Goal: Task Accomplishment & Management: Manage account settings

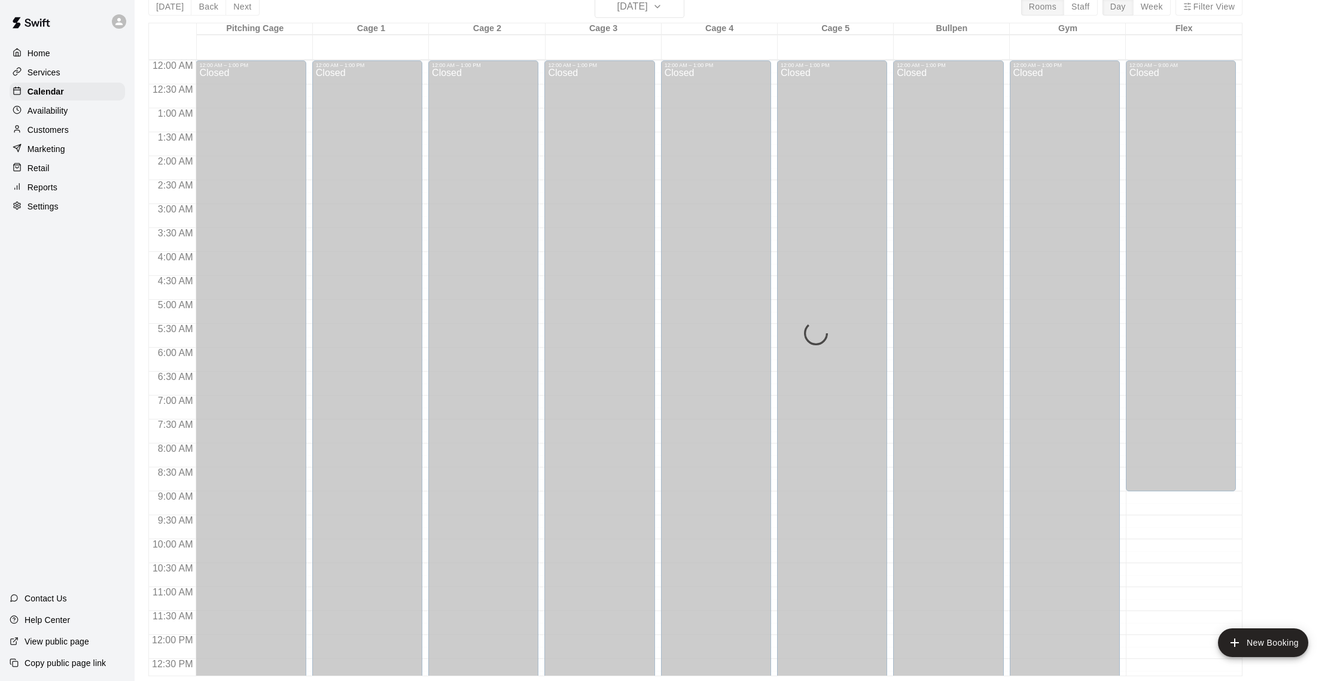
scroll to position [534, 0]
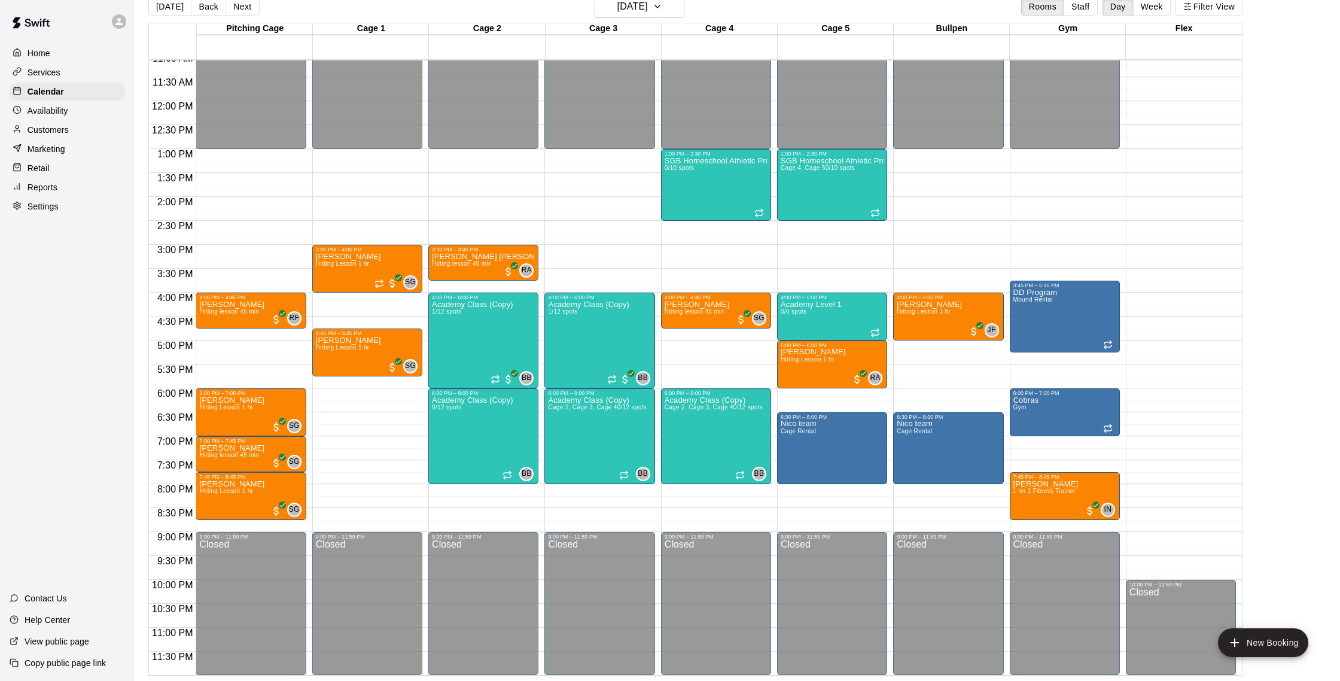
click at [53, 129] on p "Customers" at bounding box center [48, 130] width 41 height 12
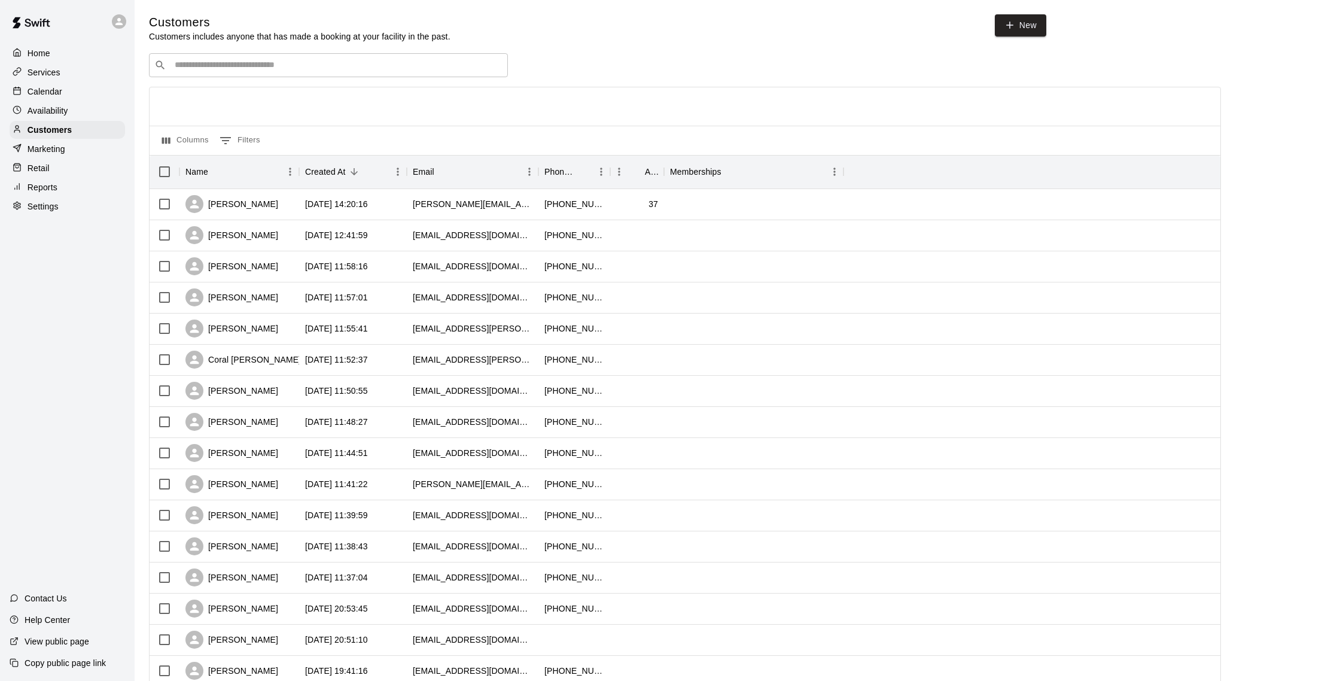
click at [235, 61] on input "Search customers by name or email" at bounding box center [337, 65] width 332 height 12
type input "****"
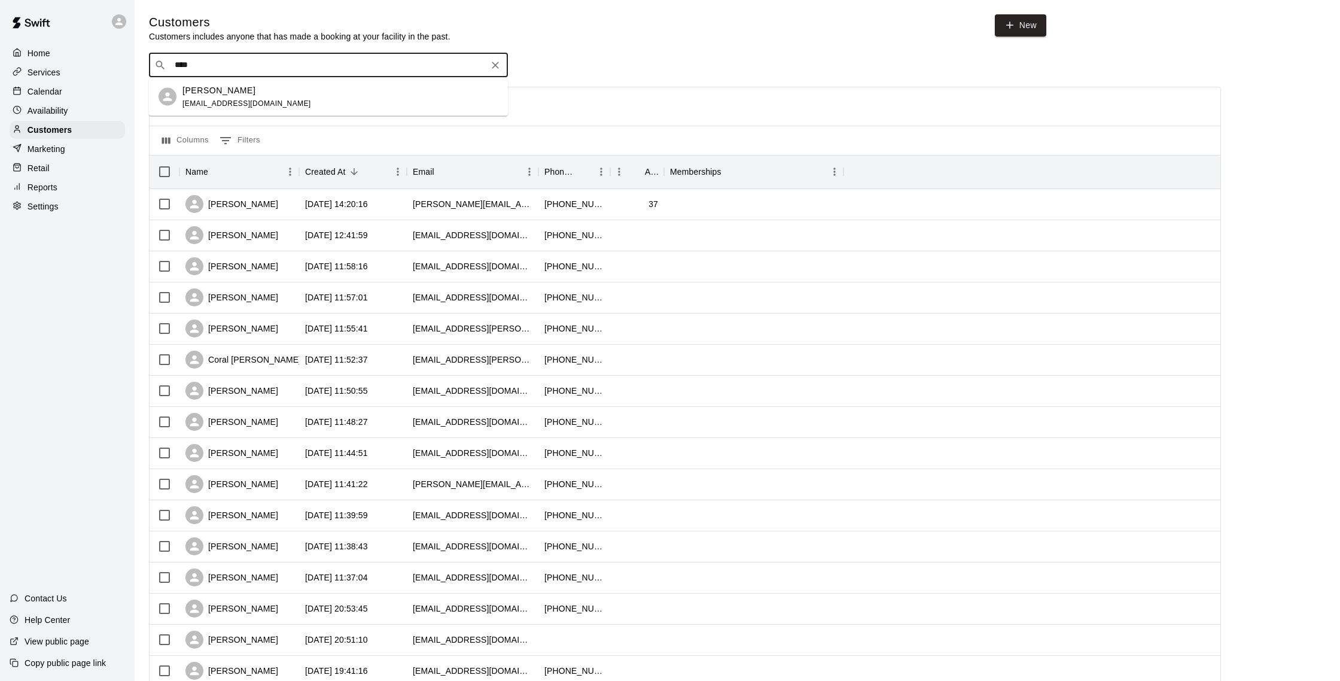
click at [262, 101] on span "[EMAIL_ADDRESS][DOMAIN_NAME]" at bounding box center [247, 103] width 129 height 8
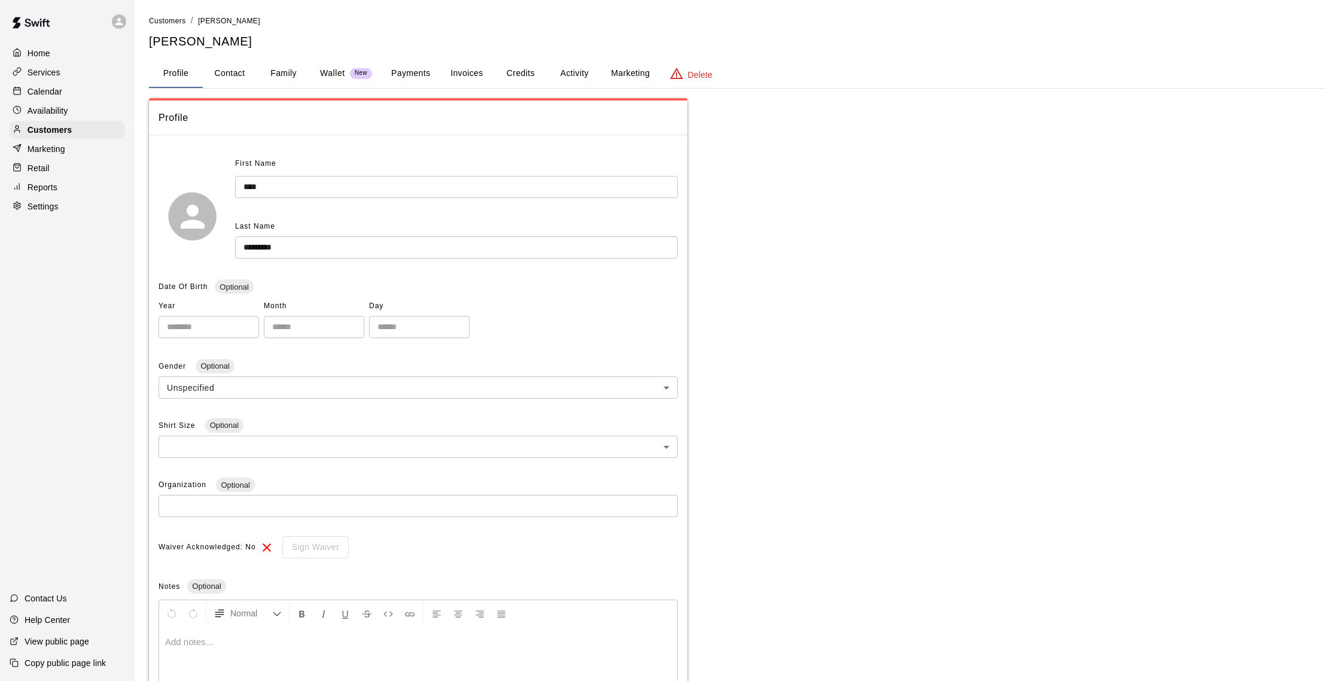
click at [393, 68] on button "Payments" at bounding box center [411, 73] width 58 height 29
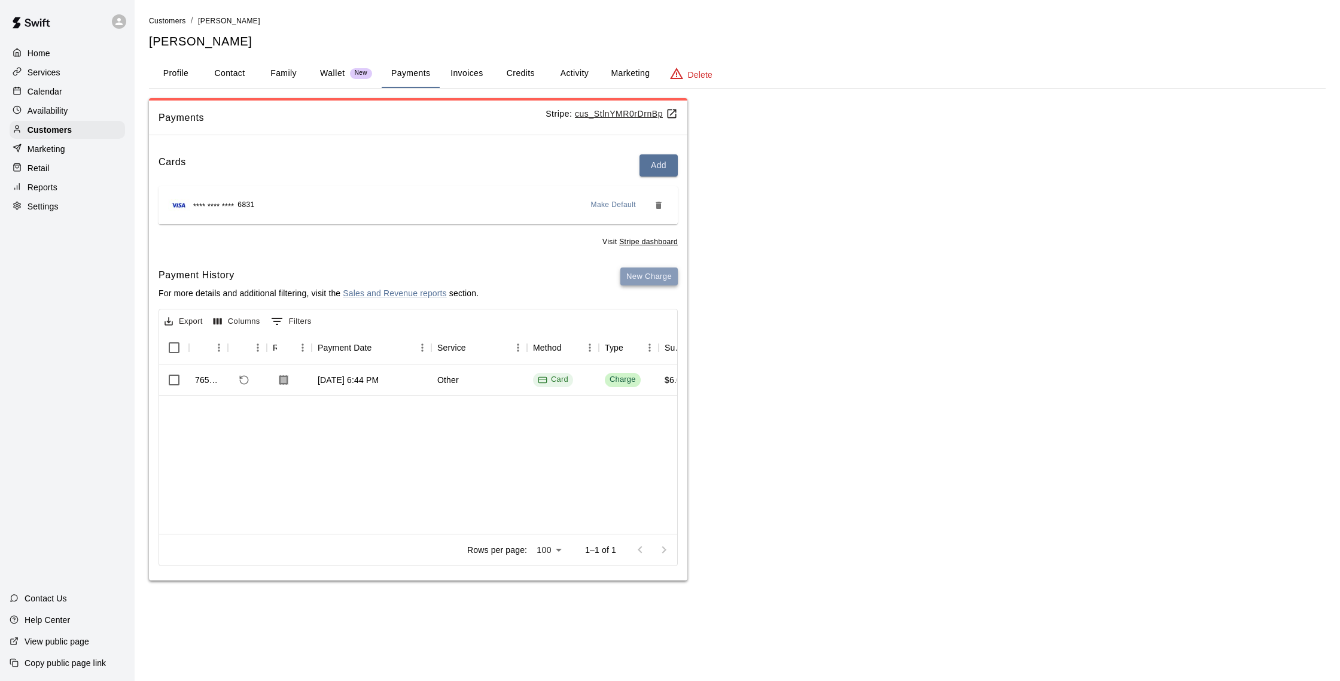
click at [662, 270] on button "New Charge" at bounding box center [649, 276] width 57 height 19
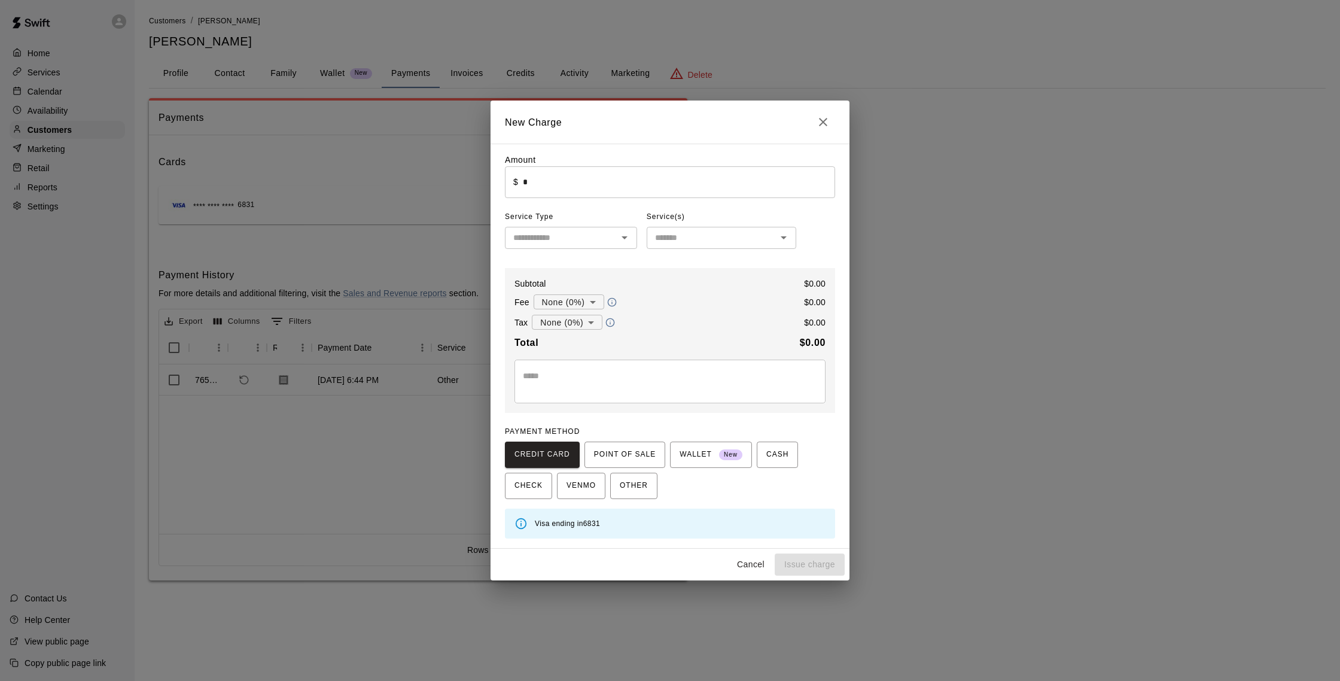
click at [538, 196] on input "*" at bounding box center [679, 182] width 312 height 32
type input "****"
click at [563, 242] on input "text" at bounding box center [561, 237] width 105 height 15
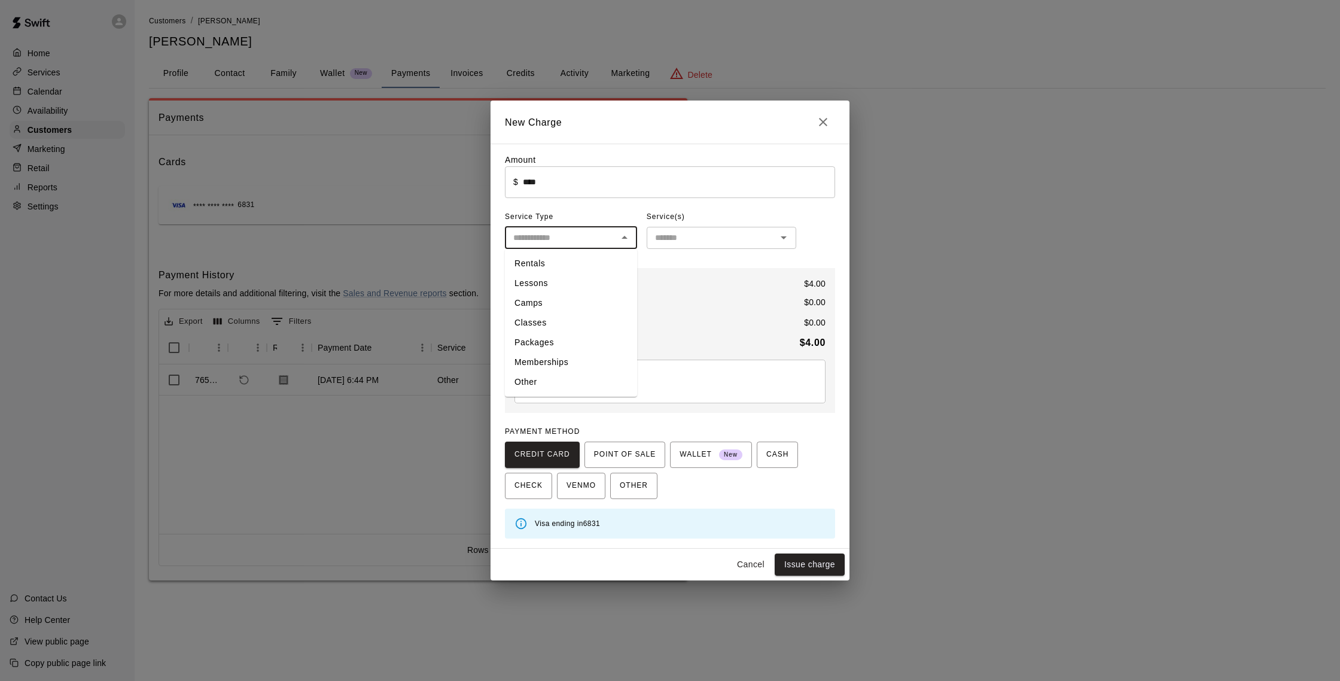
click at [567, 383] on li "Other" at bounding box center [571, 382] width 132 height 20
type input "*****"
click at [692, 233] on input "text" at bounding box center [711, 237] width 123 height 15
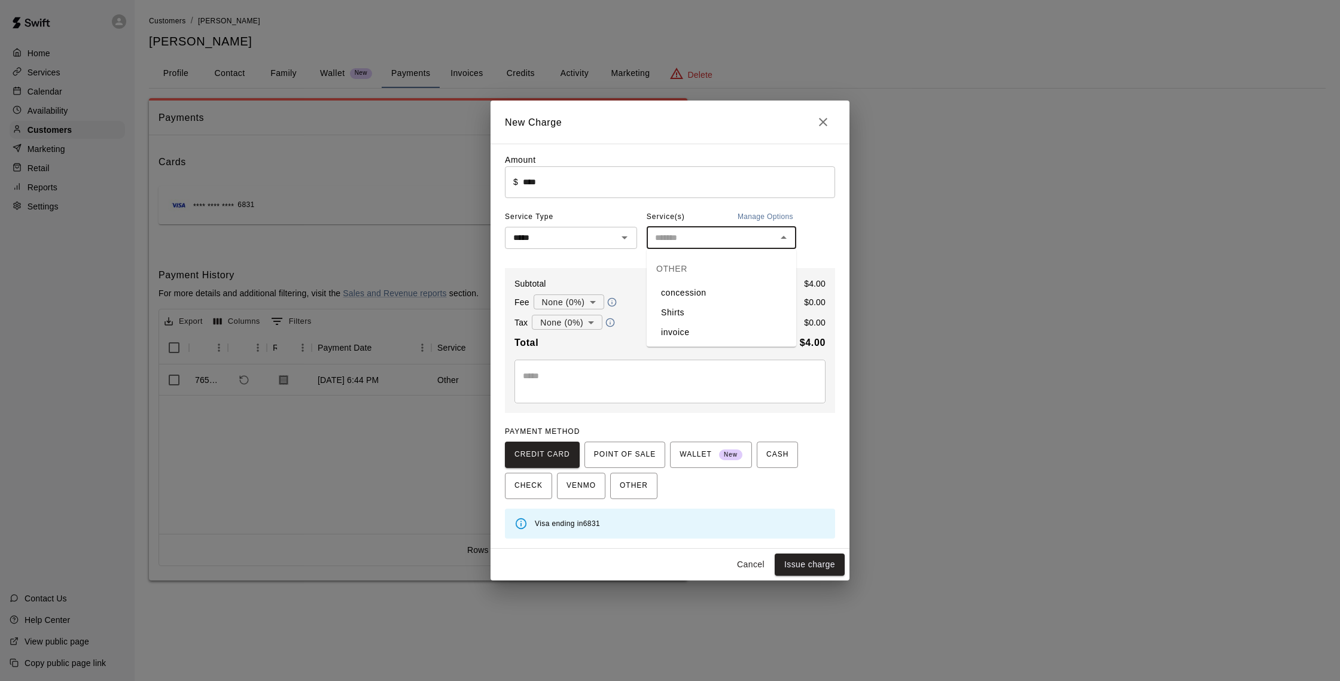
click at [700, 293] on li "concession" at bounding box center [722, 293] width 150 height 20
type input "**********"
click at [821, 559] on button "Issue charge" at bounding box center [810, 565] width 70 height 22
type input "*"
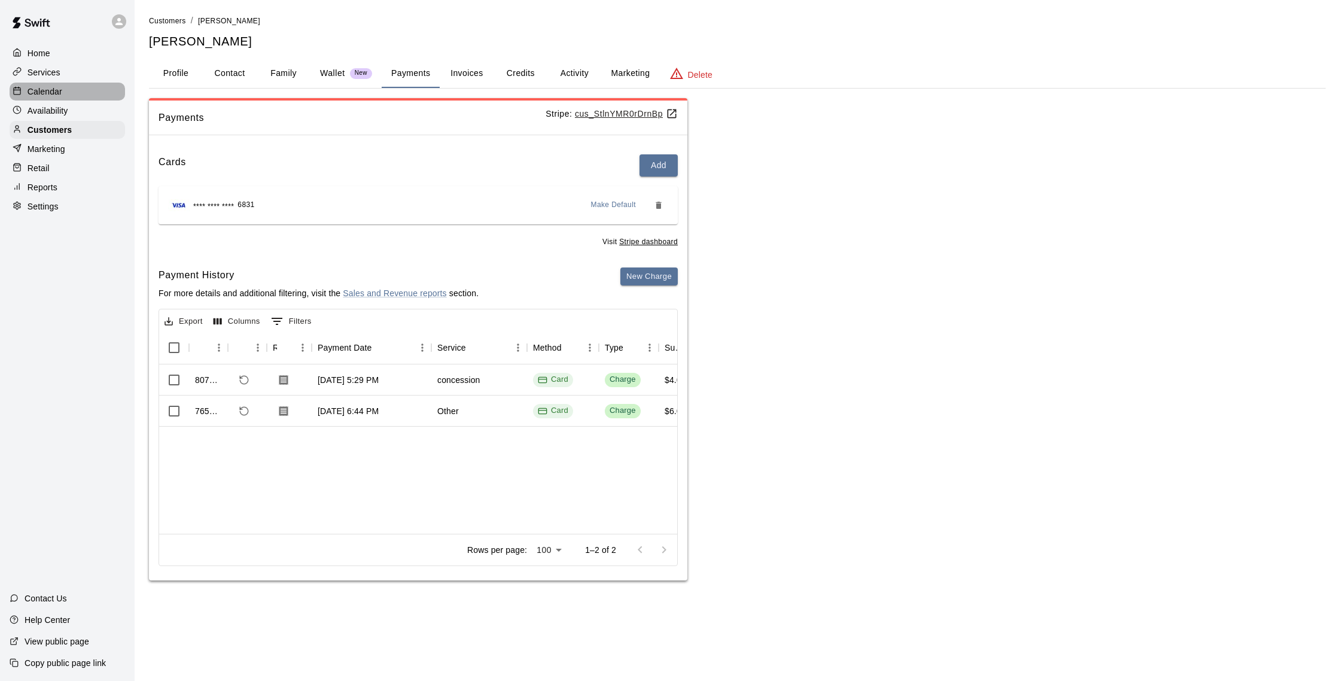
click at [44, 86] on p "Calendar" at bounding box center [45, 92] width 35 height 12
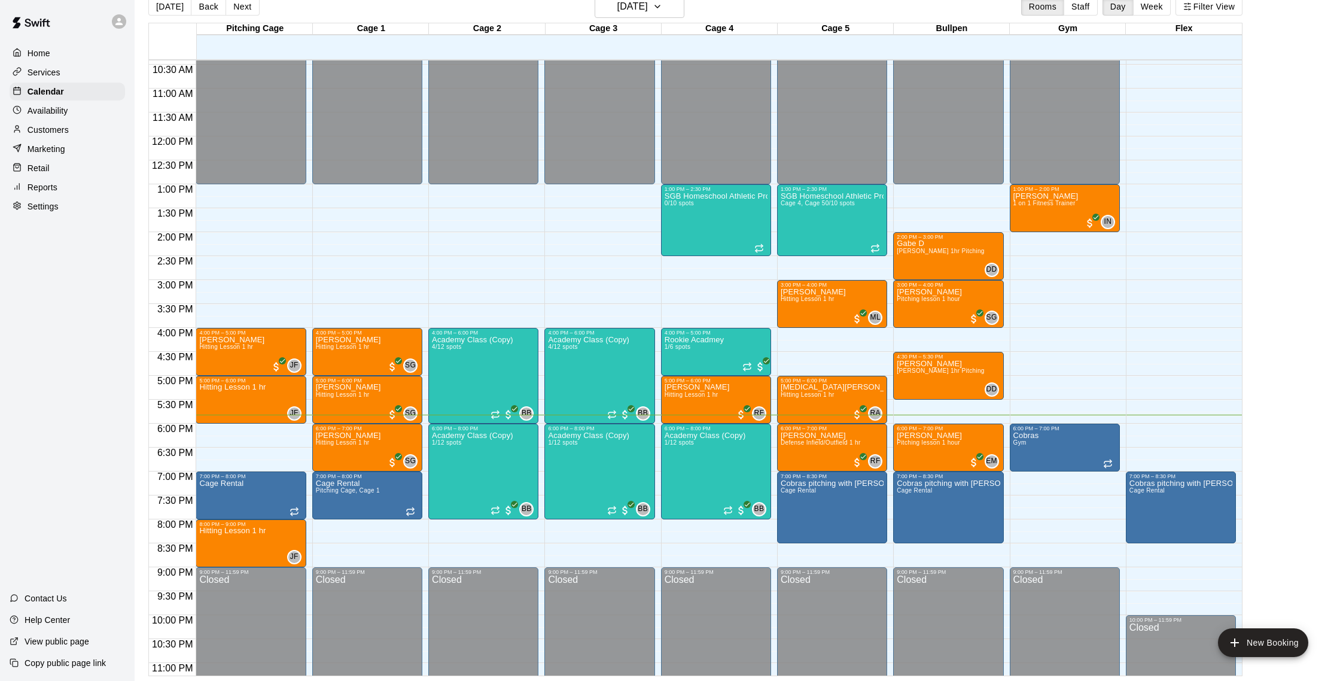
scroll to position [503, 0]
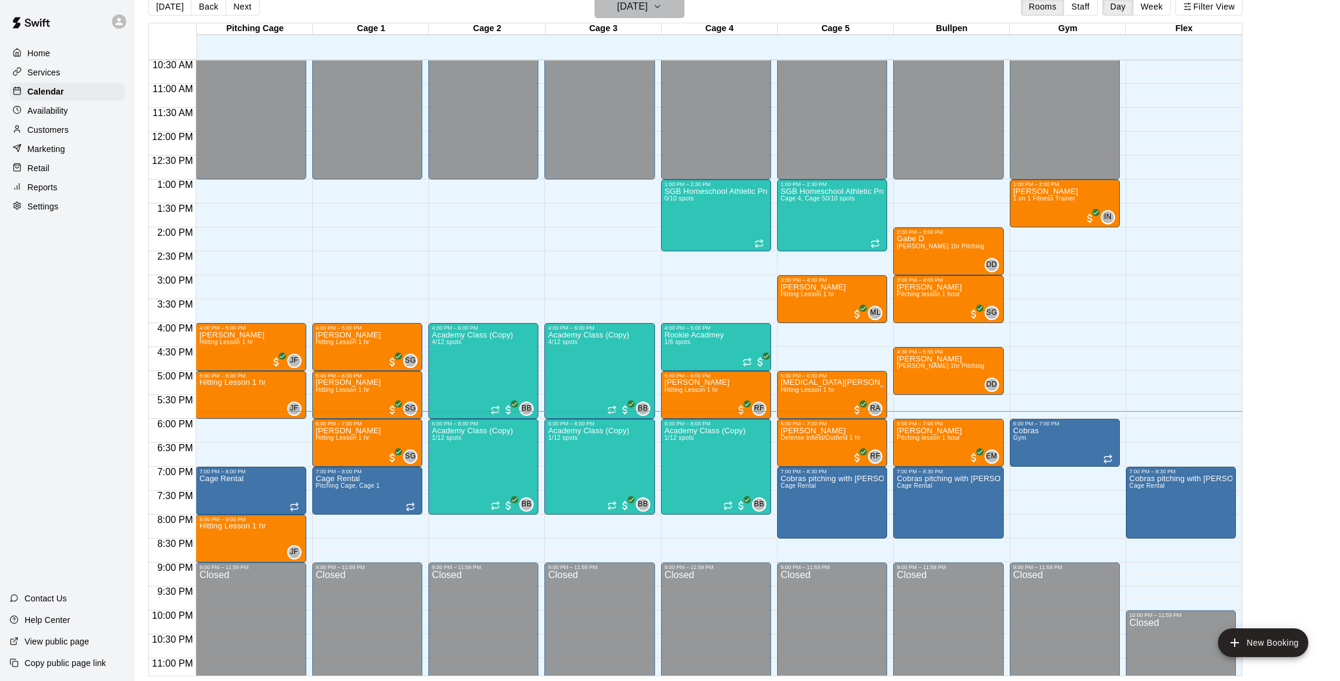
click at [637, 10] on h6 "[DATE]" at bounding box center [633, 6] width 31 height 17
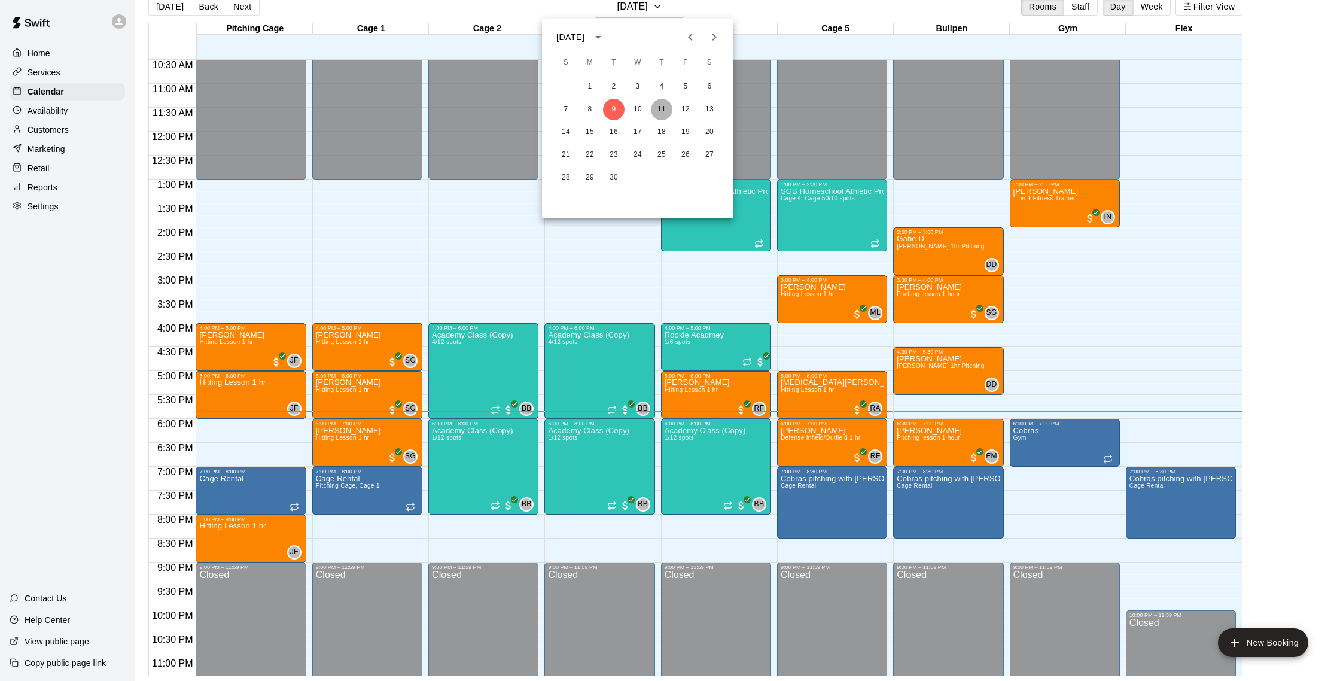
click at [662, 112] on button "11" at bounding box center [662, 110] width 22 height 22
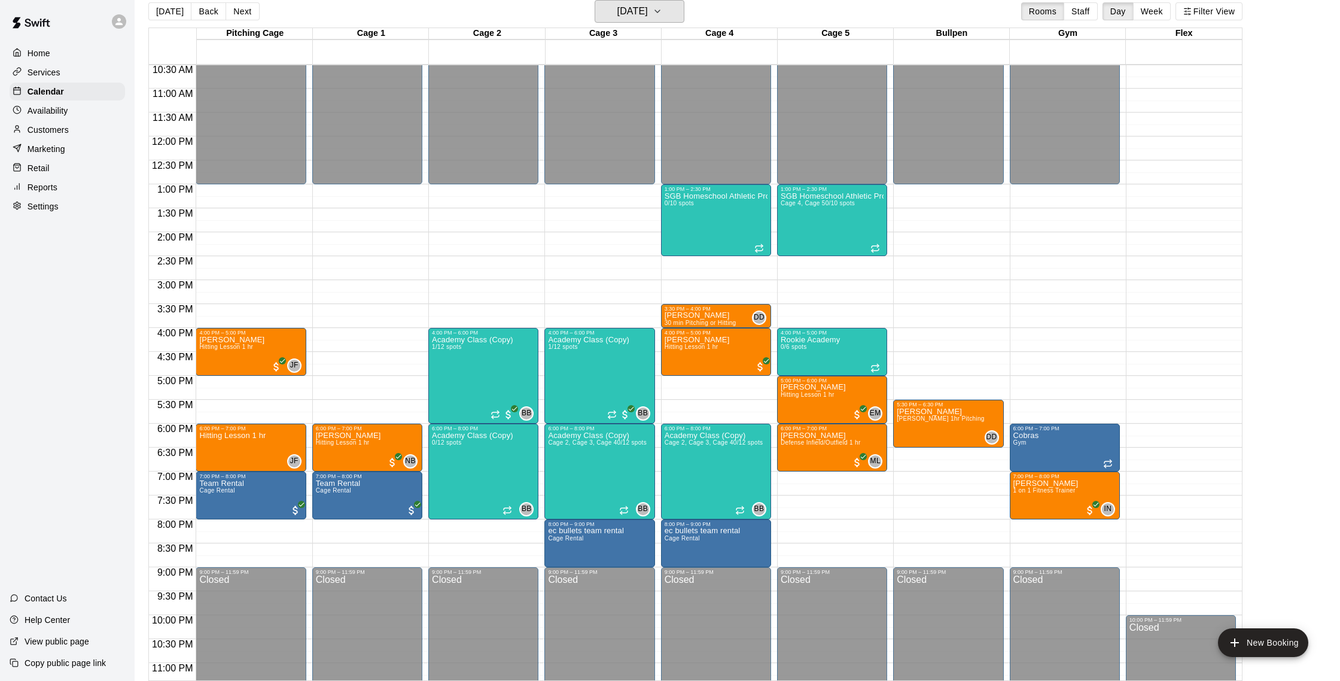
scroll to position [17, 0]
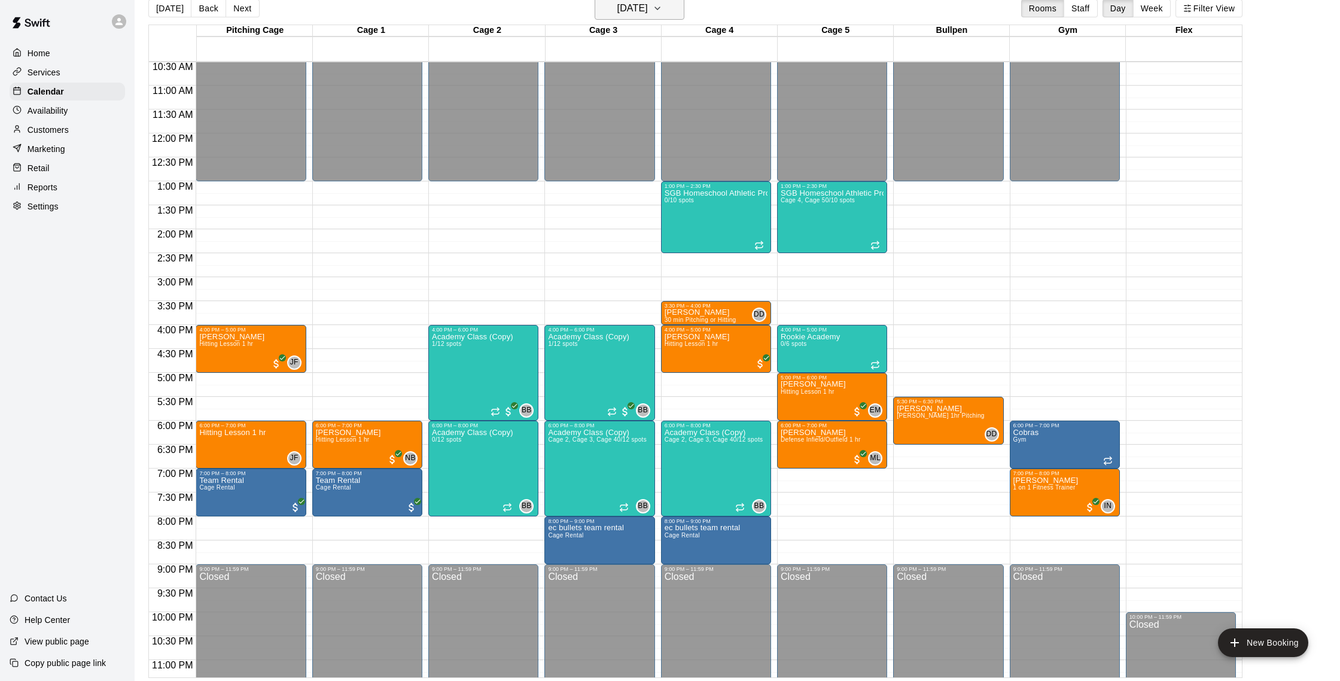
click at [628, 11] on h6 "[DATE]" at bounding box center [633, 8] width 31 height 17
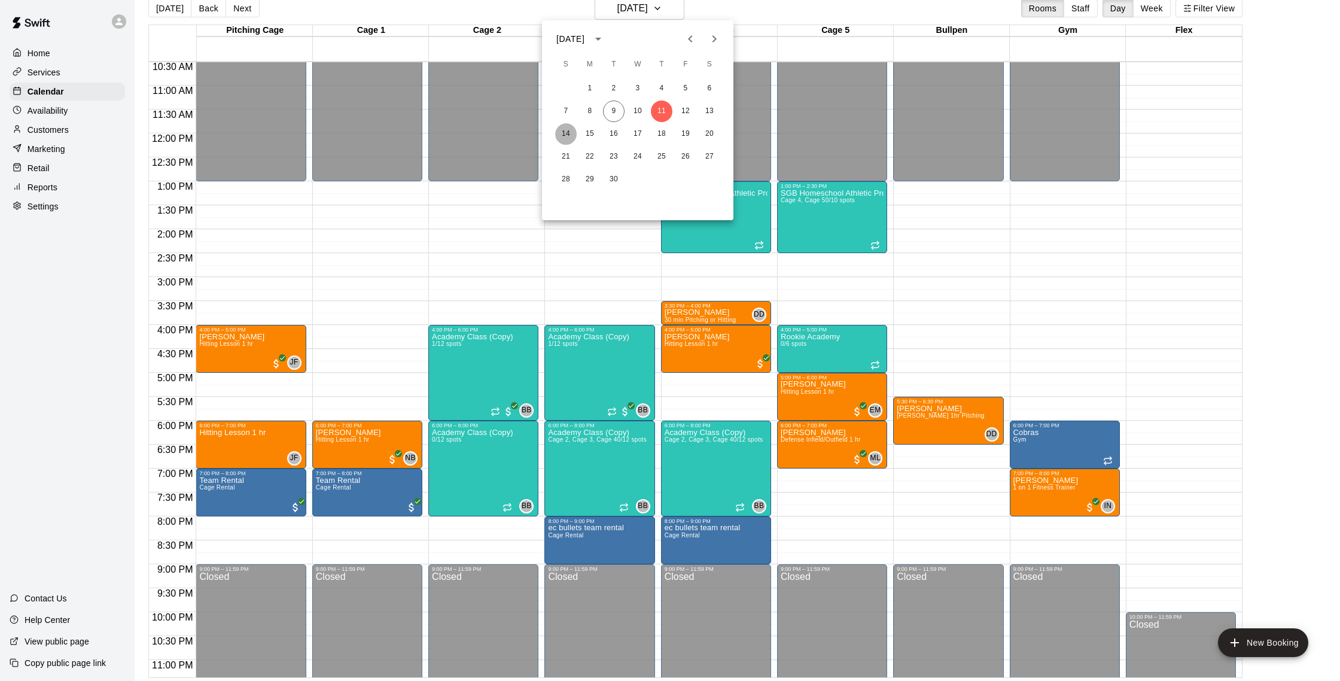
click at [563, 137] on button "14" at bounding box center [566, 134] width 22 height 22
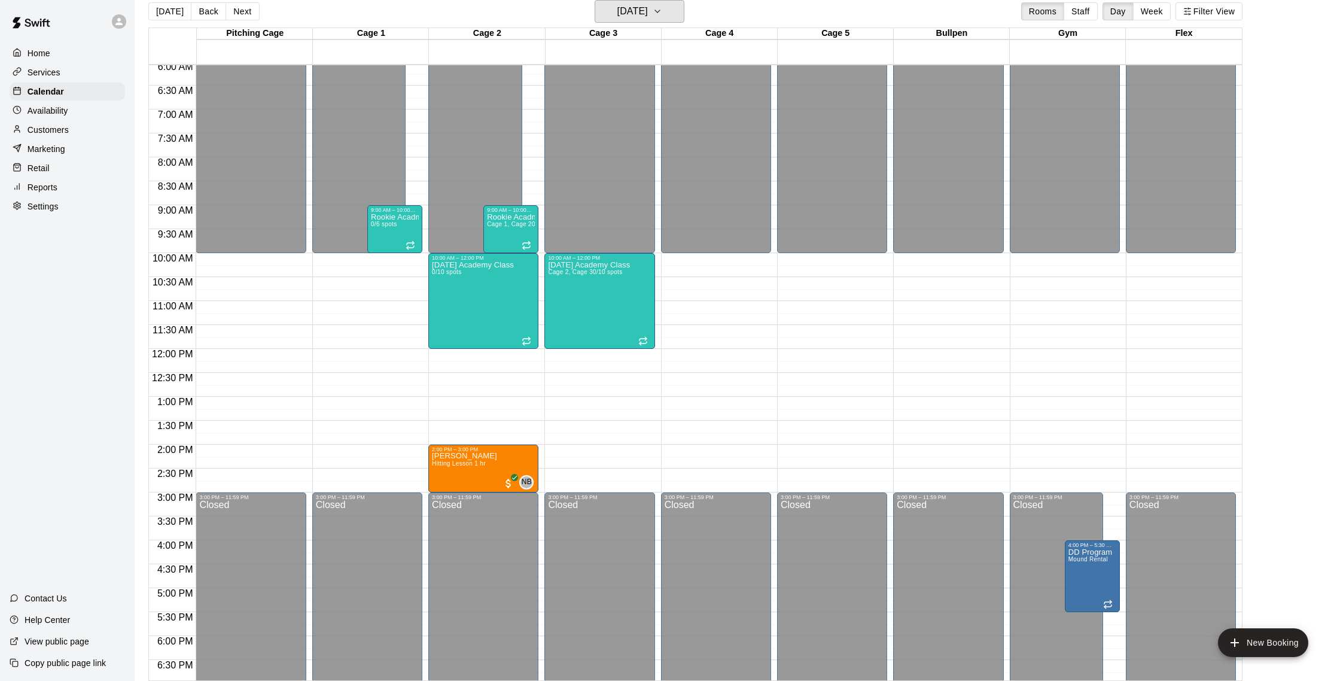
scroll to position [19, 0]
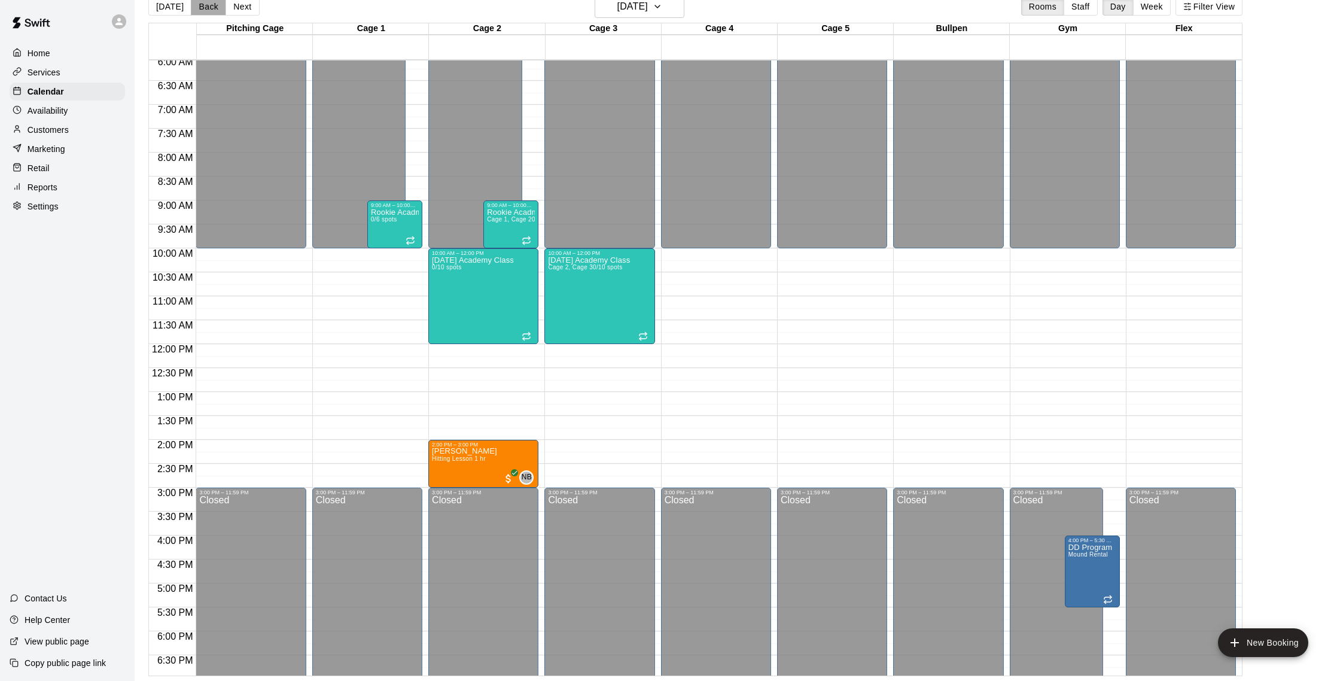
click at [211, 8] on button "Back" at bounding box center [208, 7] width 35 height 18
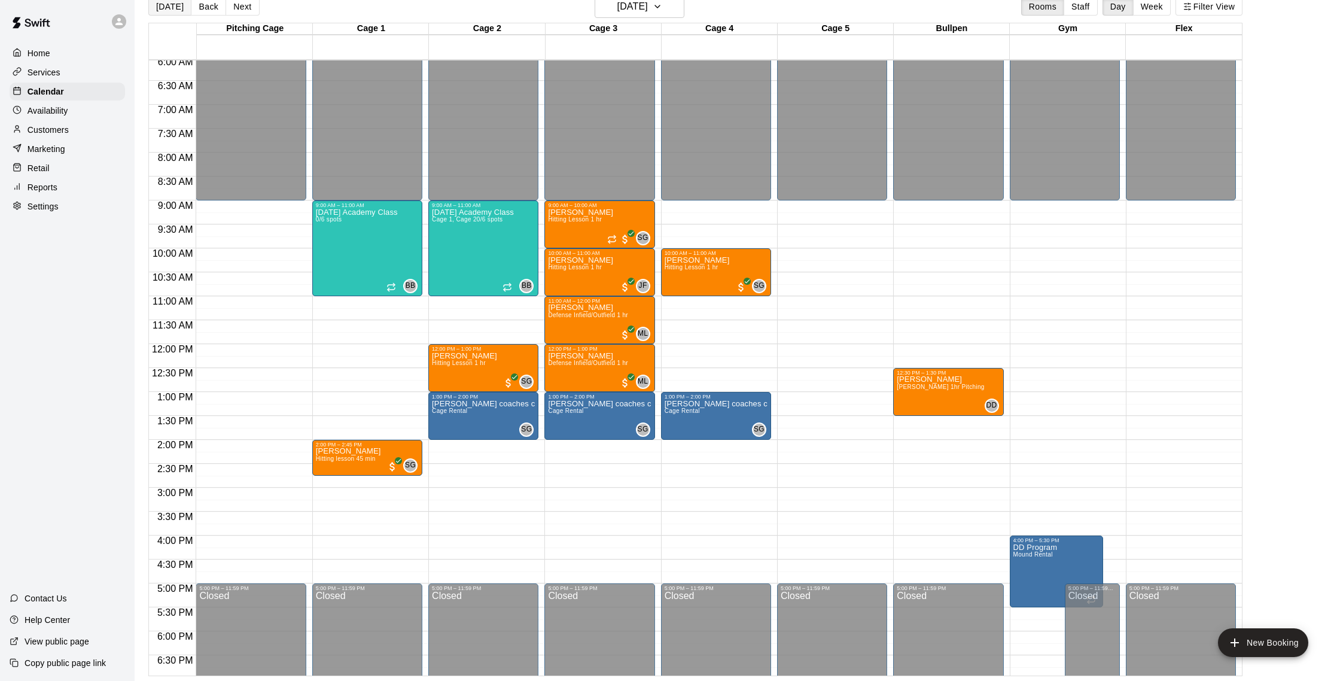
click at [174, 5] on button "[DATE]" at bounding box center [169, 7] width 43 height 18
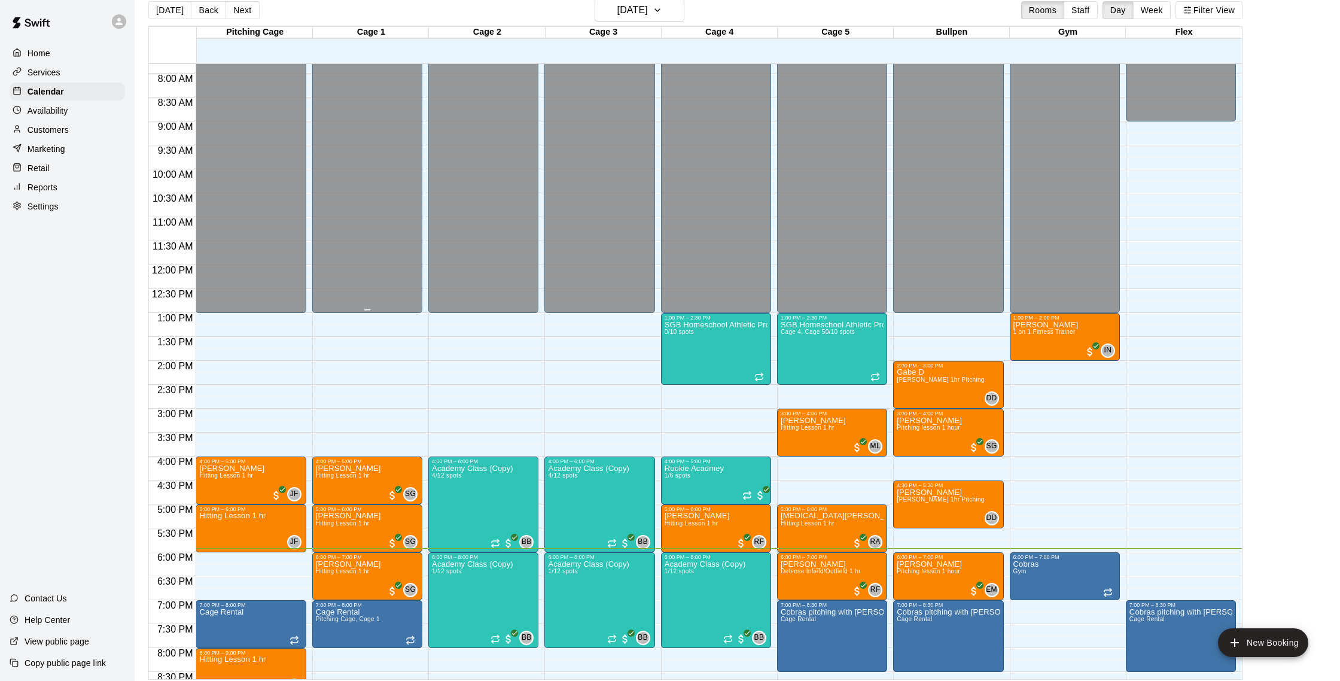
scroll to position [374, 0]
click at [52, 127] on p "Customers" at bounding box center [48, 130] width 41 height 12
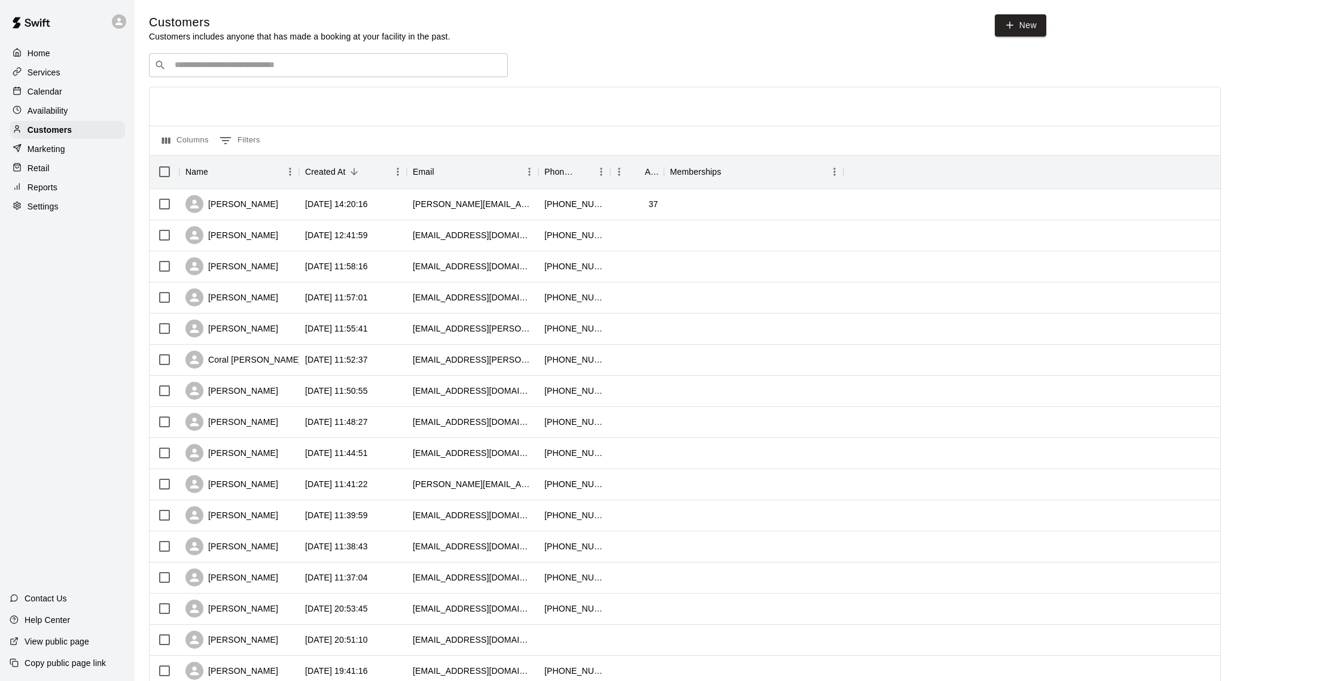
click at [43, 94] on p "Calendar" at bounding box center [45, 92] width 35 height 12
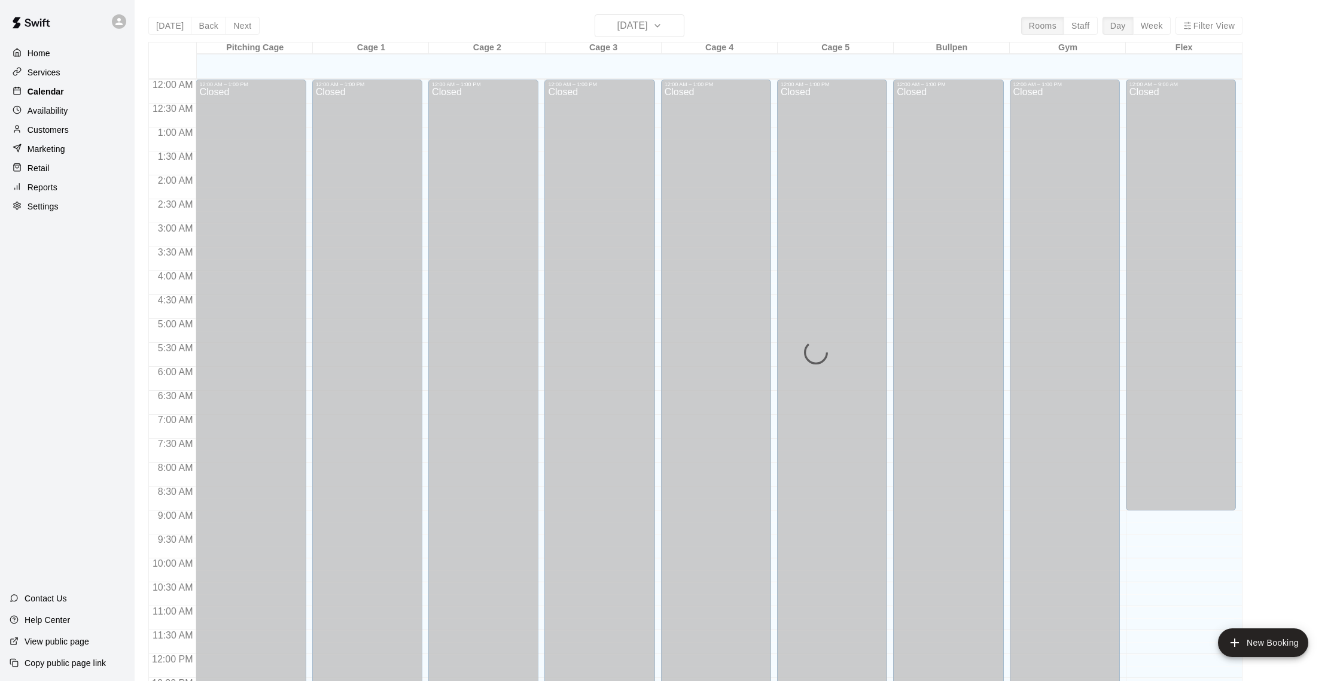
scroll to position [498, 0]
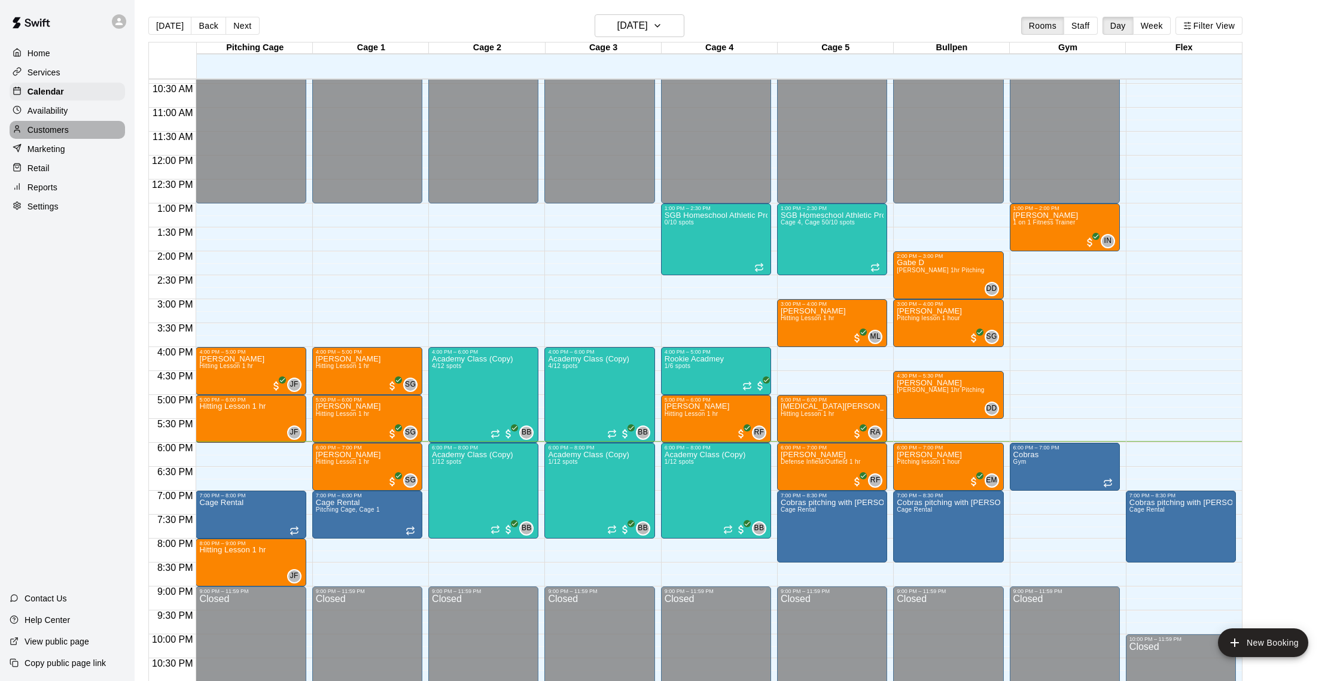
click at [66, 127] on p "Customers" at bounding box center [48, 130] width 41 height 12
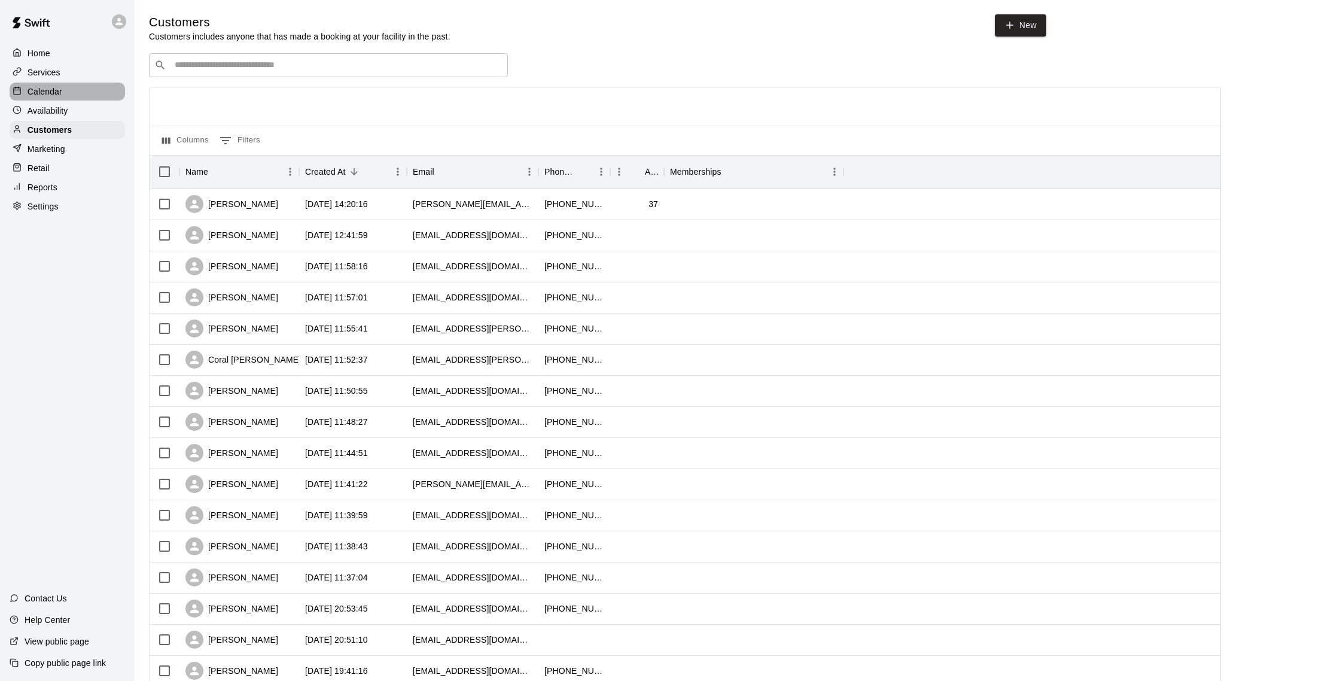
click at [64, 87] on div "Calendar" at bounding box center [67, 92] width 115 height 18
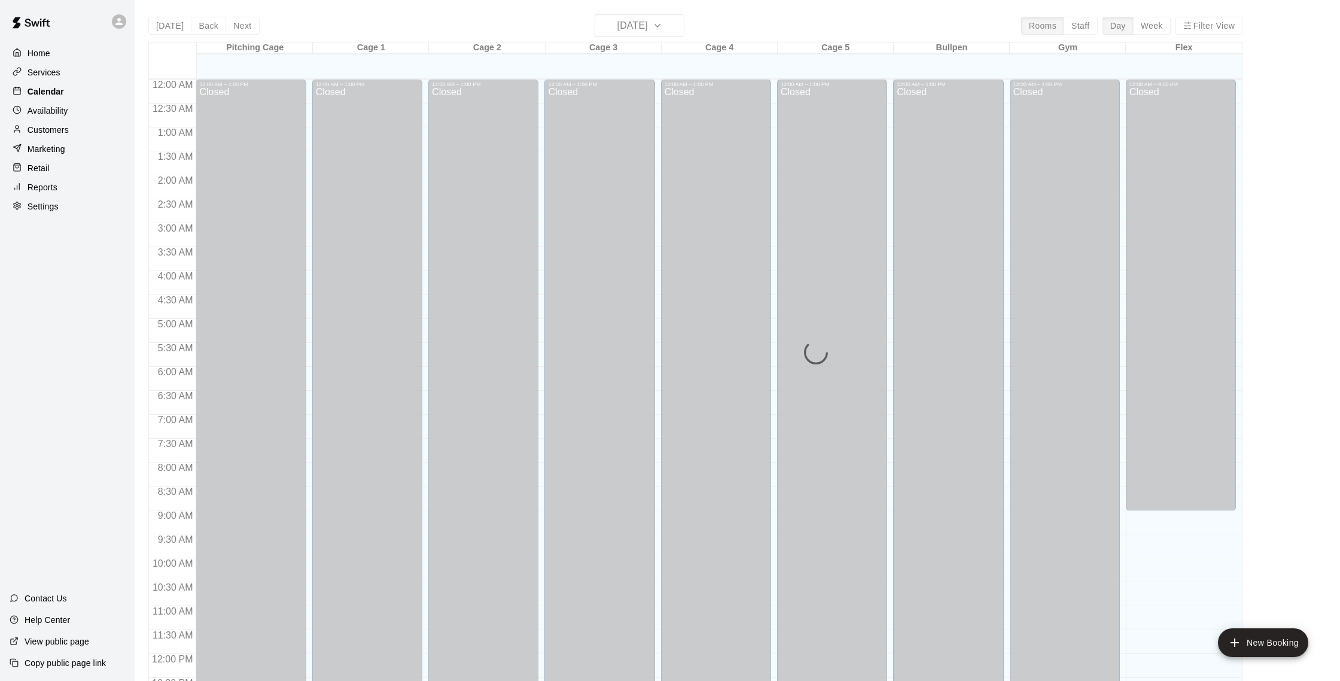
scroll to position [498, 0]
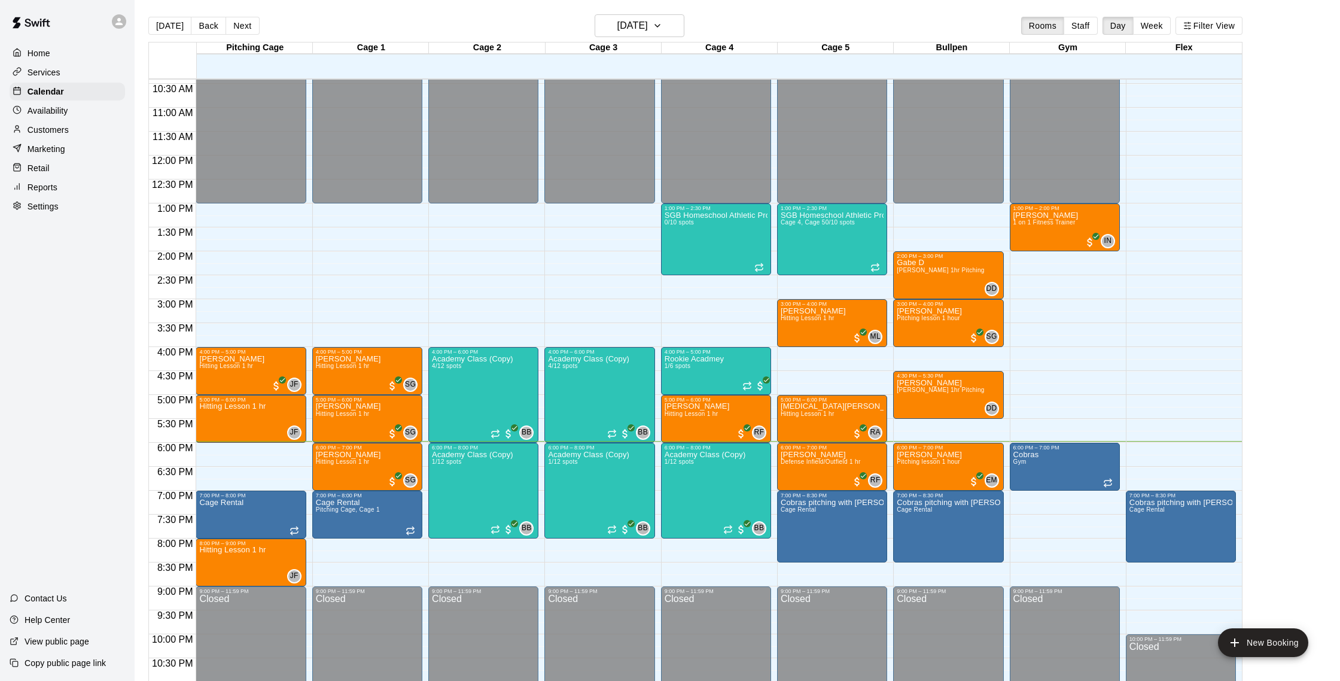
click at [66, 126] on p "Customers" at bounding box center [48, 130] width 41 height 12
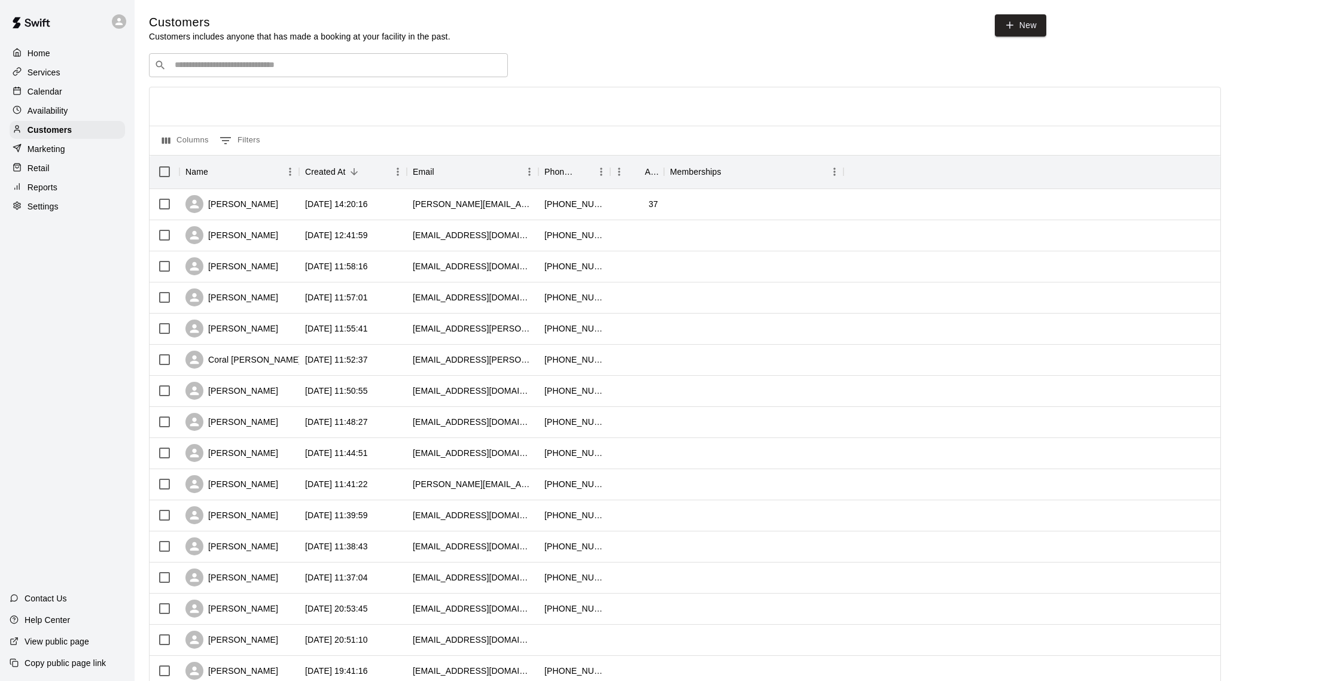
click at [66, 90] on div "Calendar" at bounding box center [67, 92] width 115 height 18
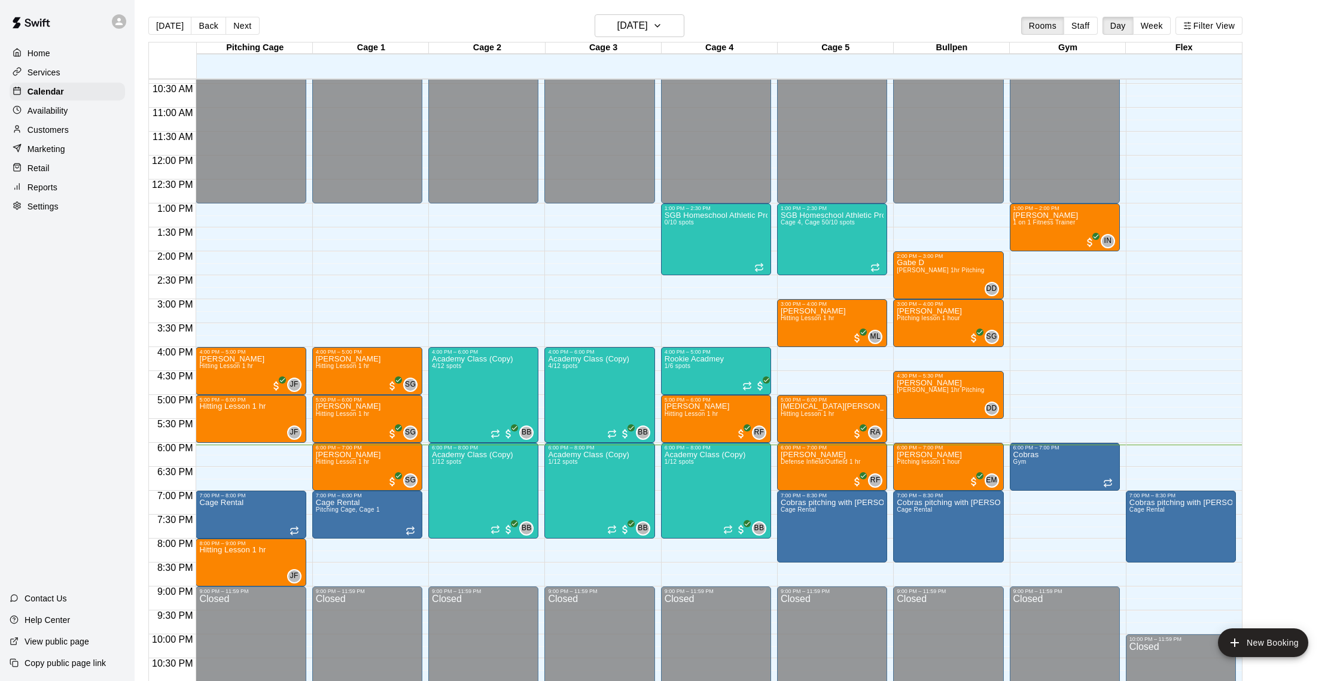
scroll to position [1, 0]
click at [69, 115] on div "Availability" at bounding box center [67, 111] width 115 height 18
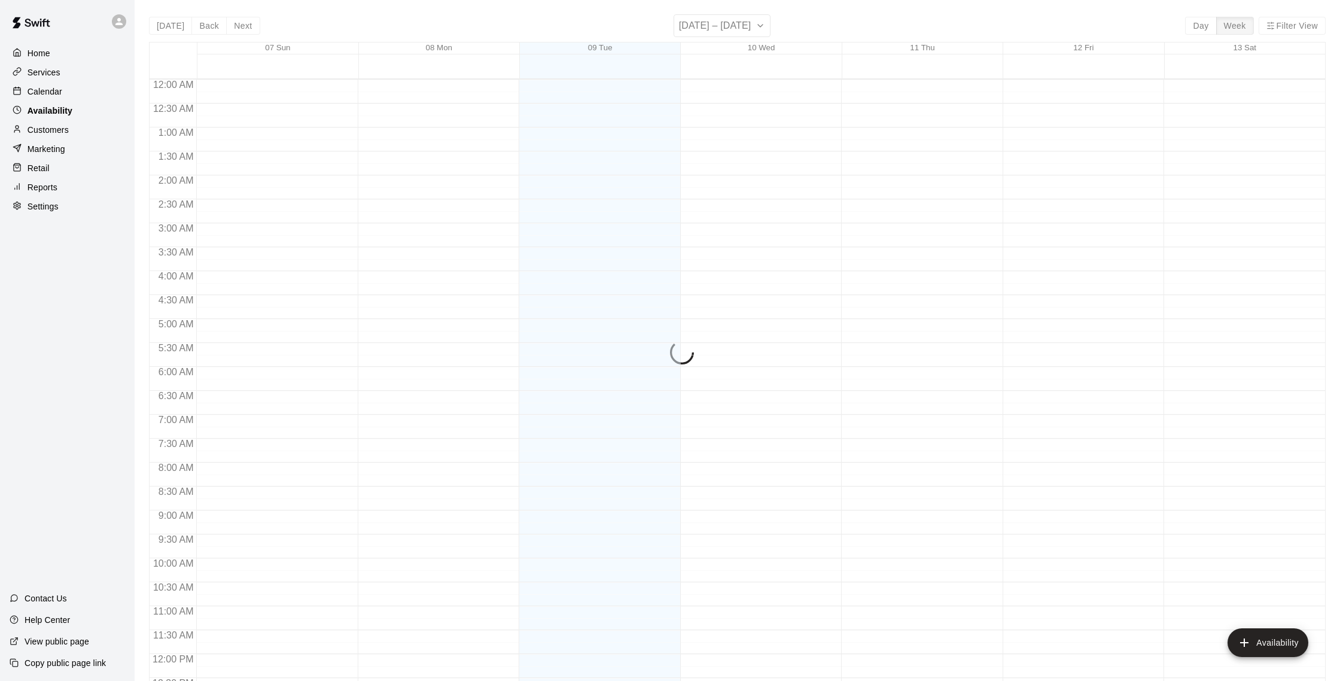
scroll to position [534, 0]
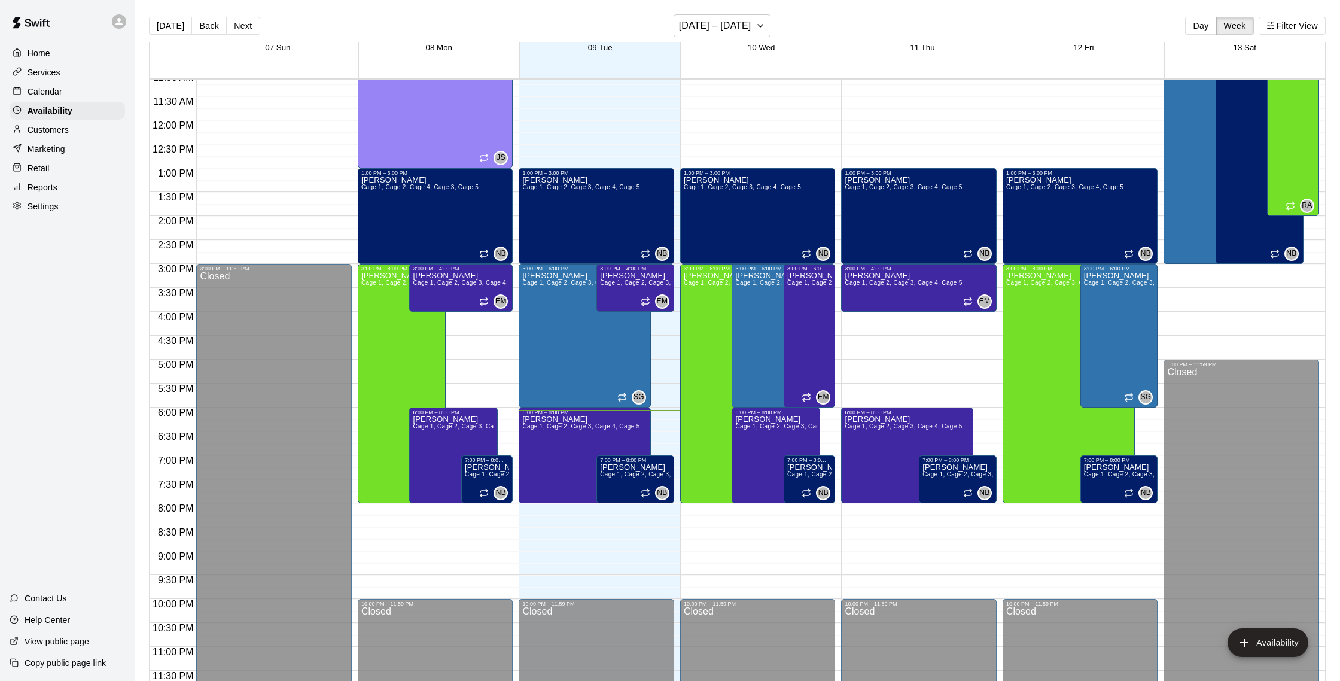
click at [60, 90] on p "Calendar" at bounding box center [45, 92] width 35 height 12
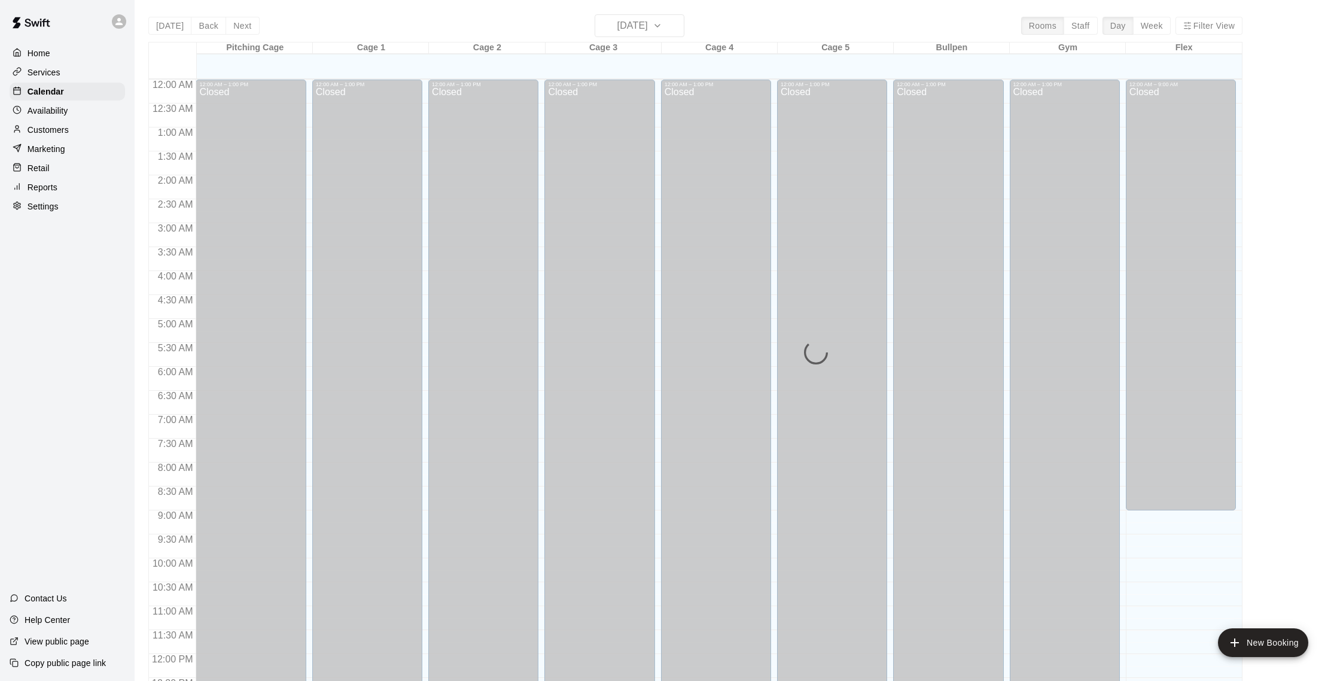
scroll to position [498, 0]
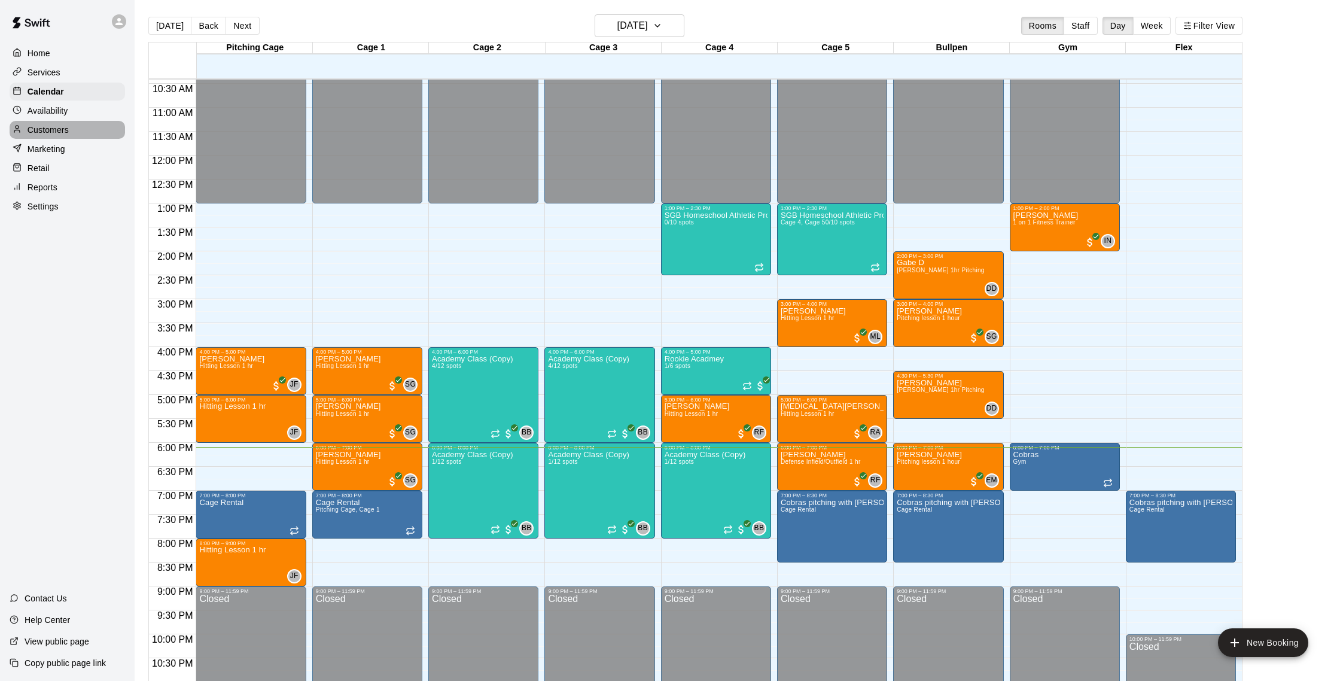
click at [56, 129] on p "Customers" at bounding box center [48, 130] width 41 height 12
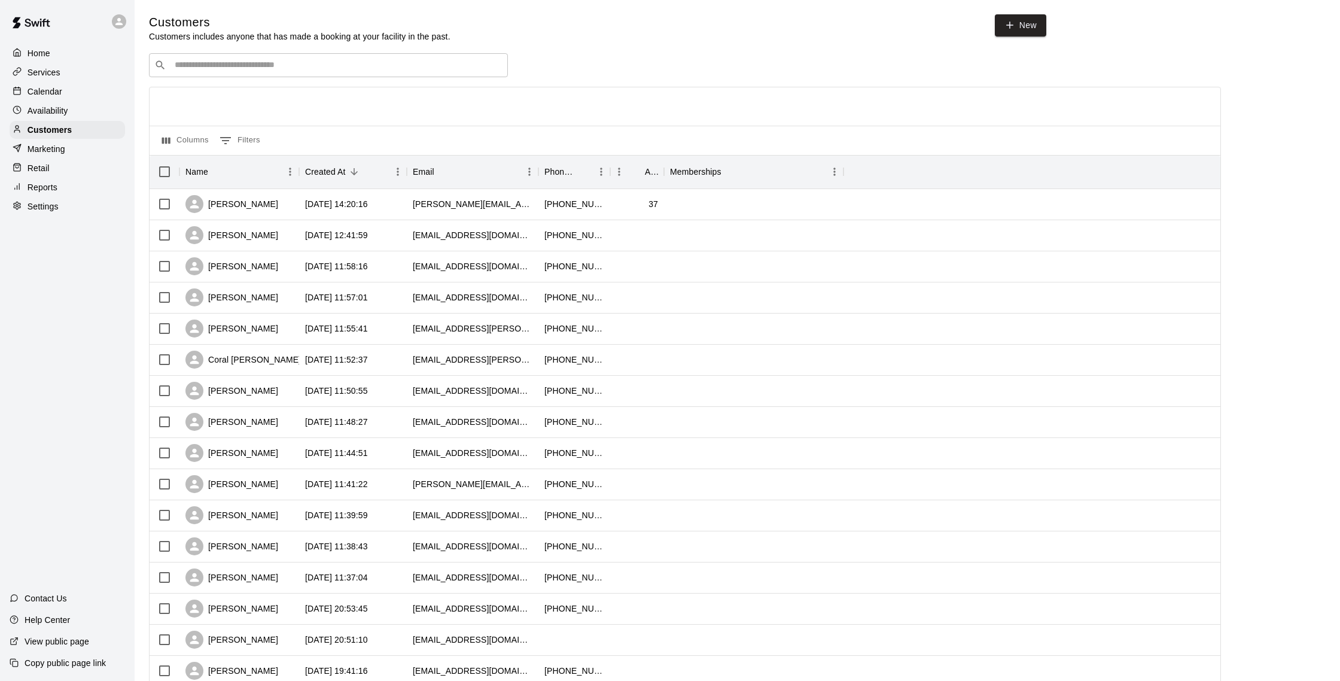
click at [59, 95] on p "Calendar" at bounding box center [45, 92] width 35 height 12
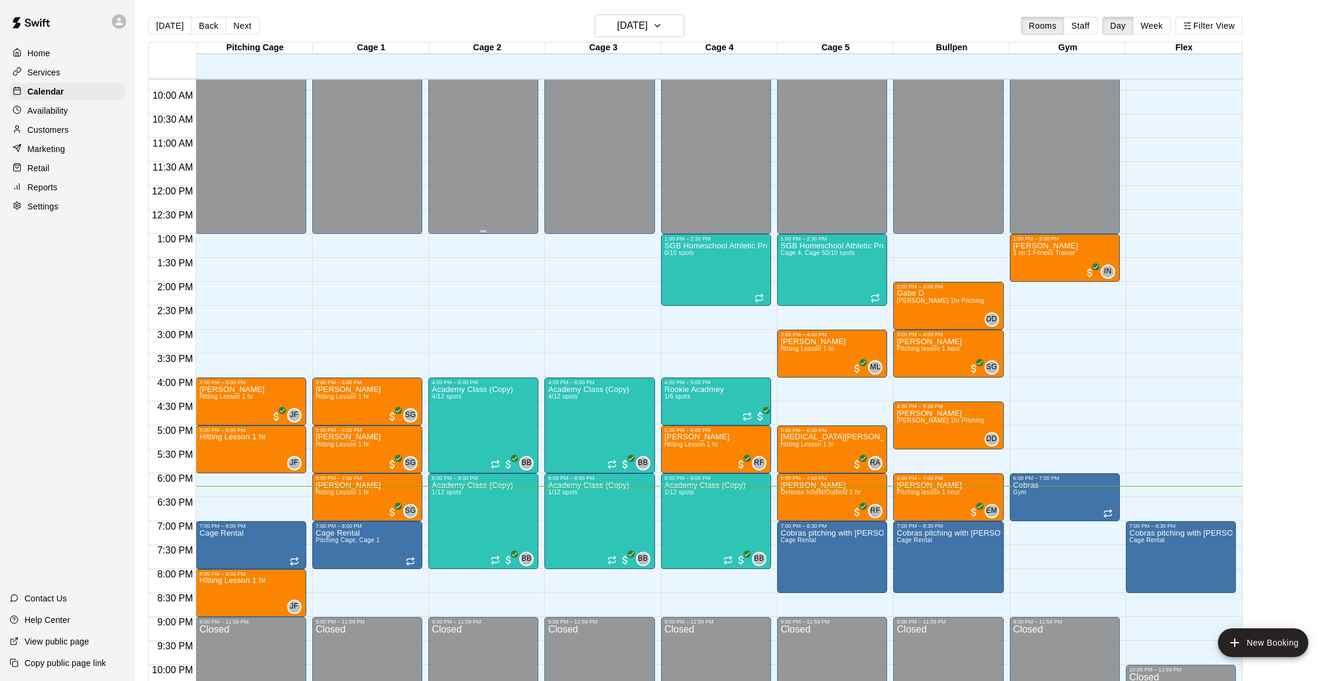
scroll to position [467, 0]
click at [65, 127] on p "Customers" at bounding box center [48, 130] width 41 height 12
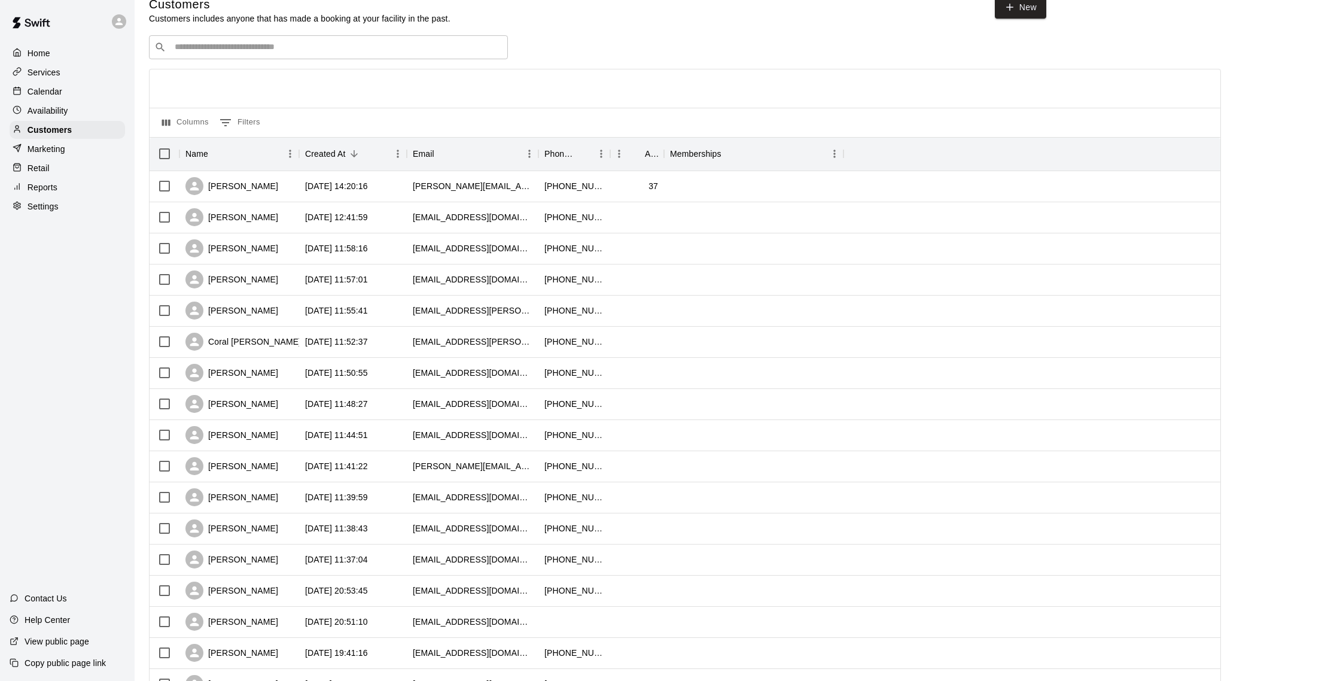
scroll to position [17, 0]
click at [68, 93] on div "Calendar" at bounding box center [67, 92] width 115 height 18
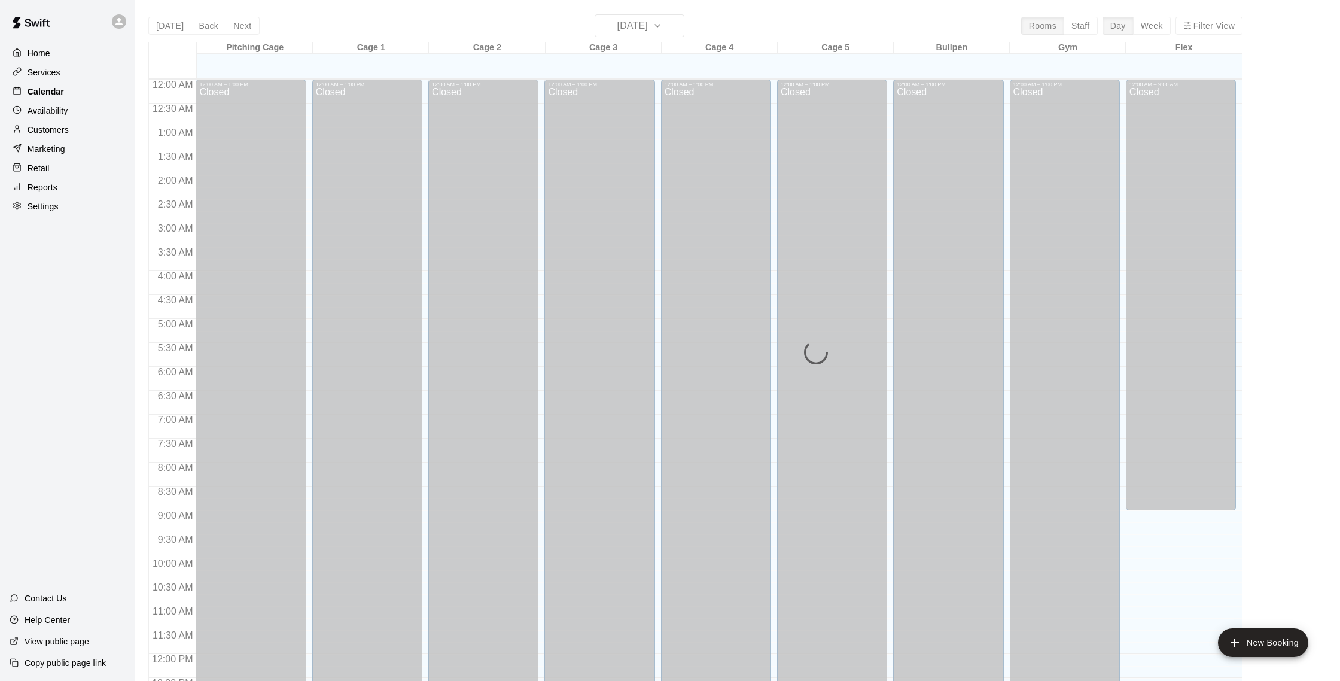
scroll to position [498, 0]
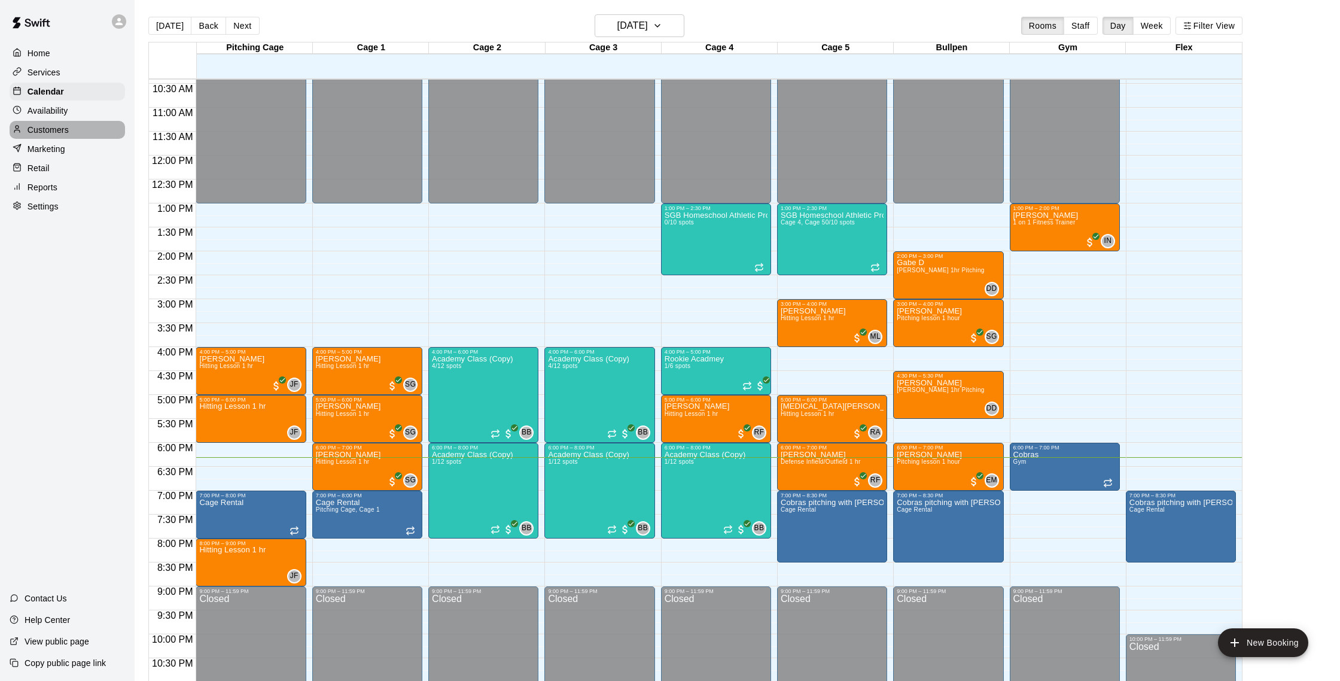
click at [63, 130] on p "Customers" at bounding box center [48, 130] width 41 height 12
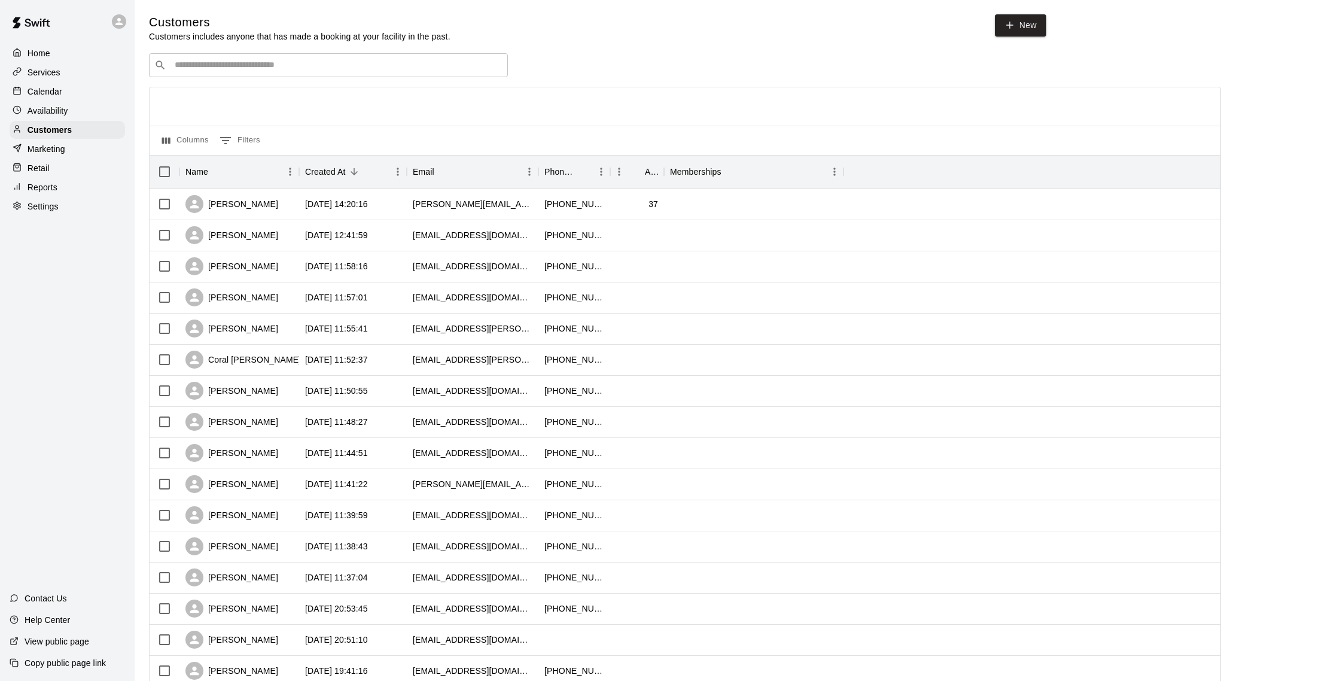
click at [59, 91] on p "Calendar" at bounding box center [45, 92] width 35 height 12
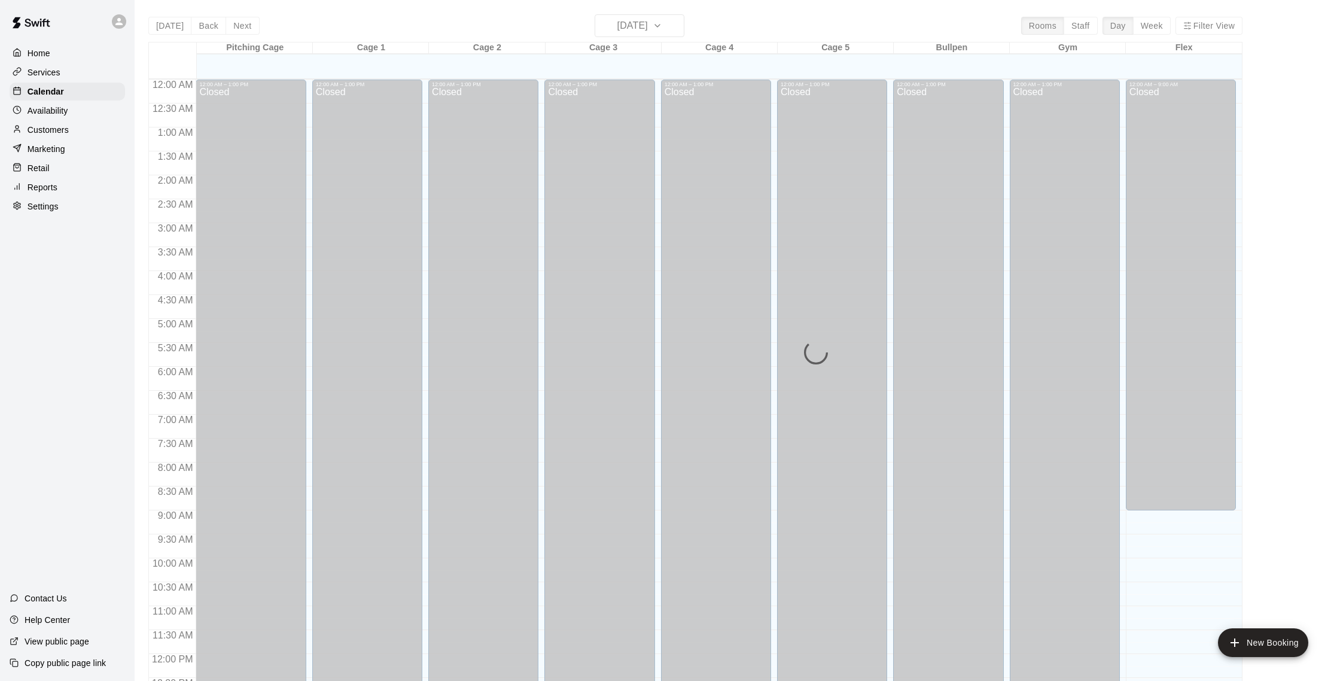
scroll to position [498, 0]
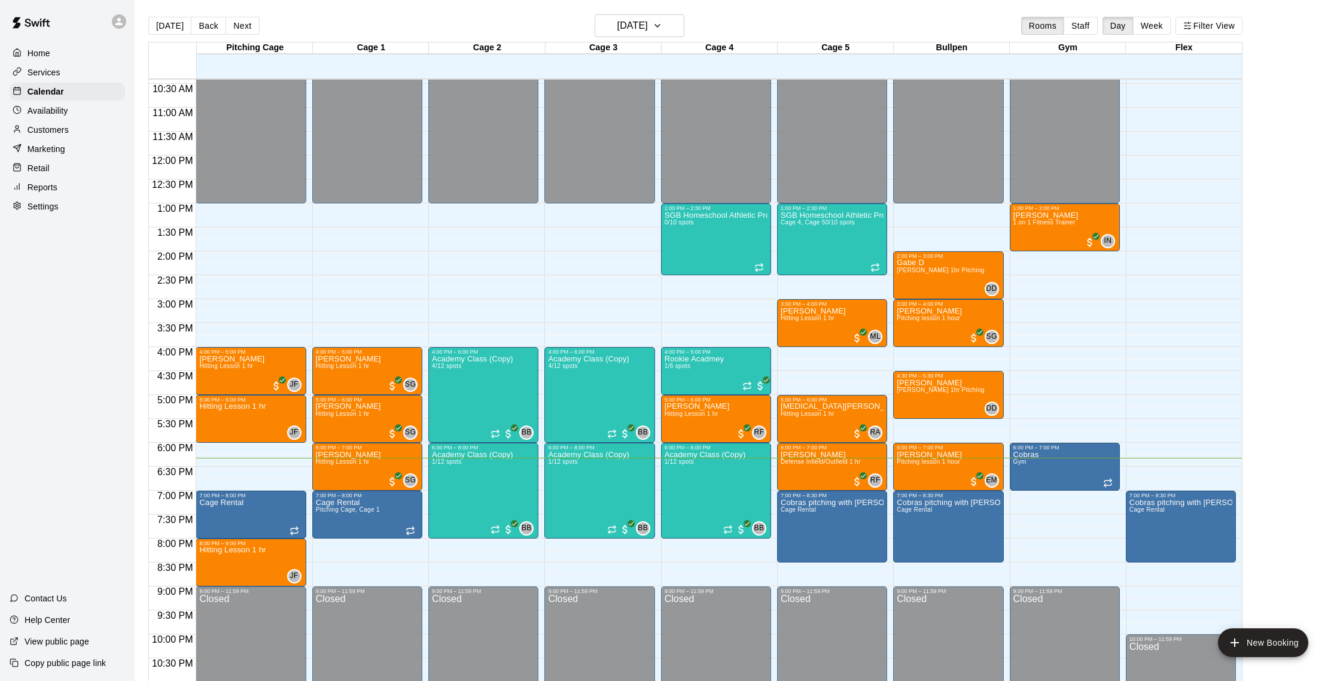
click at [54, 131] on p "Customers" at bounding box center [48, 130] width 41 height 12
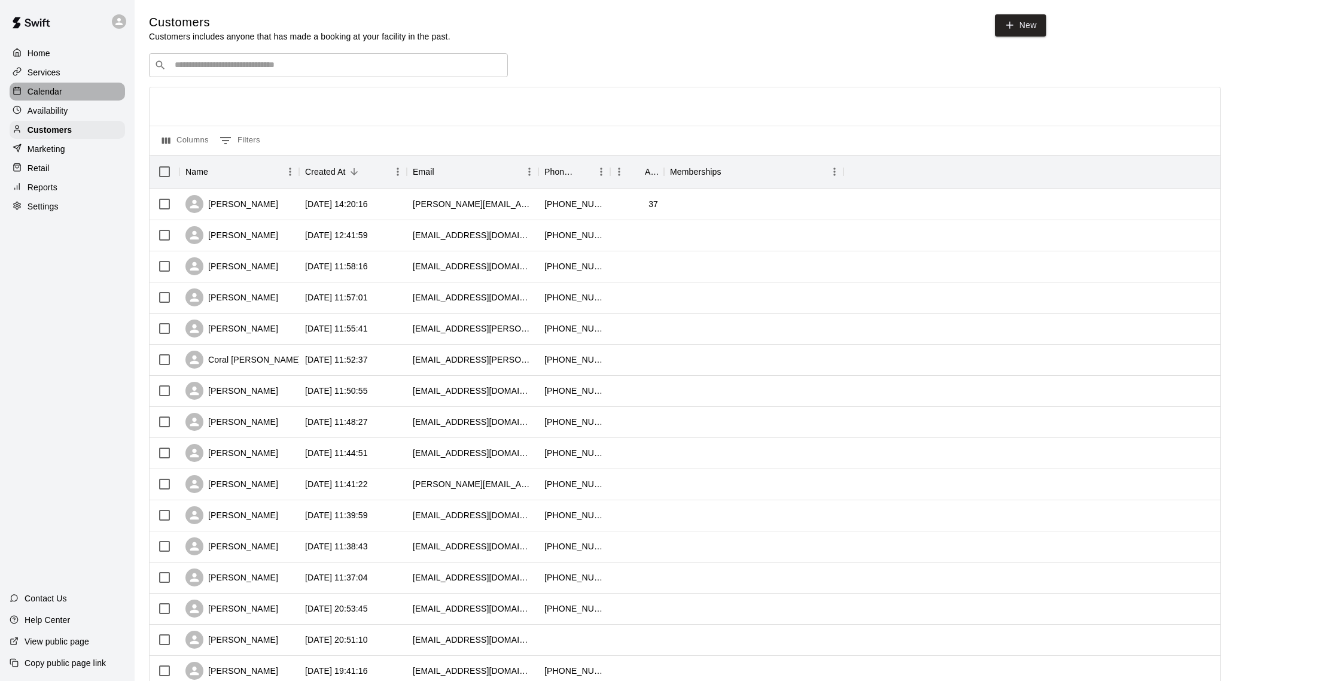
click at [65, 89] on div "Calendar" at bounding box center [67, 92] width 115 height 18
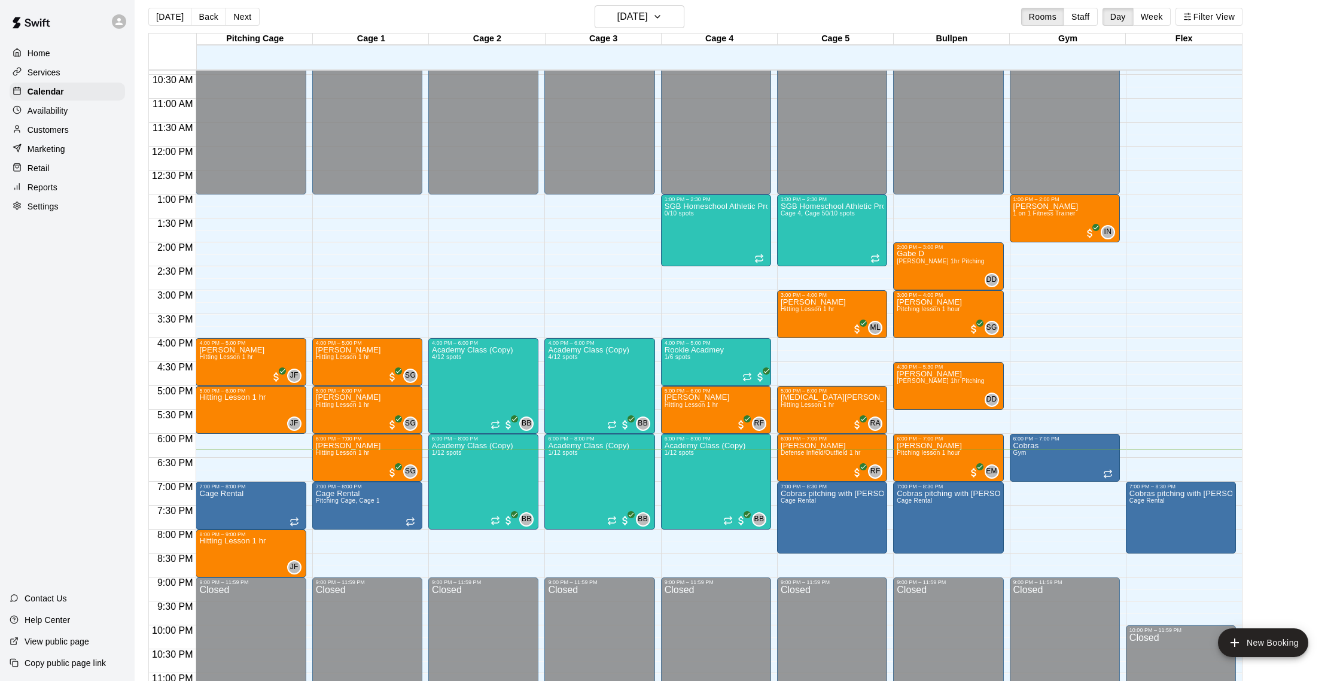
scroll to position [10, 0]
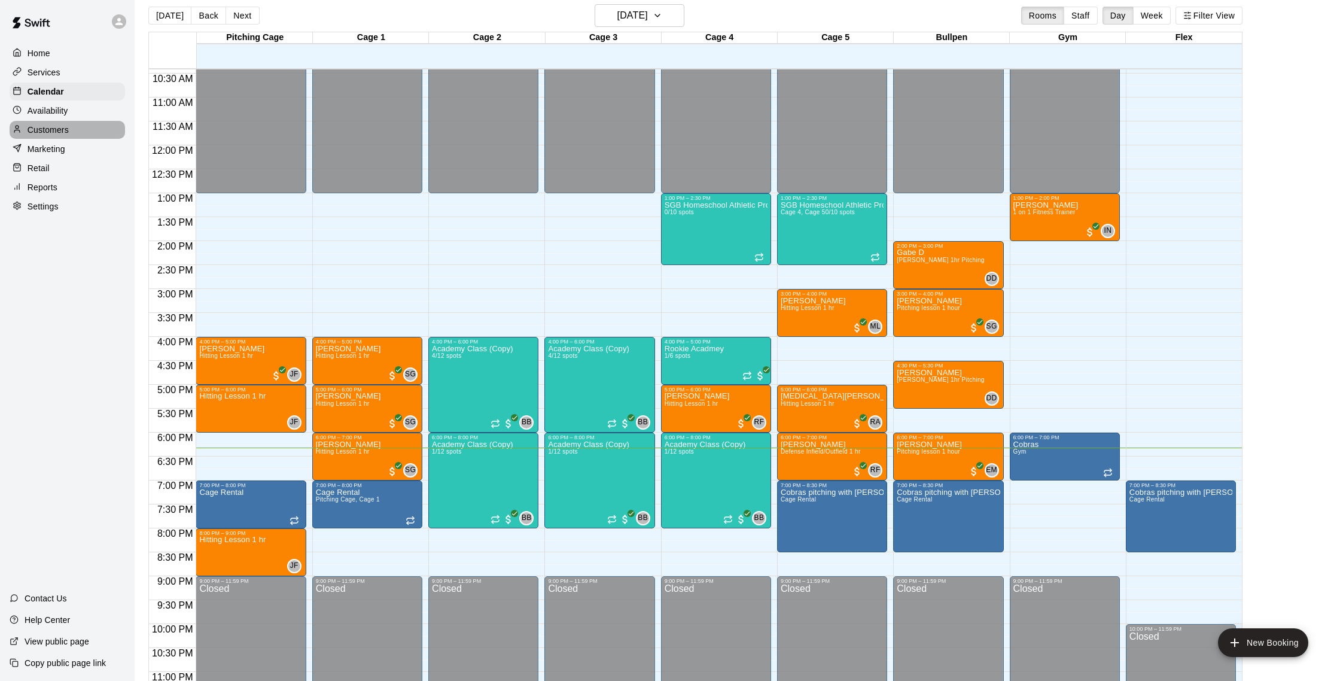
click at [45, 131] on p "Customers" at bounding box center [48, 130] width 41 height 12
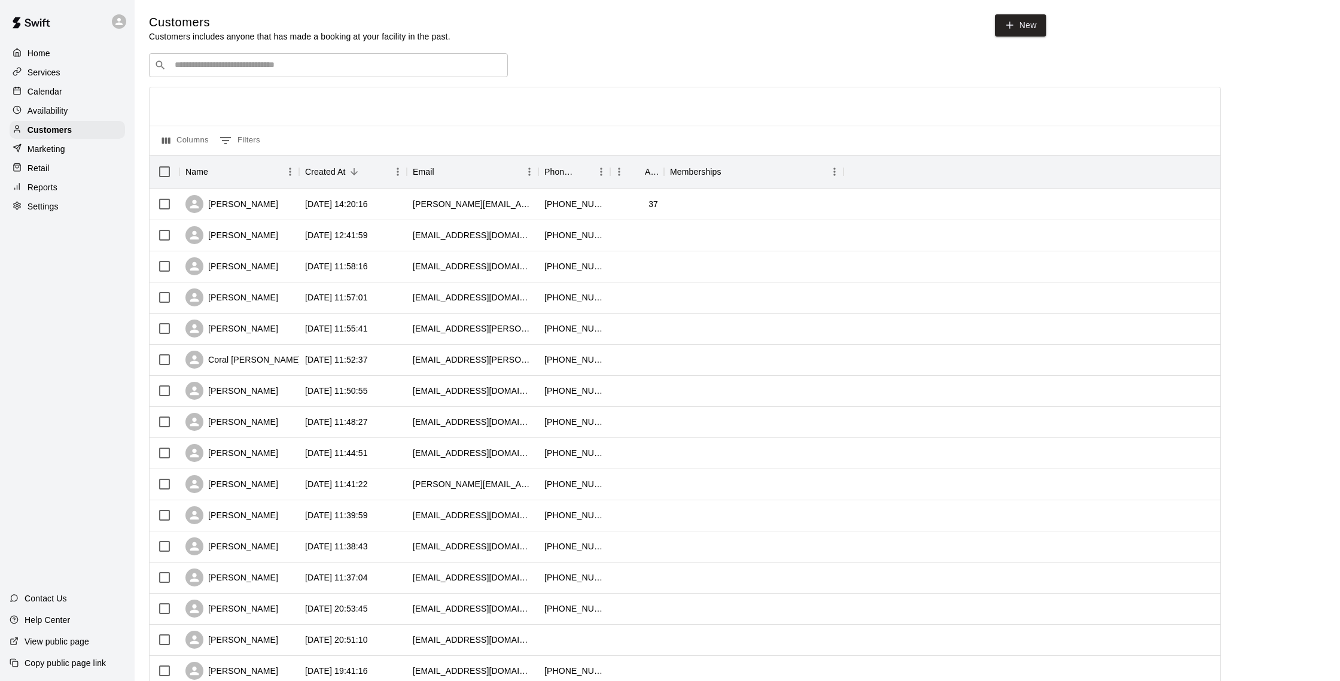
click at [53, 90] on p "Calendar" at bounding box center [45, 92] width 35 height 12
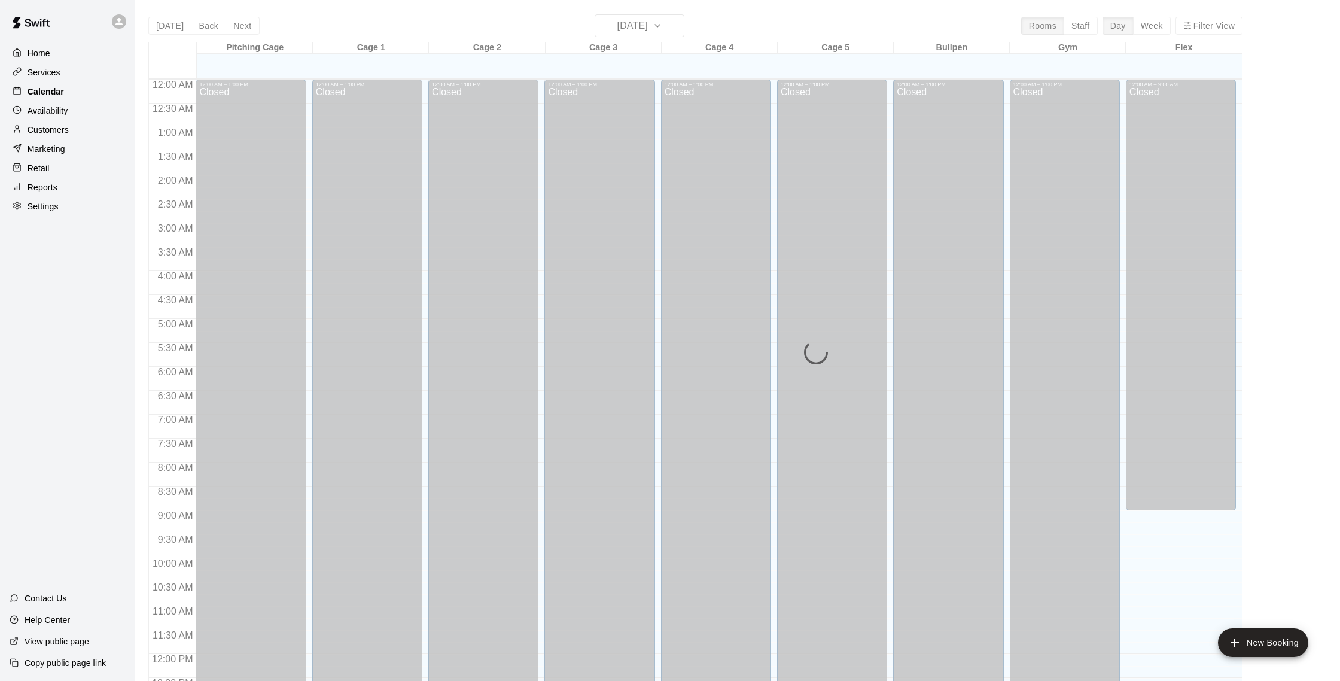
scroll to position [498, 0]
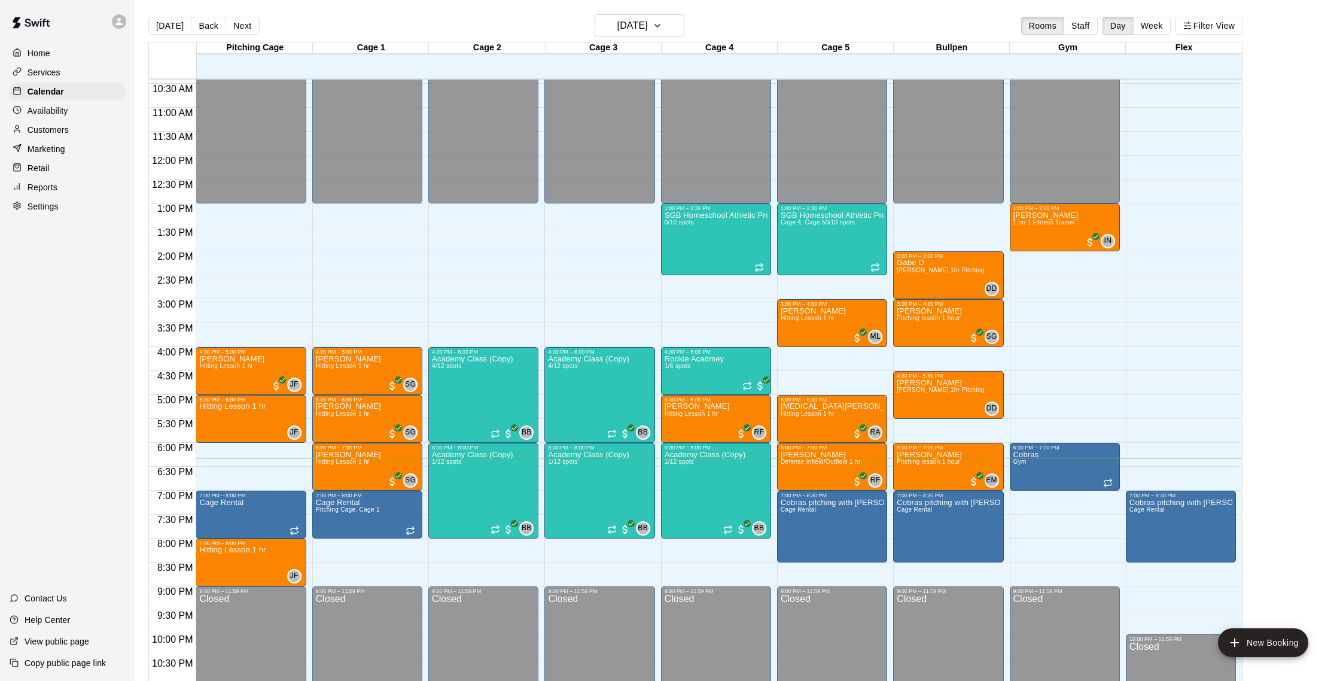
click at [42, 129] on p "Customers" at bounding box center [48, 130] width 41 height 12
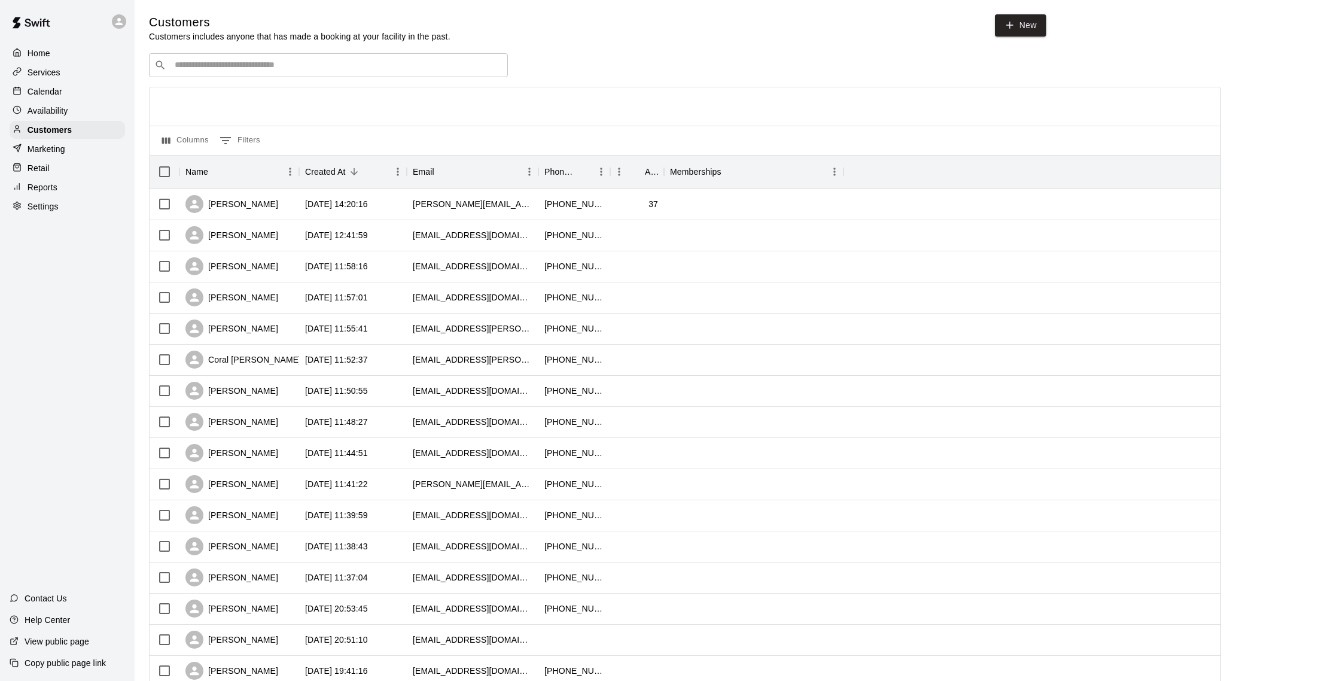
click at [56, 92] on p "Calendar" at bounding box center [45, 92] width 35 height 12
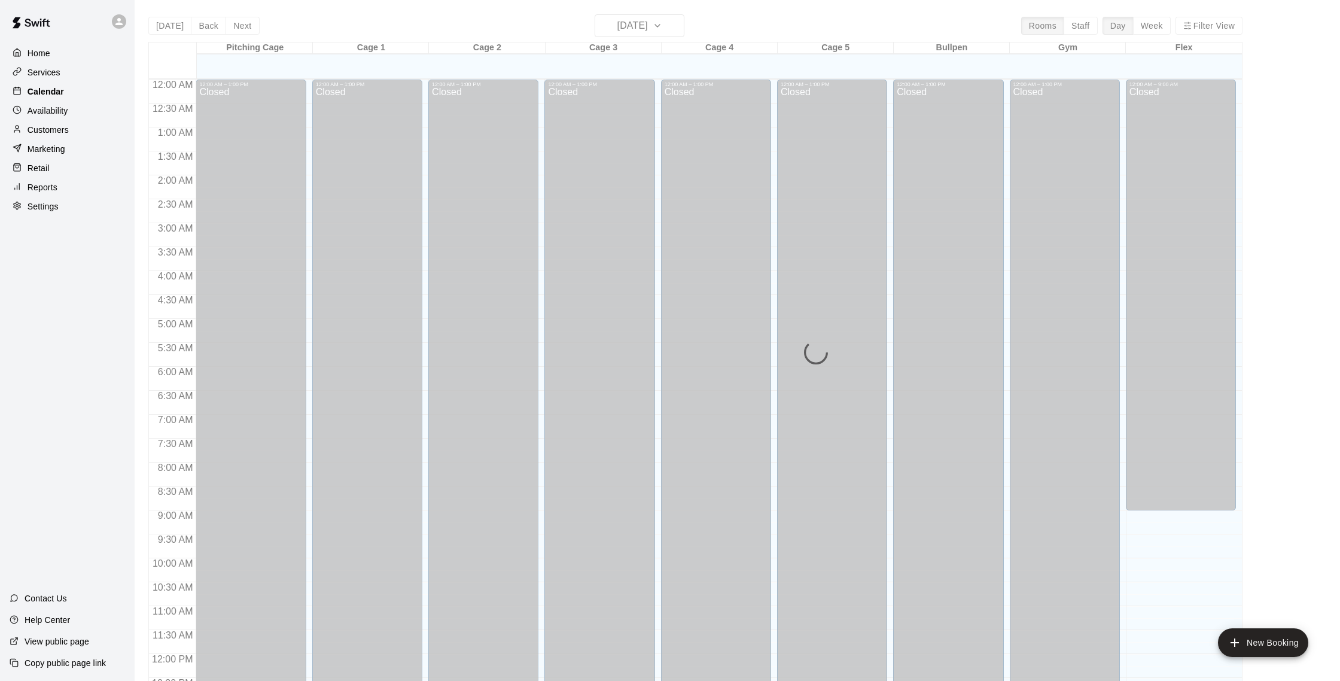
scroll to position [498, 0]
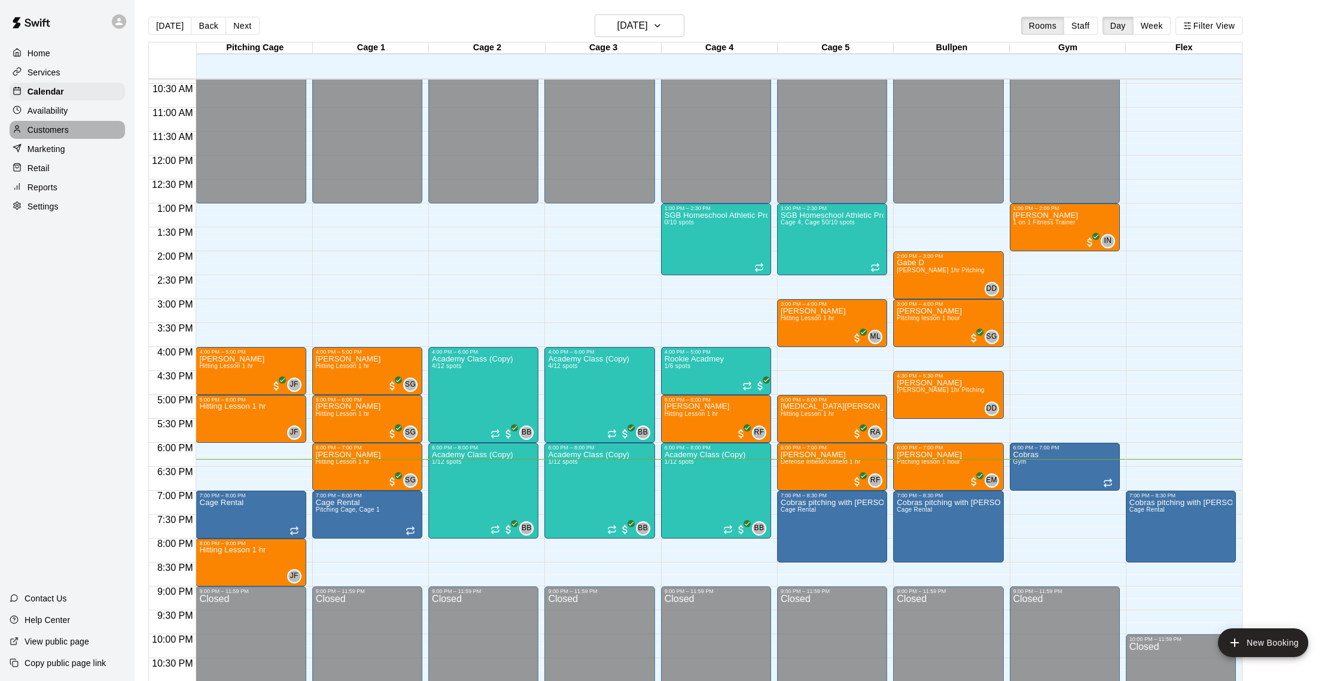
click at [59, 126] on p "Customers" at bounding box center [48, 130] width 41 height 12
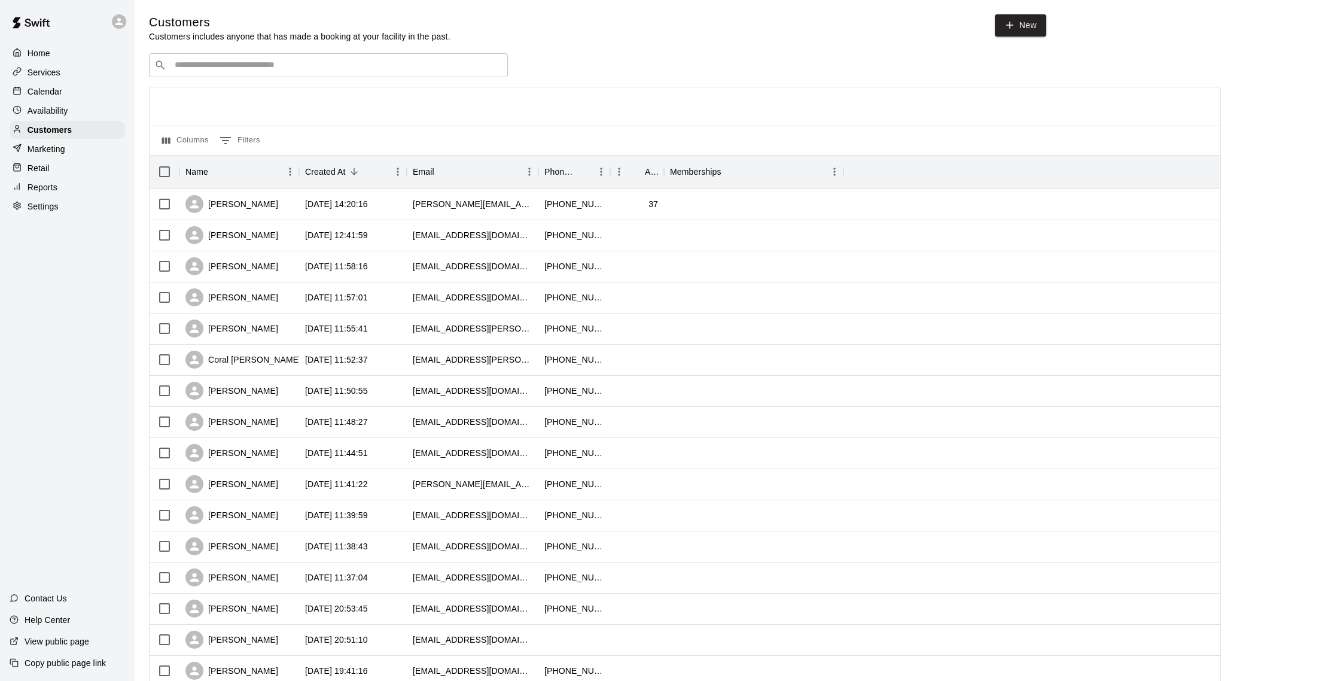
scroll to position [1, 0]
click at [45, 89] on p "Calendar" at bounding box center [45, 92] width 35 height 12
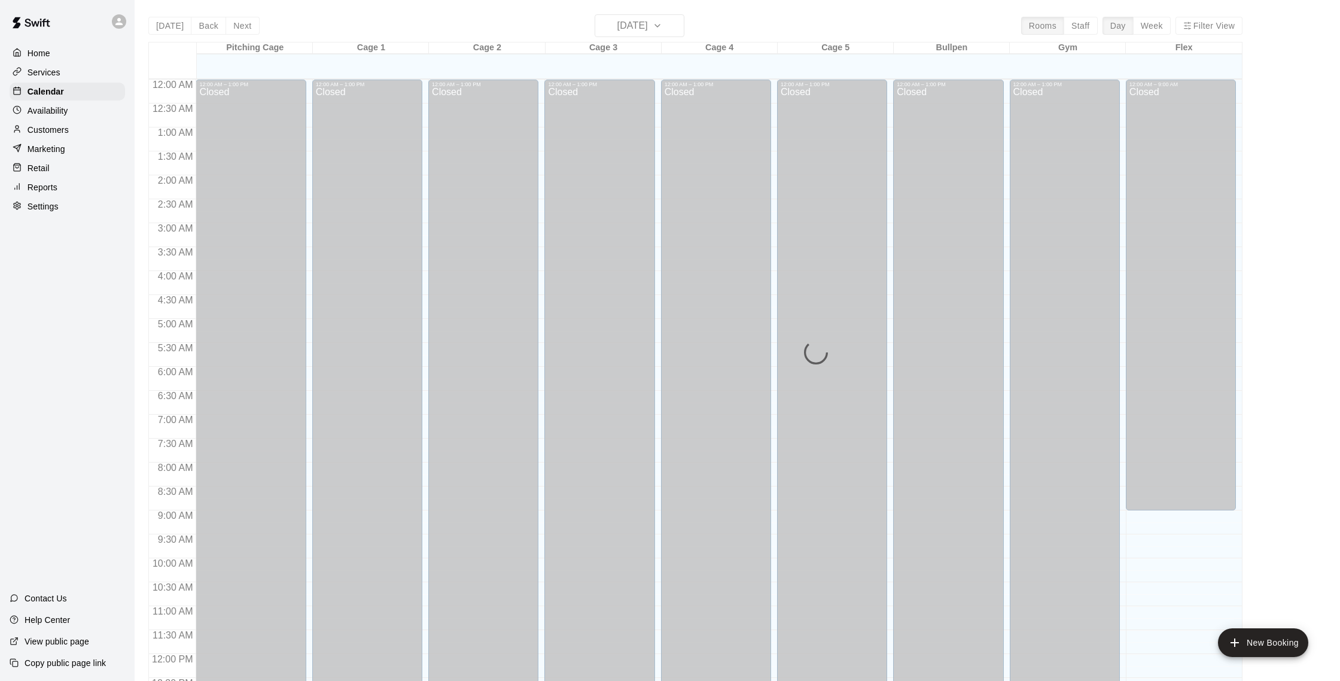
scroll to position [498, 0]
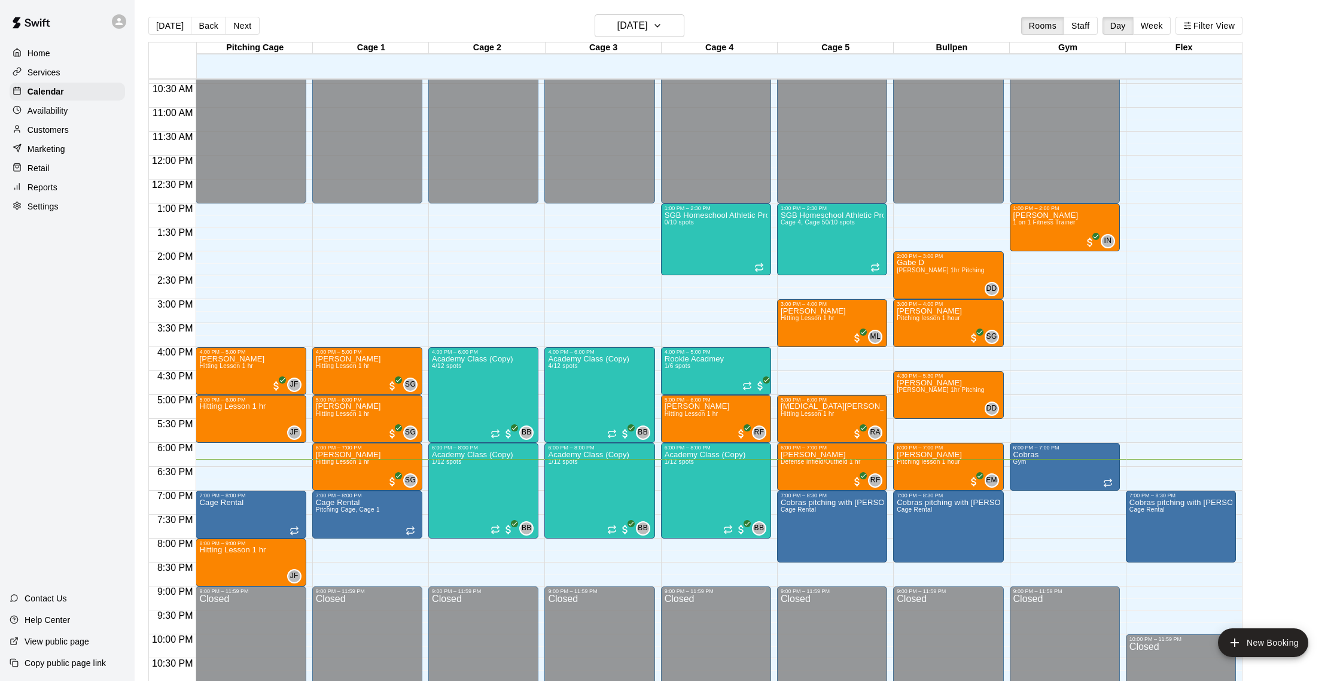
click at [72, 126] on div "Customers" at bounding box center [67, 130] width 115 height 18
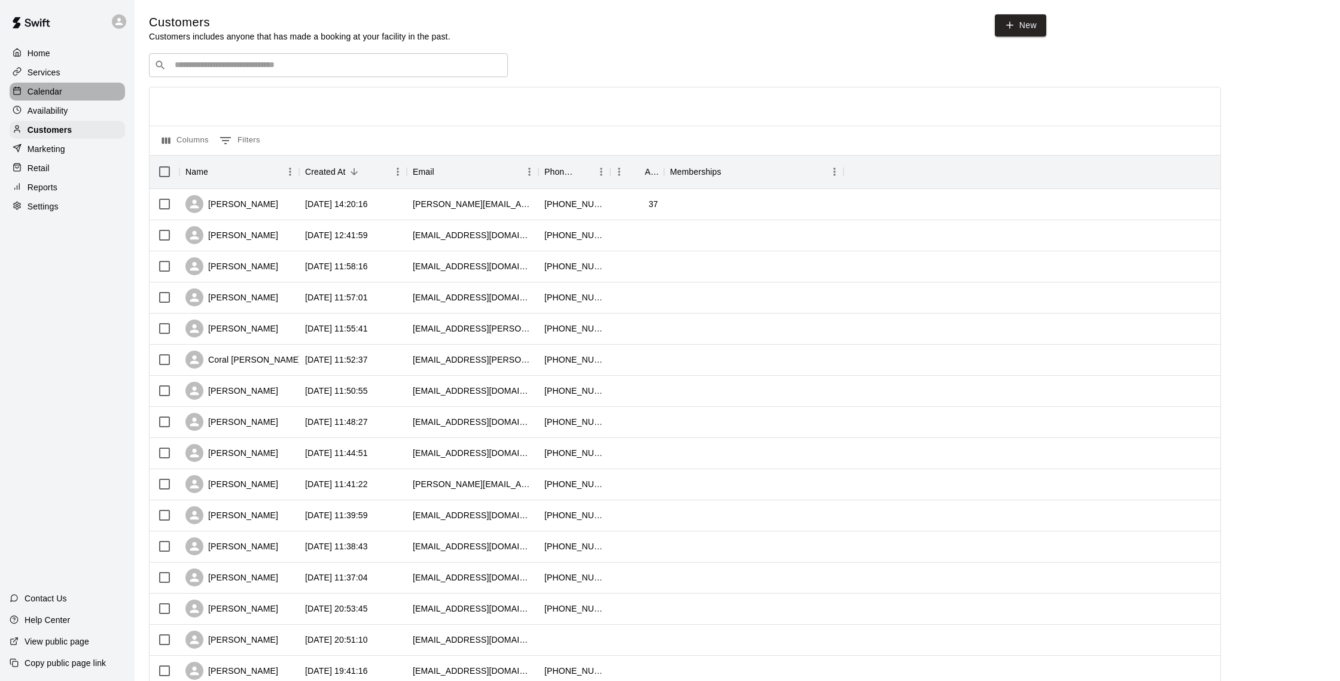
click at [70, 98] on div "Calendar" at bounding box center [67, 92] width 115 height 18
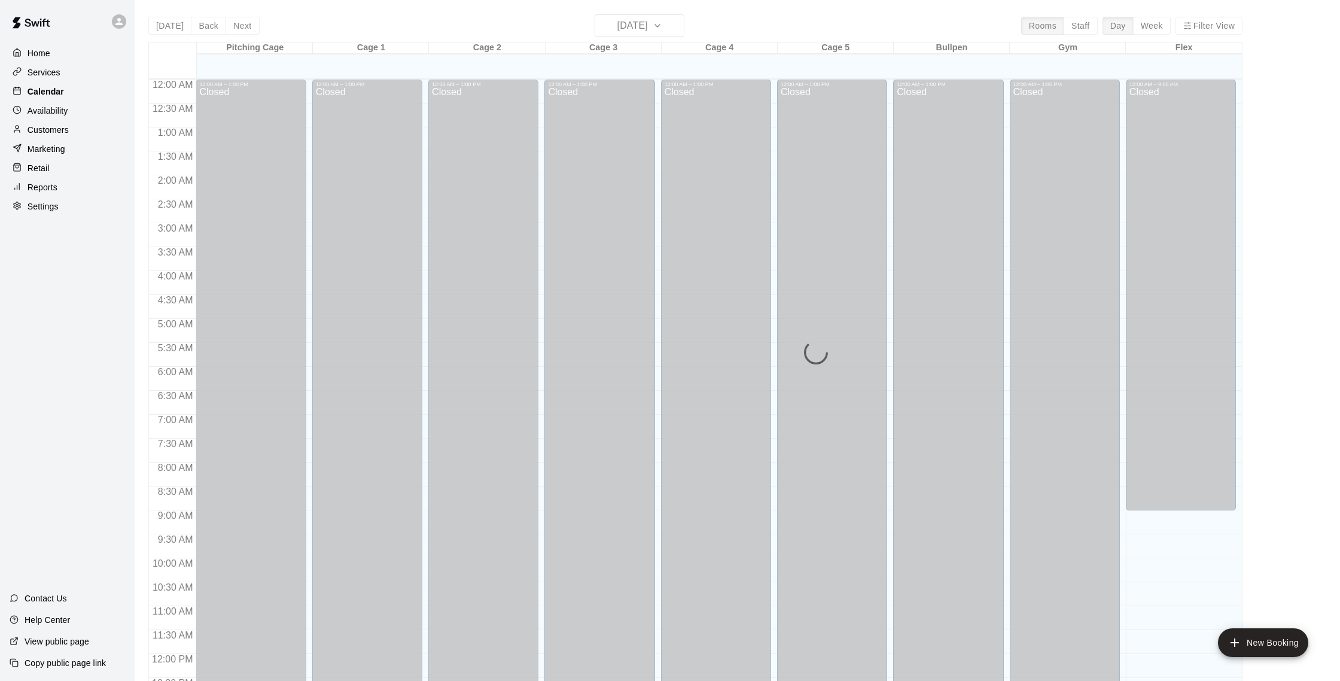
scroll to position [498, 0]
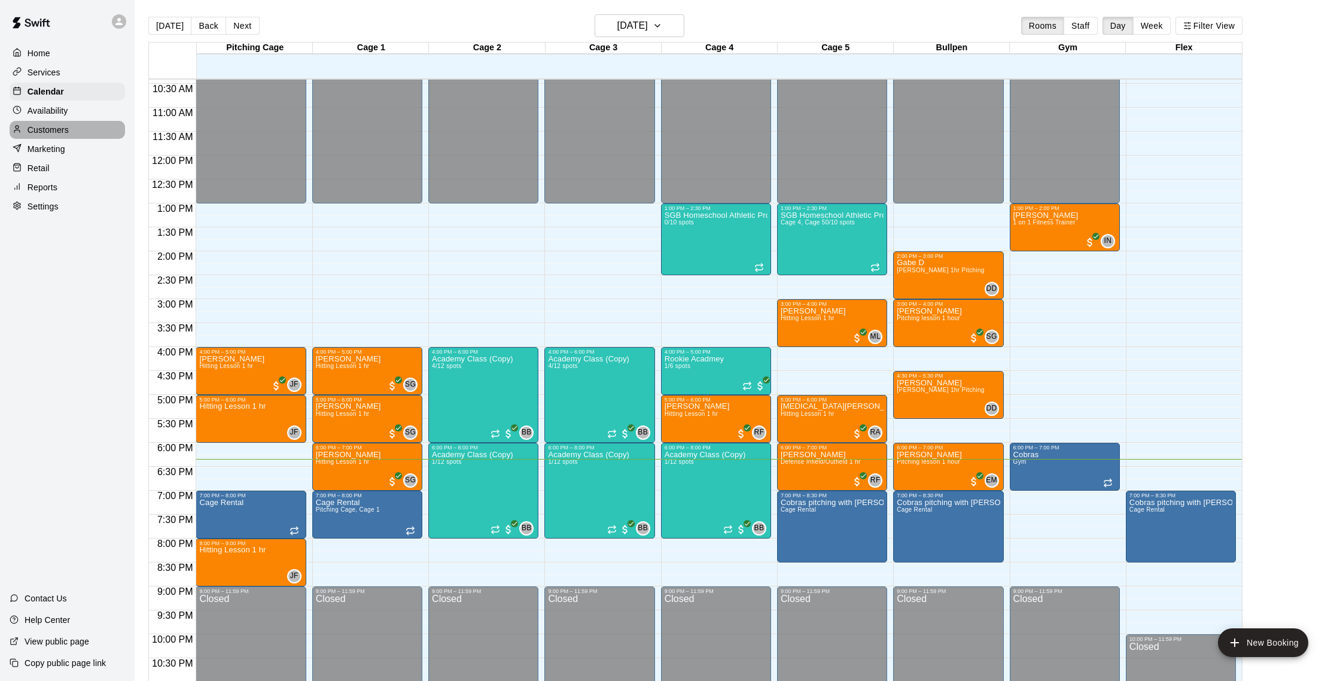
click at [66, 132] on p "Customers" at bounding box center [48, 130] width 41 height 12
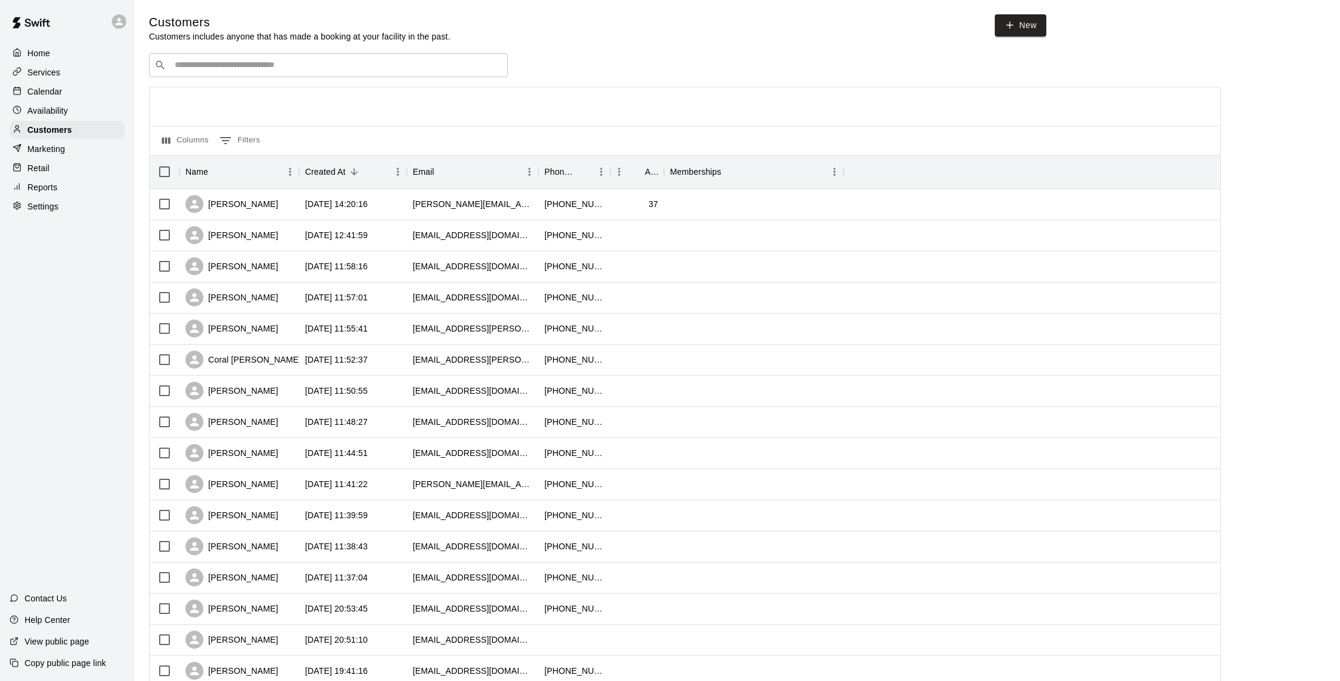
click at [284, 65] on input "Search customers by name or email" at bounding box center [337, 65] width 332 height 12
type input "******"
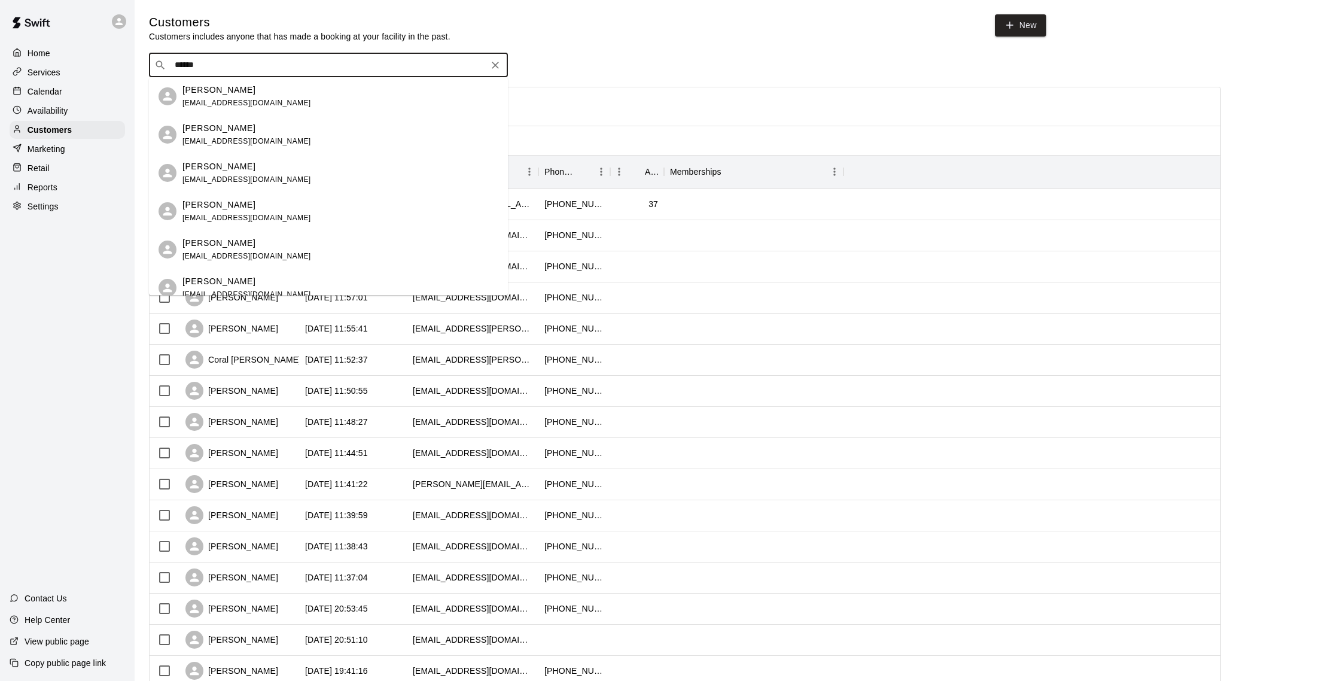
scroll to position [402, 0]
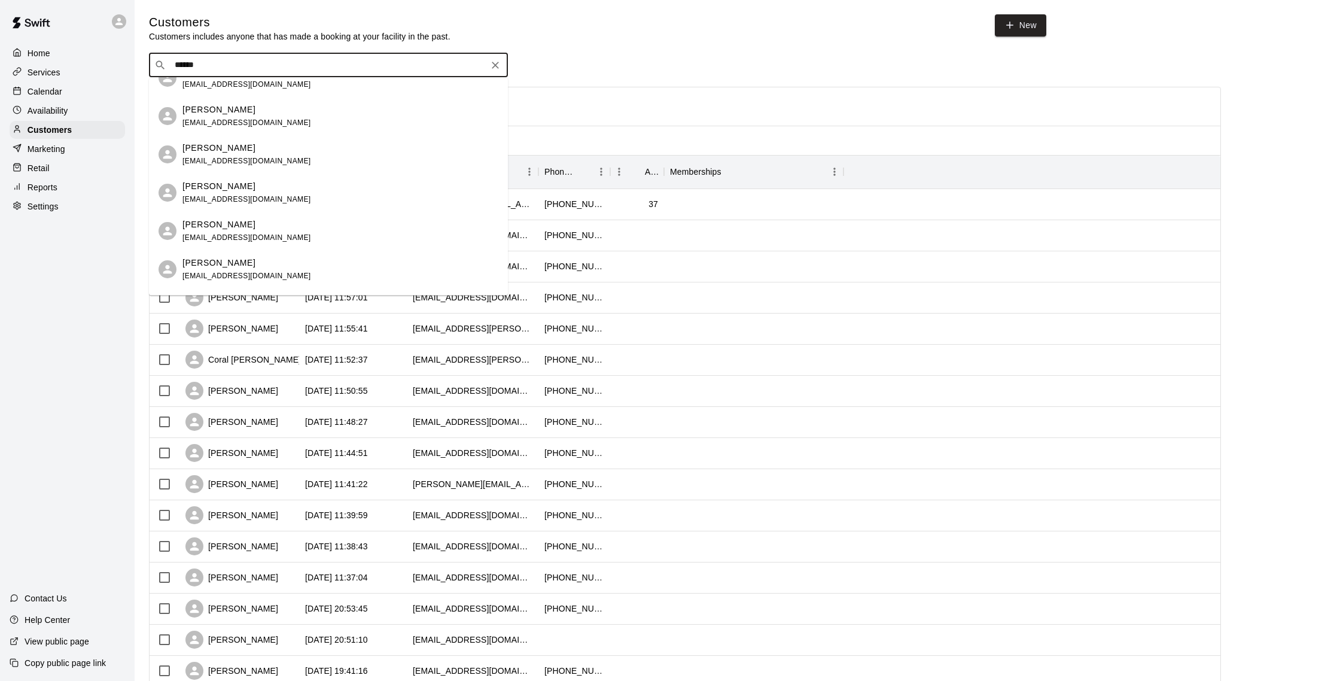
click at [215, 150] on p "[PERSON_NAME]" at bounding box center [219, 148] width 73 height 13
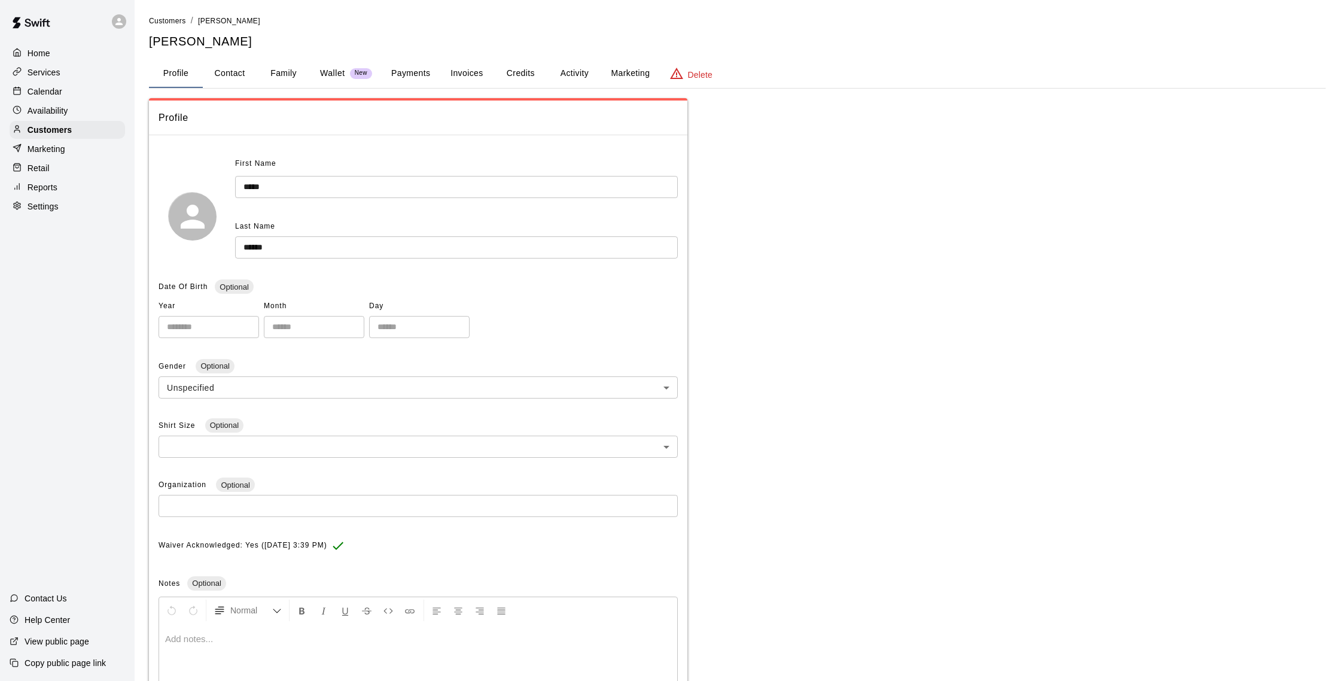
click at [561, 75] on button "Activity" at bounding box center [575, 73] width 54 height 29
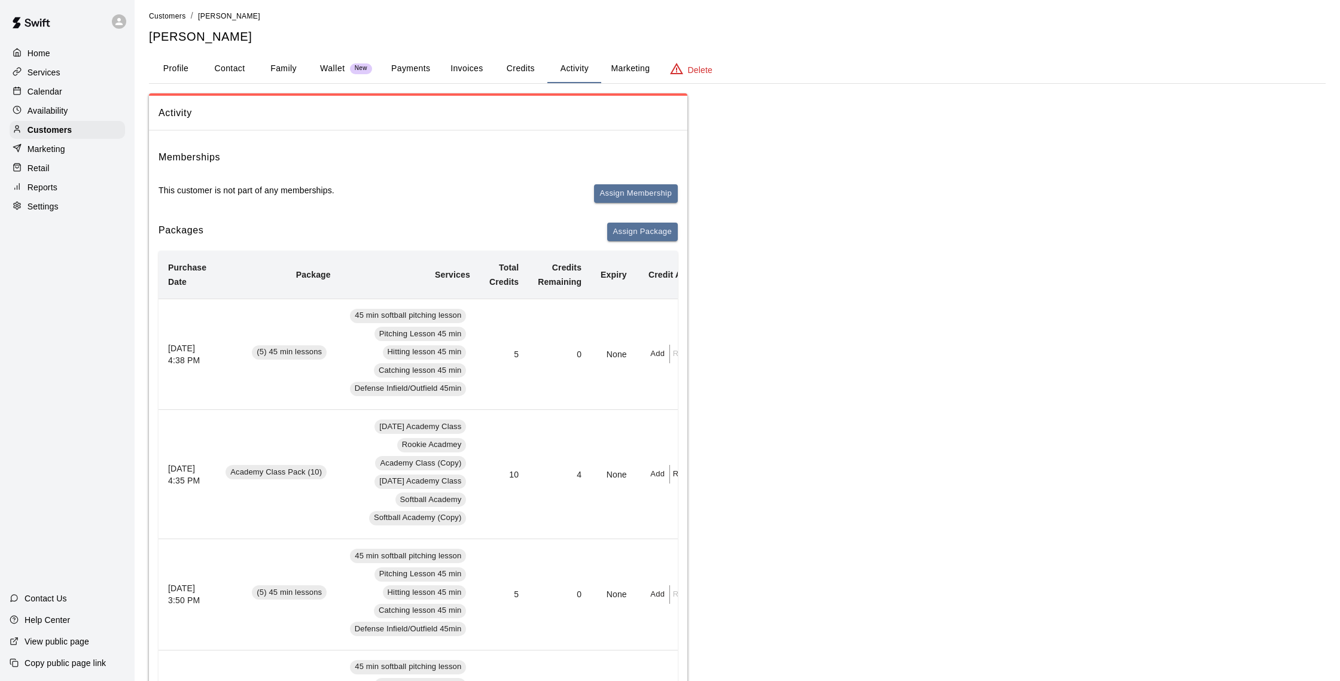
scroll to position [2, 0]
click at [418, 74] on button "Payments" at bounding box center [411, 71] width 58 height 29
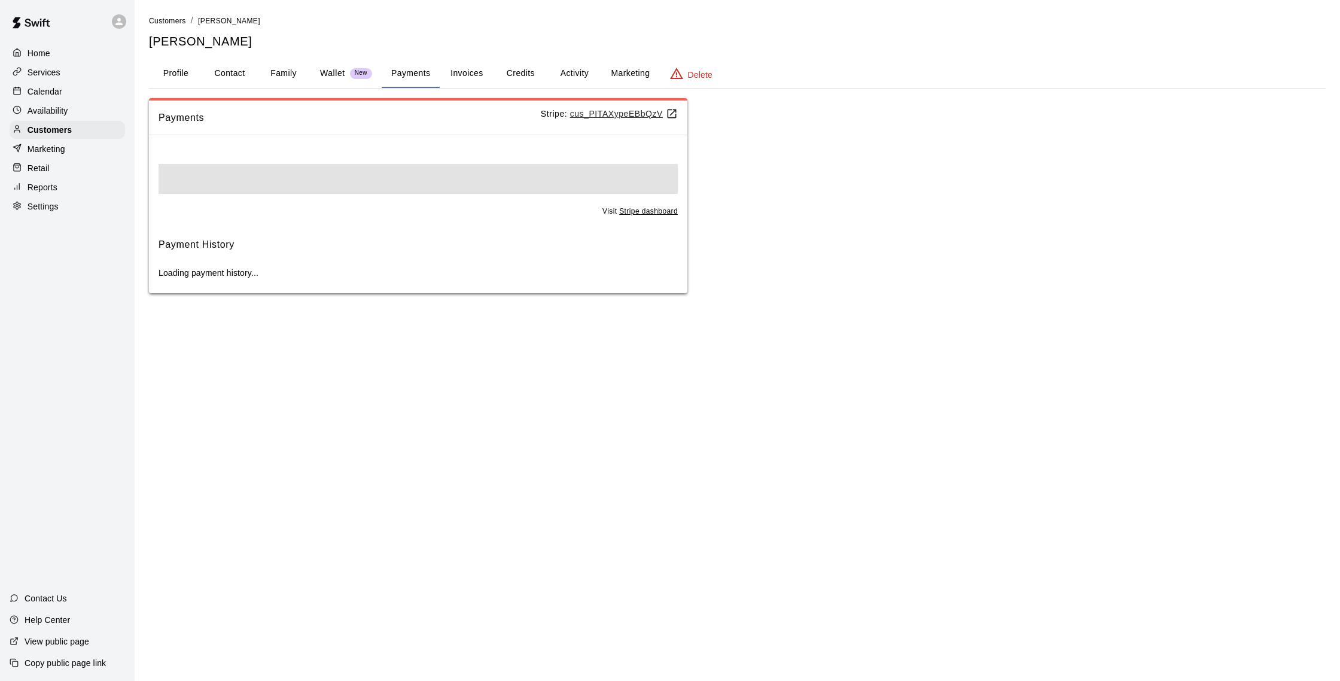
scroll to position [0, 0]
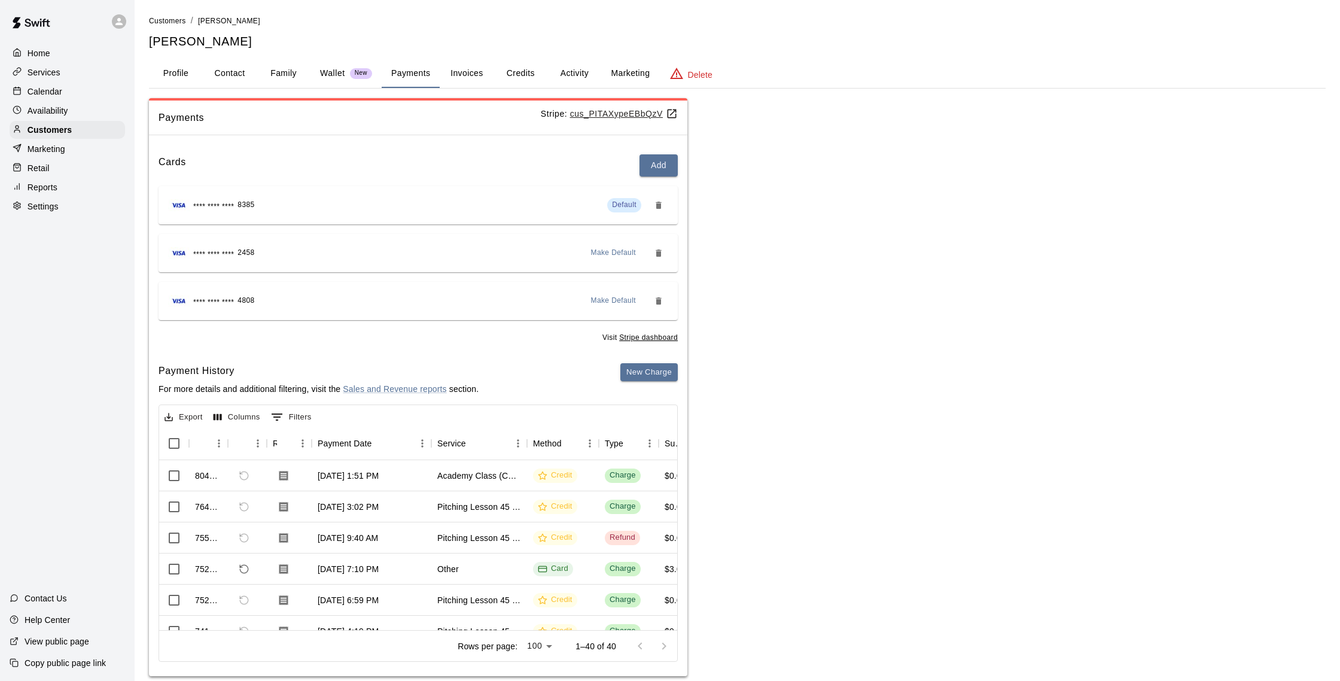
click at [579, 72] on button "Activity" at bounding box center [575, 73] width 54 height 29
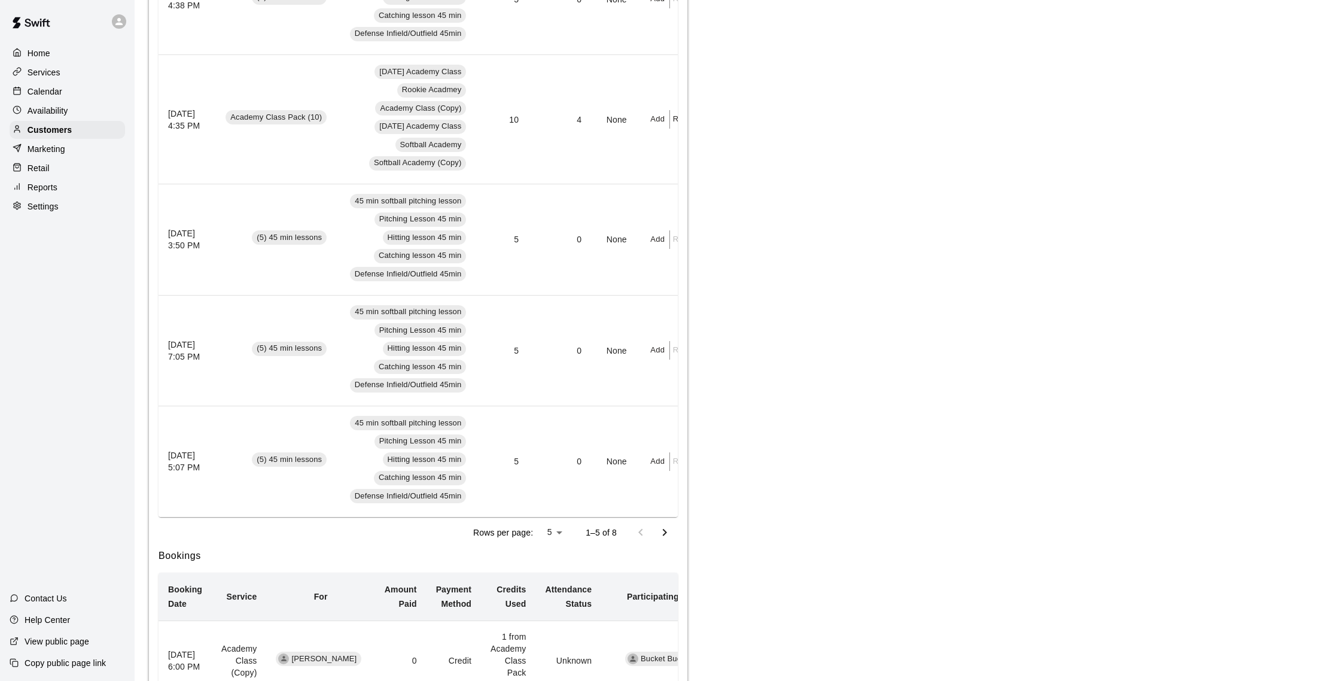
scroll to position [355, 0]
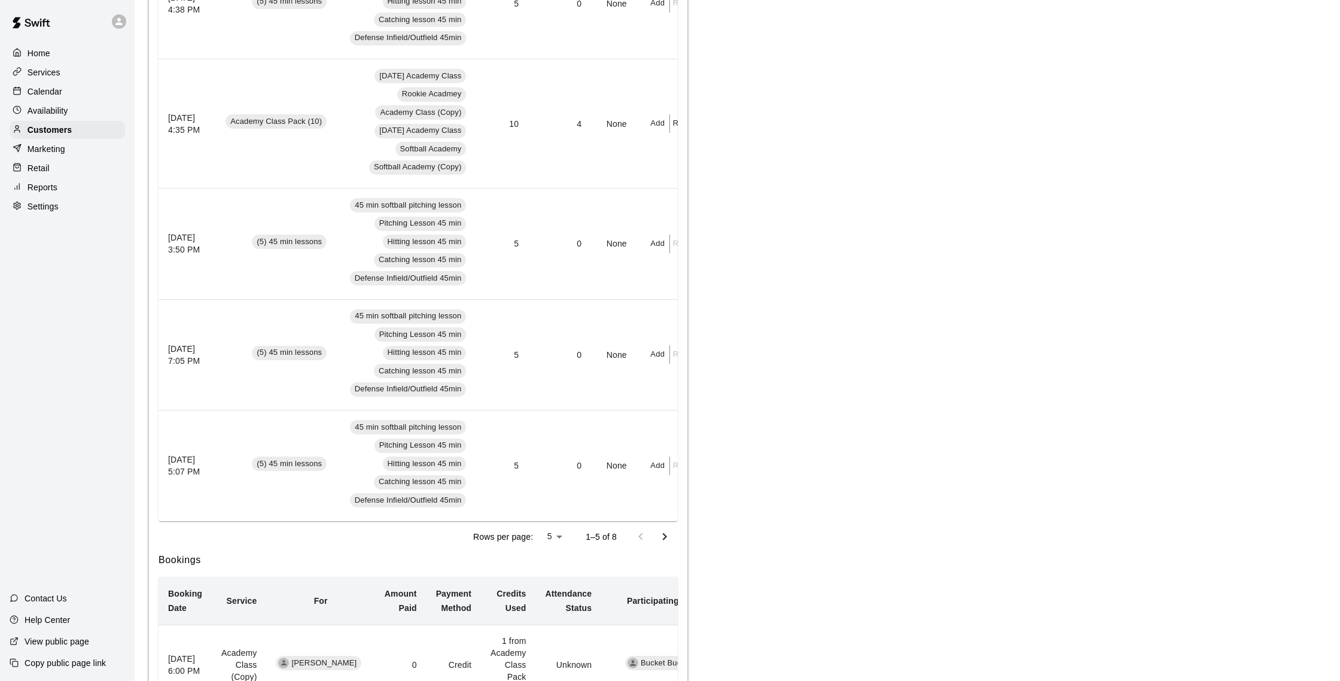
click at [41, 92] on p "Calendar" at bounding box center [45, 92] width 35 height 12
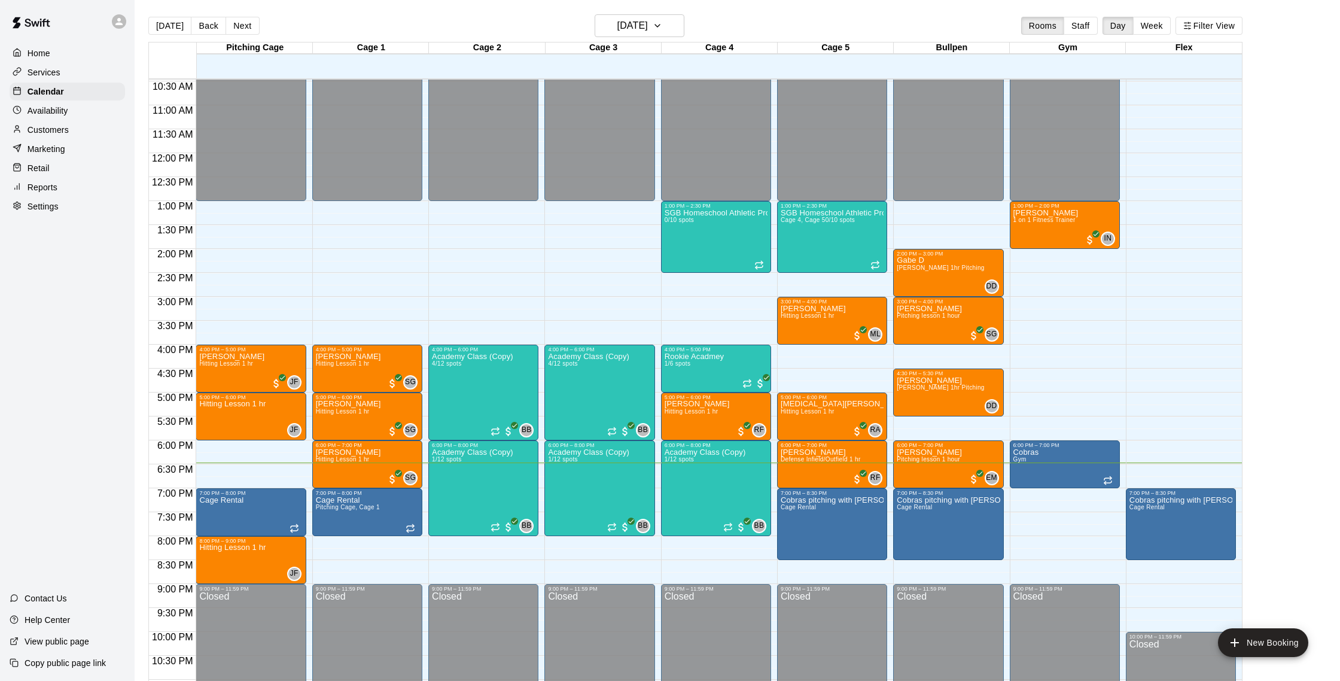
scroll to position [501, 0]
click at [42, 131] on p "Customers" at bounding box center [48, 130] width 41 height 12
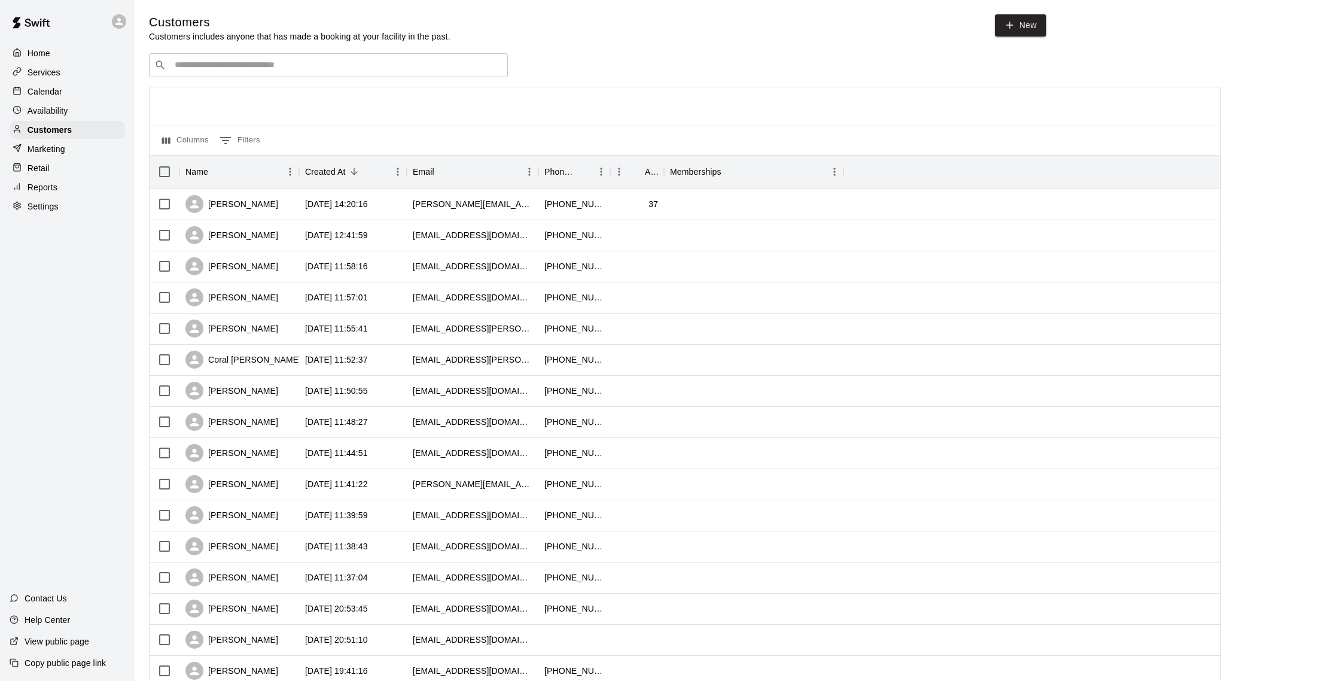
click at [264, 68] on input "Search customers by name or email" at bounding box center [337, 65] width 332 height 12
type input "******"
drag, startPoint x: 241, startPoint y: 64, endPoint x: 153, endPoint y: 65, distance: 88.0
click at [153, 65] on div "​ ****** ​" at bounding box center [328, 65] width 359 height 24
click at [1029, 28] on link "New" at bounding box center [1020, 25] width 51 height 22
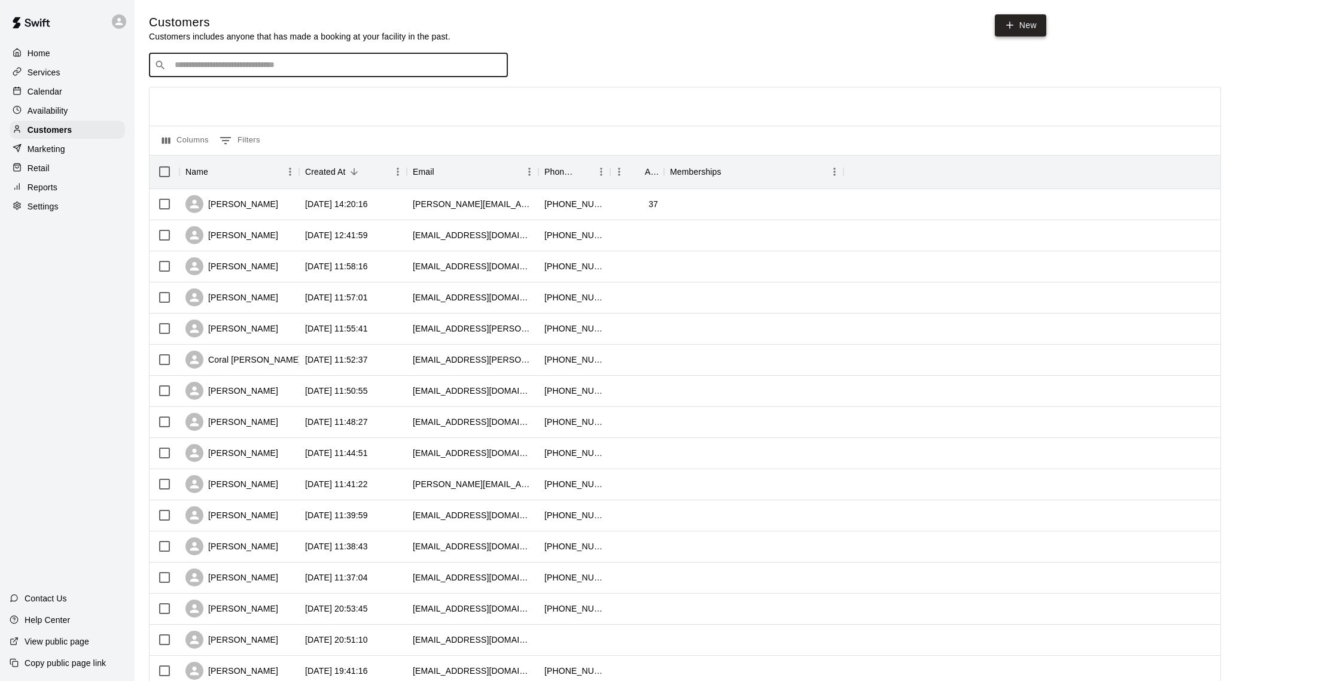
select select "**"
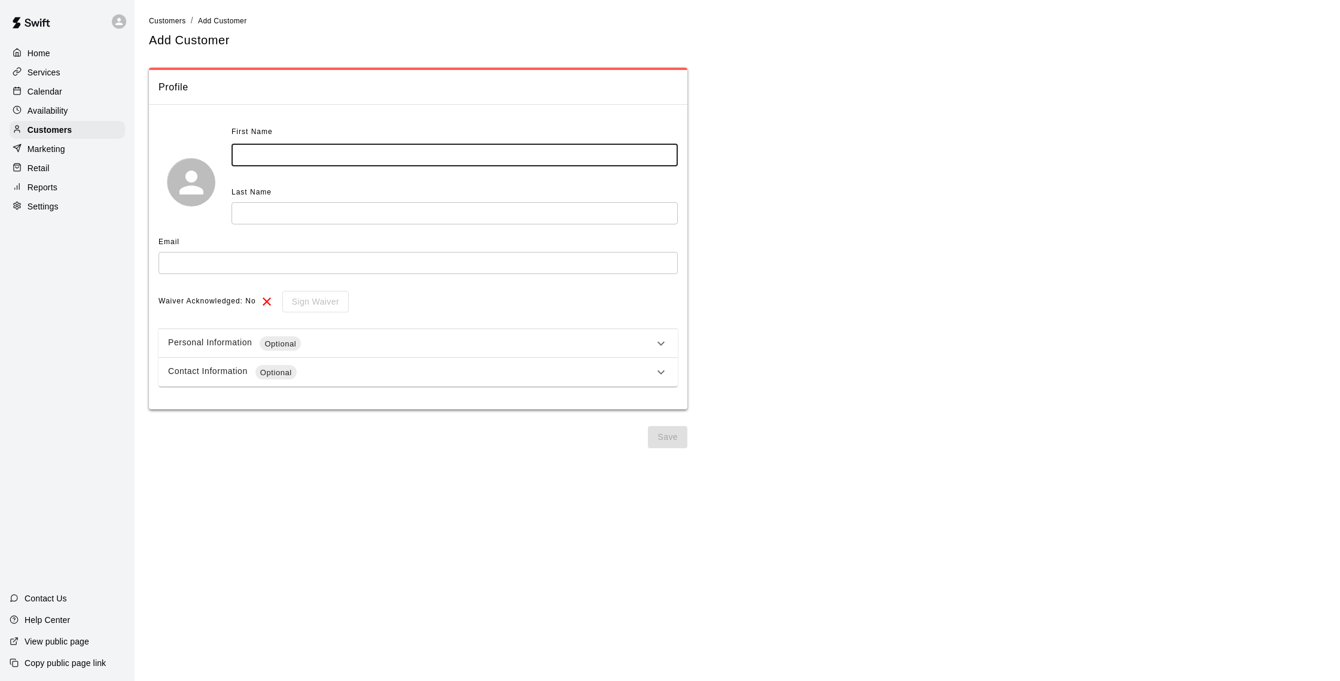
click at [279, 152] on input "text" at bounding box center [455, 155] width 446 height 22
type input "***"
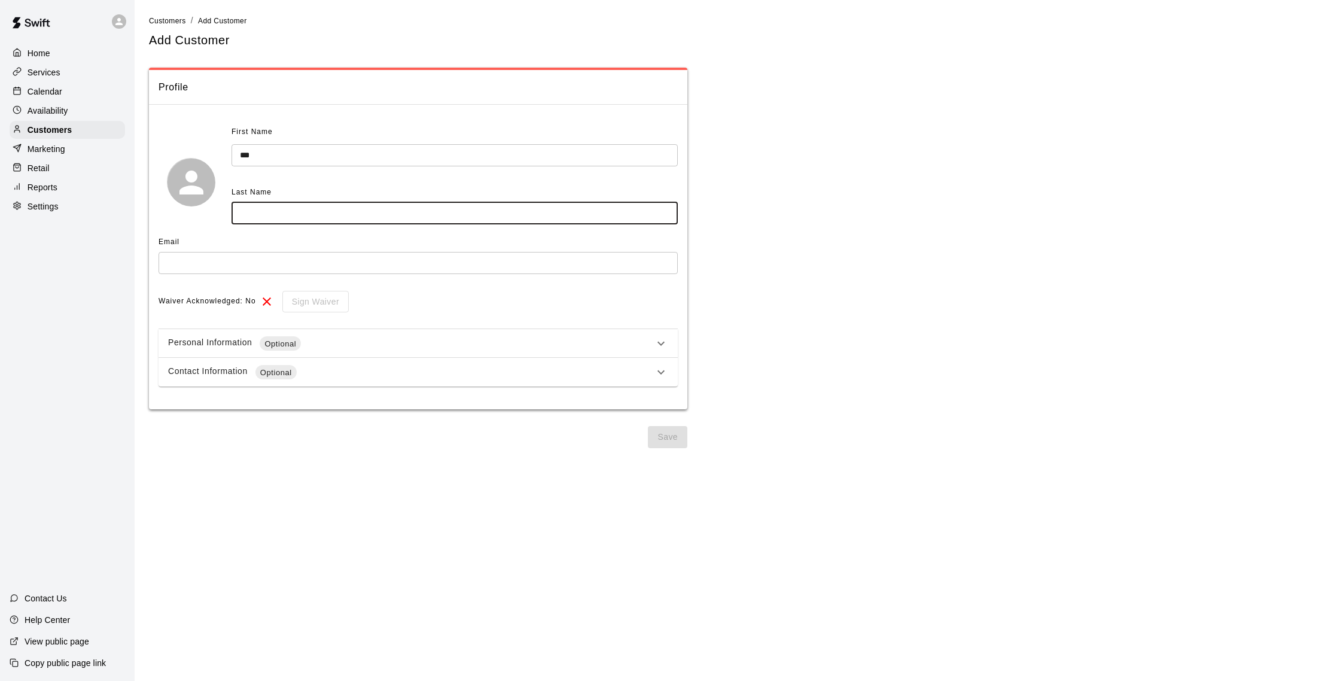
click at [261, 221] on input "text" at bounding box center [455, 213] width 446 height 22
type input "*"
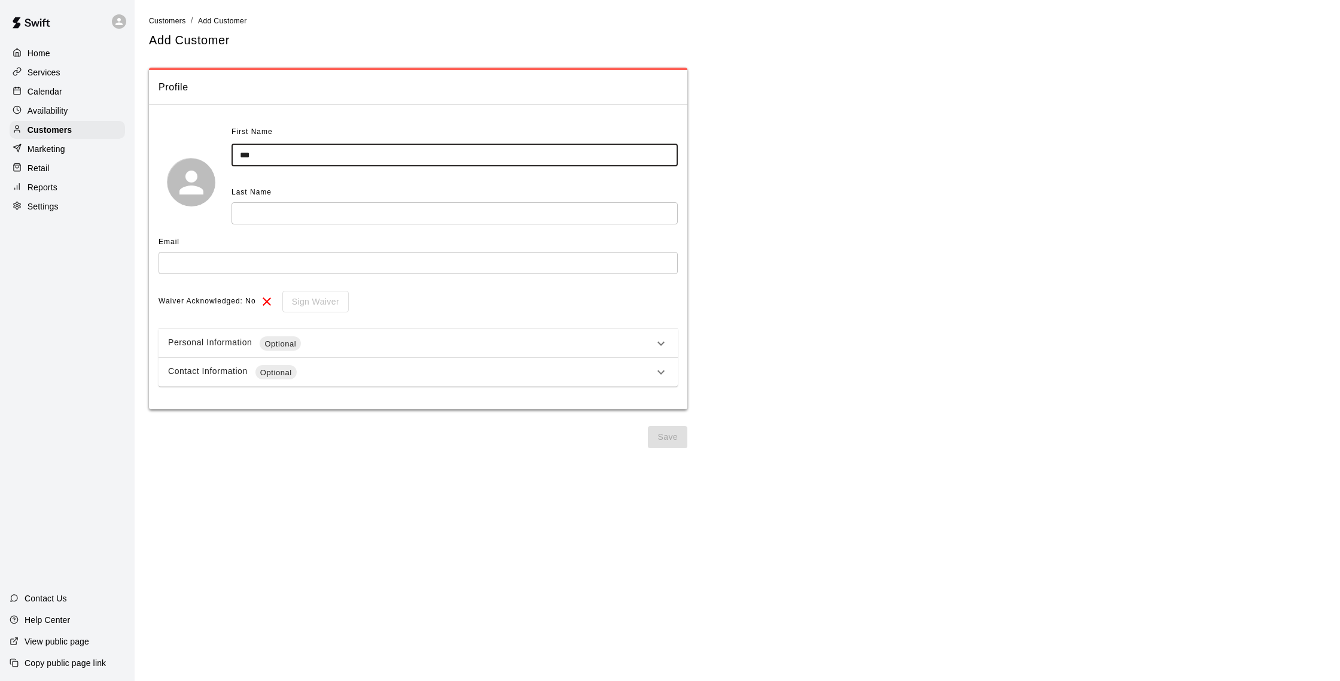
drag, startPoint x: 283, startPoint y: 155, endPoint x: 213, endPoint y: 157, distance: 70.1
click at [213, 157] on div "First Name *** ​ Last Name ​" at bounding box center [418, 182] width 519 height 118
type input "**"
click at [279, 217] on input "text" at bounding box center [455, 213] width 446 height 22
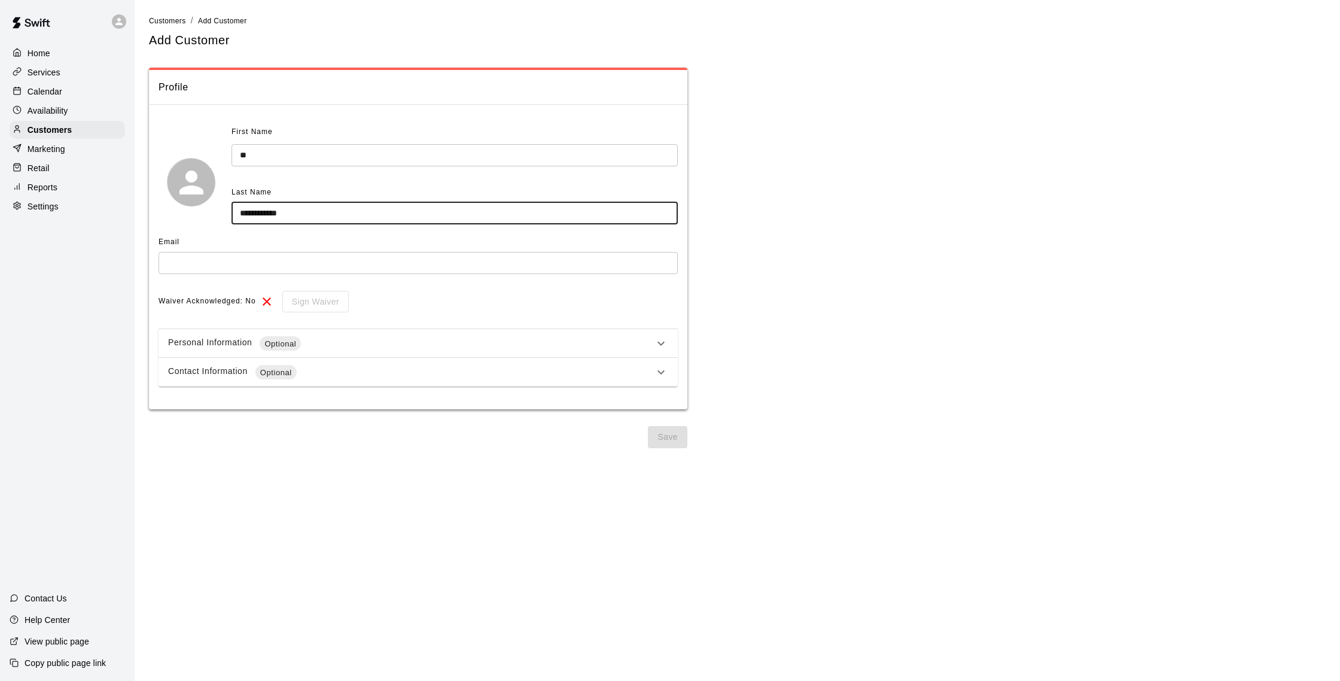
click at [284, 214] on input "**********" at bounding box center [455, 213] width 446 height 22
type input "**********"
click at [230, 264] on input "text" at bounding box center [418, 263] width 519 height 22
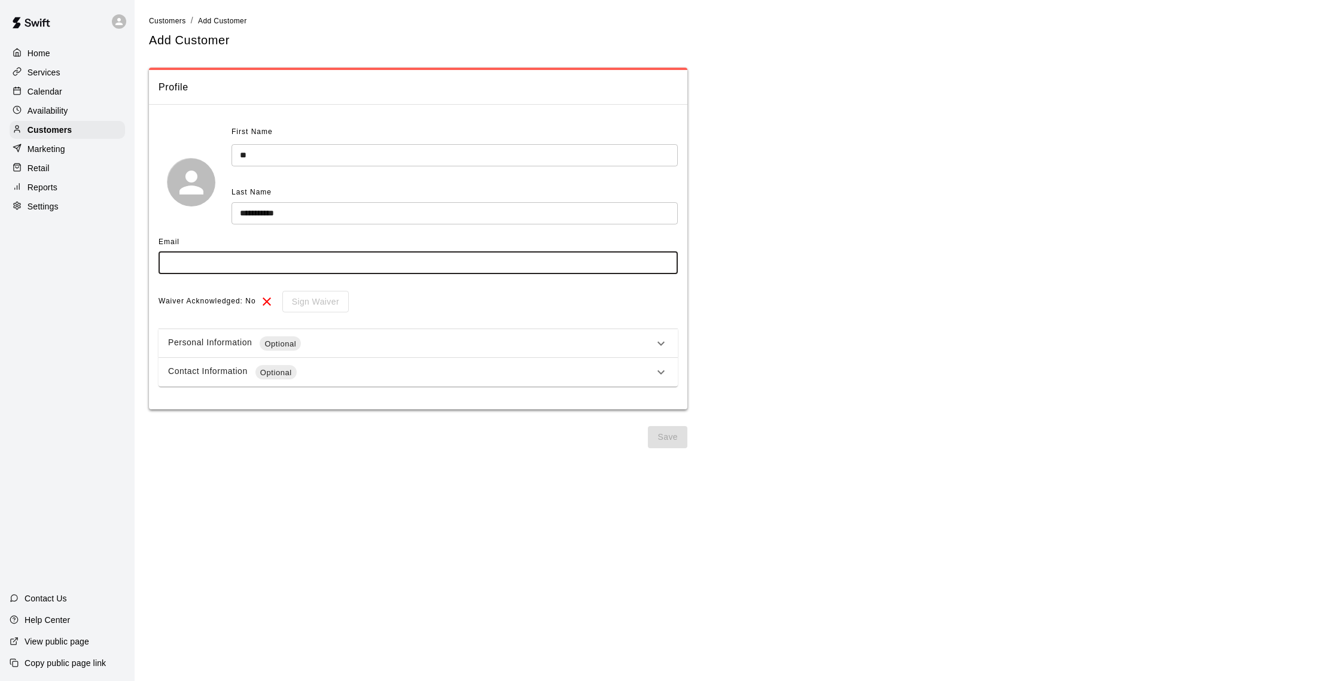
click at [251, 157] on input "**" at bounding box center [455, 155] width 446 height 22
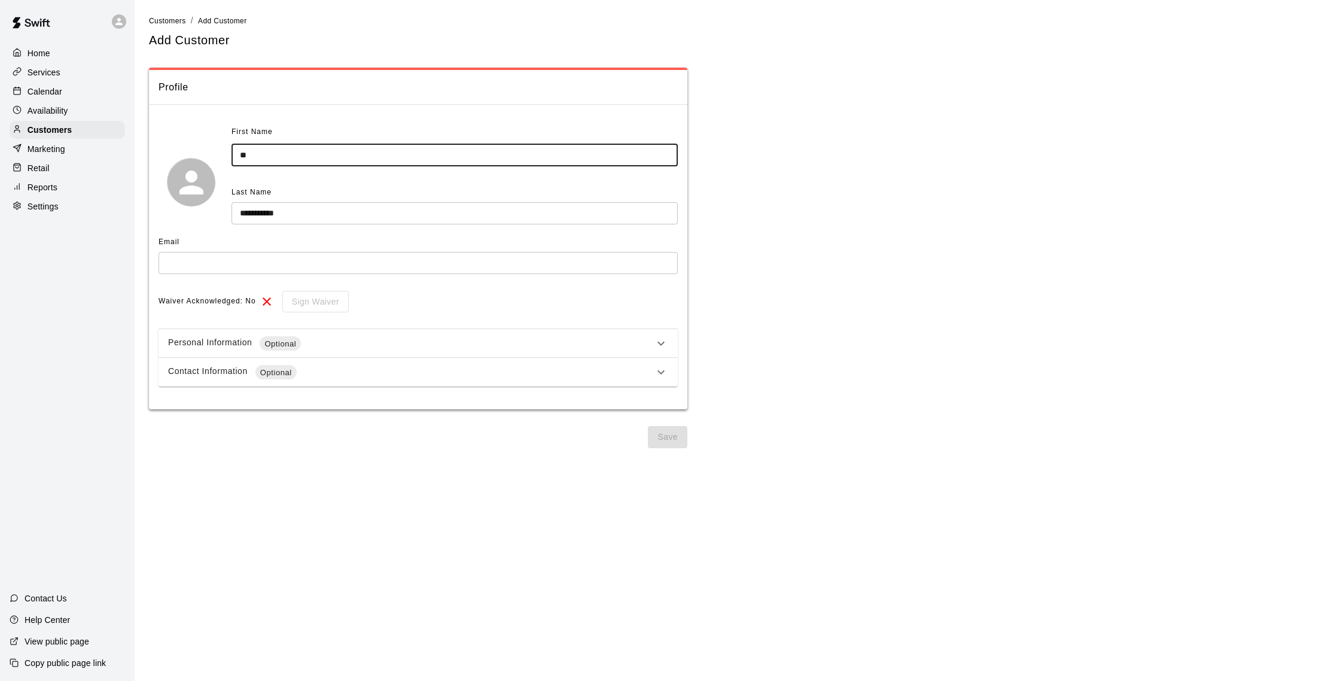
type input "**"
click at [211, 257] on input "text" at bounding box center [418, 263] width 519 height 22
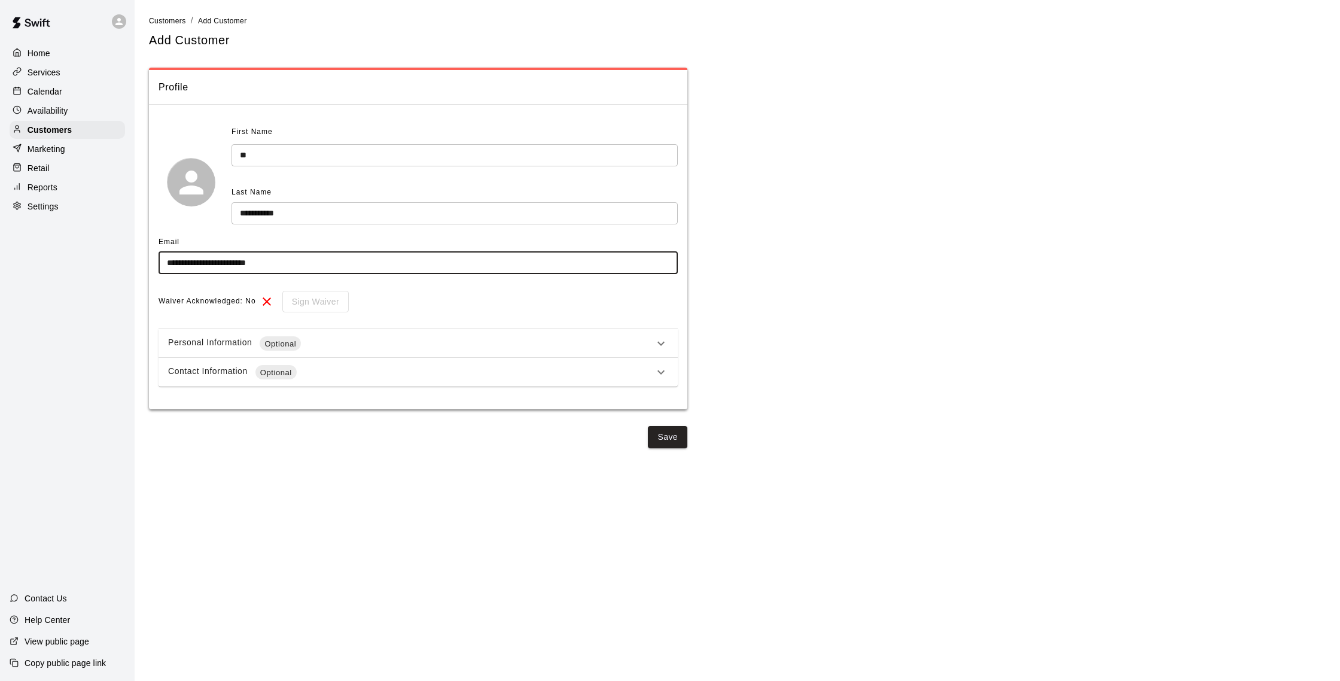
click at [234, 263] on input "**********" at bounding box center [418, 263] width 519 height 22
click at [253, 262] on input "**********" at bounding box center [418, 263] width 519 height 22
type input "**********"
click at [560, 124] on div "First Name" at bounding box center [410, 132] width 357 height 19
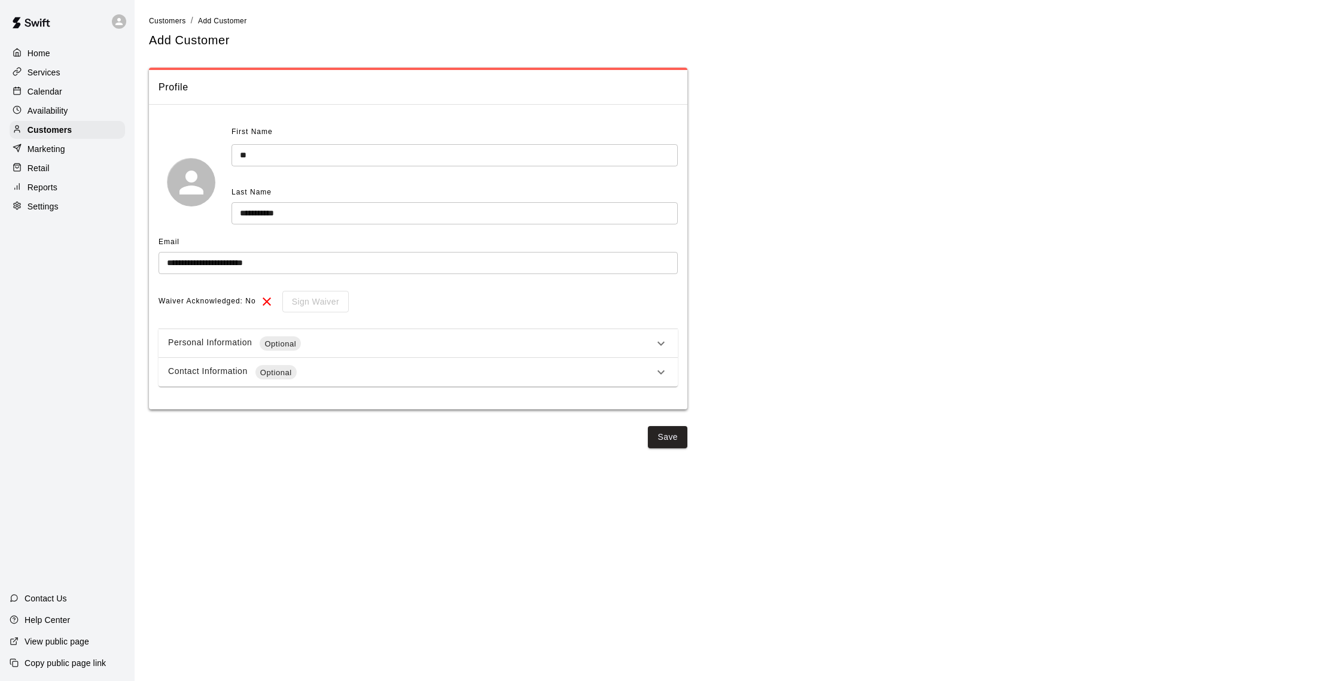
click at [479, 373] on div "Contact Information Optional" at bounding box center [411, 372] width 486 height 14
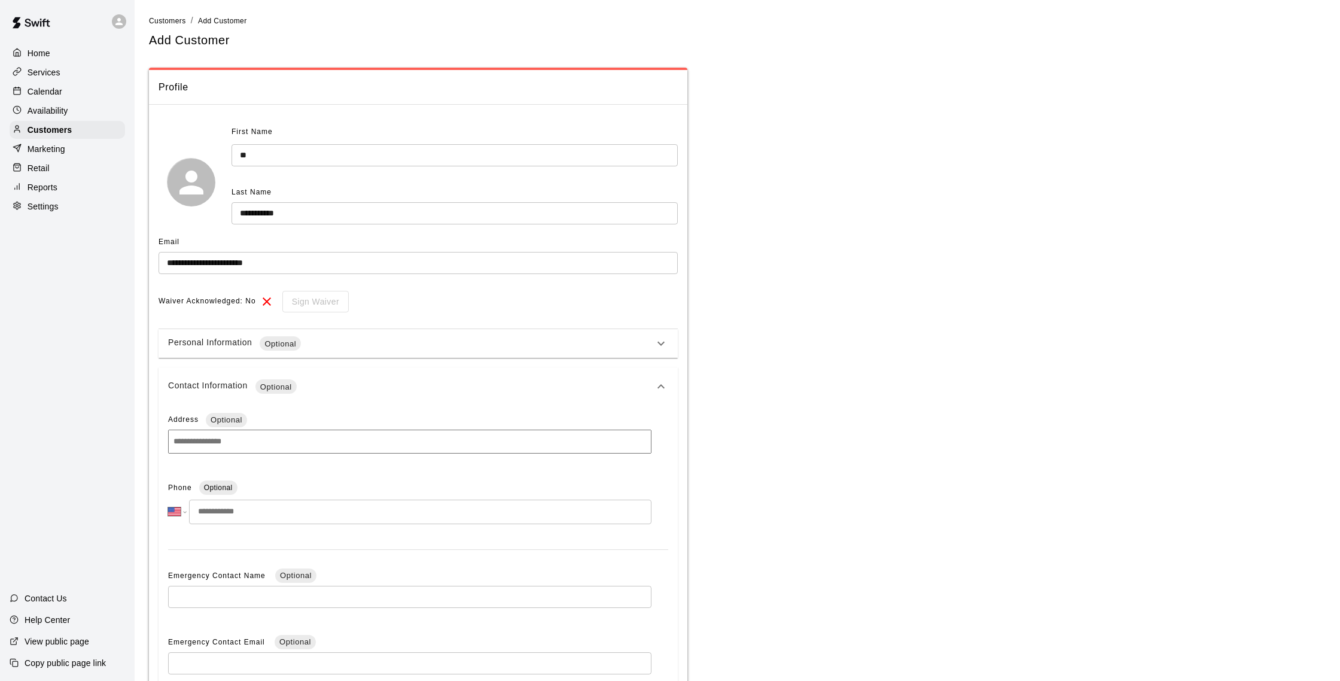
click at [300, 500] on input "tel" at bounding box center [420, 512] width 463 height 25
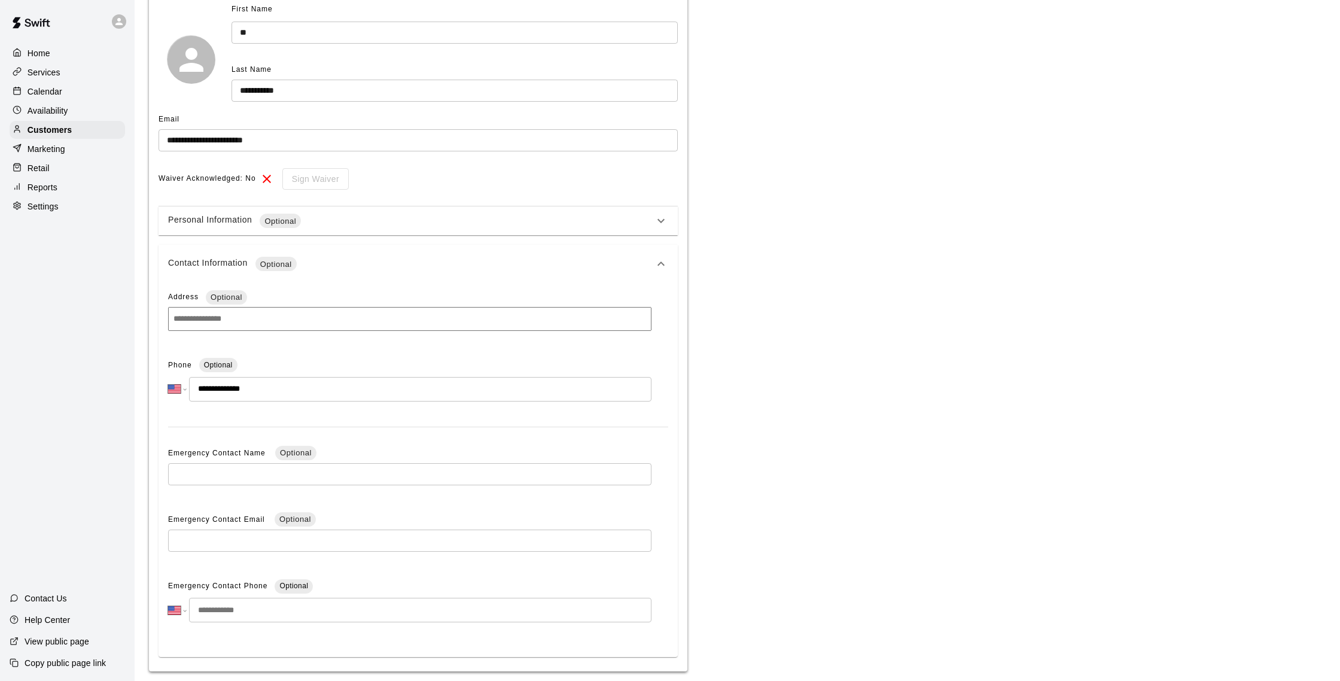
scroll to position [163, 0]
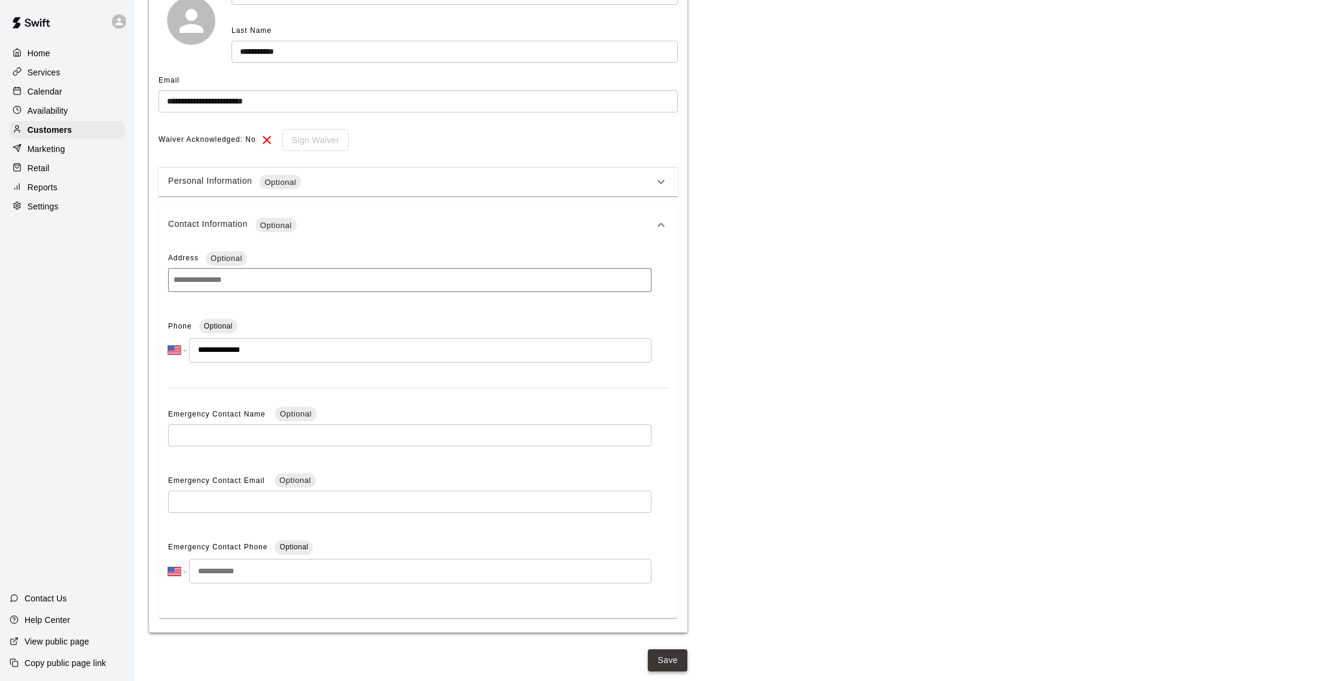
type input "**********"
click at [673, 662] on button "Save" at bounding box center [667, 660] width 39 height 22
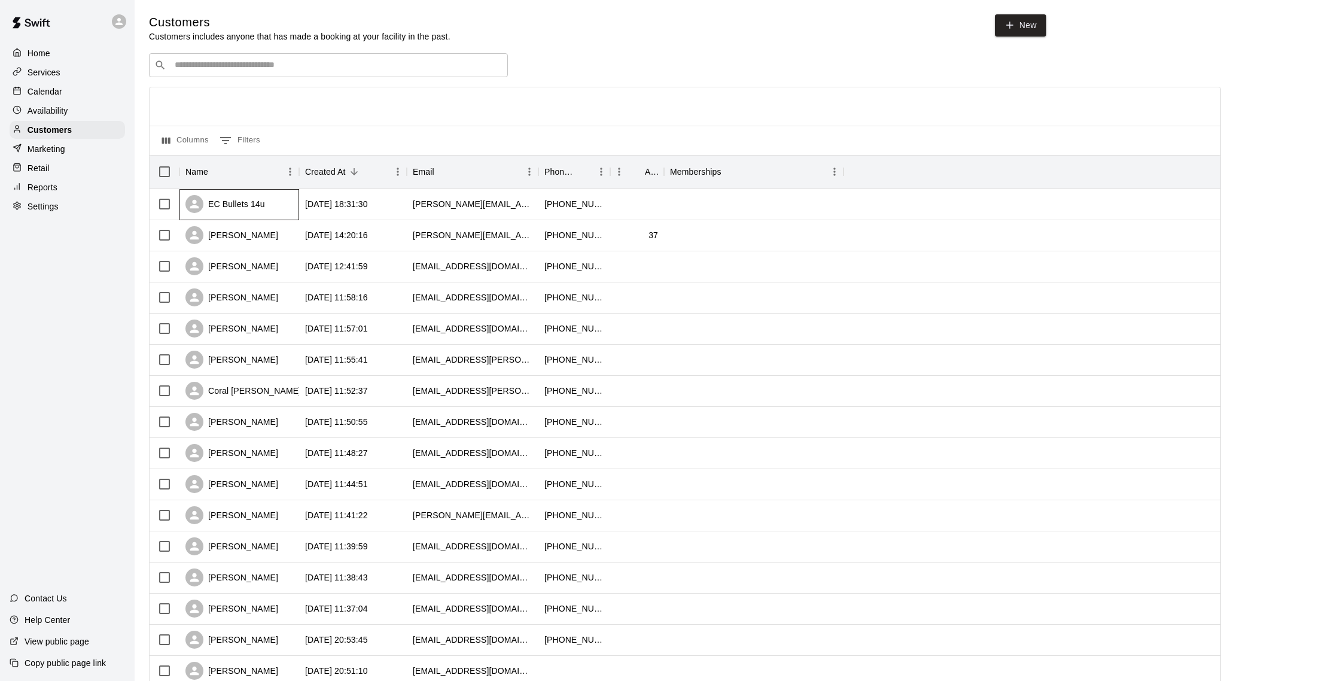
click at [285, 198] on div "EC Bullets 14u" at bounding box center [240, 204] width 120 height 31
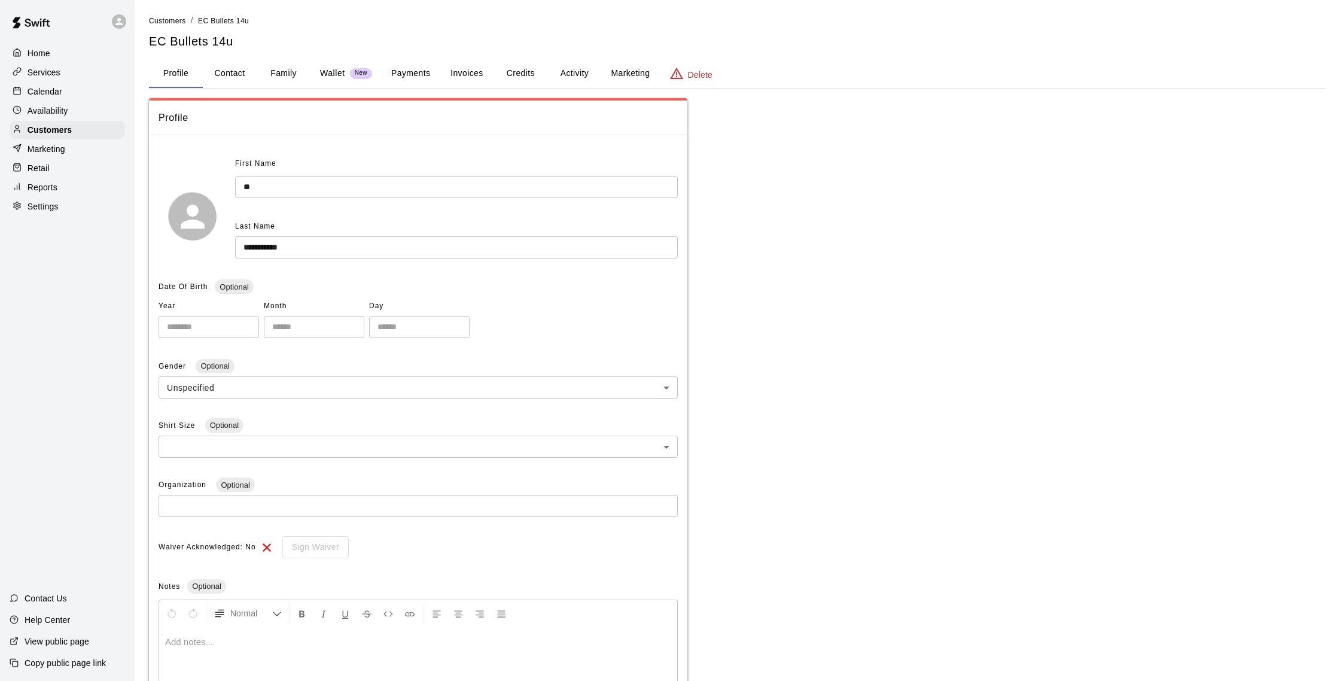
click at [411, 67] on button "Payments" at bounding box center [411, 73] width 58 height 29
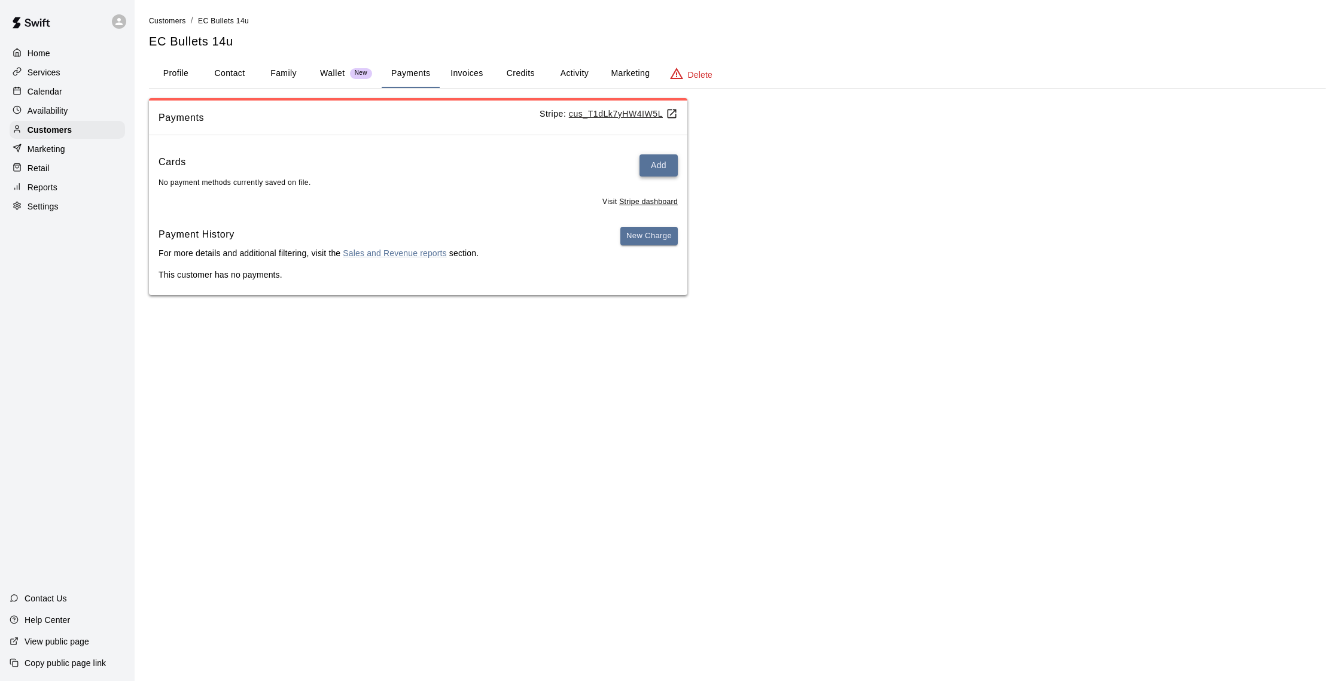
click at [657, 170] on button "Add" at bounding box center [659, 165] width 38 height 22
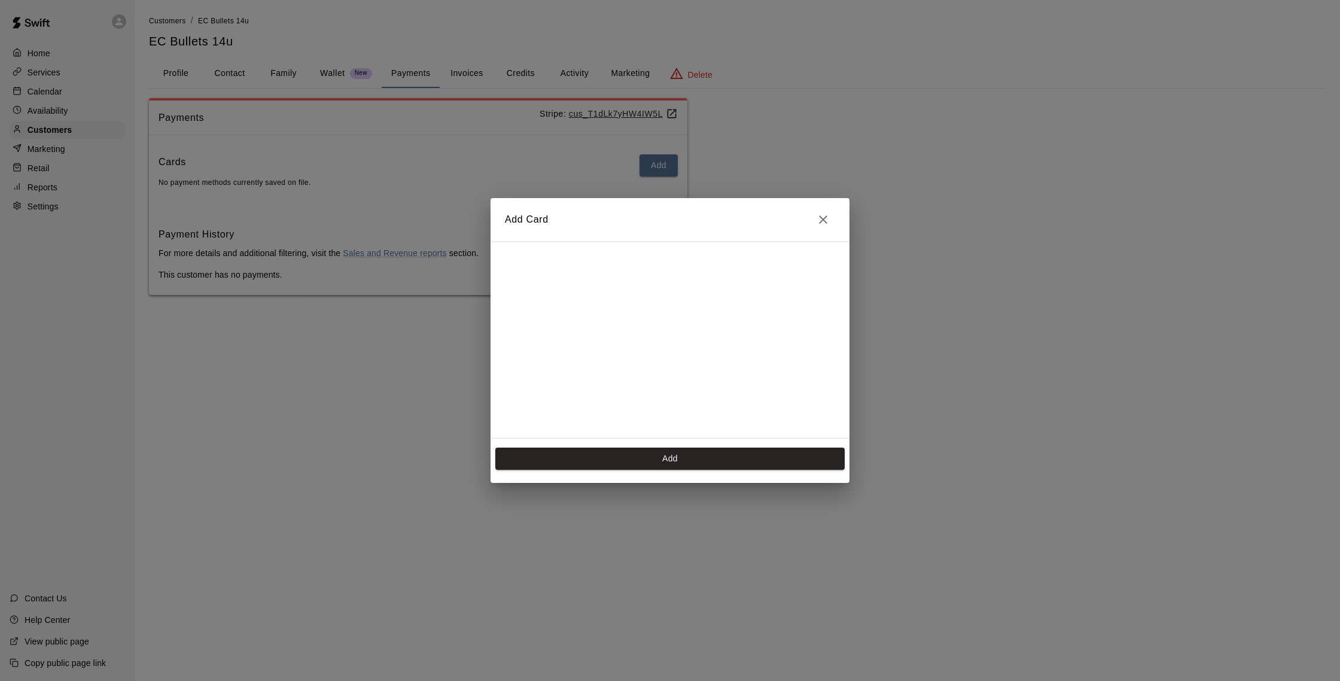
scroll to position [169, 0]
click at [662, 454] on button "Add" at bounding box center [669, 459] width 349 height 22
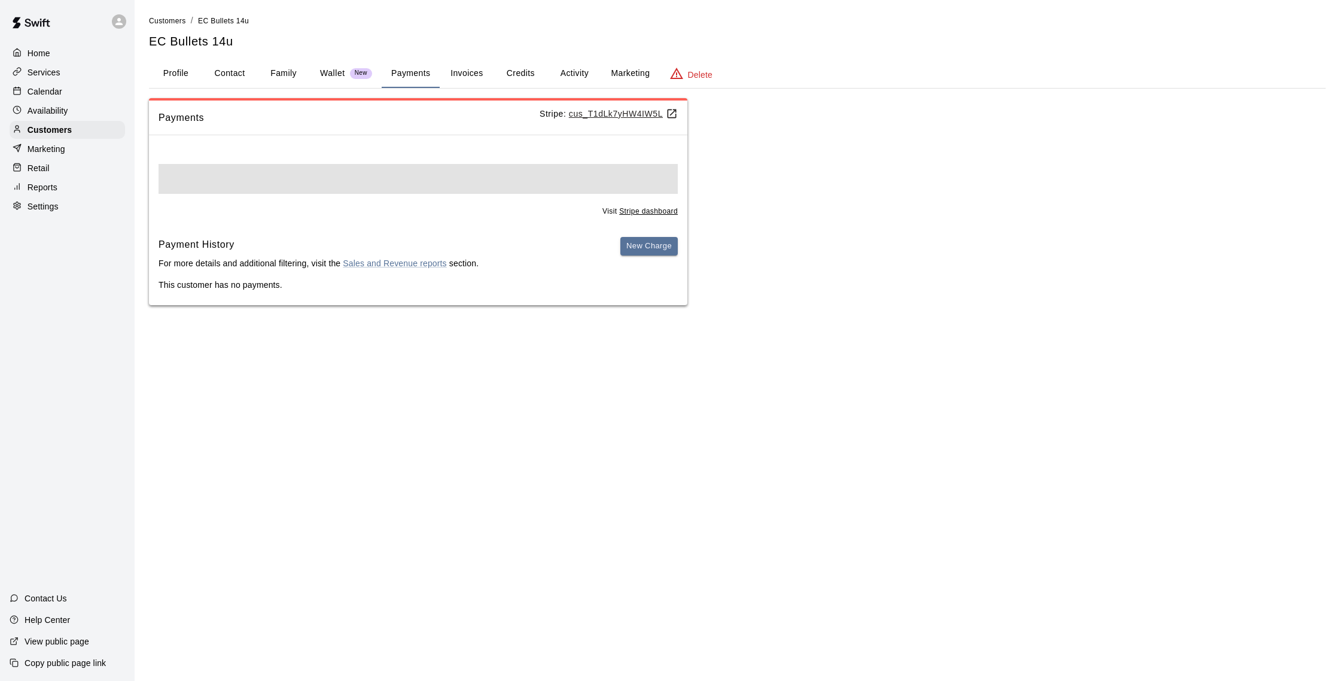
scroll to position [0, 0]
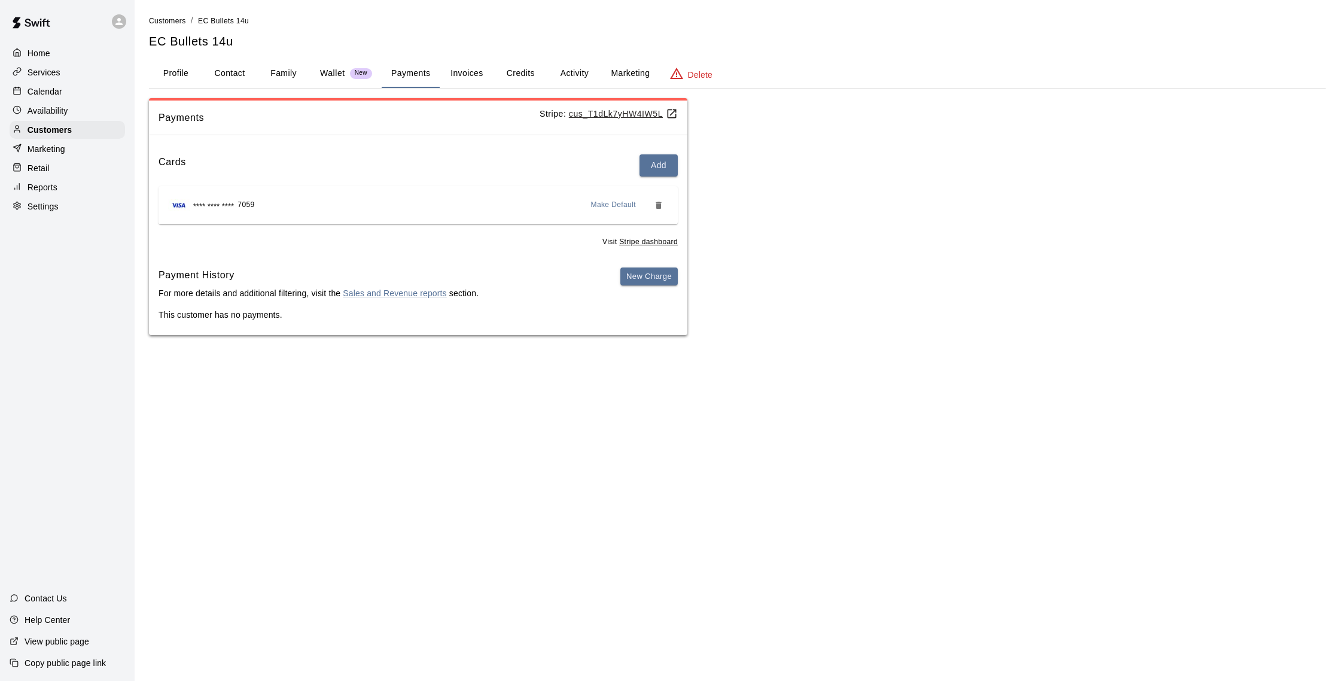
click at [583, 74] on button "Activity" at bounding box center [575, 73] width 54 height 29
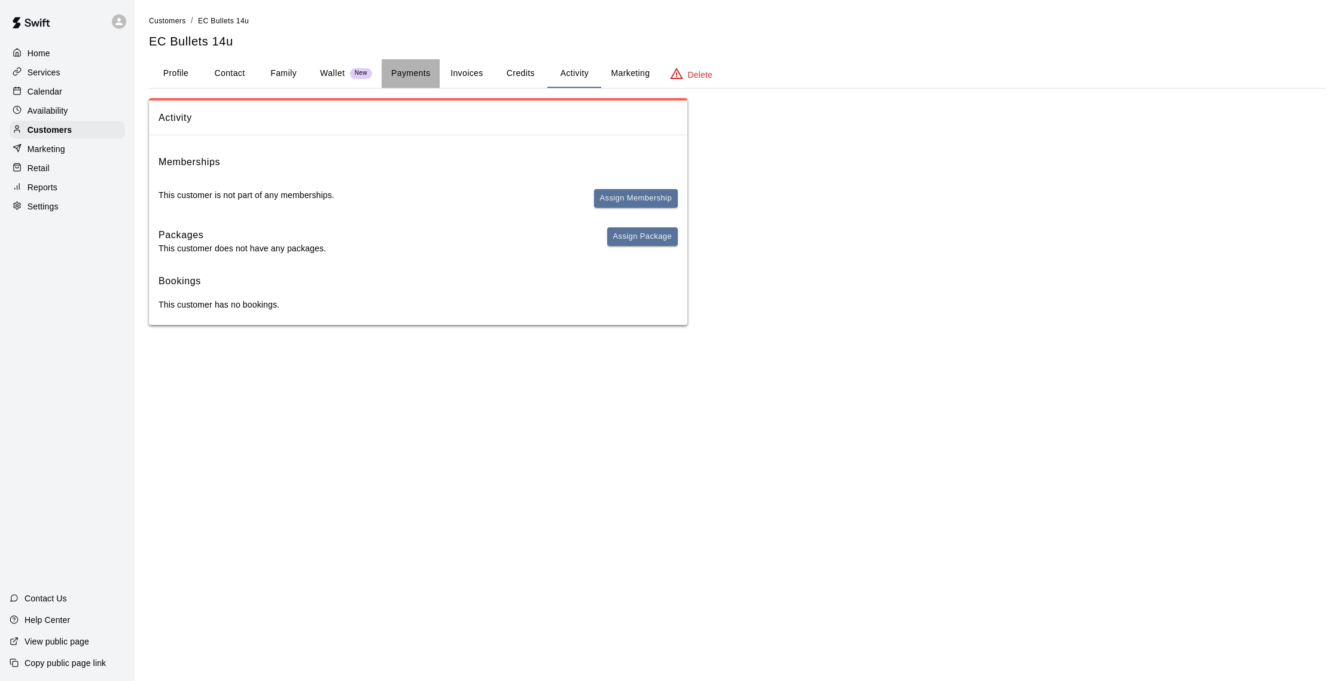
click at [425, 75] on button "Payments" at bounding box center [411, 73] width 58 height 29
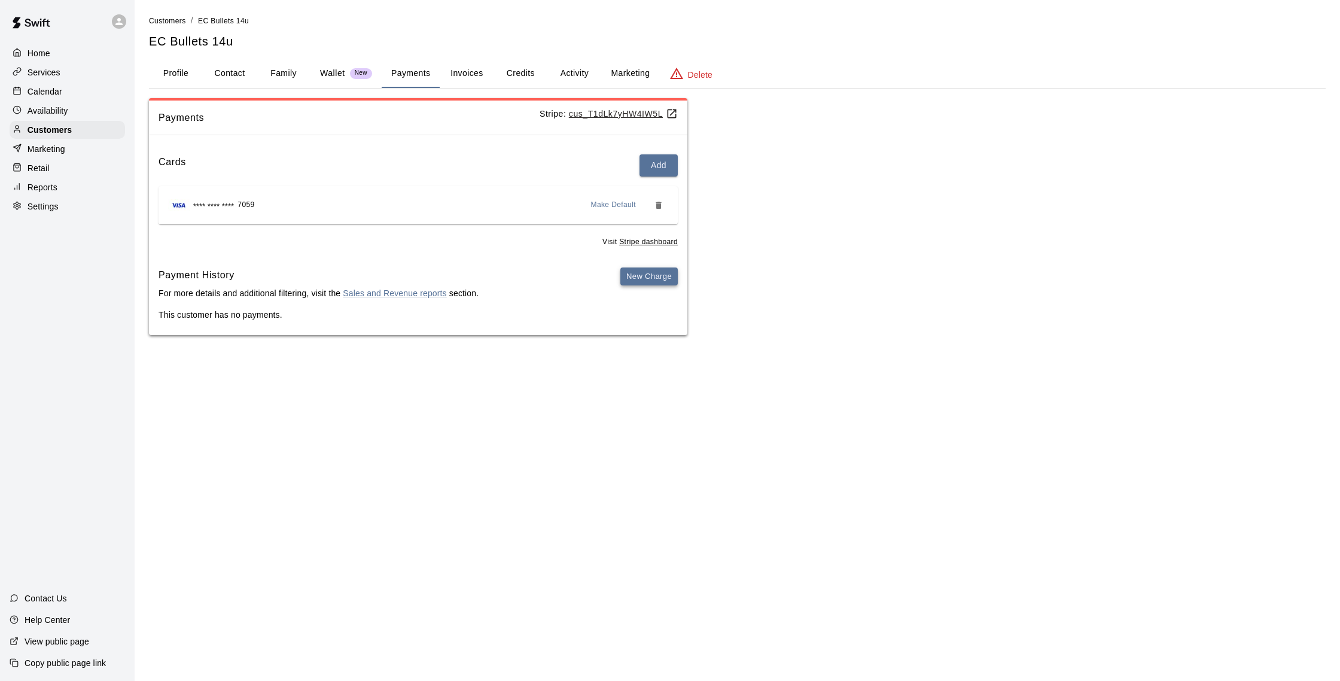
click at [640, 279] on button "New Charge" at bounding box center [649, 276] width 57 height 19
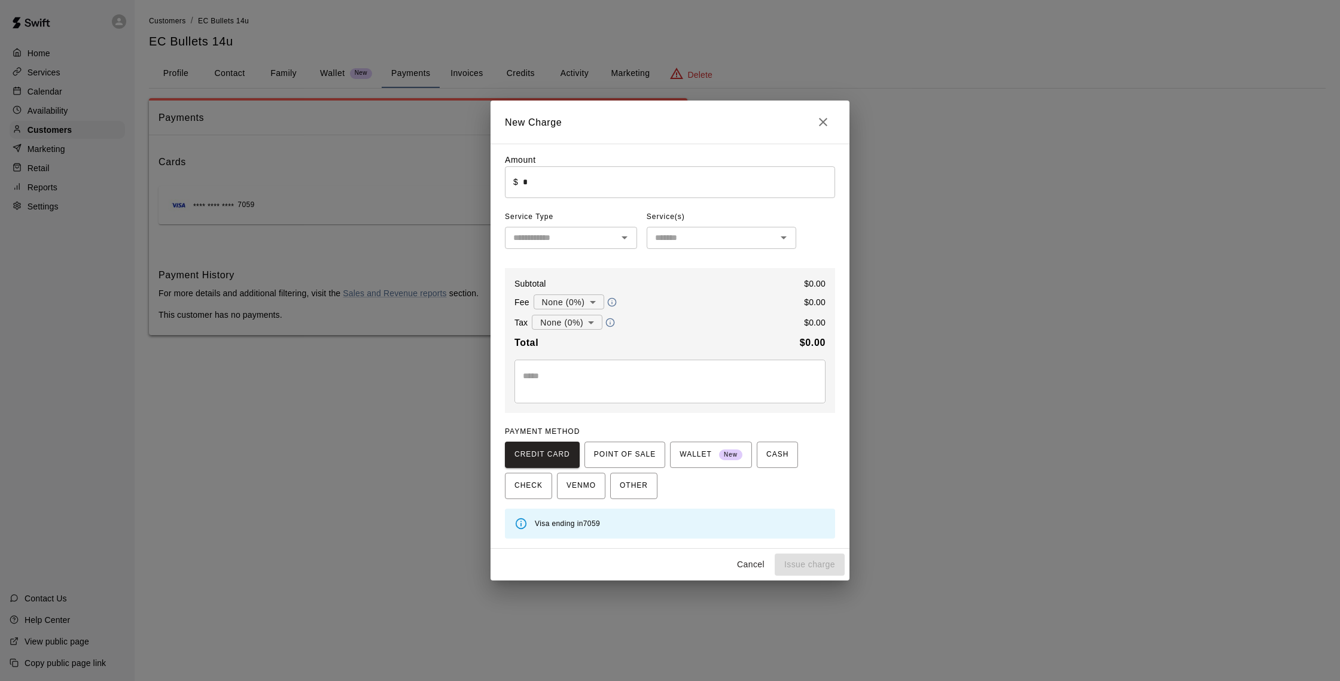
click at [556, 179] on input "*" at bounding box center [679, 182] width 312 height 32
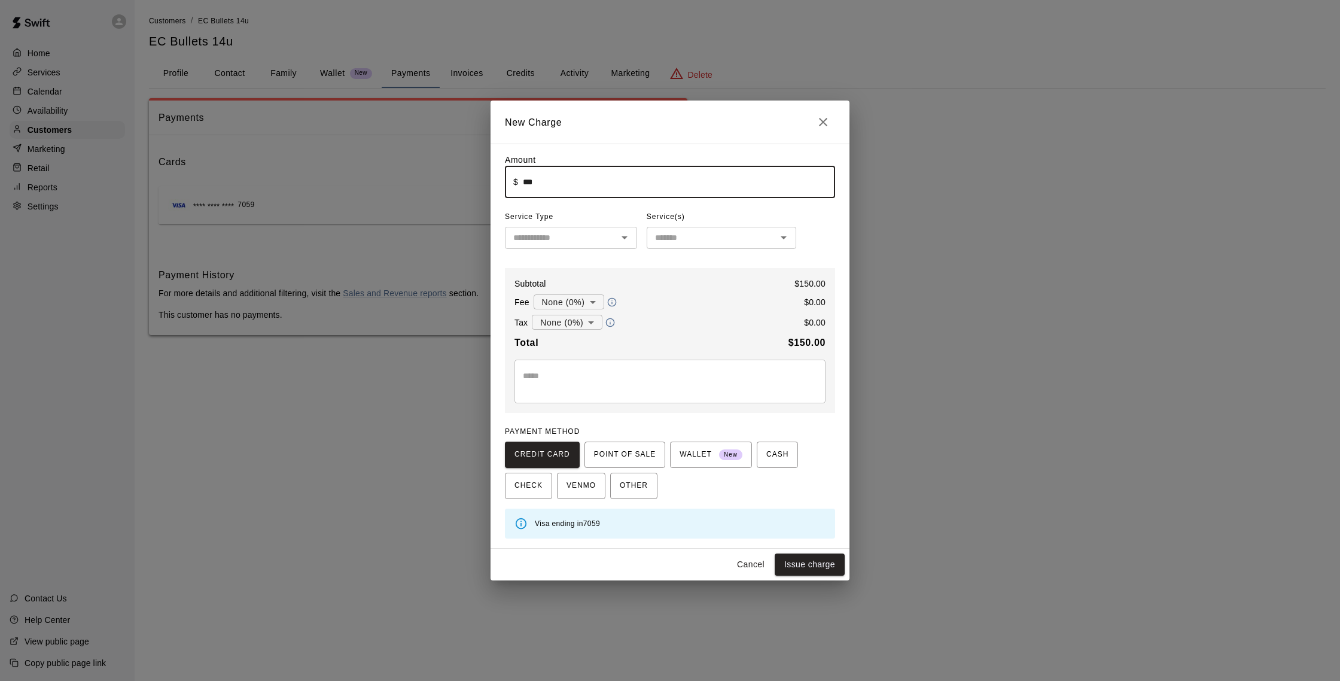
click at [617, 229] on div "​" at bounding box center [571, 238] width 132 height 22
type input "******"
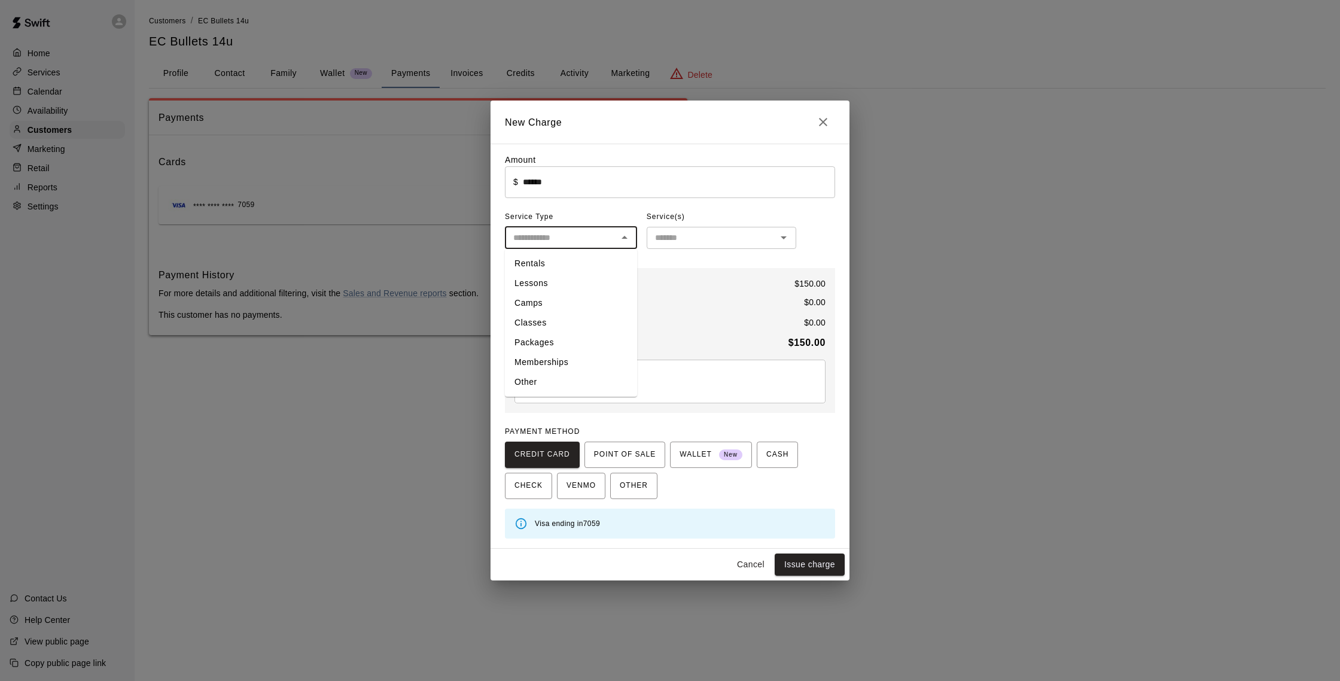
click at [547, 262] on li "Rentals" at bounding box center [571, 264] width 132 height 20
type input "*******"
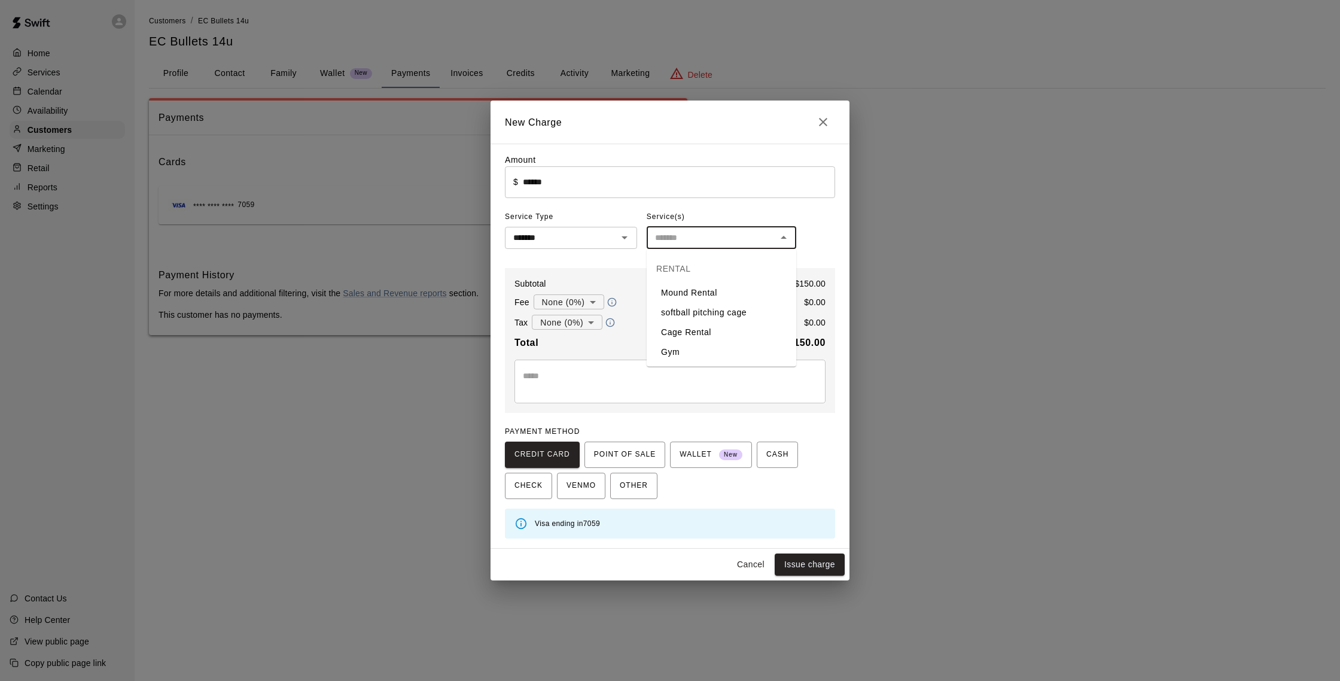
click at [659, 235] on input "text" at bounding box center [711, 237] width 123 height 15
click at [698, 332] on li "Cage Rental" at bounding box center [722, 333] width 150 height 20
type input "**********"
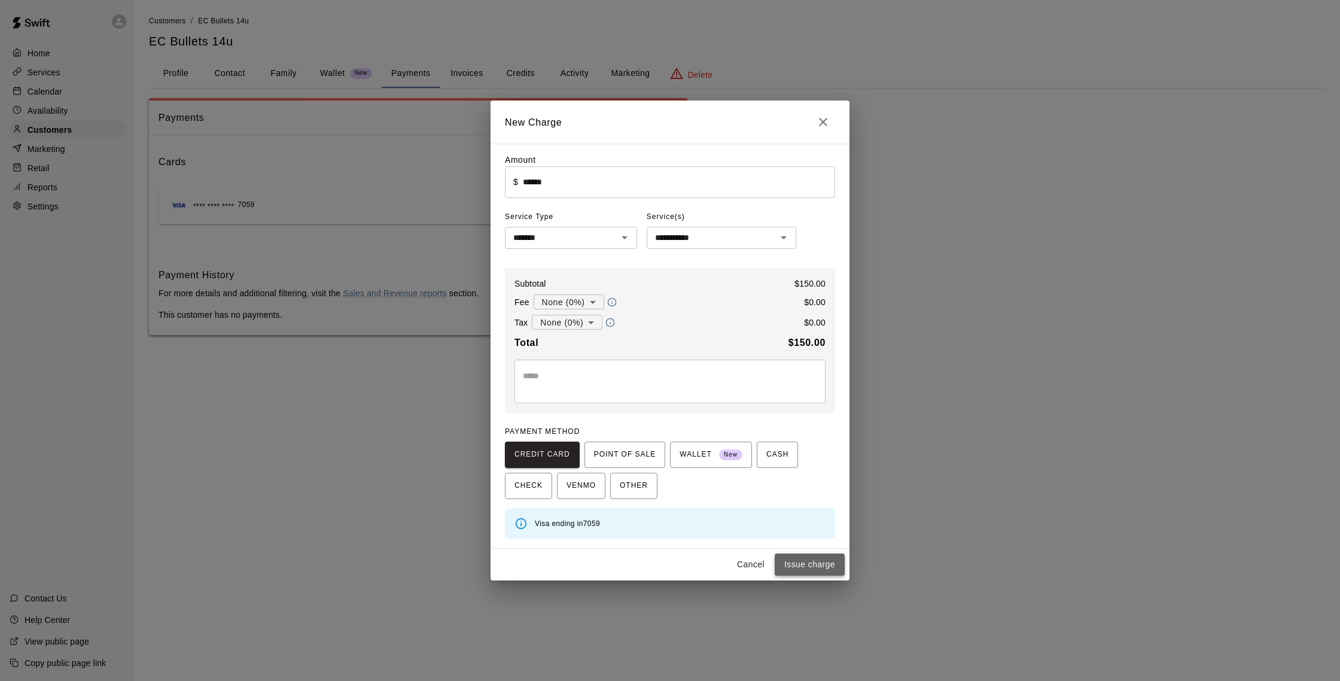
click at [811, 567] on button "Issue charge" at bounding box center [810, 565] width 70 height 22
type input "*"
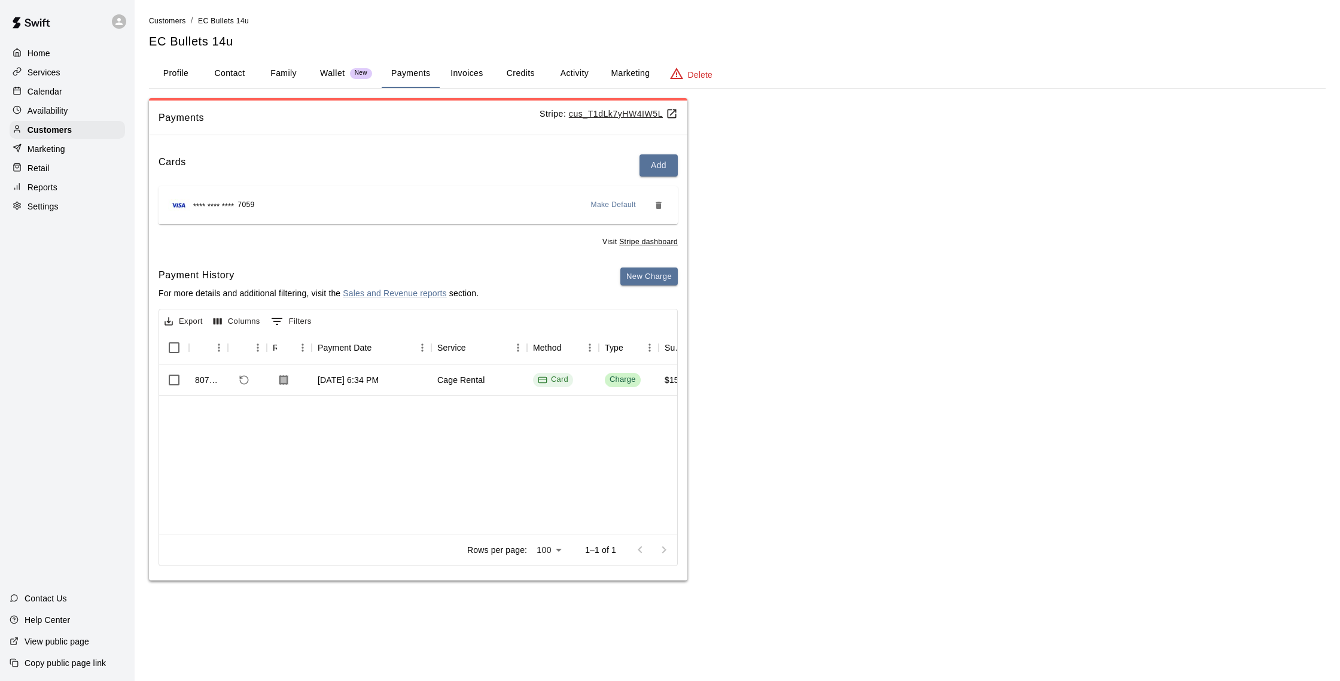
click at [65, 96] on div "Calendar" at bounding box center [67, 92] width 115 height 18
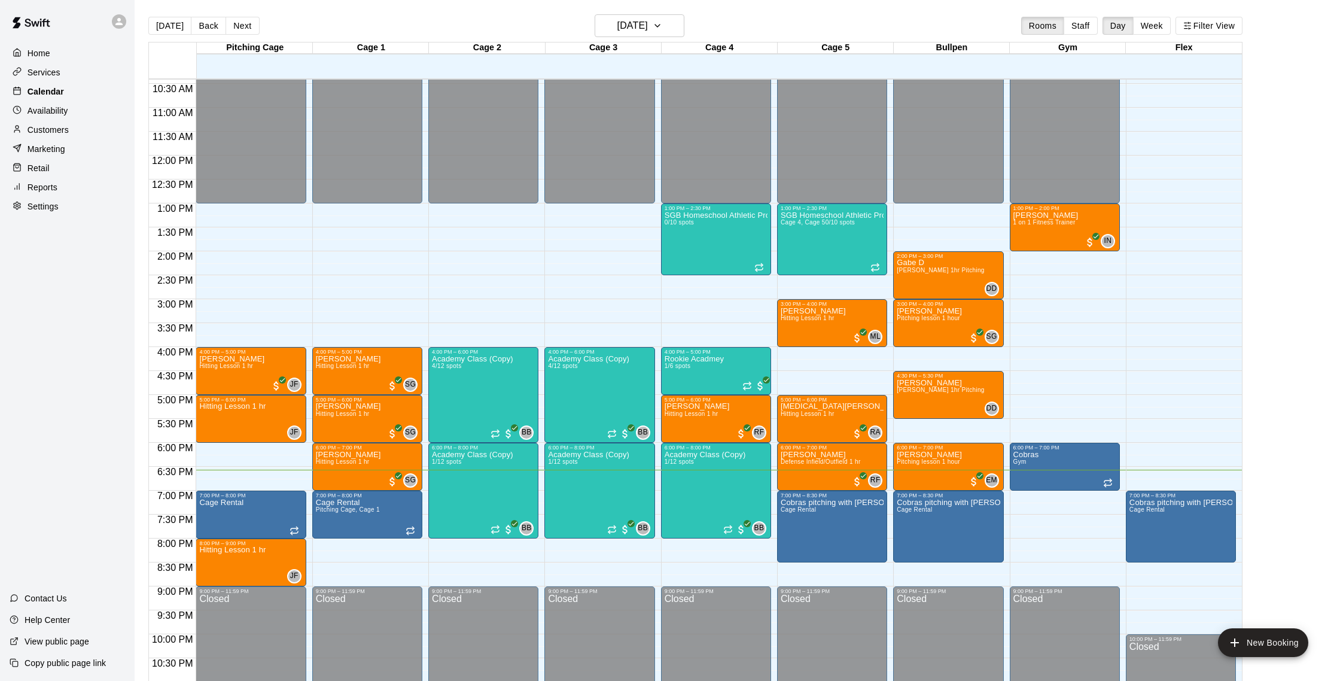
scroll to position [1, 0]
click at [66, 129] on p "Customers" at bounding box center [48, 130] width 41 height 12
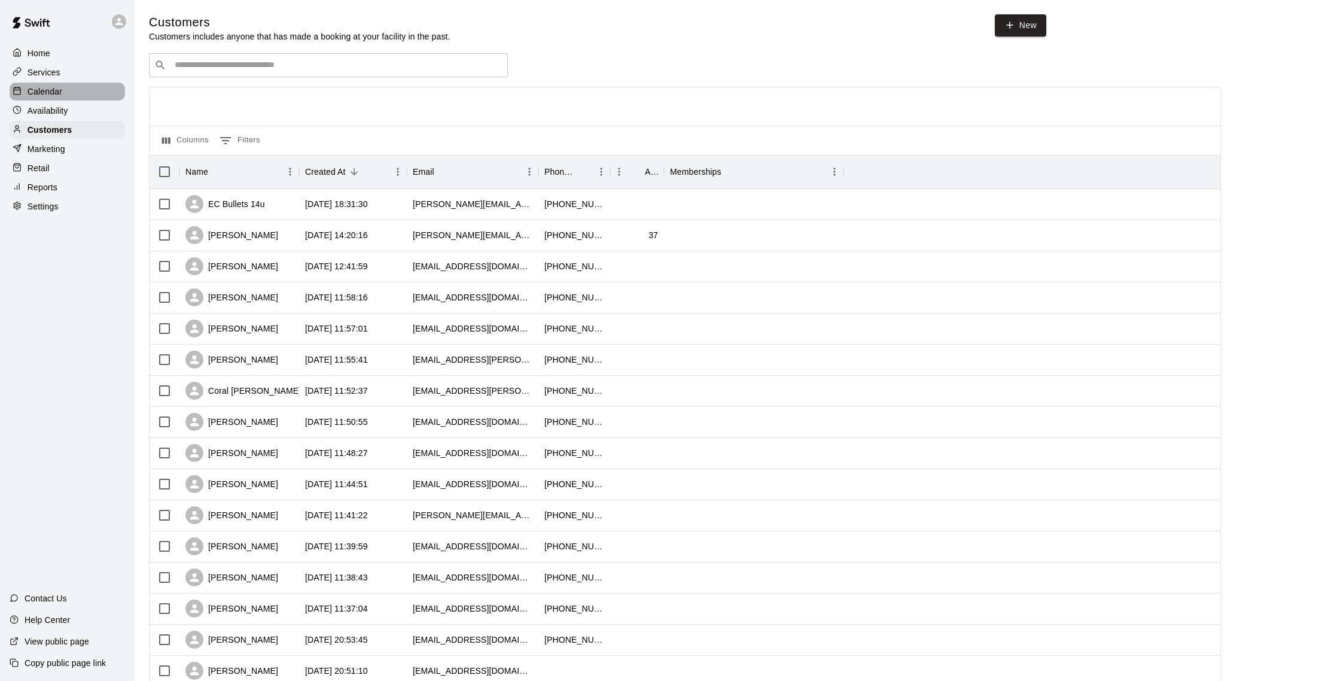
click at [74, 87] on div "Calendar" at bounding box center [67, 92] width 115 height 18
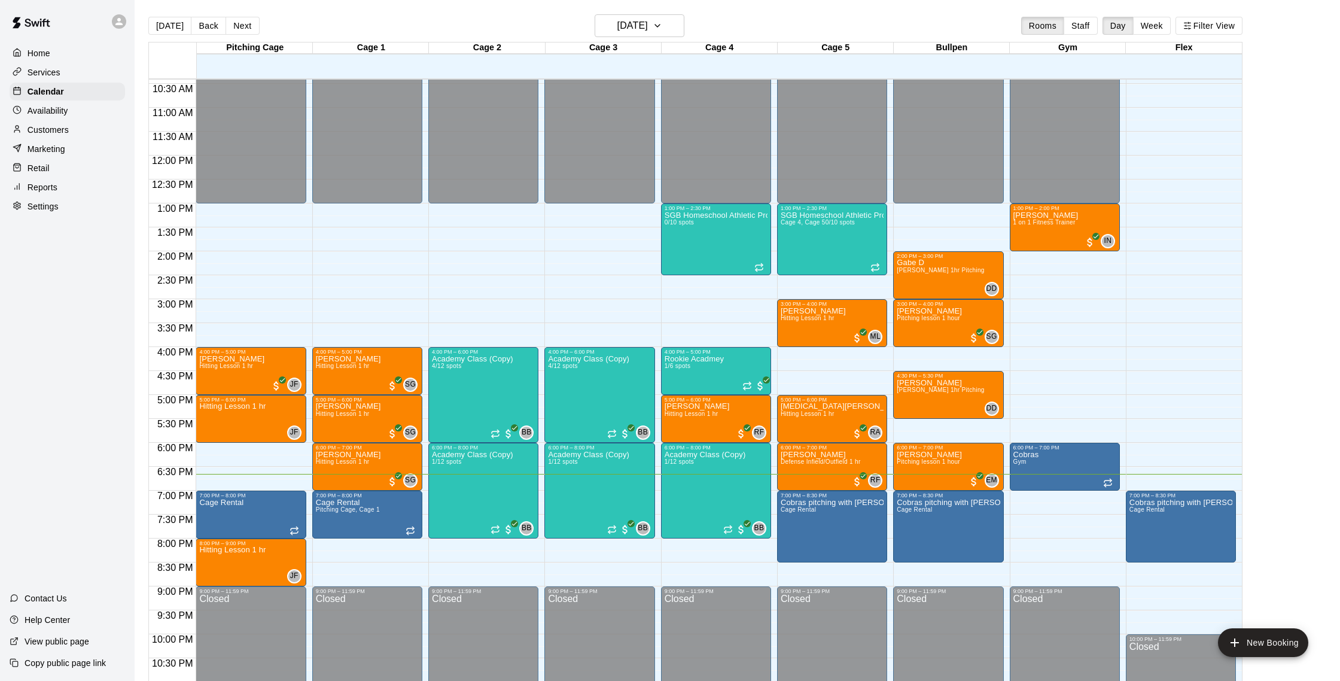
scroll to position [19, 0]
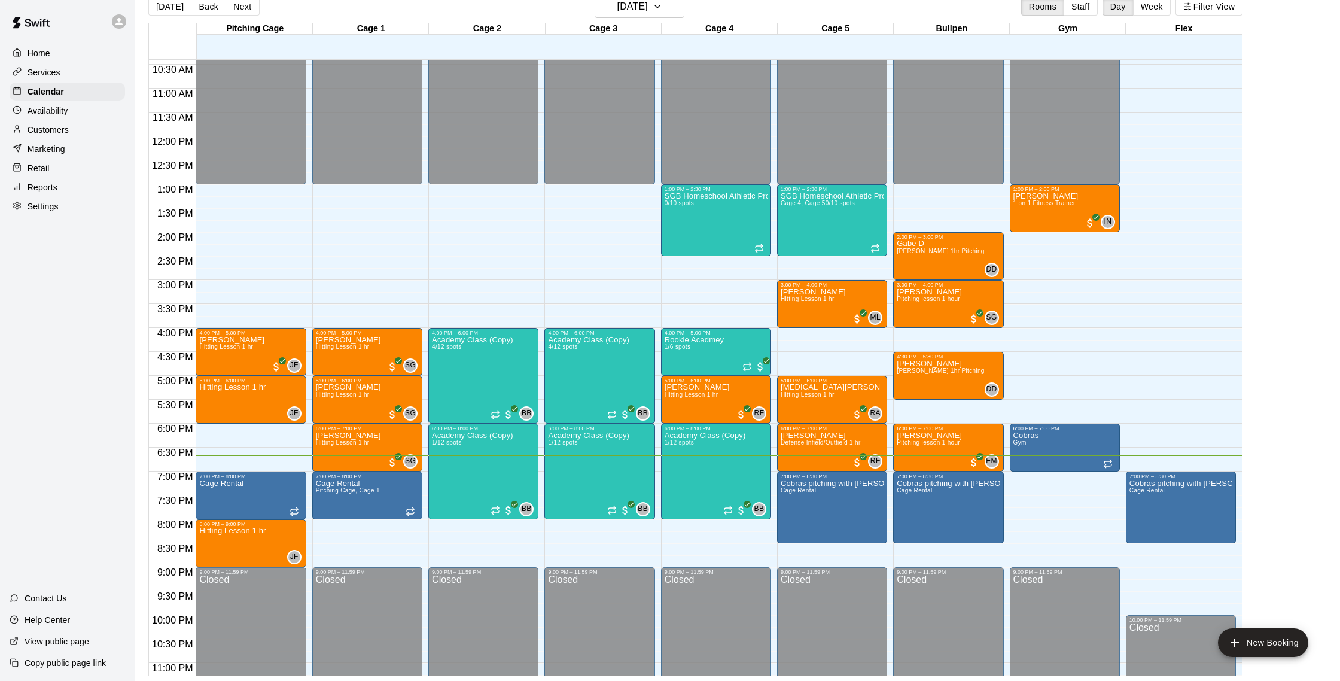
click at [74, 130] on div "Customers" at bounding box center [67, 130] width 115 height 18
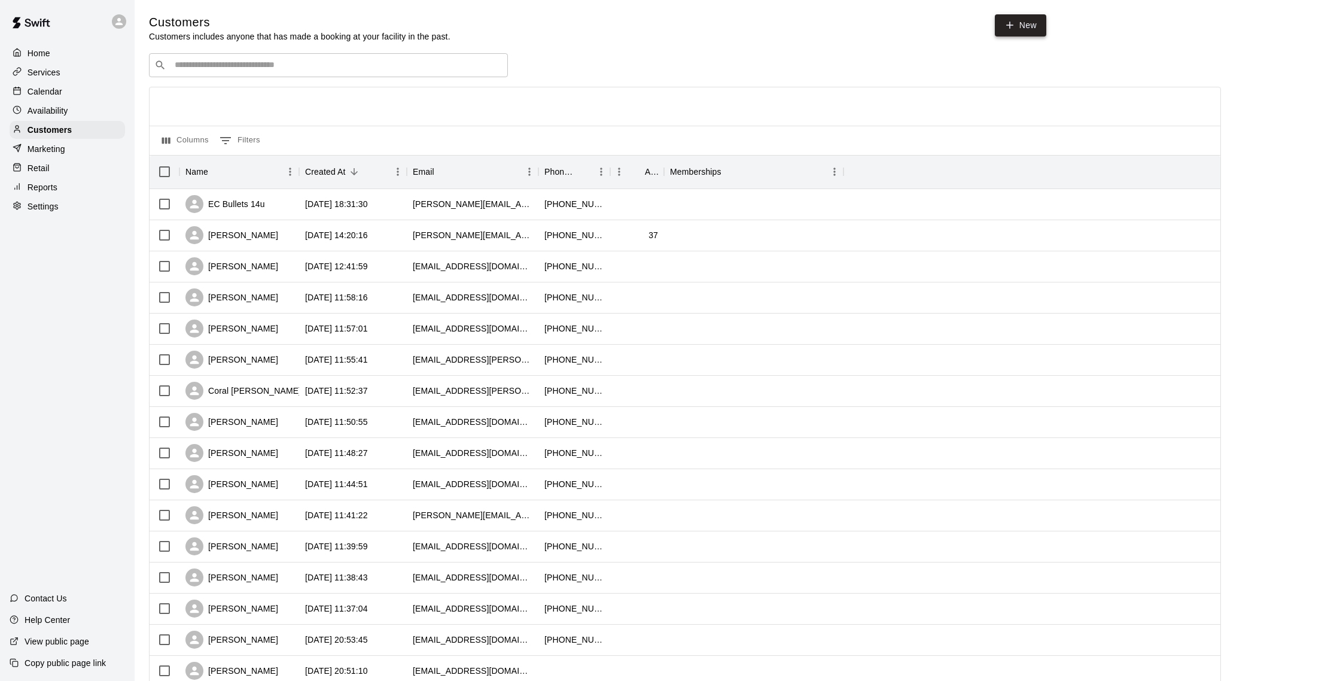
click at [1027, 26] on link "New" at bounding box center [1020, 25] width 51 height 22
select select "**"
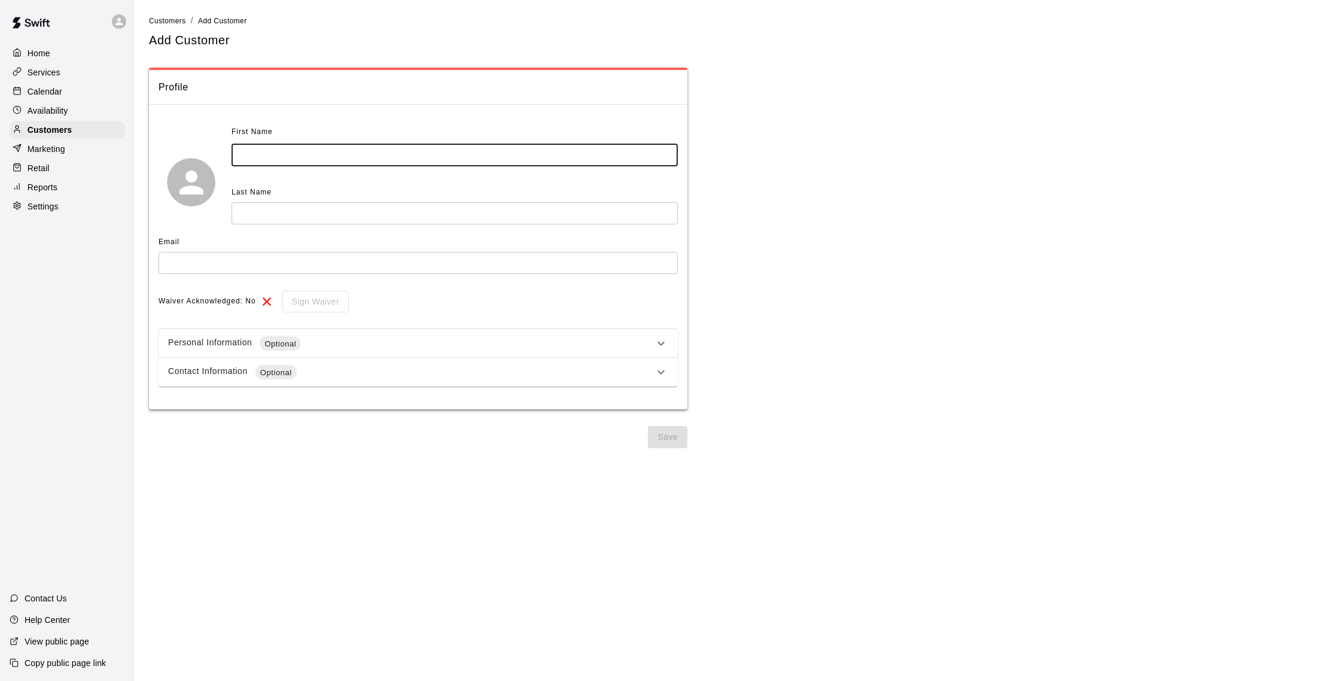
click at [402, 162] on input "text" at bounding box center [455, 155] width 446 height 22
type input "*****"
click at [377, 214] on input "text" at bounding box center [455, 213] width 446 height 22
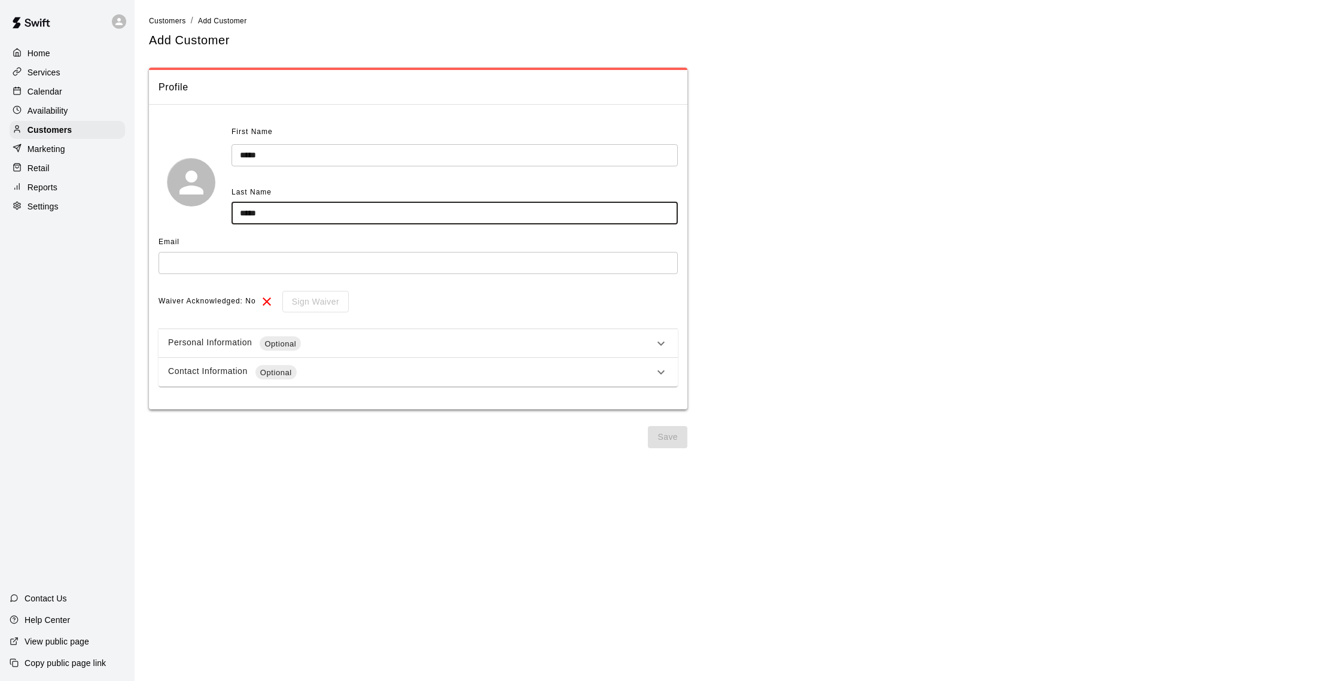
type input "*****"
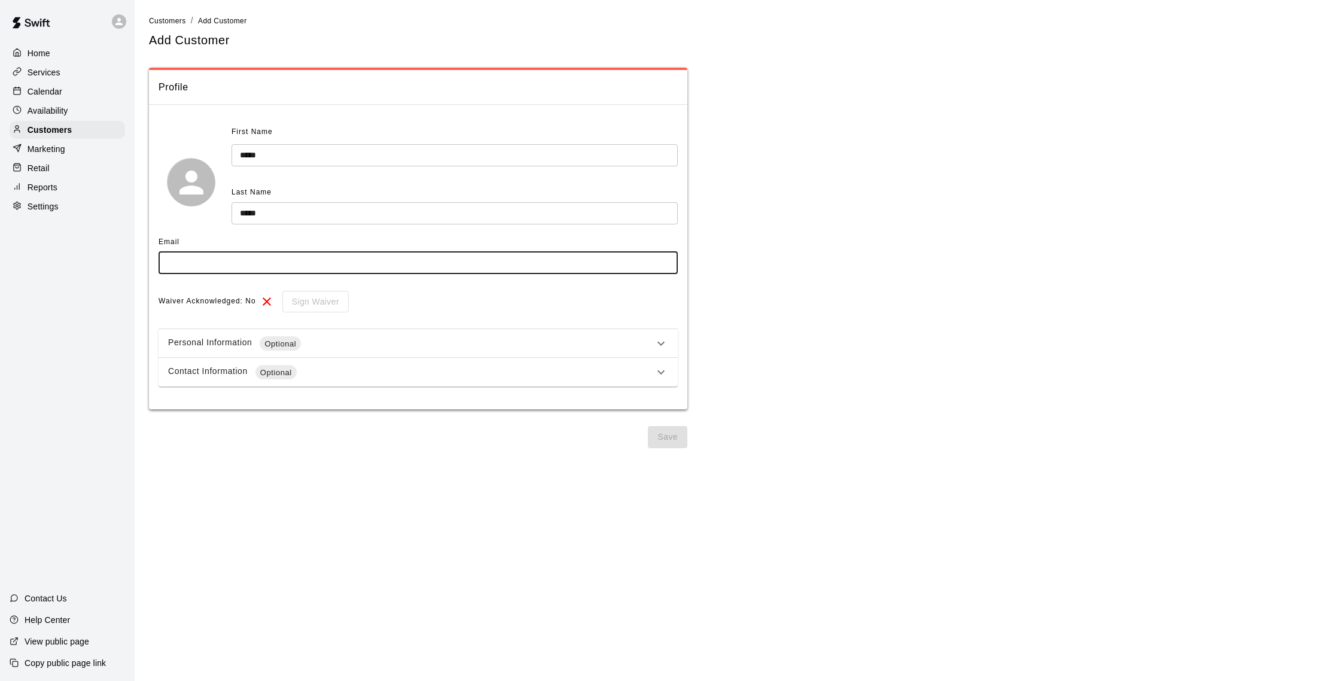
click at [316, 262] on input "text" at bounding box center [418, 263] width 519 height 22
type input "**********"
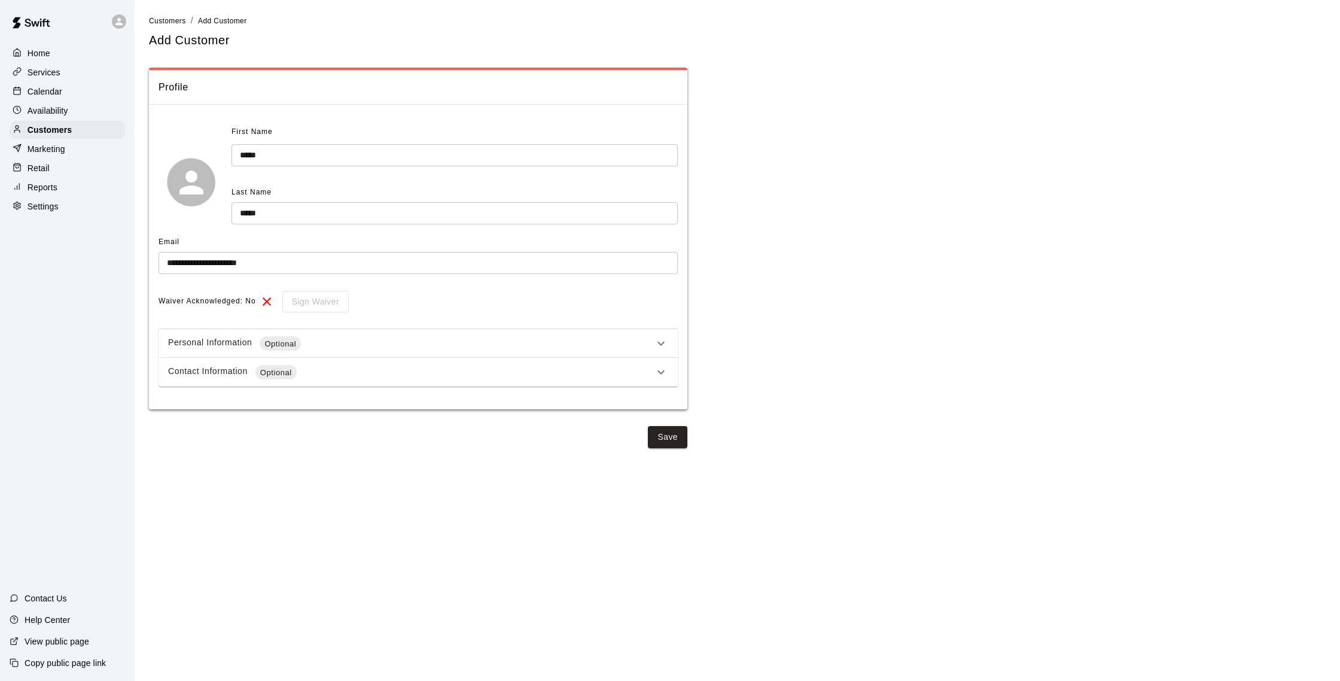
click at [317, 379] on div "Contact Information Optional" at bounding box center [411, 372] width 486 height 14
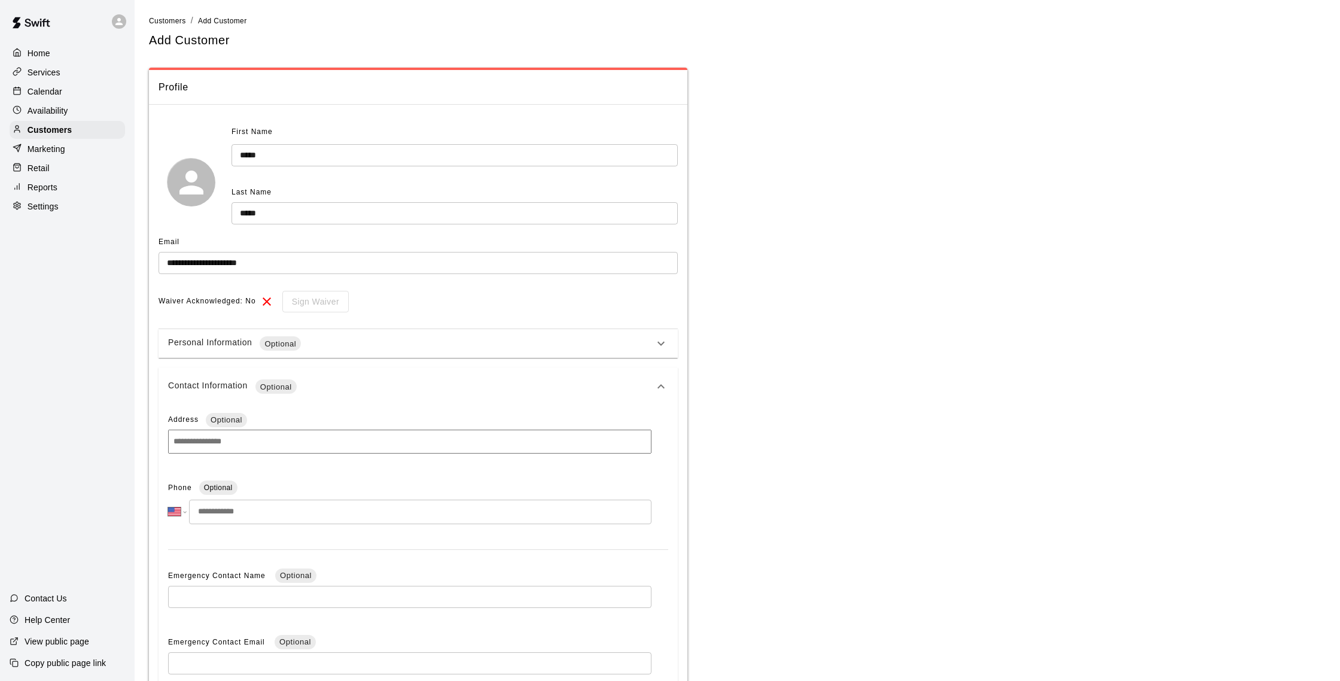
click at [257, 513] on input "tel" at bounding box center [420, 512] width 463 height 25
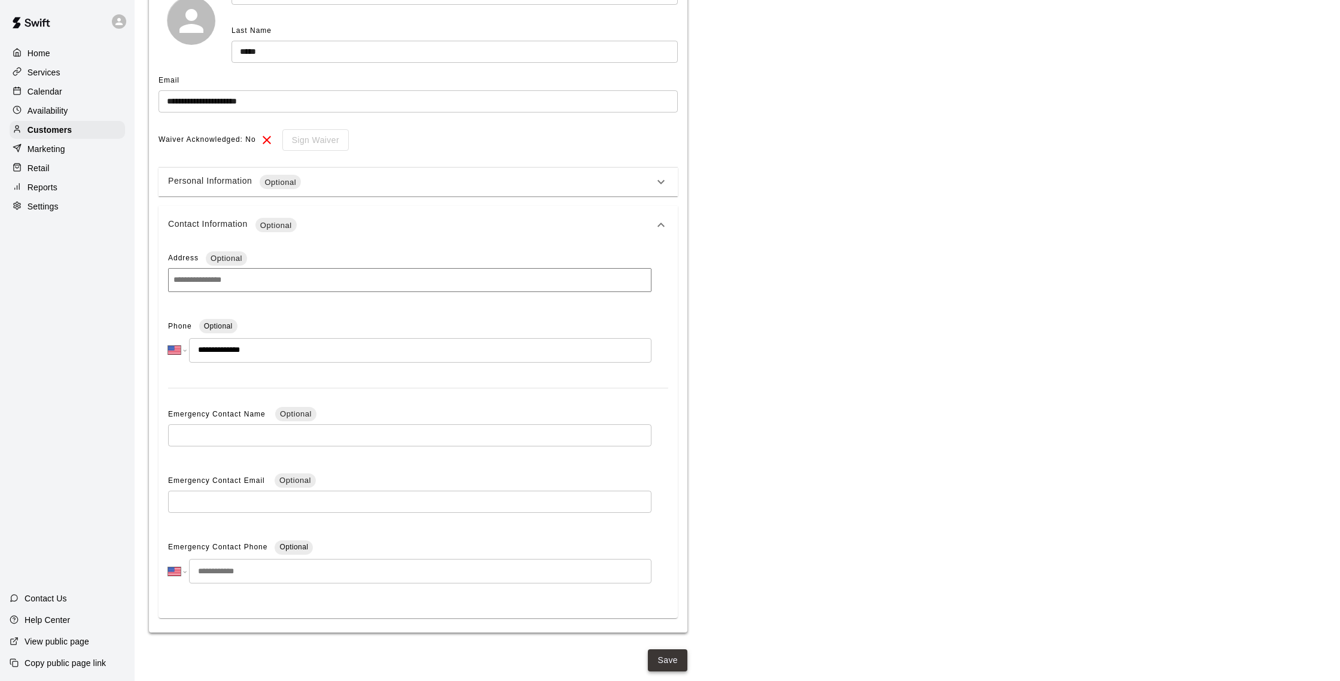
type input "**********"
click at [655, 657] on button "Save" at bounding box center [667, 660] width 39 height 22
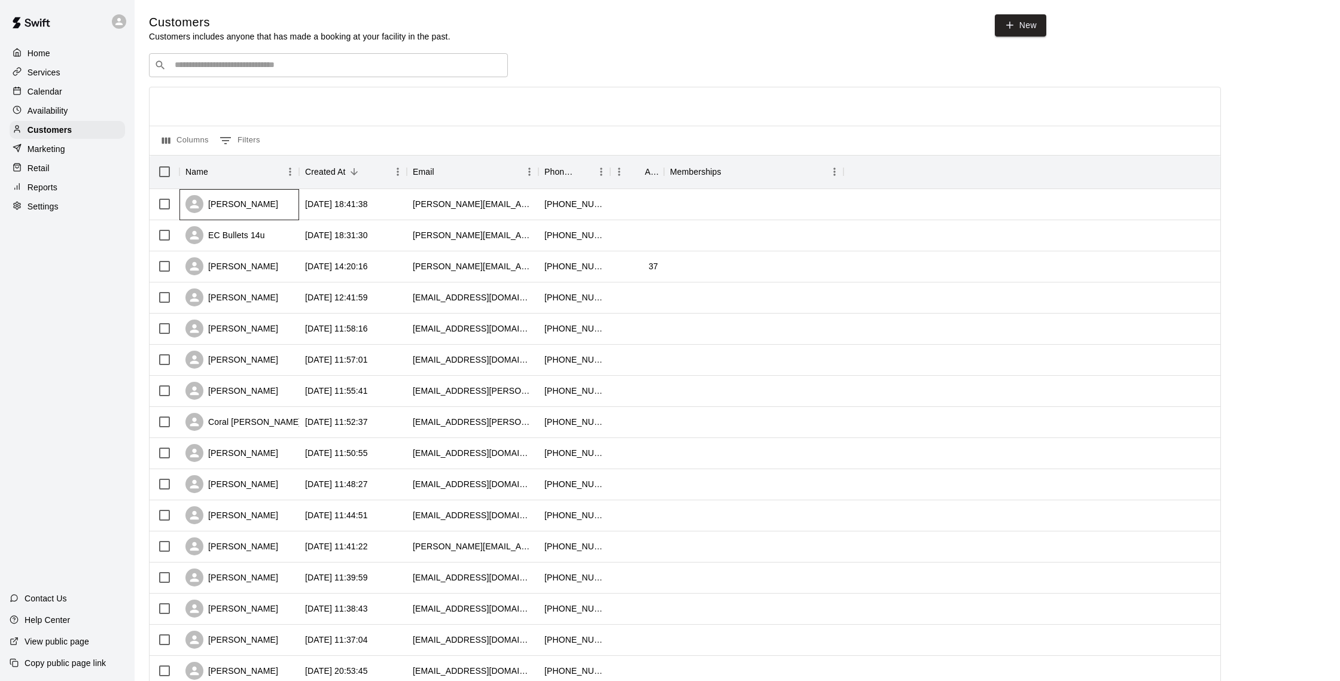
click at [255, 197] on div "[PERSON_NAME]" at bounding box center [232, 204] width 93 height 18
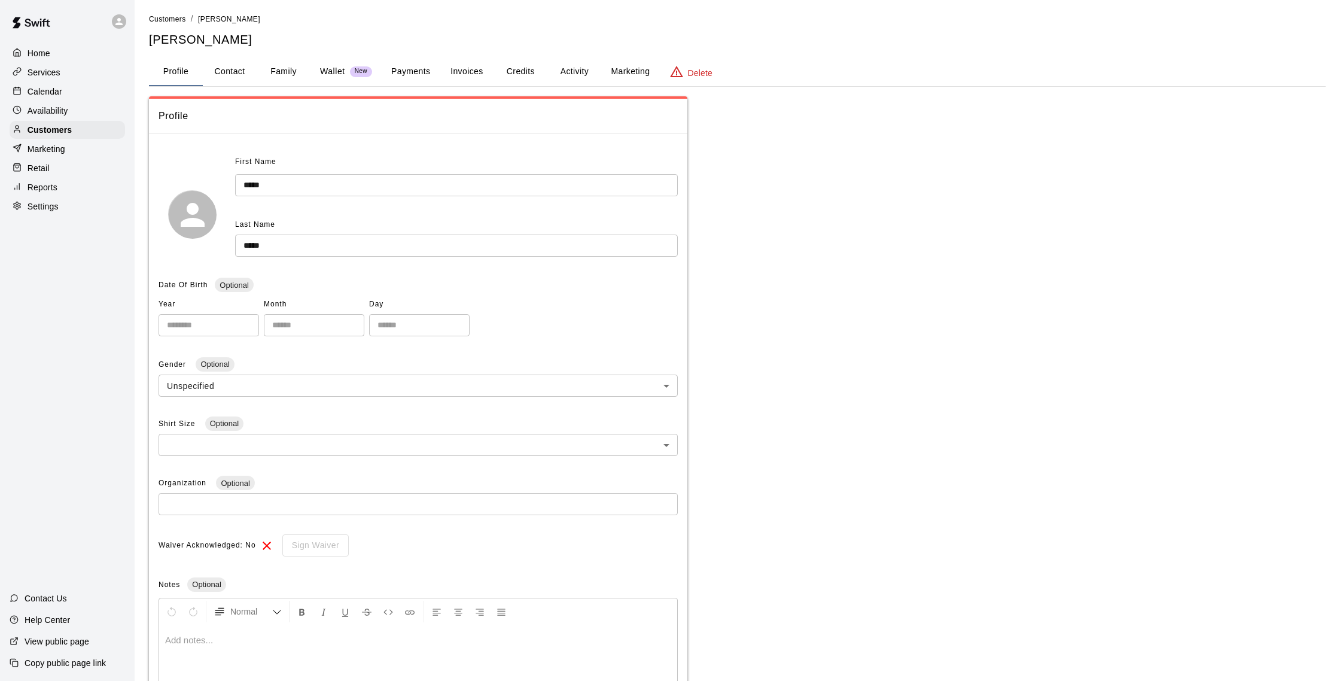
scroll to position [2, 0]
click at [402, 68] on button "Payments" at bounding box center [411, 71] width 58 height 29
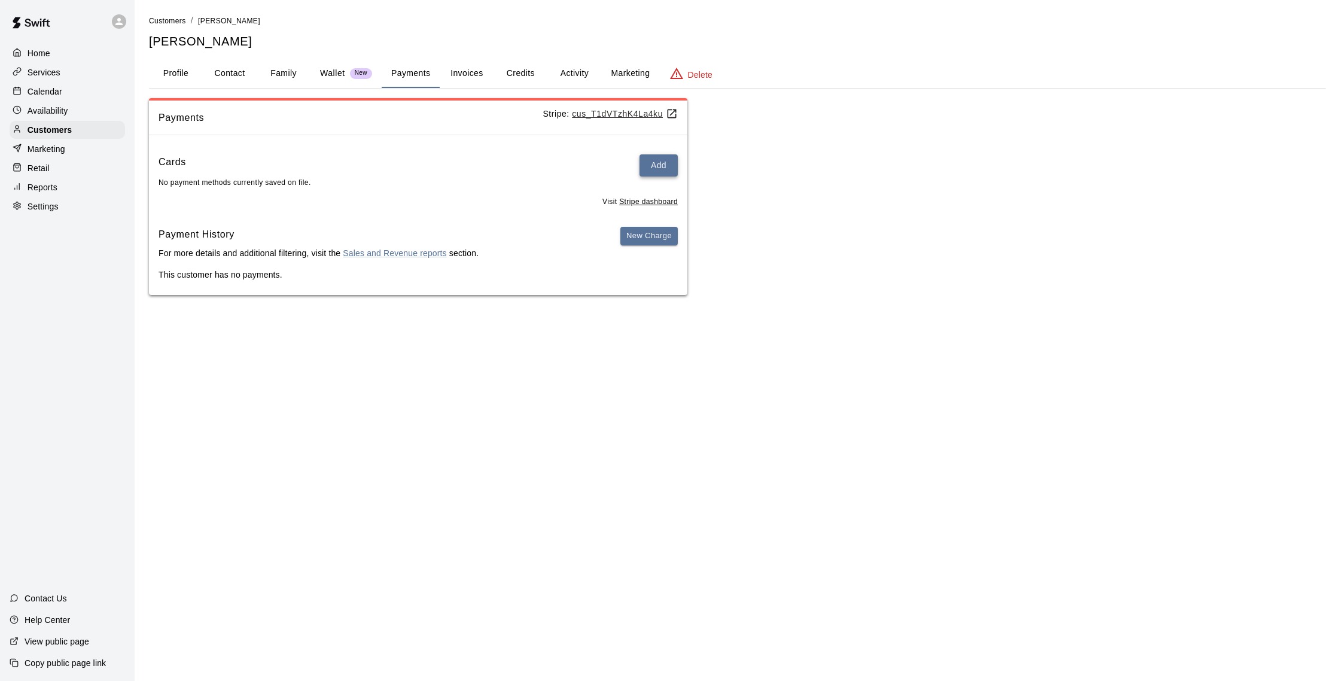
click at [648, 165] on button "Add" at bounding box center [659, 165] width 38 height 22
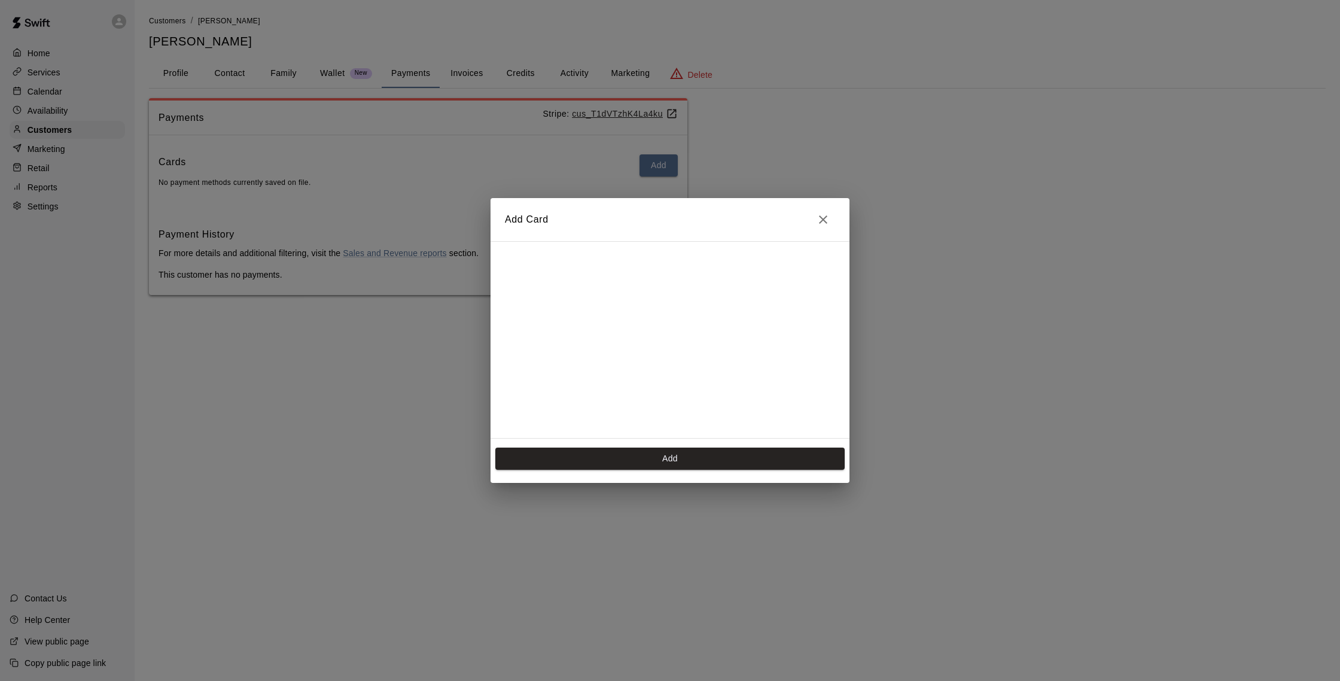
scroll to position [169, 0]
click at [694, 465] on button "Add" at bounding box center [669, 459] width 349 height 22
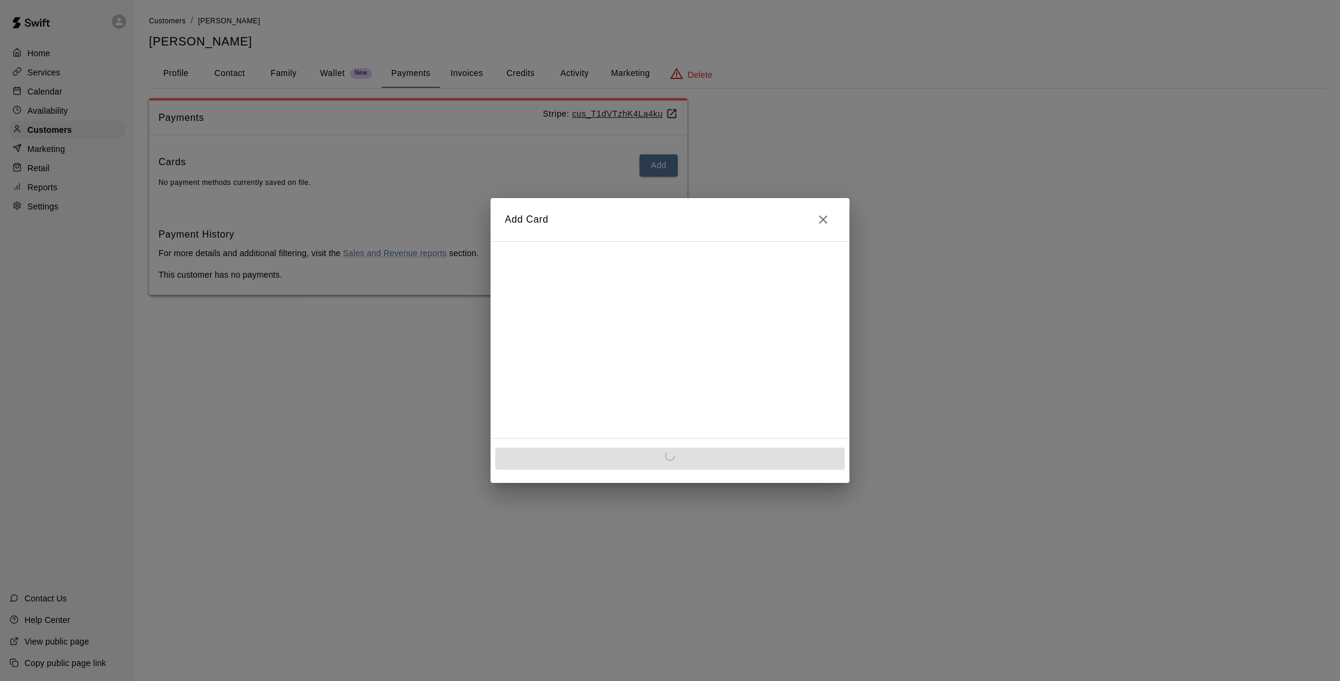
scroll to position [0, 0]
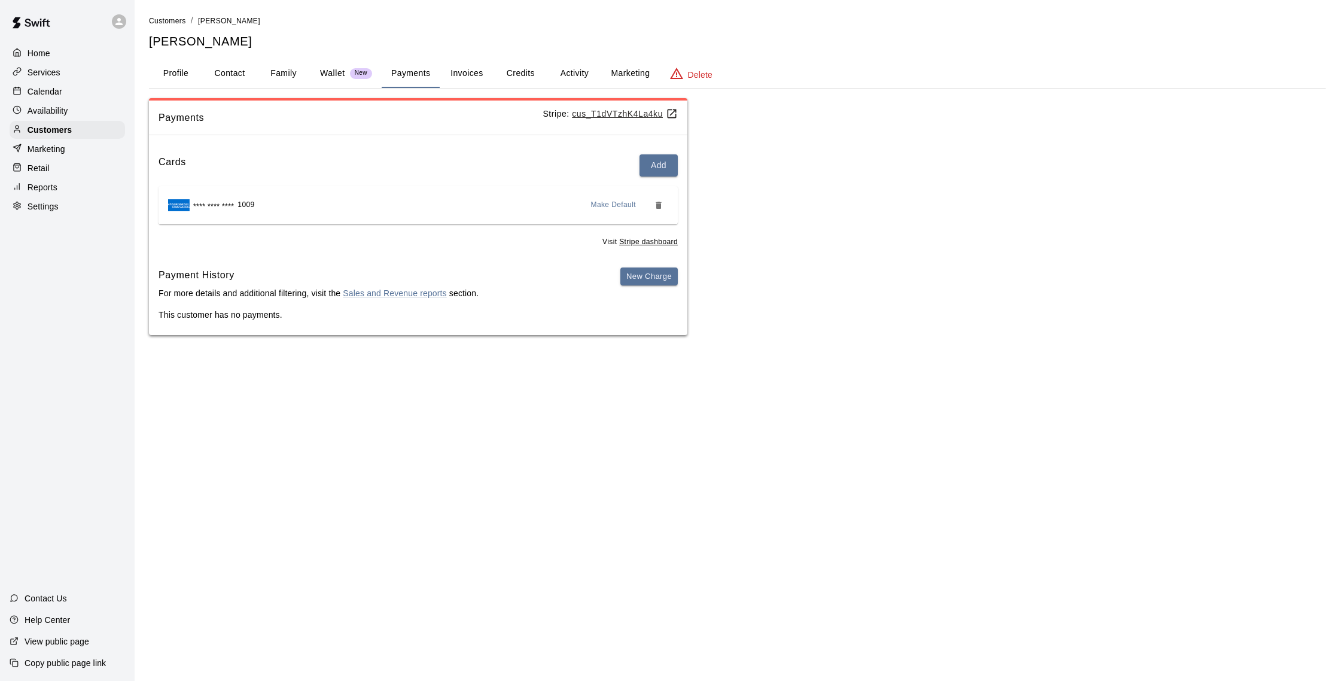
click at [455, 71] on button "Invoices" at bounding box center [467, 73] width 54 height 29
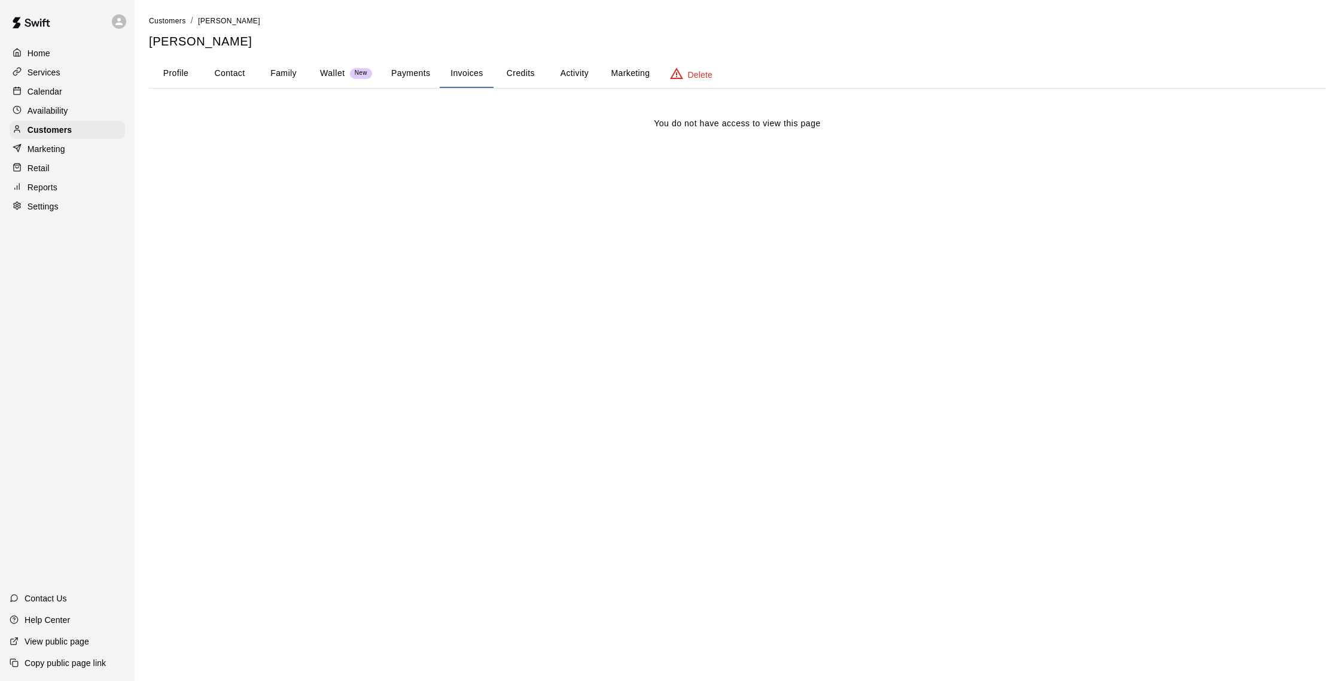
click at [413, 71] on button "Payments" at bounding box center [411, 73] width 58 height 29
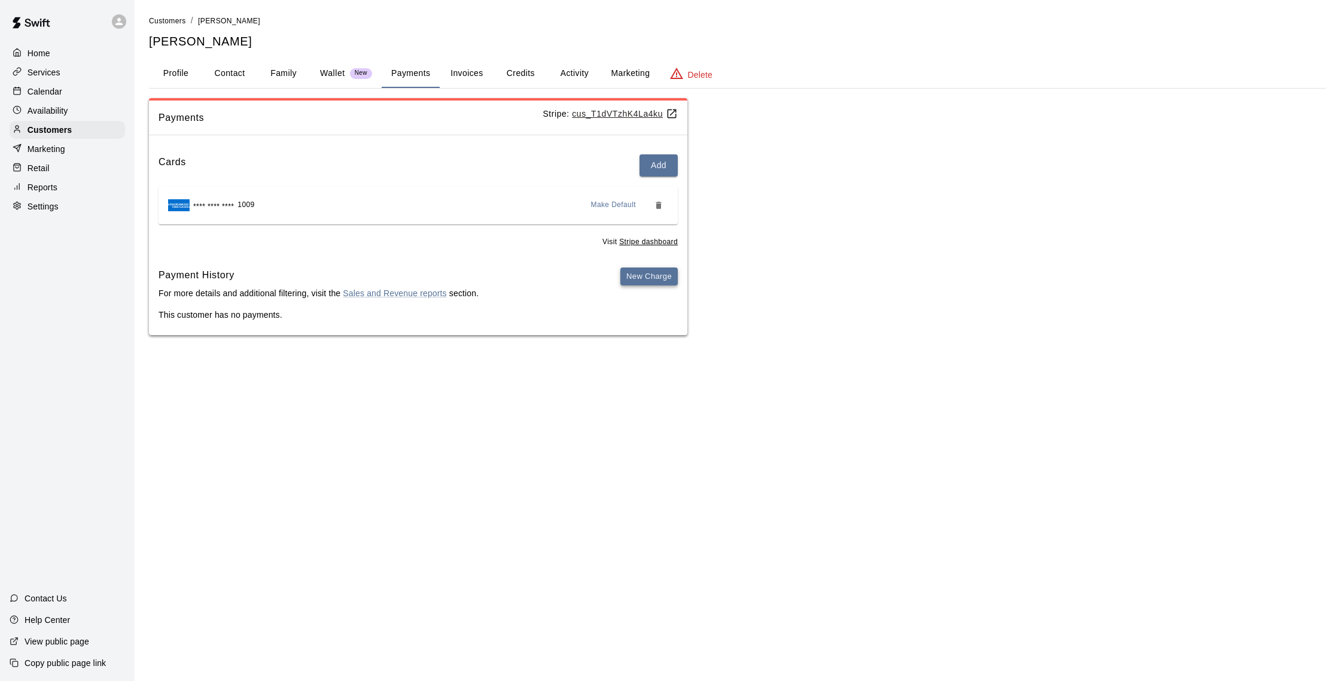
click at [656, 285] on button "New Charge" at bounding box center [649, 276] width 57 height 19
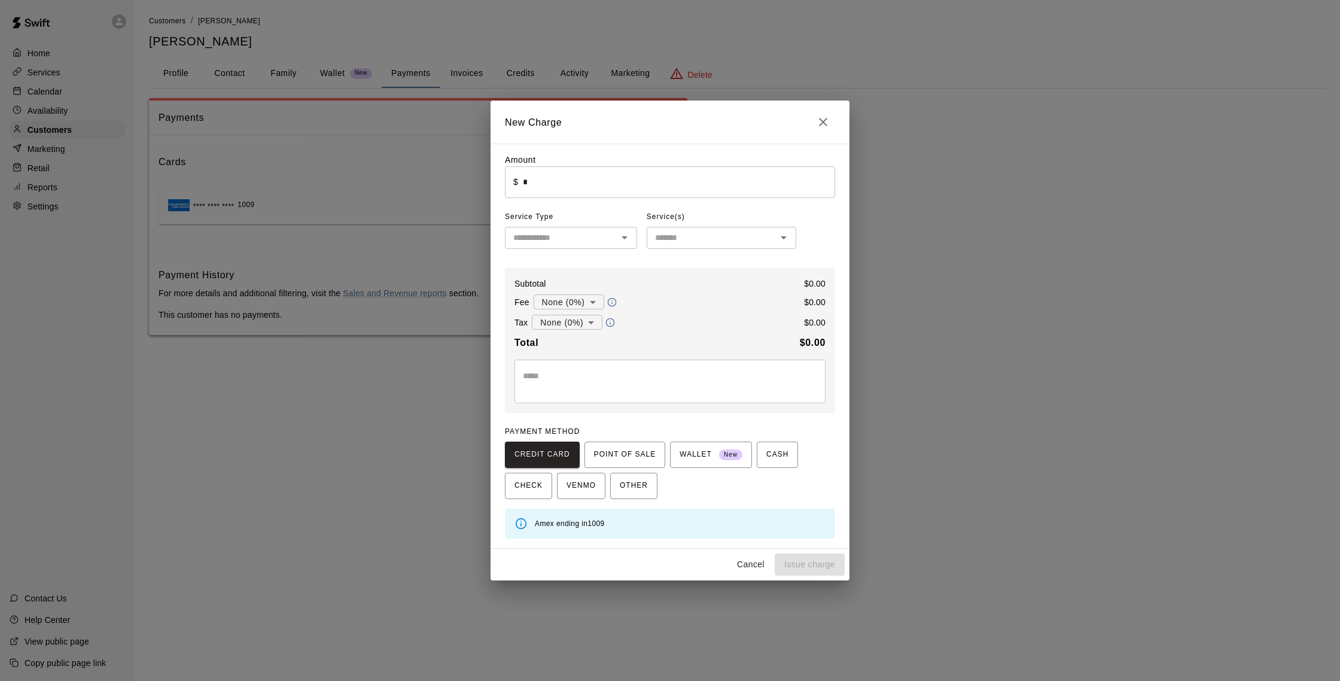
click at [563, 190] on input "*" at bounding box center [679, 182] width 312 height 32
type input "*****"
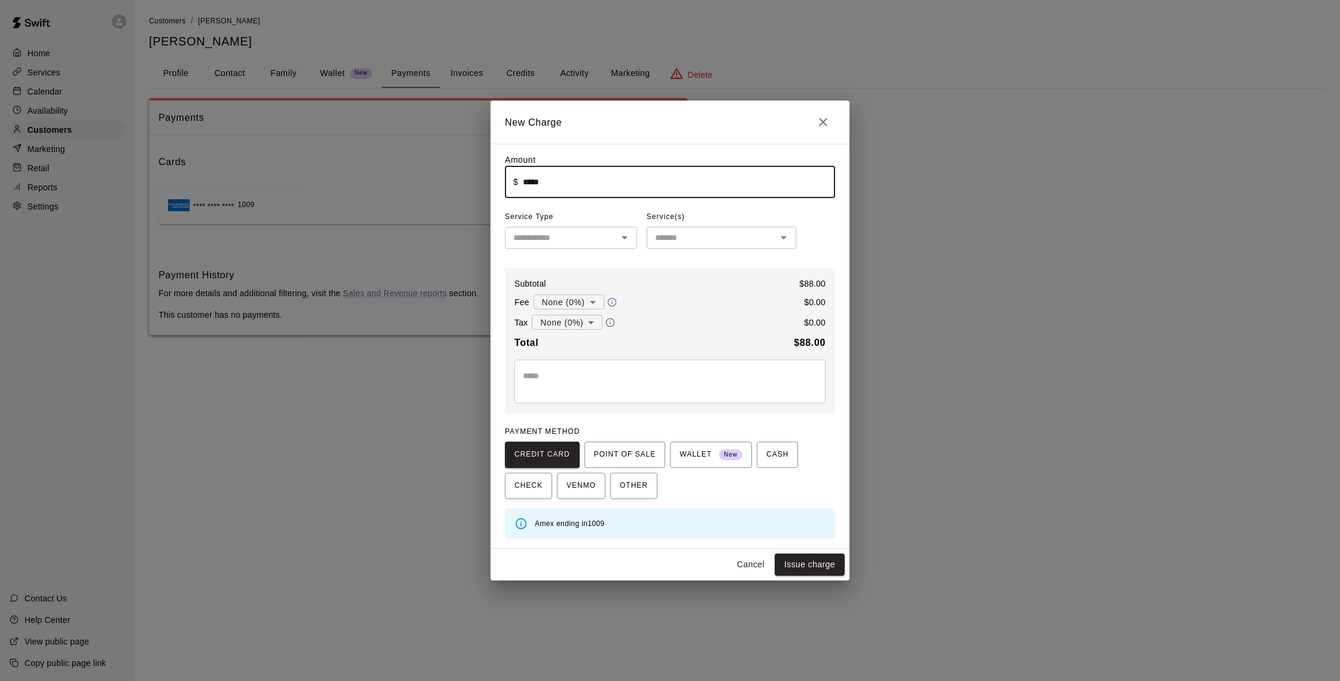
click at [606, 238] on input "text" at bounding box center [561, 237] width 105 height 15
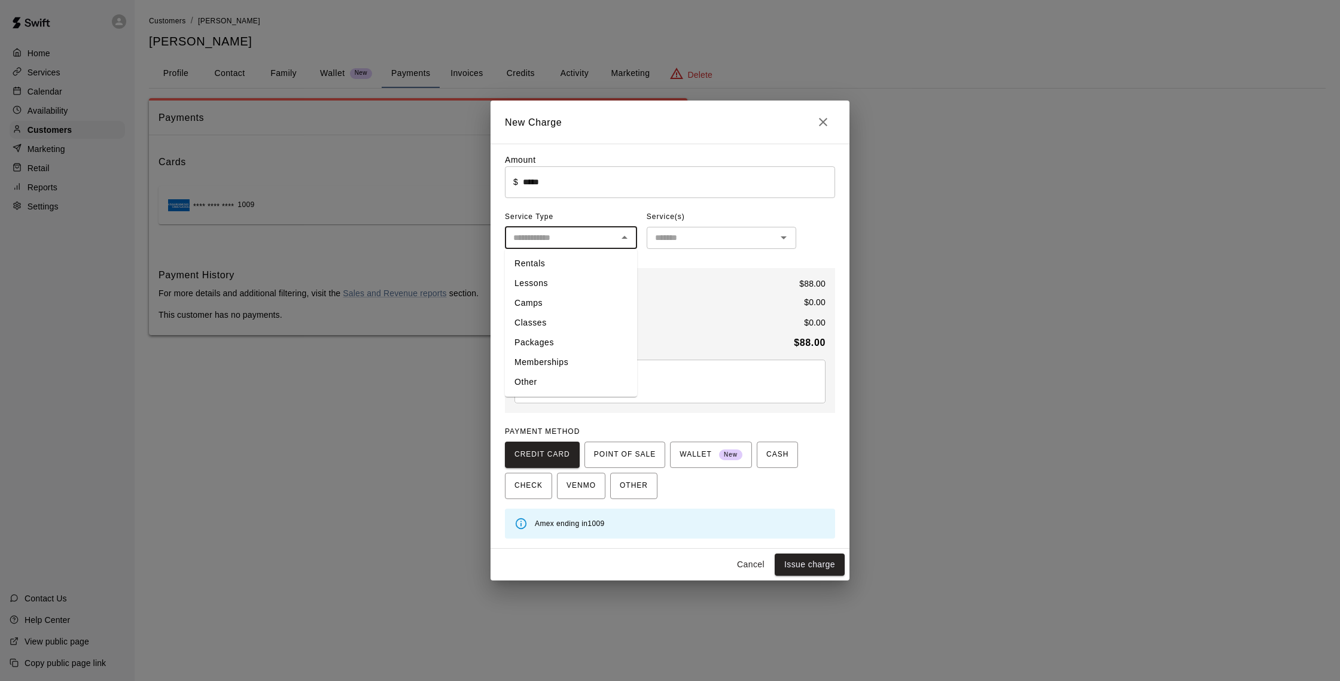
click at [536, 379] on li "Other" at bounding box center [571, 382] width 132 height 20
type input "*****"
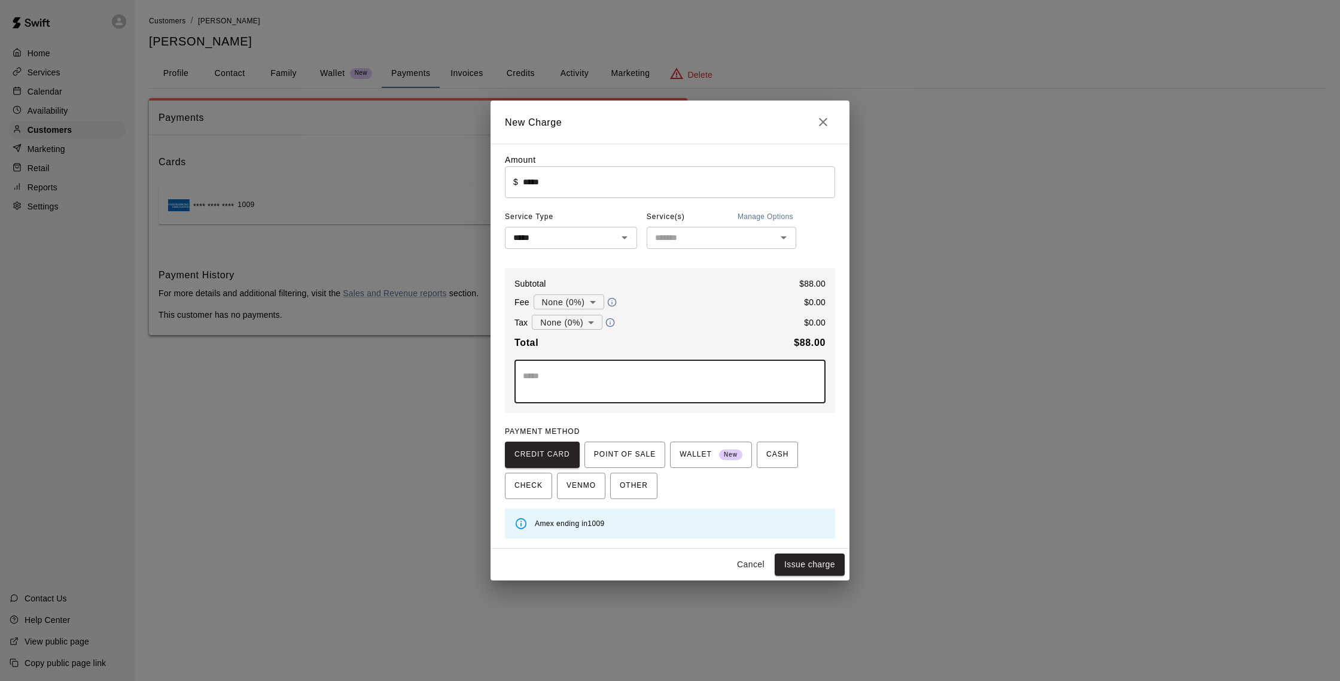
click at [597, 390] on textarea at bounding box center [670, 382] width 294 height 24
type textarea "**********"
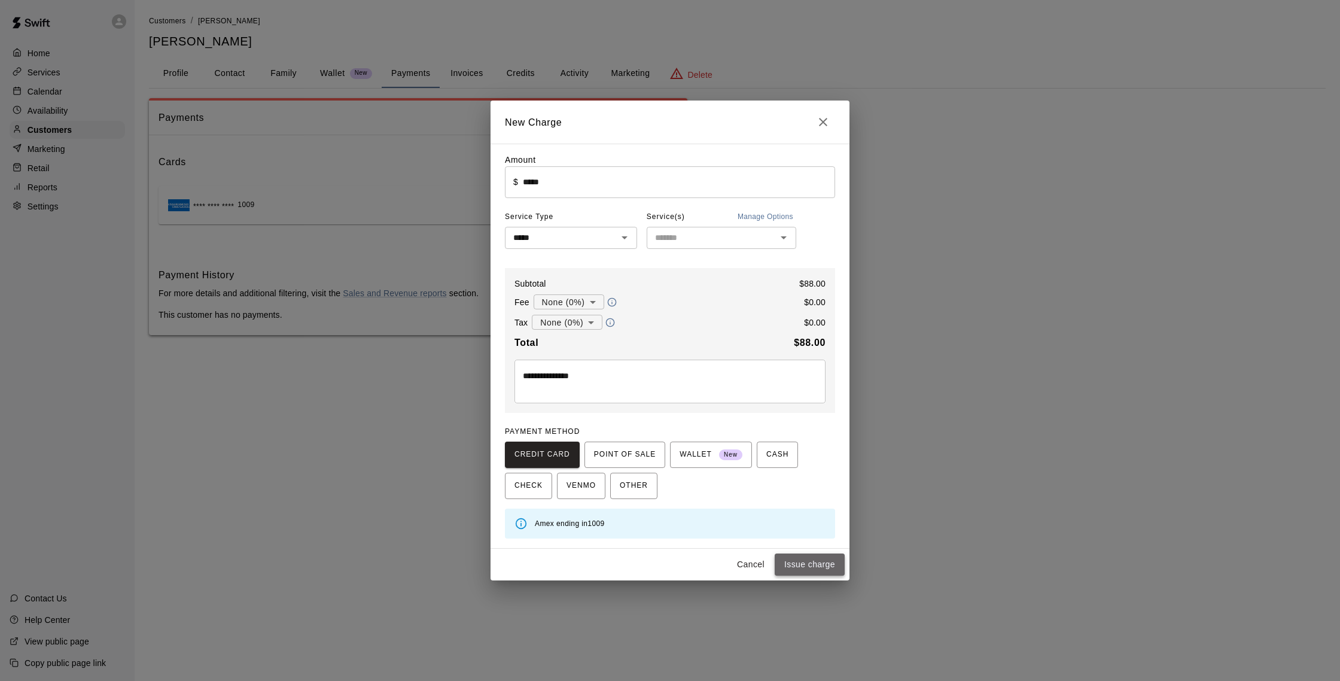
click at [821, 564] on button "Issue charge" at bounding box center [810, 565] width 70 height 22
type input "*"
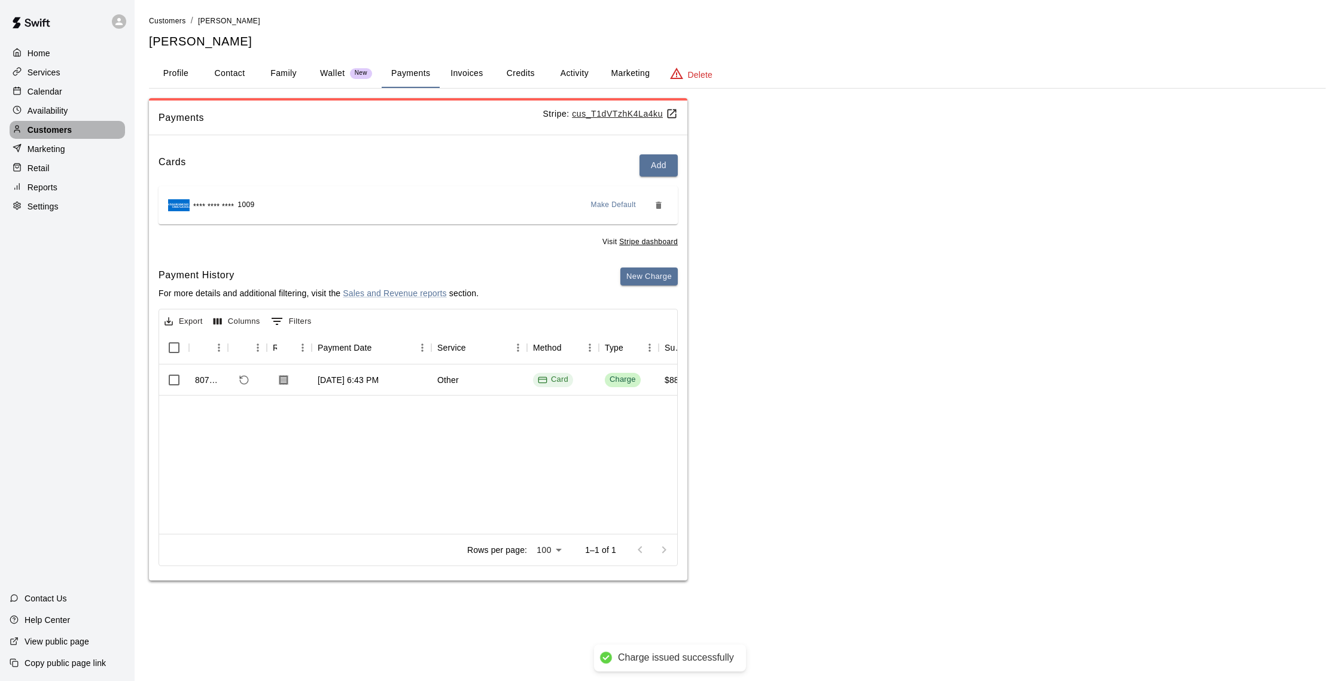
click at [80, 129] on div "Customers" at bounding box center [67, 130] width 115 height 18
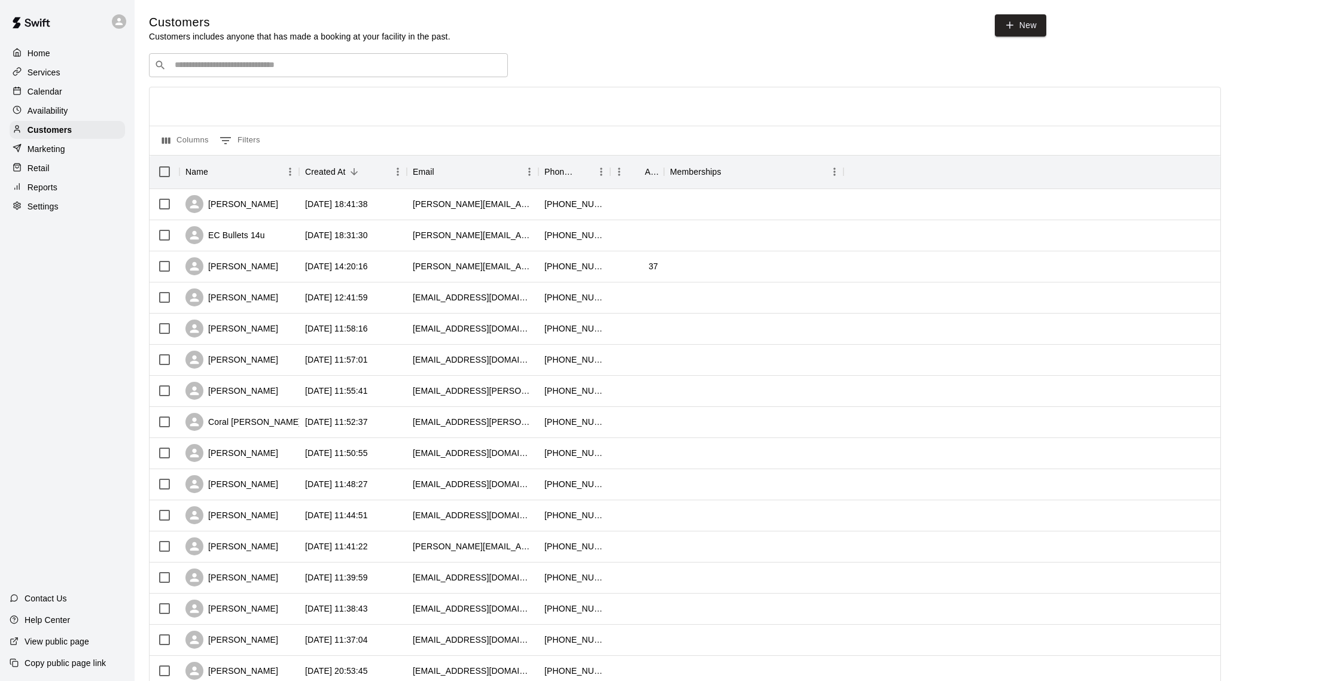
click at [246, 71] on input "Search customers by name or email" at bounding box center [337, 65] width 332 height 12
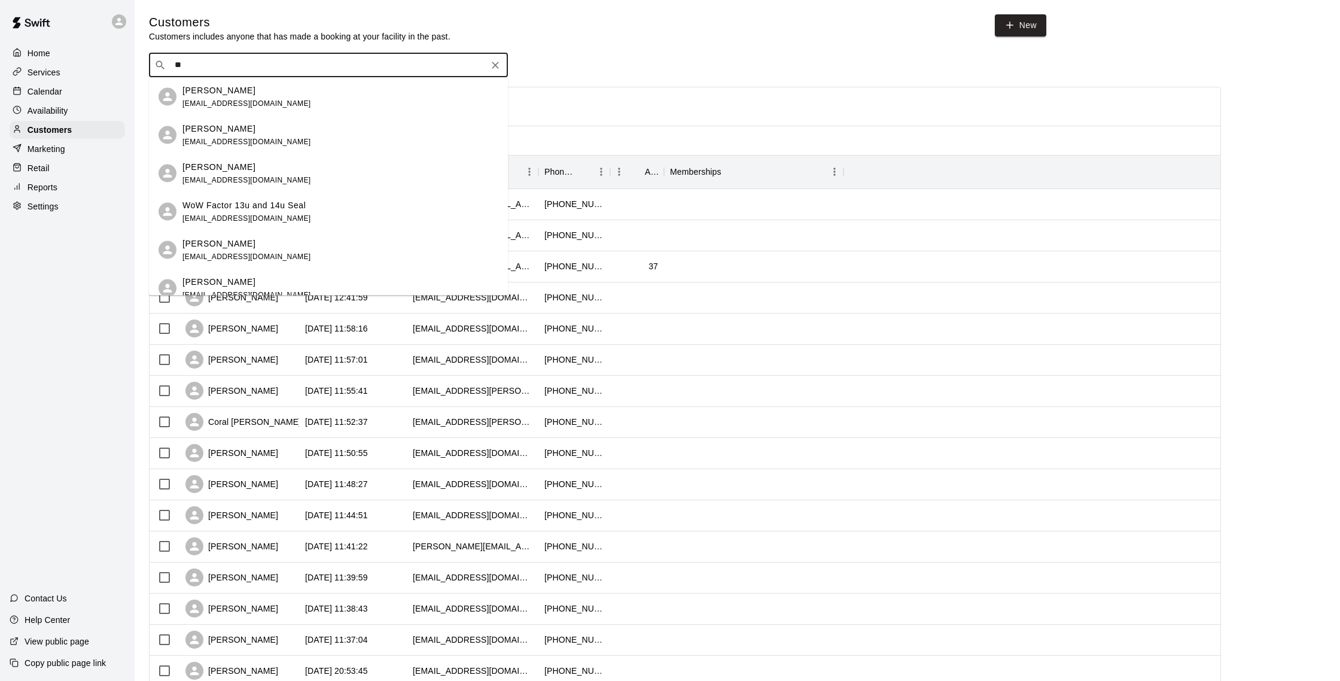
type input "***"
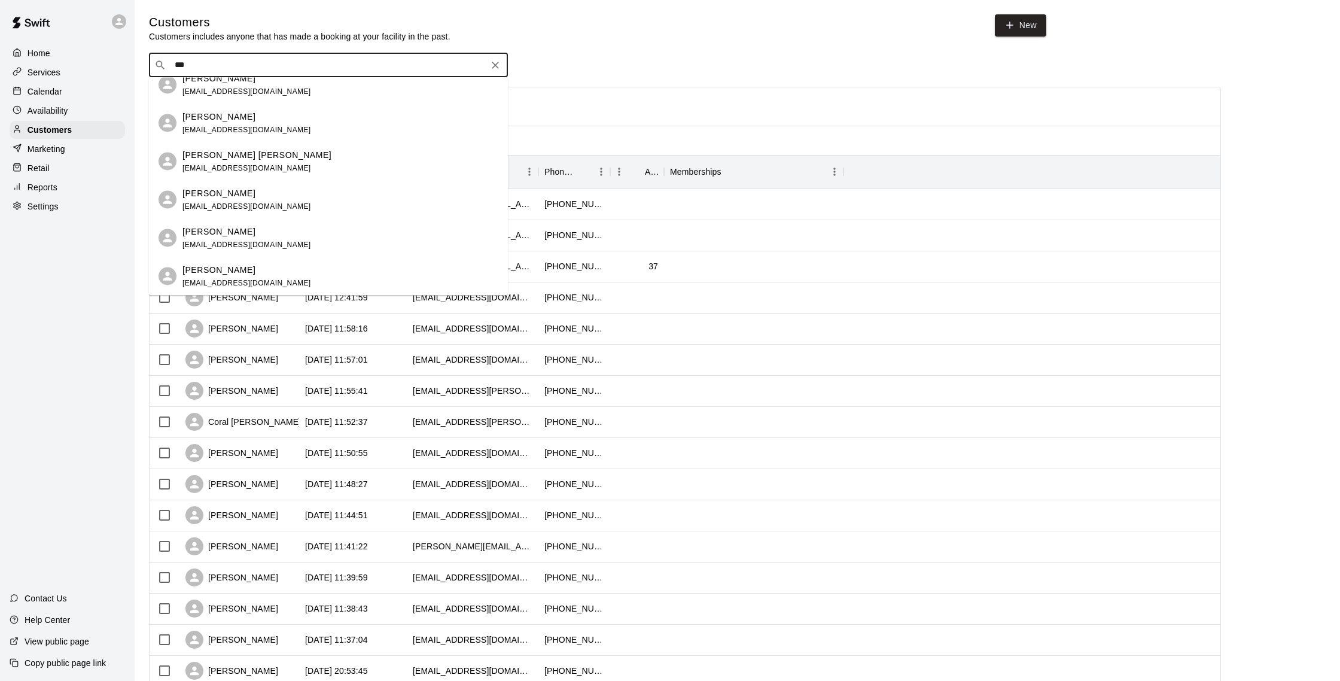
click at [255, 262] on div "[PERSON_NAME] [EMAIL_ADDRESS][DOMAIN_NAME]" at bounding box center [328, 276] width 359 height 38
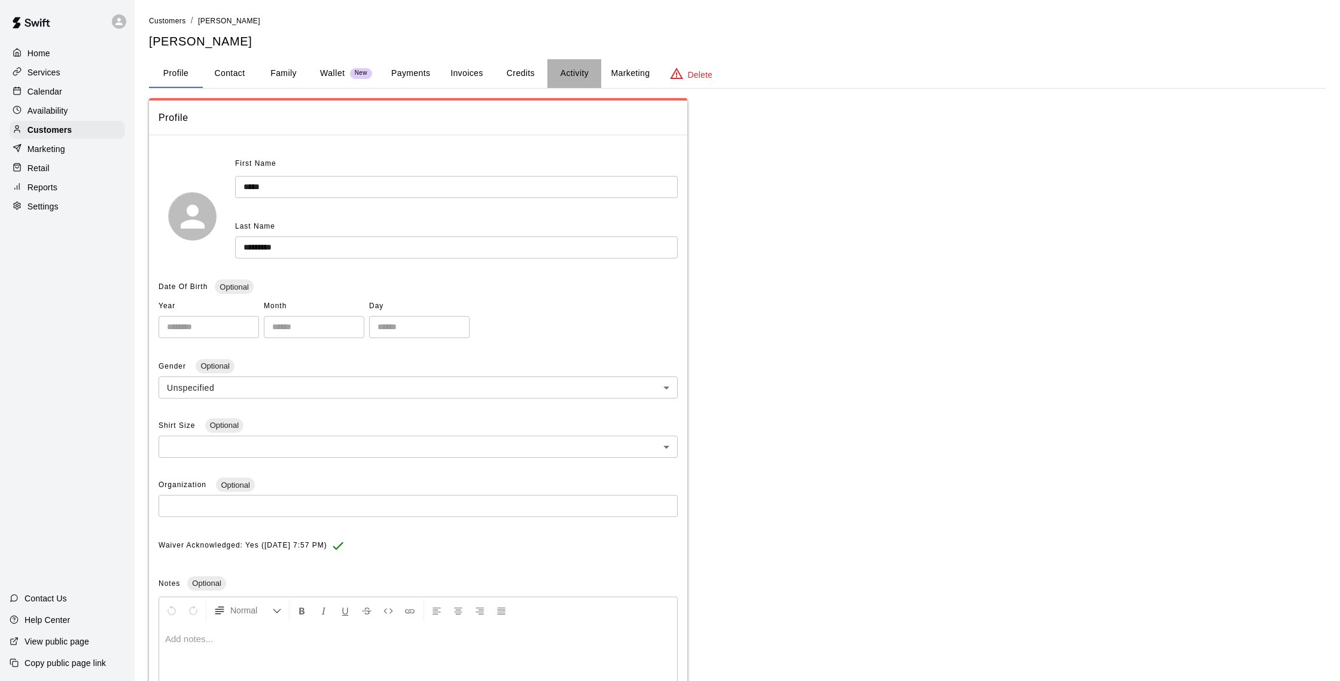
click at [576, 78] on button "Activity" at bounding box center [575, 73] width 54 height 29
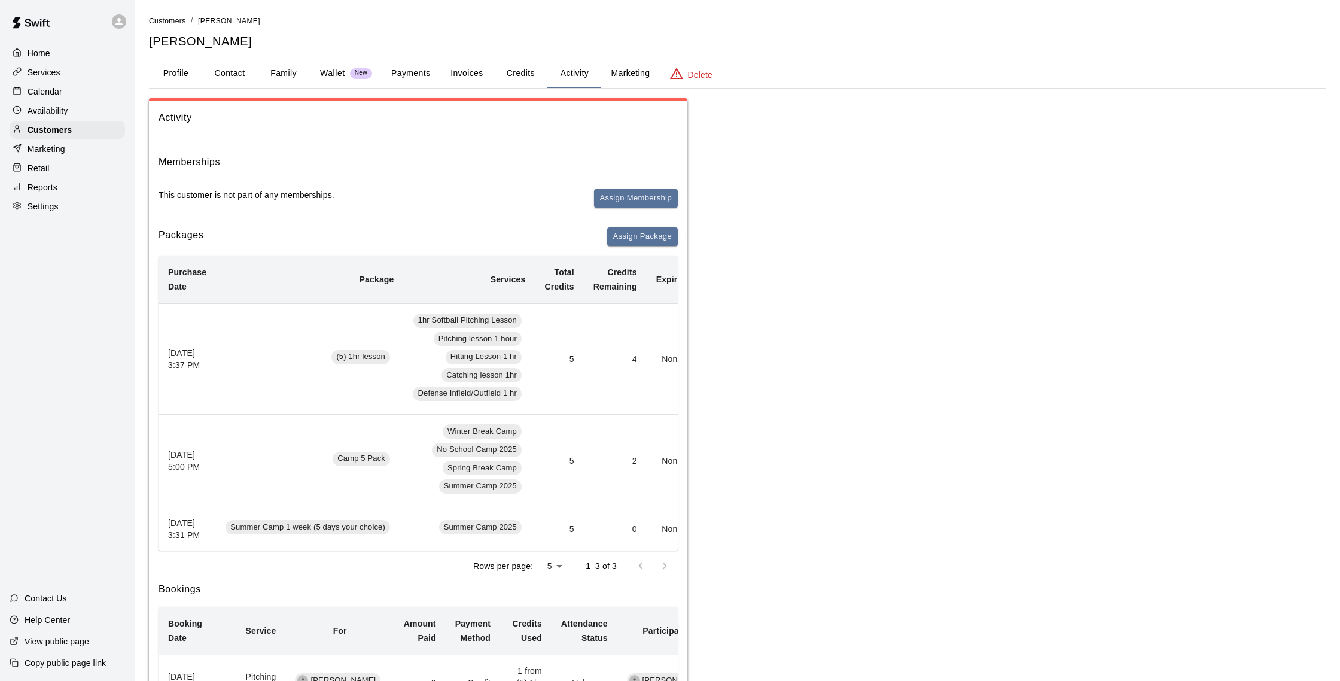
scroll to position [0, 30]
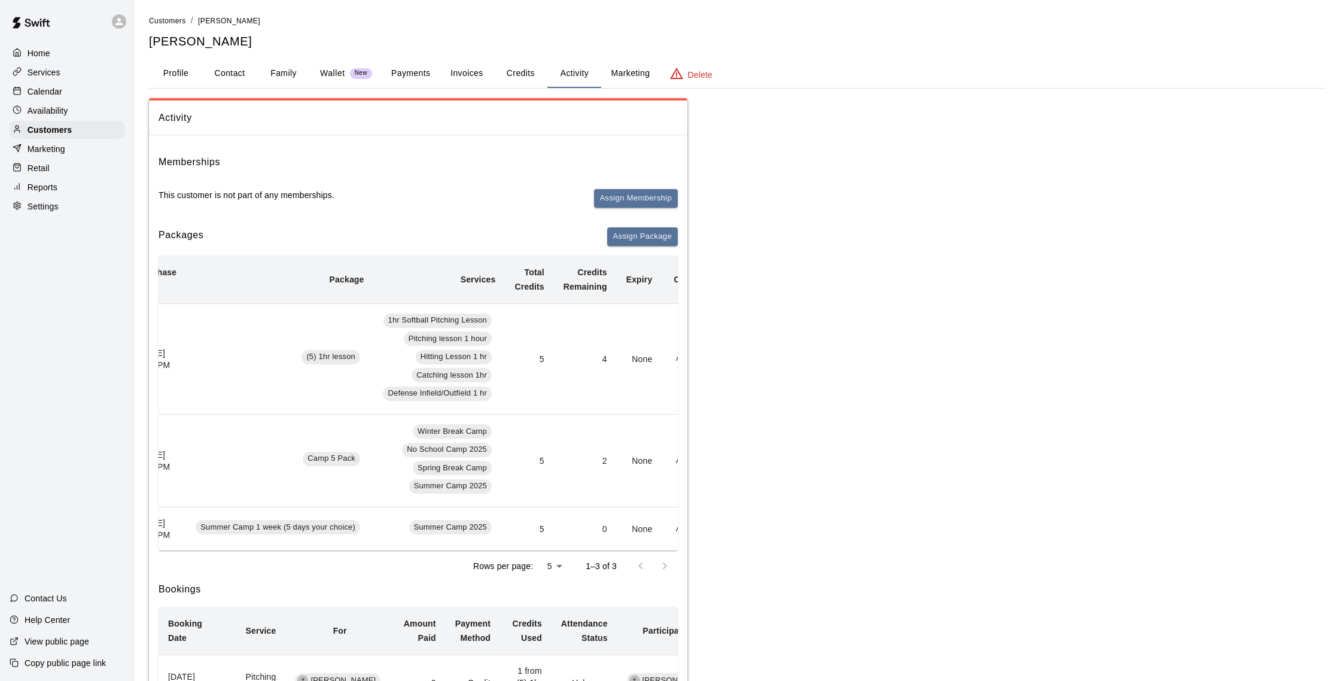
click at [403, 80] on button "Payments" at bounding box center [411, 73] width 58 height 29
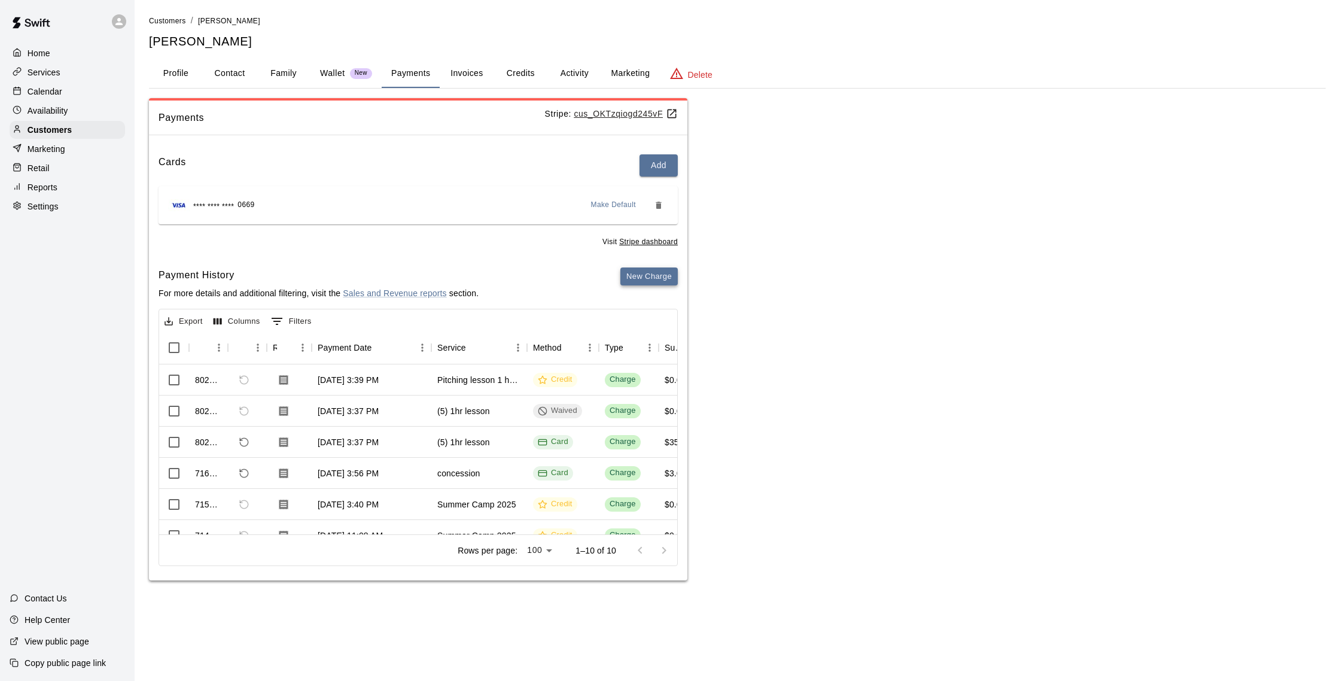
click at [636, 273] on button "New Charge" at bounding box center [649, 276] width 57 height 19
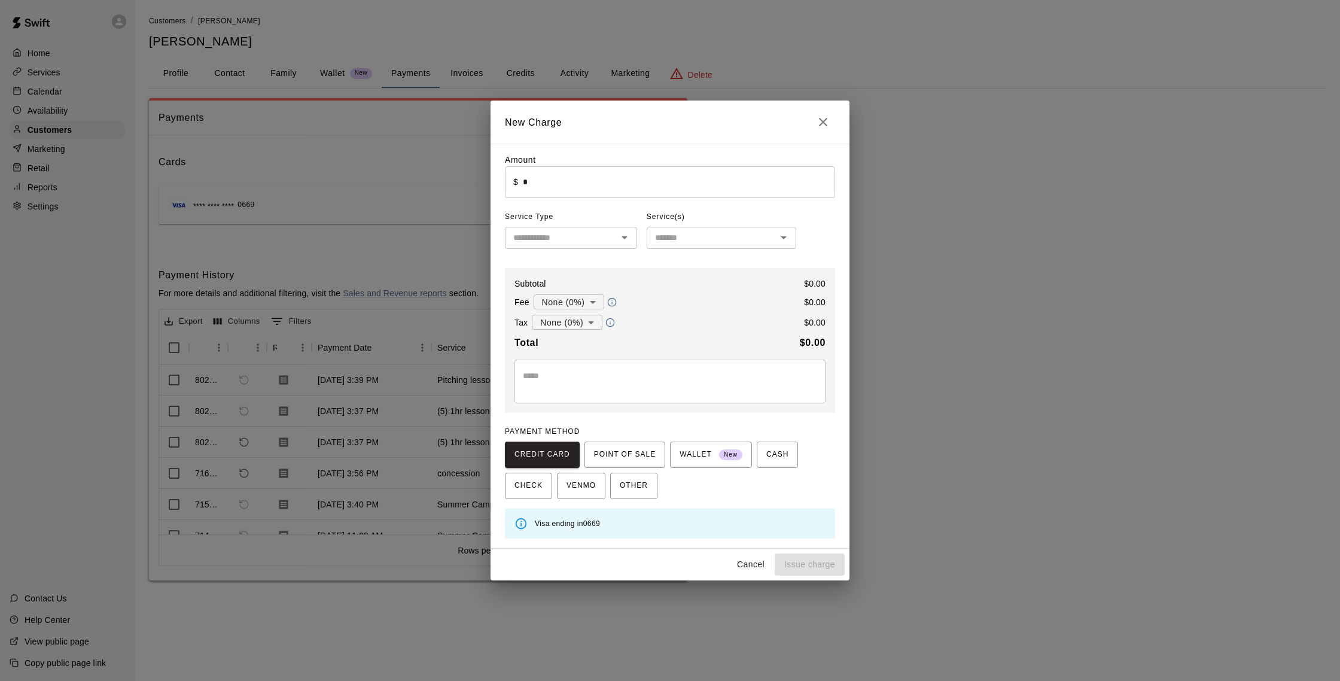
click at [533, 187] on input "*" at bounding box center [679, 182] width 312 height 32
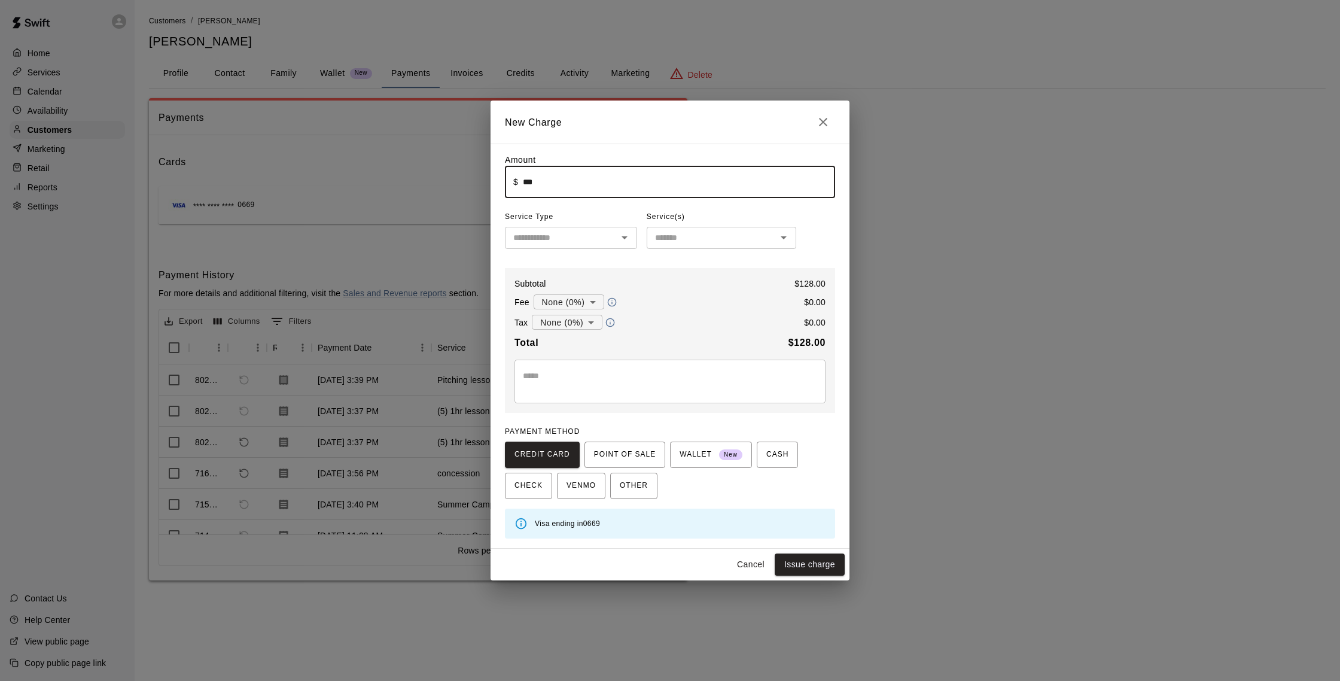
type input "******"
click at [591, 242] on input "text" at bounding box center [561, 237] width 105 height 15
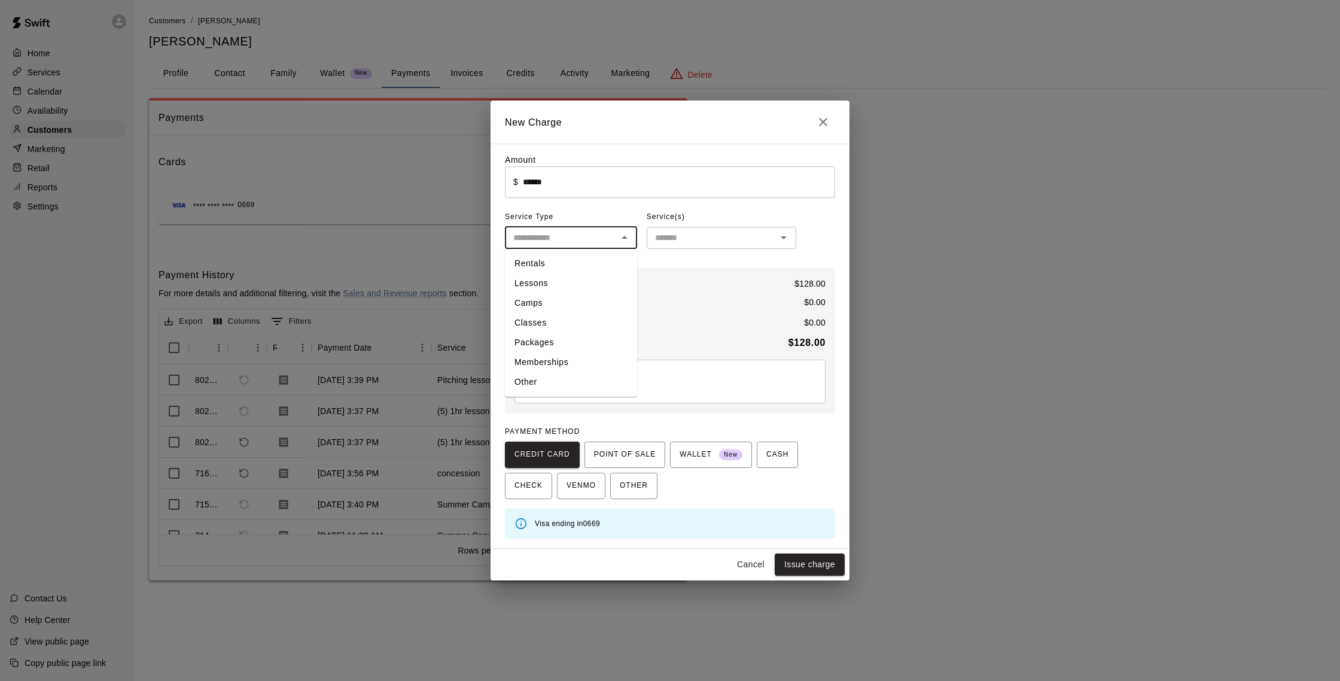
click at [549, 379] on li "Other" at bounding box center [571, 382] width 132 height 20
type input "*****"
click at [676, 236] on input "text" at bounding box center [711, 237] width 123 height 15
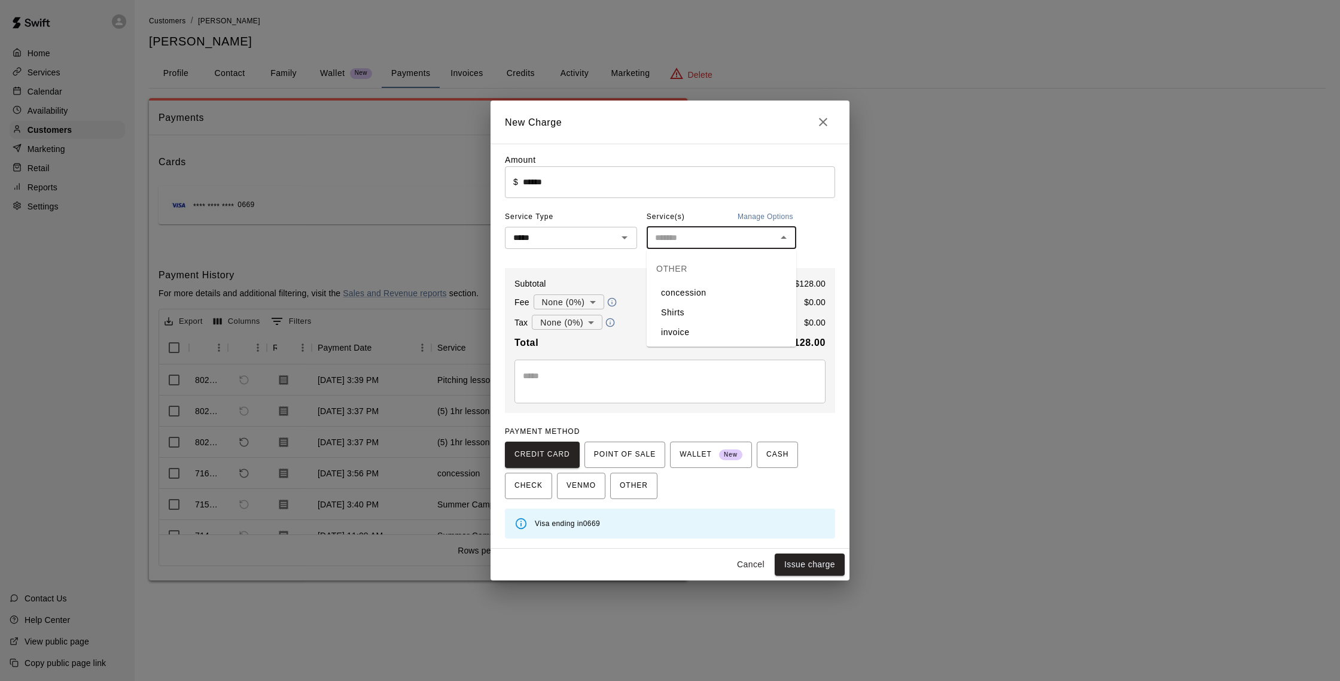
click at [686, 334] on li "invoice" at bounding box center [722, 333] width 150 height 20
type input "*******"
click at [640, 364] on div "* ​" at bounding box center [670, 382] width 311 height 44
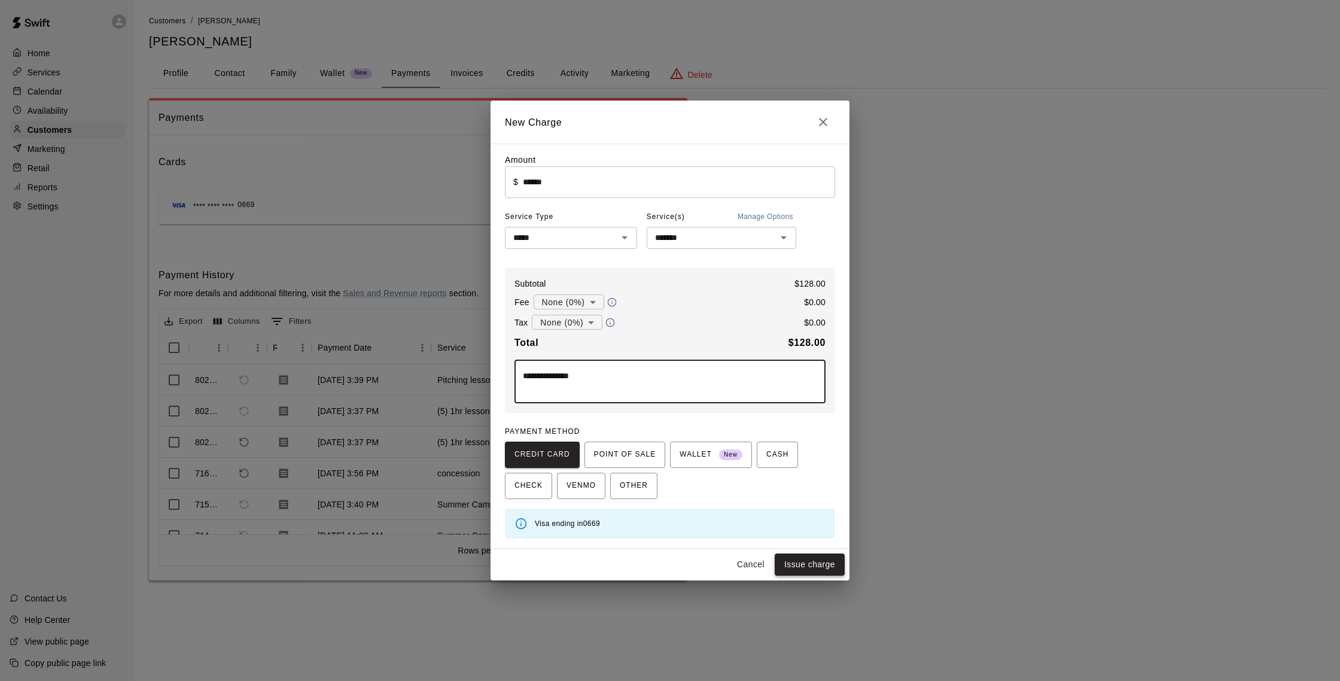
type textarea "**********"
click at [810, 570] on button "Issue charge" at bounding box center [810, 565] width 70 height 22
type input "*"
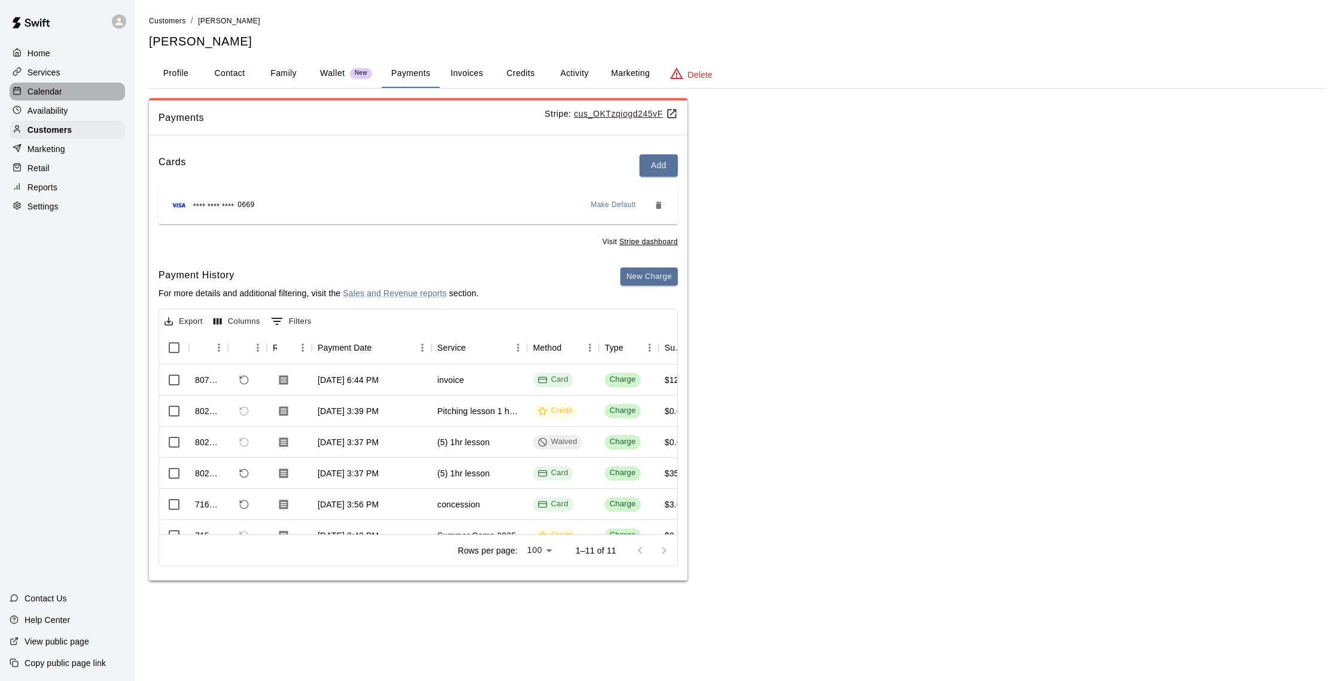
click at [40, 87] on p "Calendar" at bounding box center [45, 92] width 35 height 12
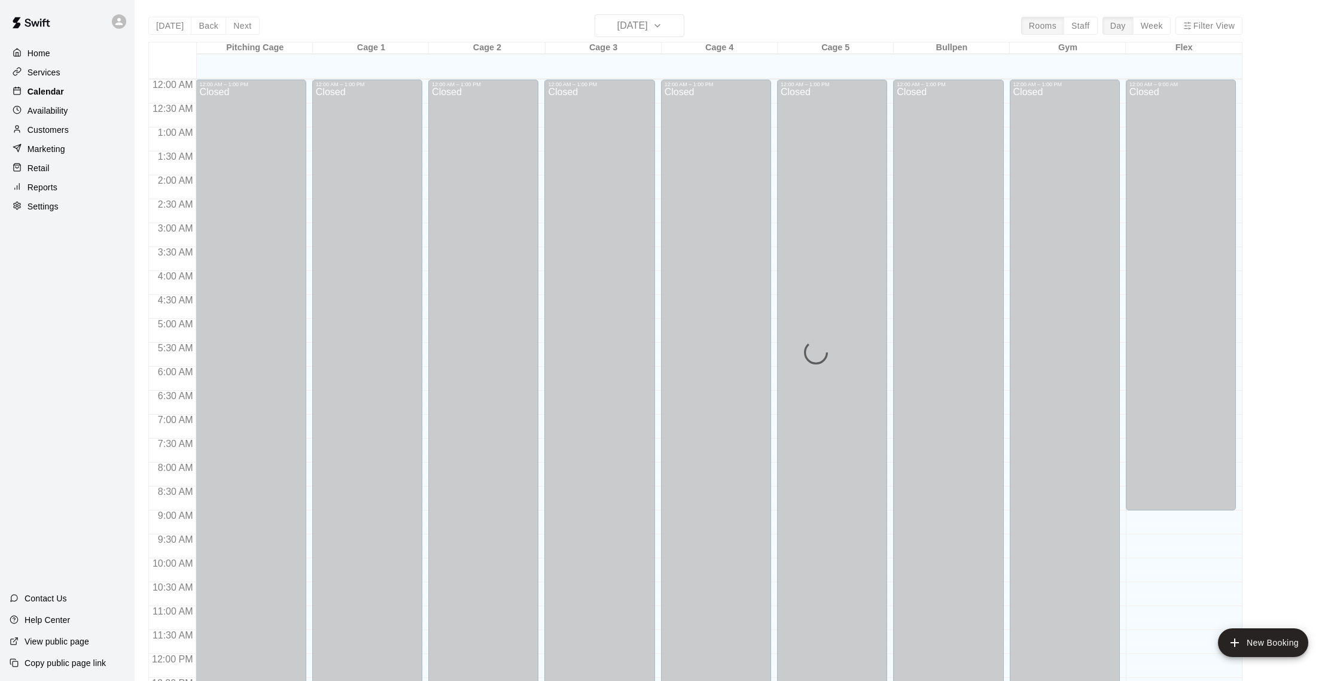
scroll to position [498, 0]
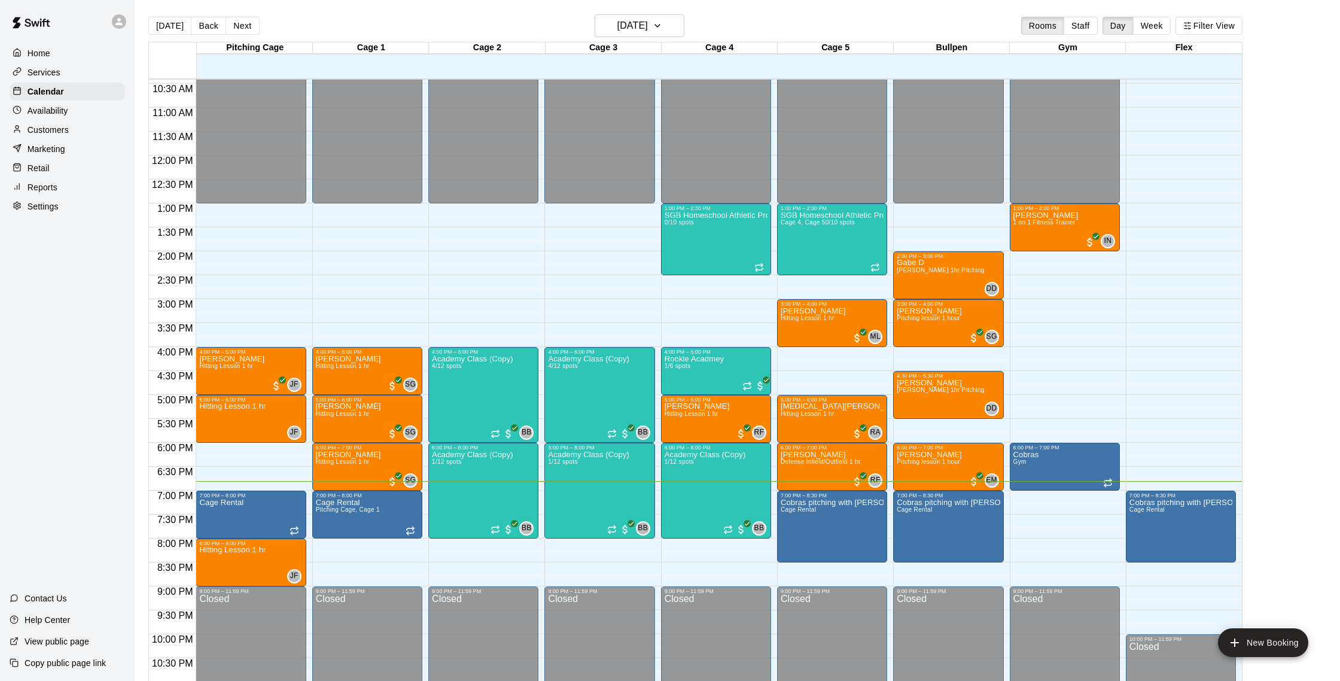
click at [63, 123] on div "Customers" at bounding box center [67, 130] width 115 height 18
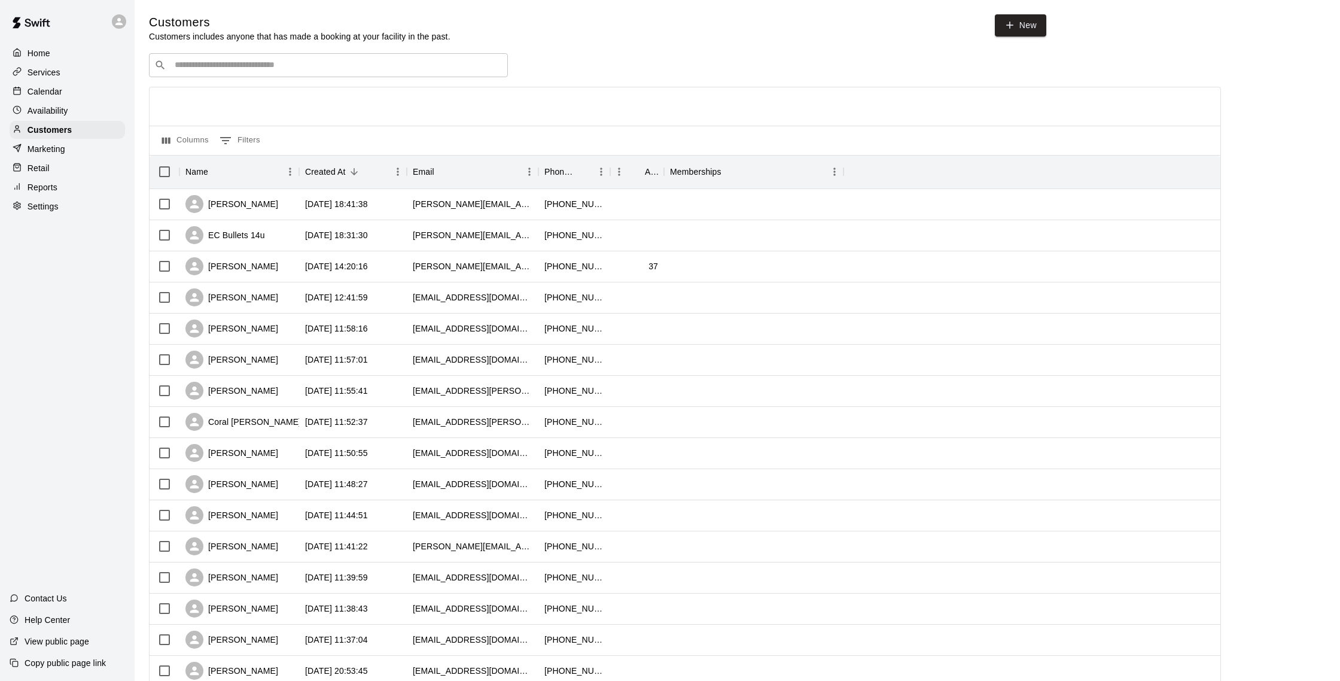
click at [75, 90] on div "Calendar" at bounding box center [67, 92] width 115 height 18
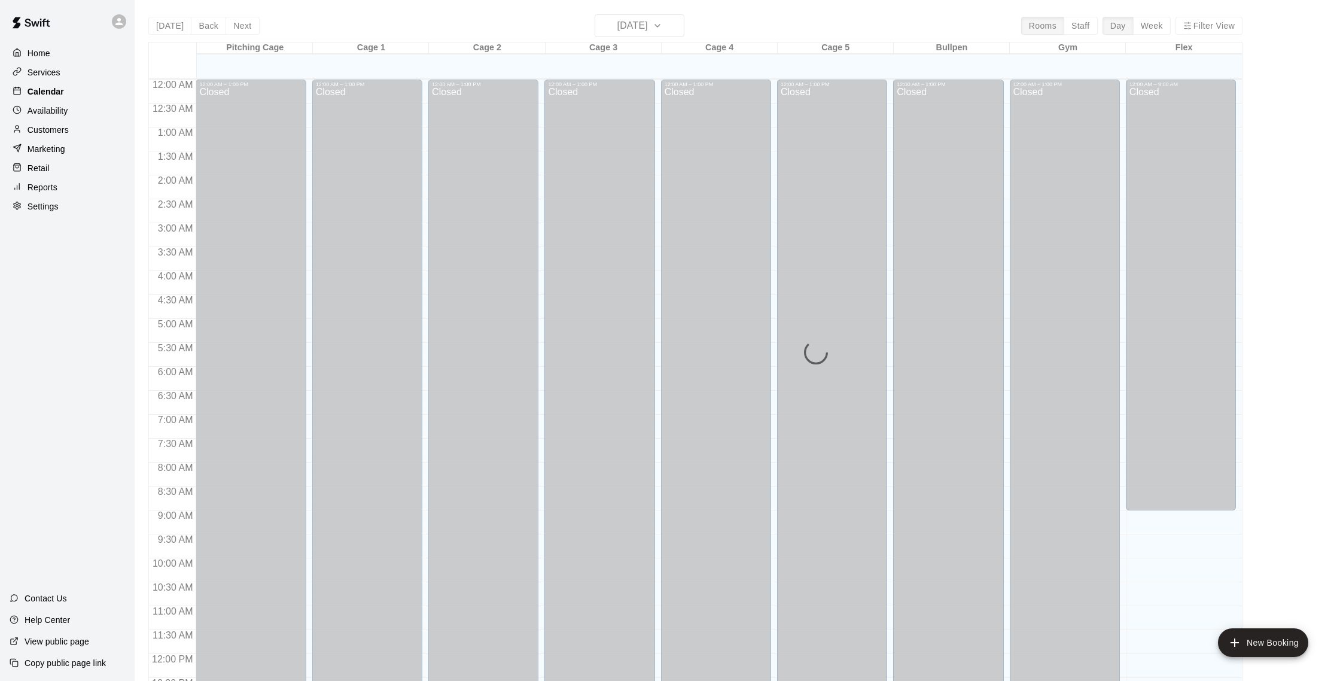
scroll to position [498, 0]
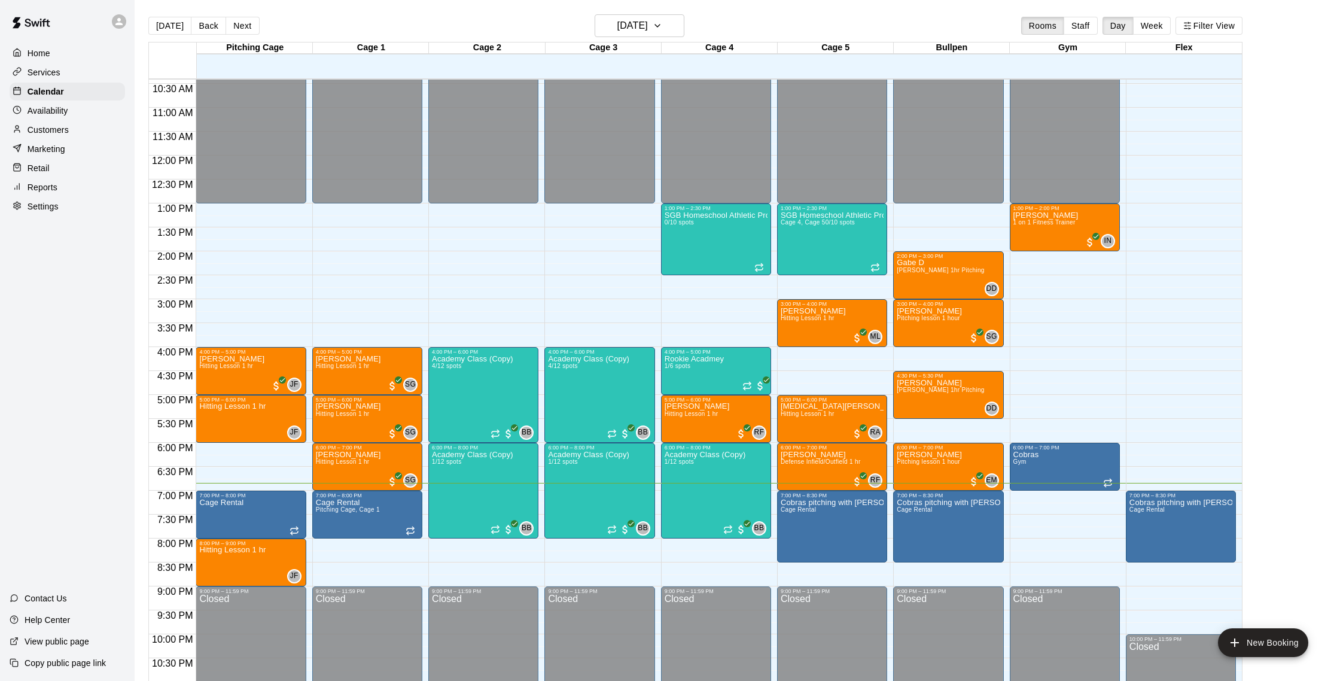
click at [55, 127] on p "Customers" at bounding box center [48, 130] width 41 height 12
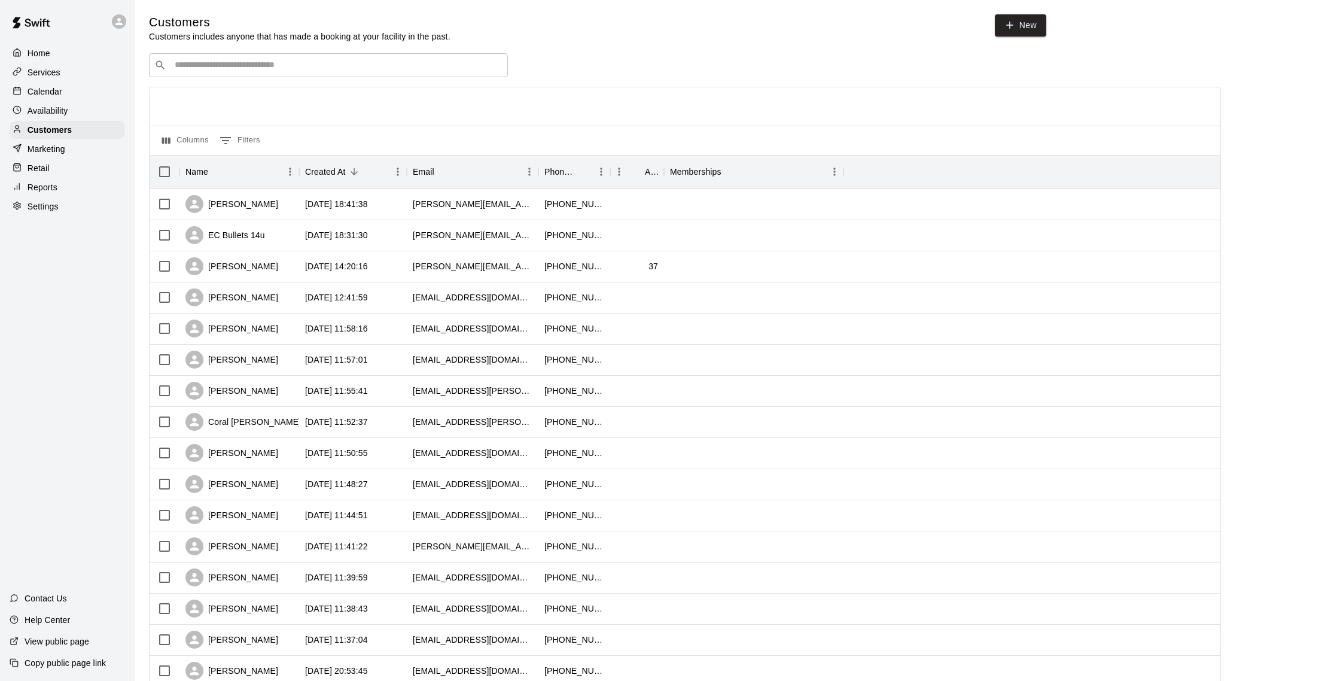
click at [48, 87] on p "Calendar" at bounding box center [45, 92] width 35 height 12
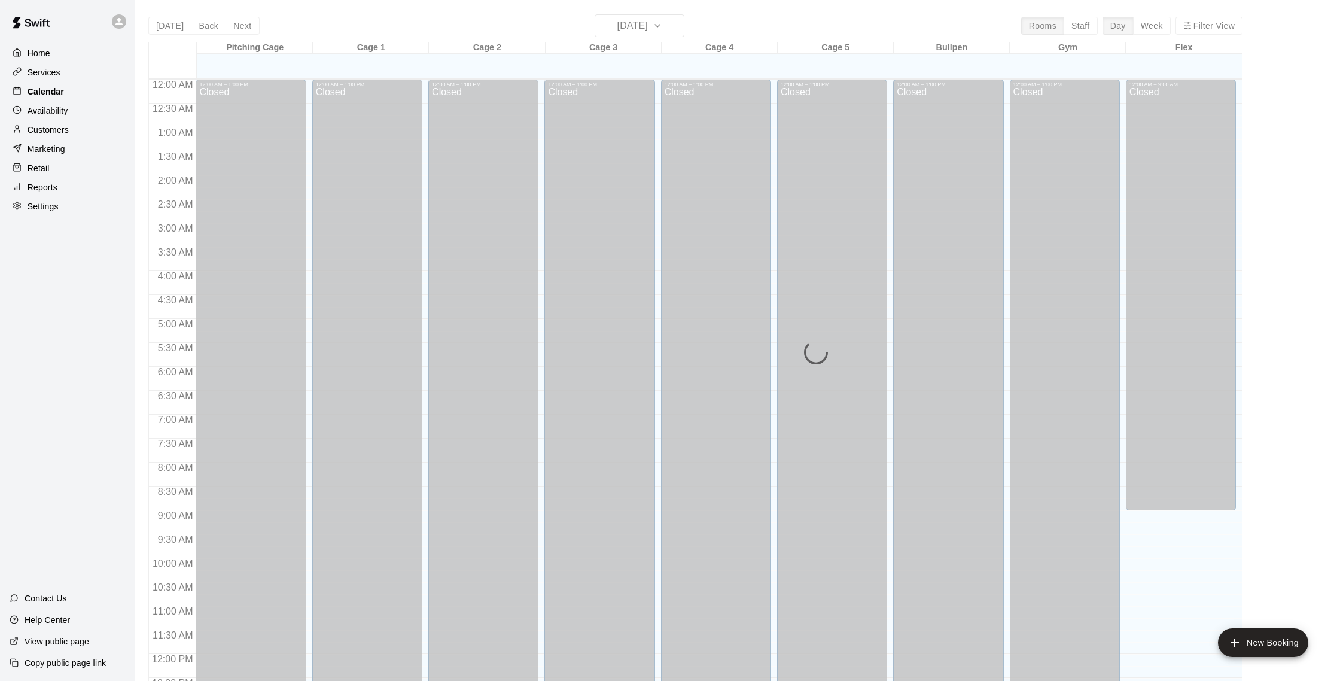
scroll to position [498, 0]
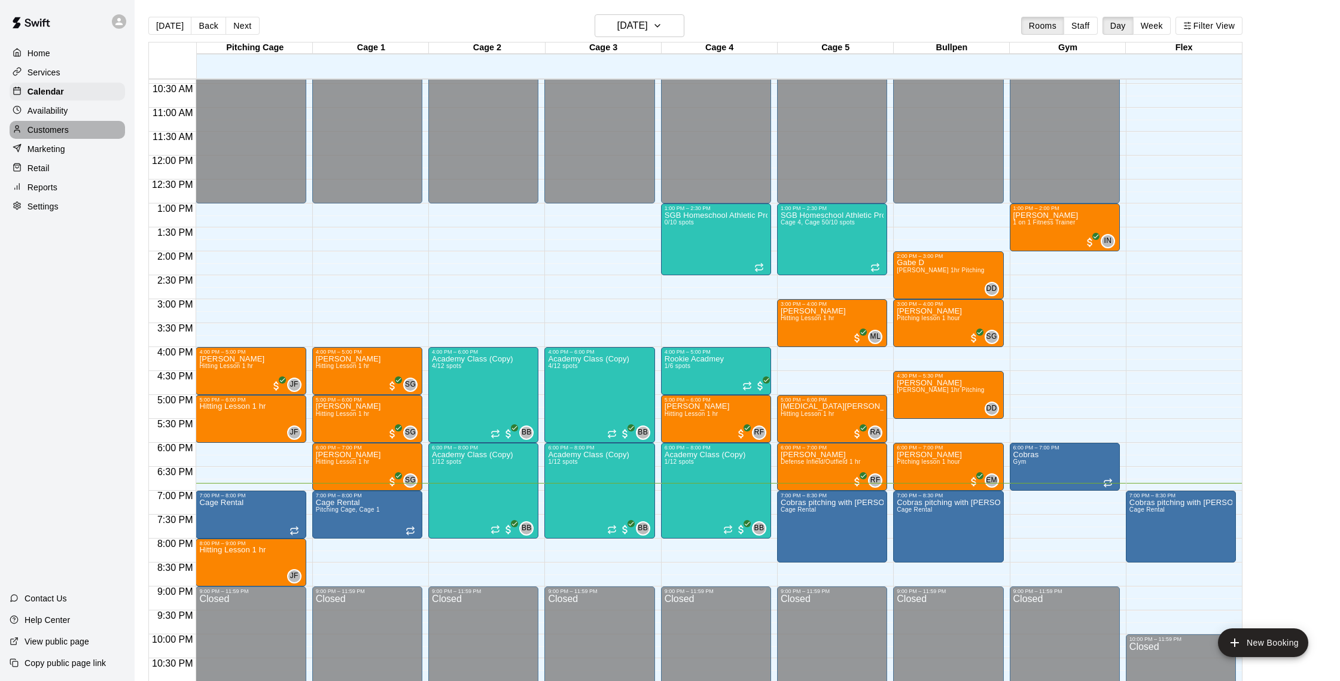
click at [47, 121] on div "Customers" at bounding box center [67, 130] width 115 height 18
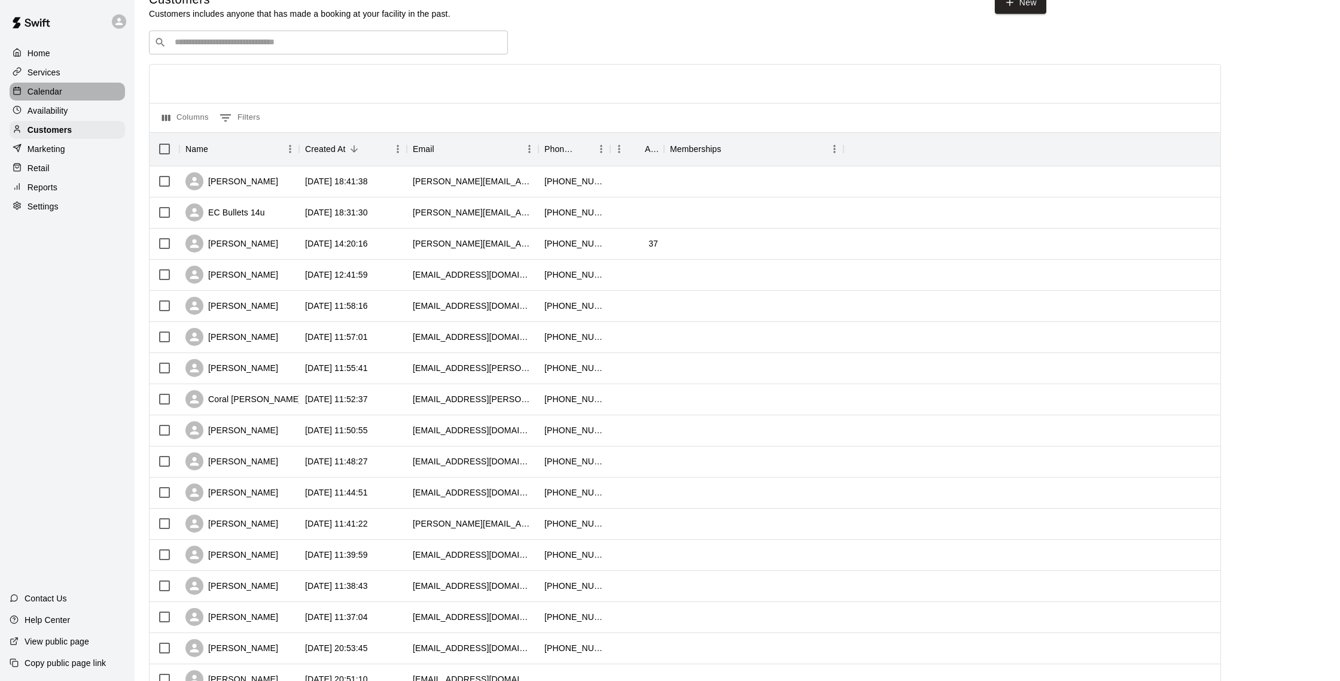
click at [50, 92] on p "Calendar" at bounding box center [45, 92] width 35 height 12
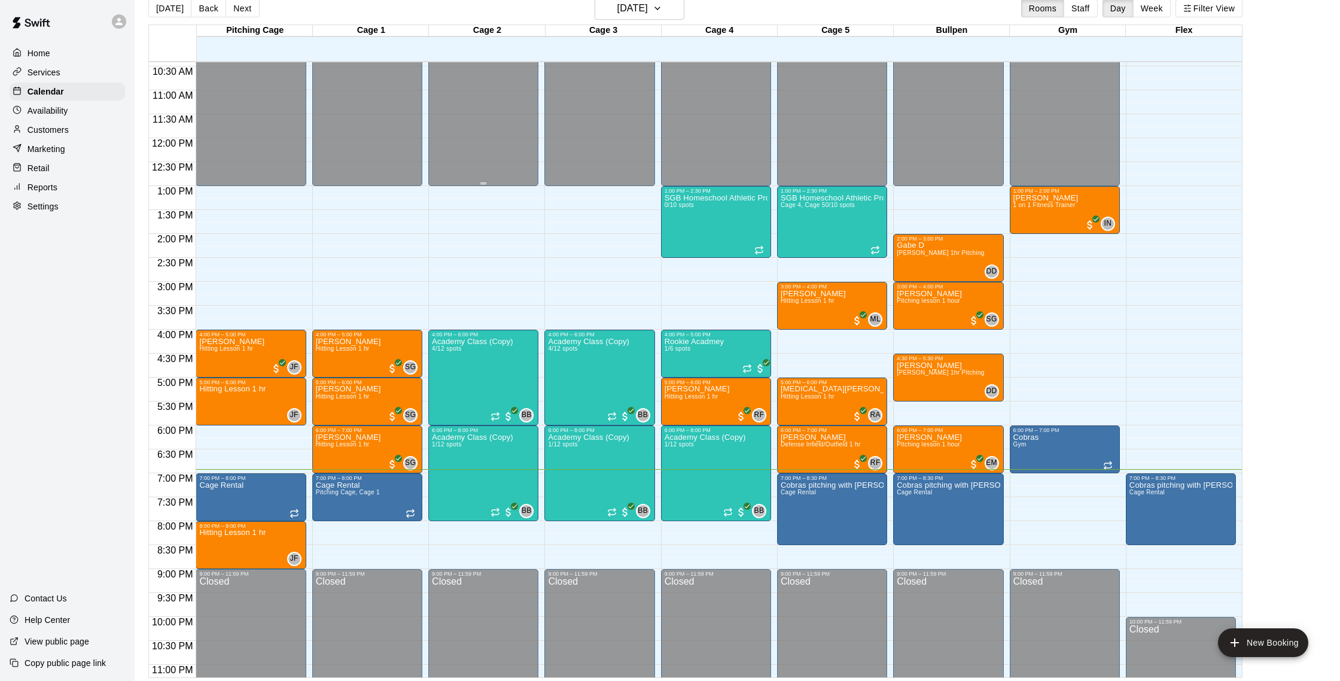
scroll to position [534, 0]
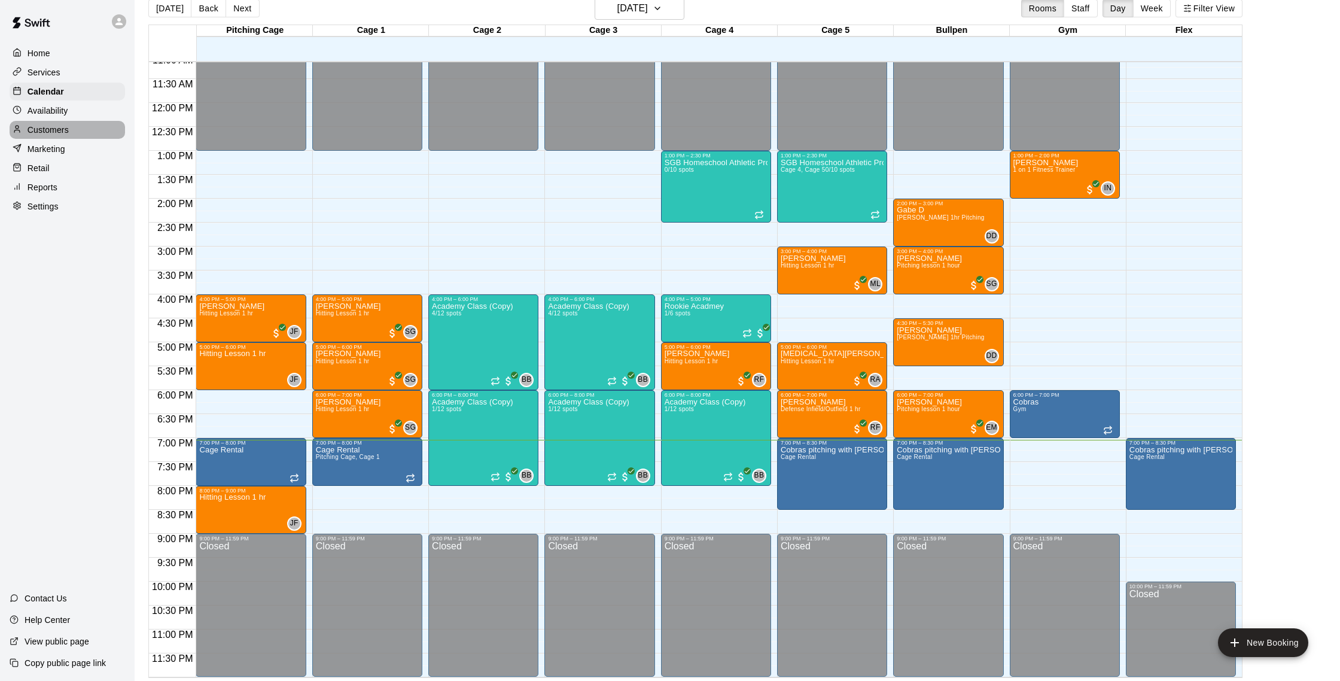
click at [59, 134] on p "Customers" at bounding box center [48, 130] width 41 height 12
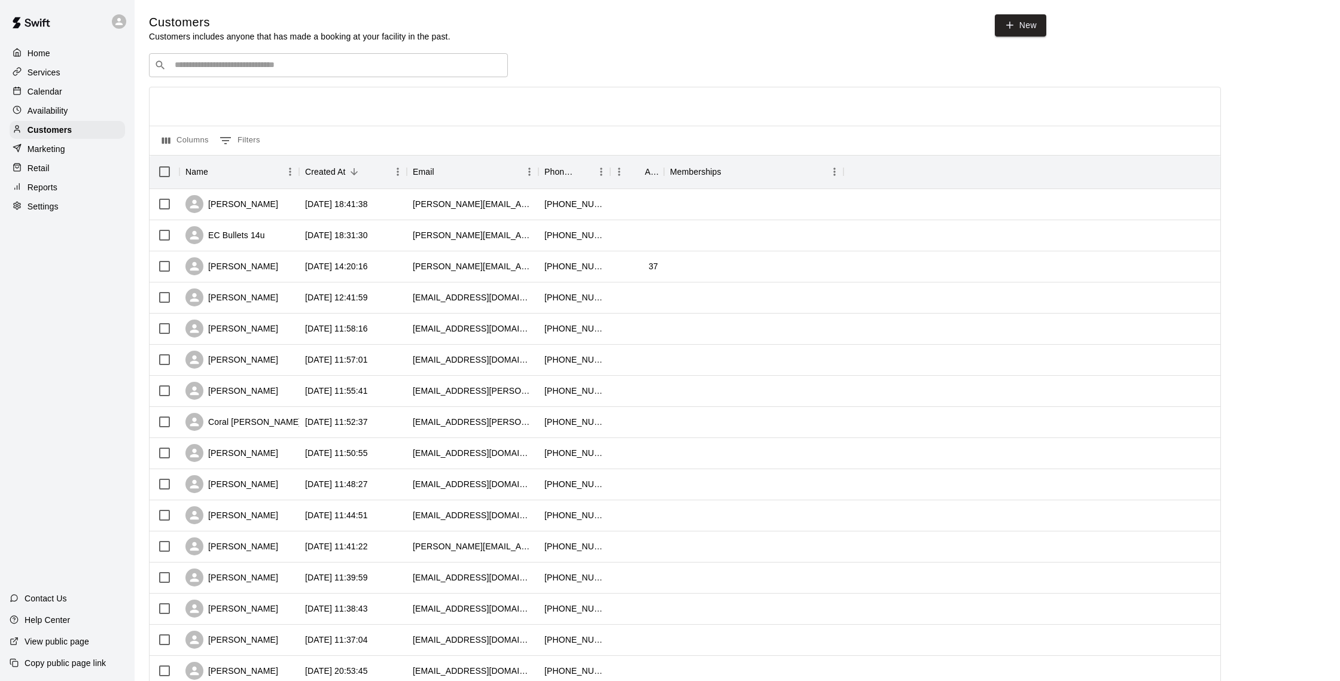
click at [226, 57] on div "​ ​" at bounding box center [328, 65] width 359 height 24
type input "*******"
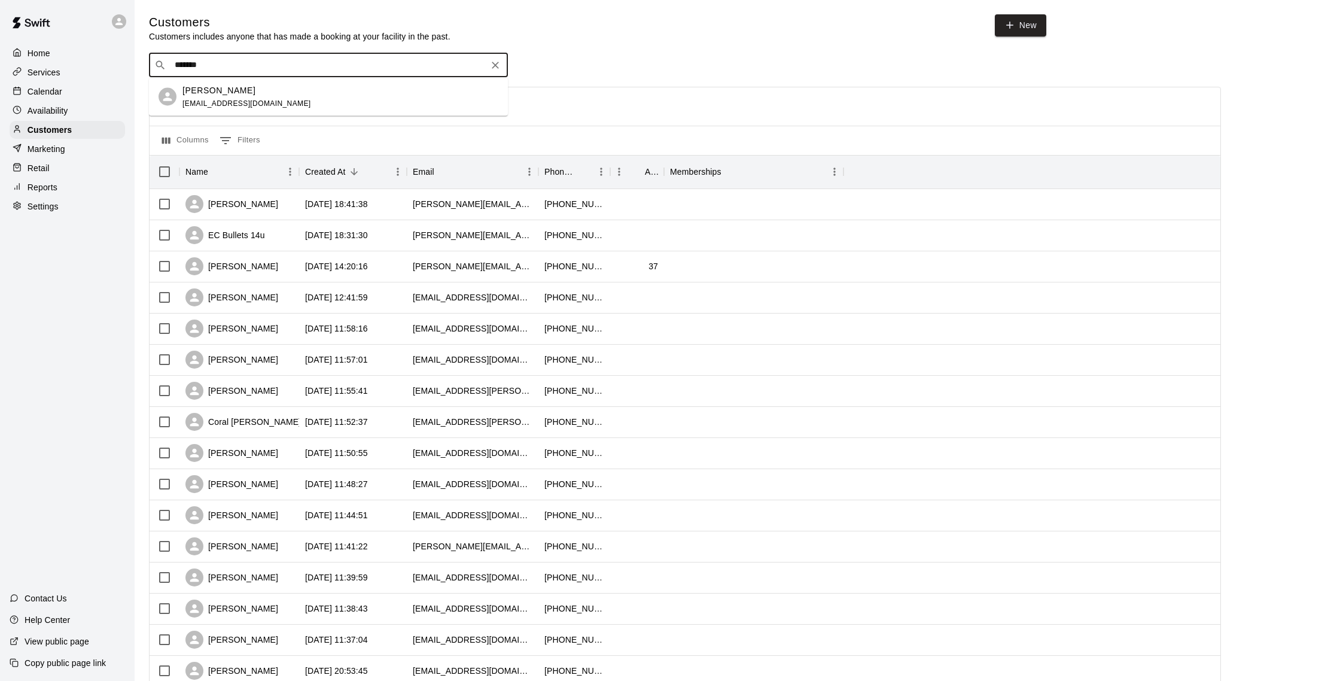
click at [246, 86] on div "[PERSON_NAME]" at bounding box center [247, 90] width 129 height 13
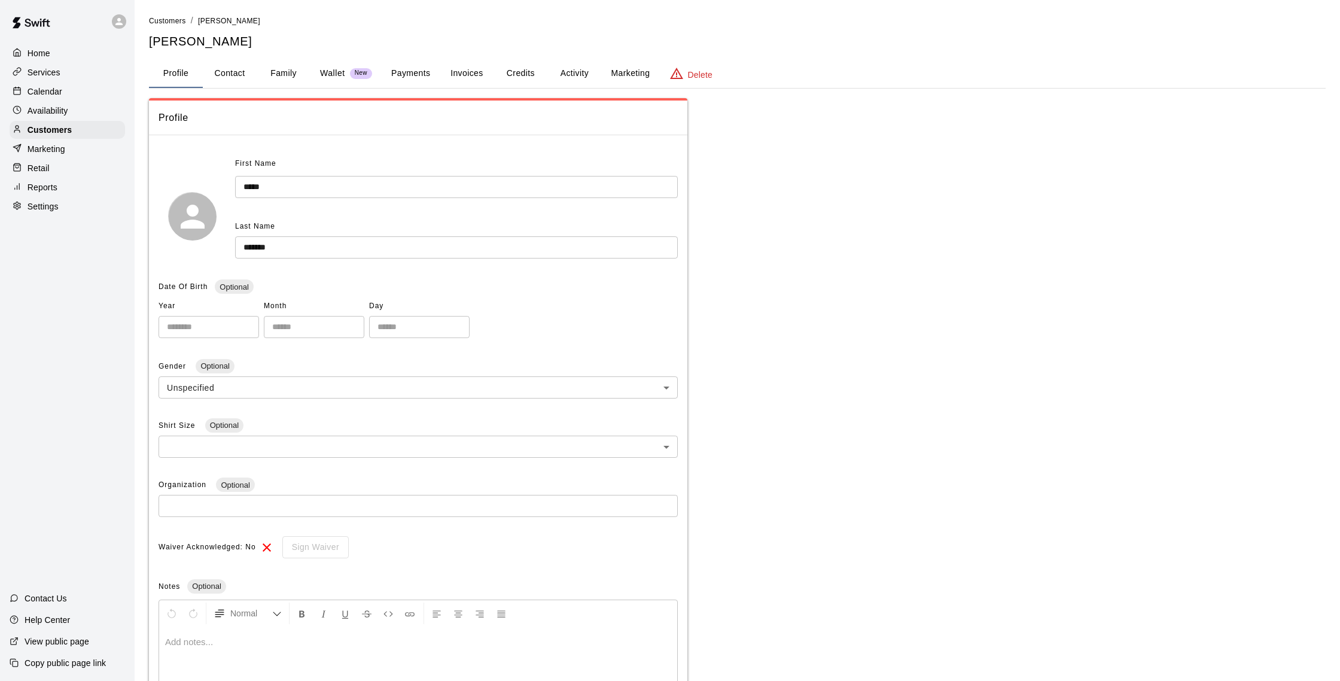
click at [584, 78] on button "Activity" at bounding box center [575, 73] width 54 height 29
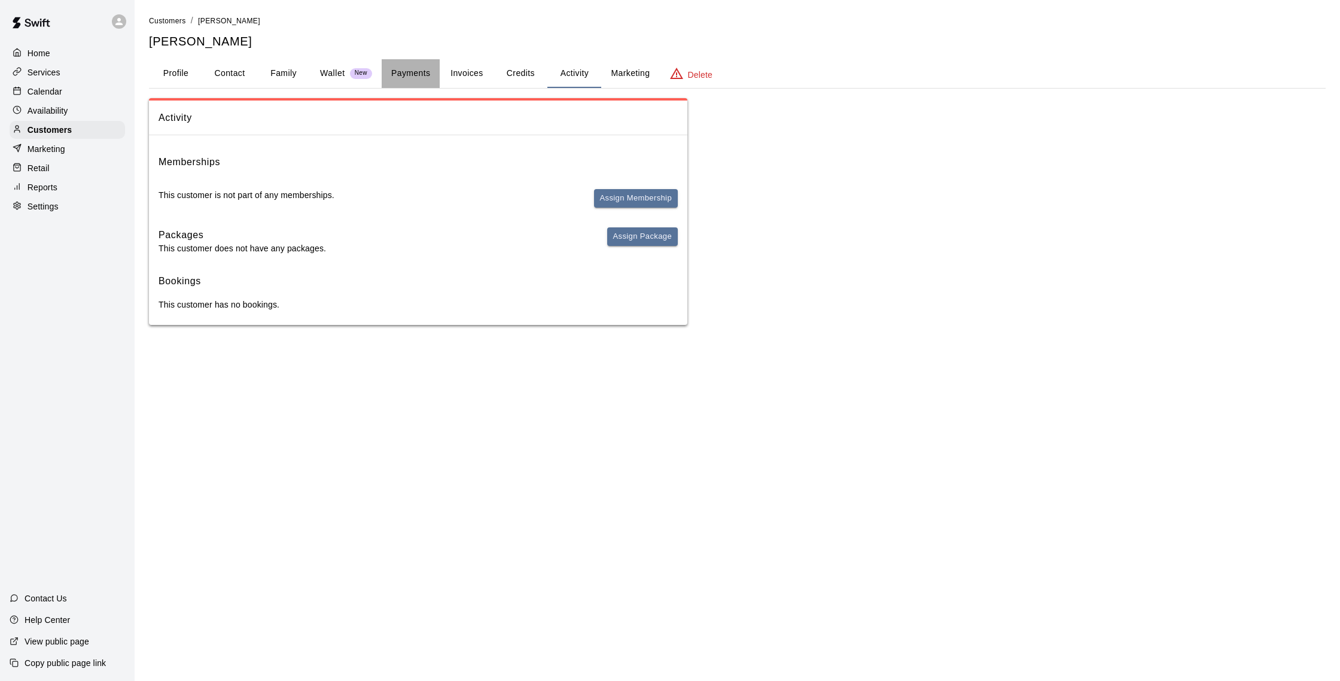
click at [424, 83] on button "Payments" at bounding box center [411, 73] width 58 height 29
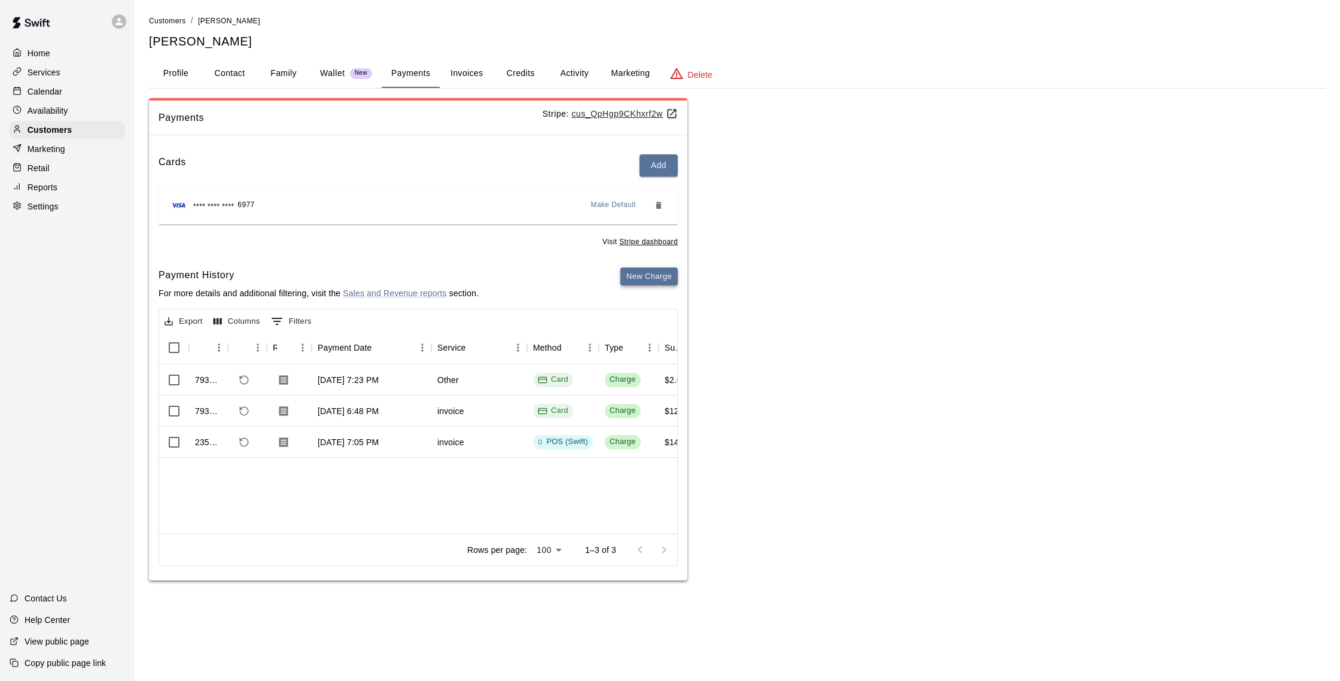
click at [642, 282] on button "New Charge" at bounding box center [649, 276] width 57 height 19
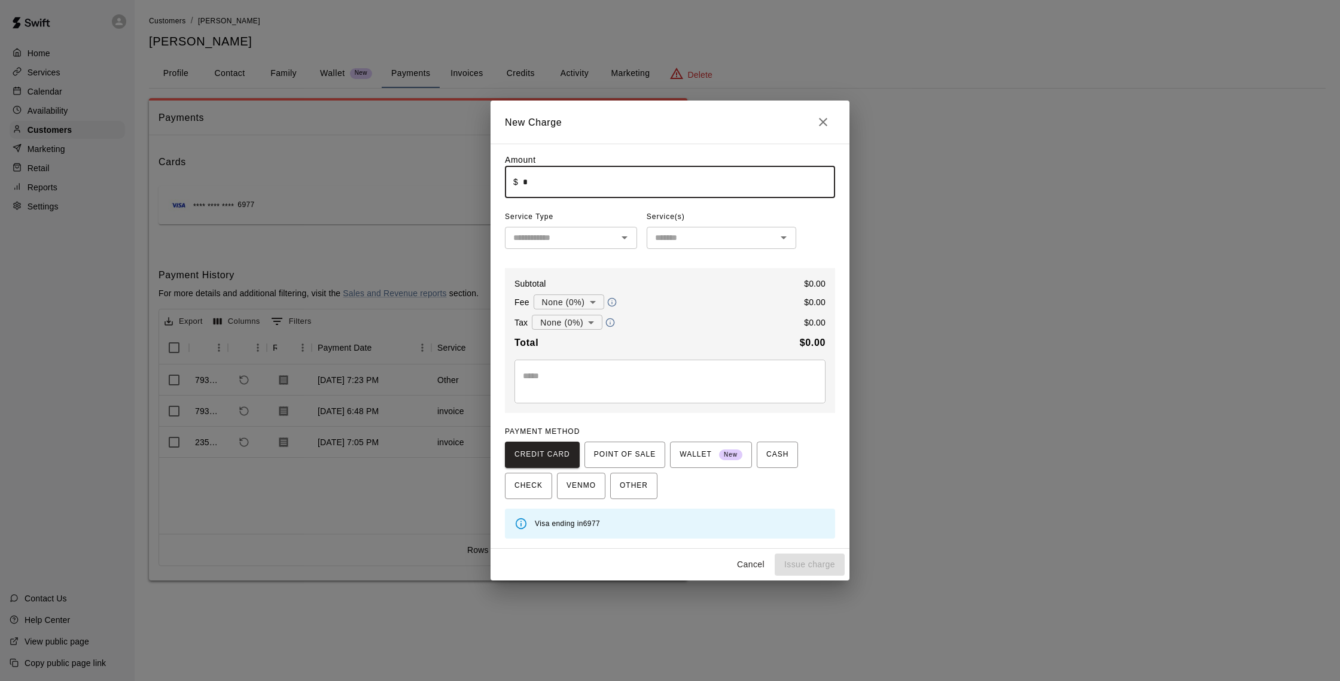
click at [537, 181] on input "*" at bounding box center [679, 182] width 312 height 32
type input "****"
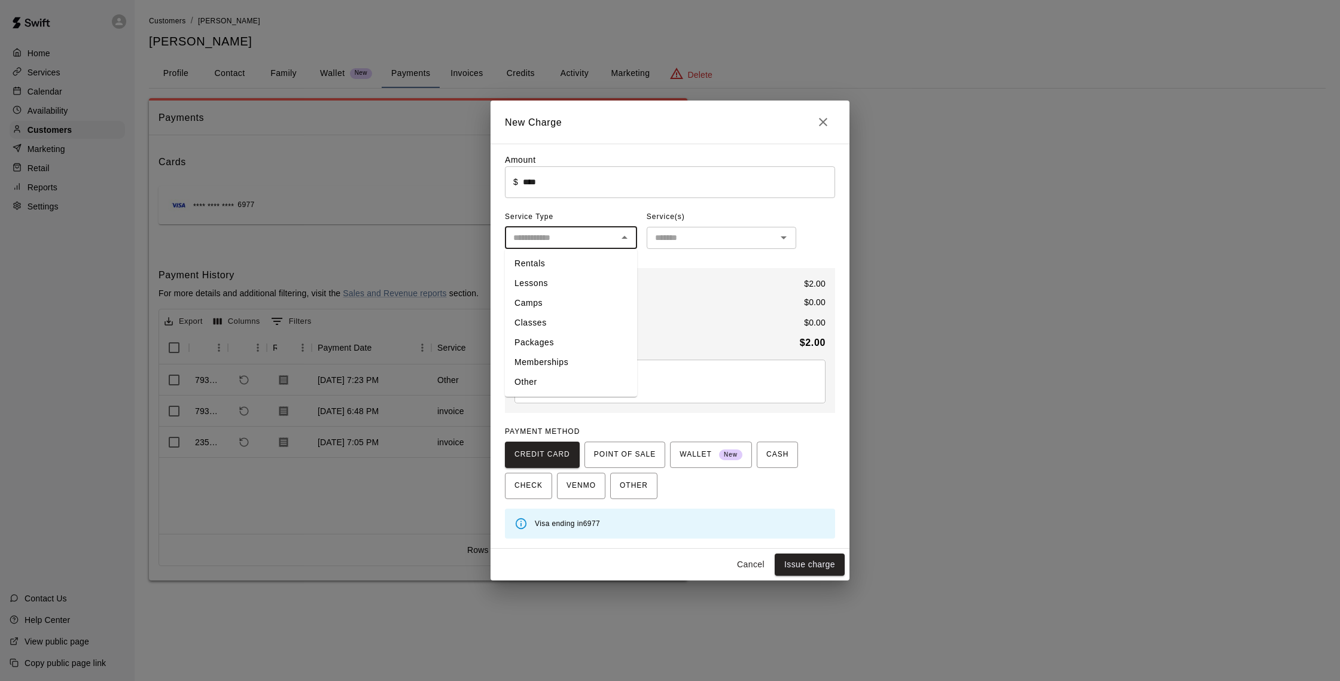
click at [609, 236] on input "text" at bounding box center [561, 237] width 105 height 15
click at [538, 388] on li "Other" at bounding box center [571, 382] width 132 height 20
type input "*****"
click at [673, 240] on input "text" at bounding box center [711, 237] width 123 height 15
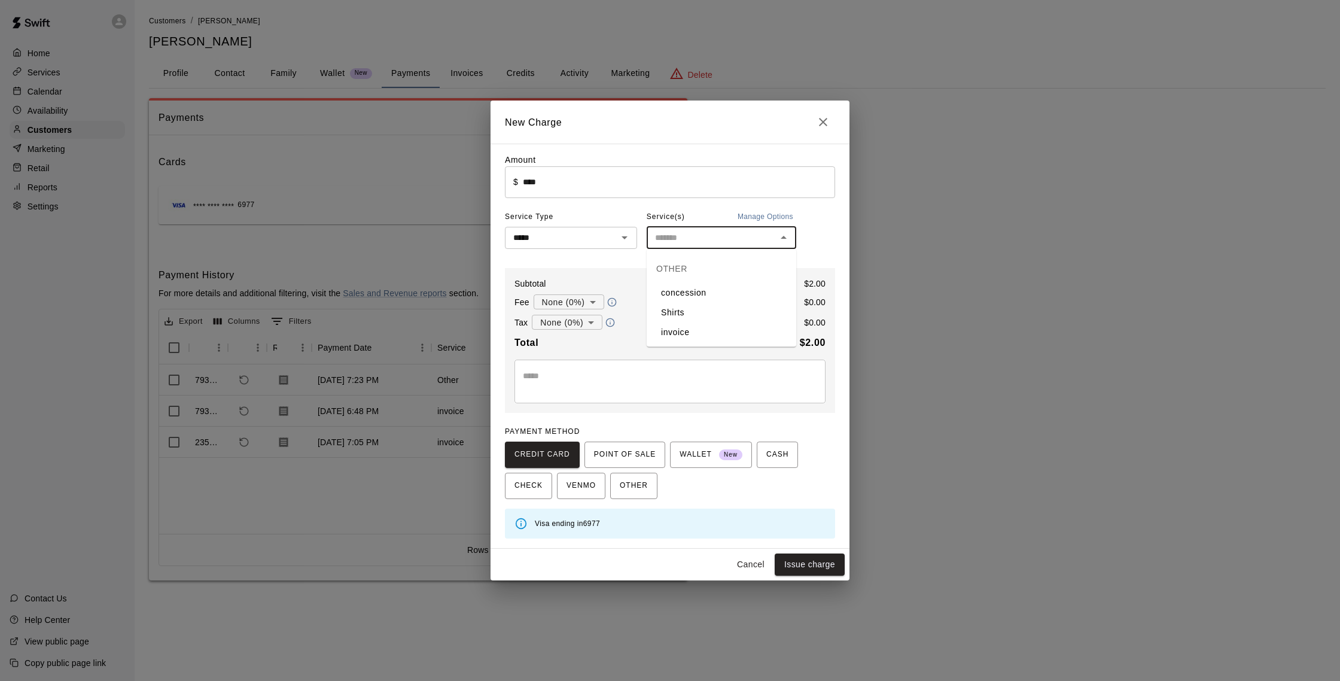
click at [693, 287] on li "concession" at bounding box center [722, 293] width 150 height 20
type input "**********"
click at [812, 568] on button "Issue charge" at bounding box center [810, 565] width 70 height 22
type input "*"
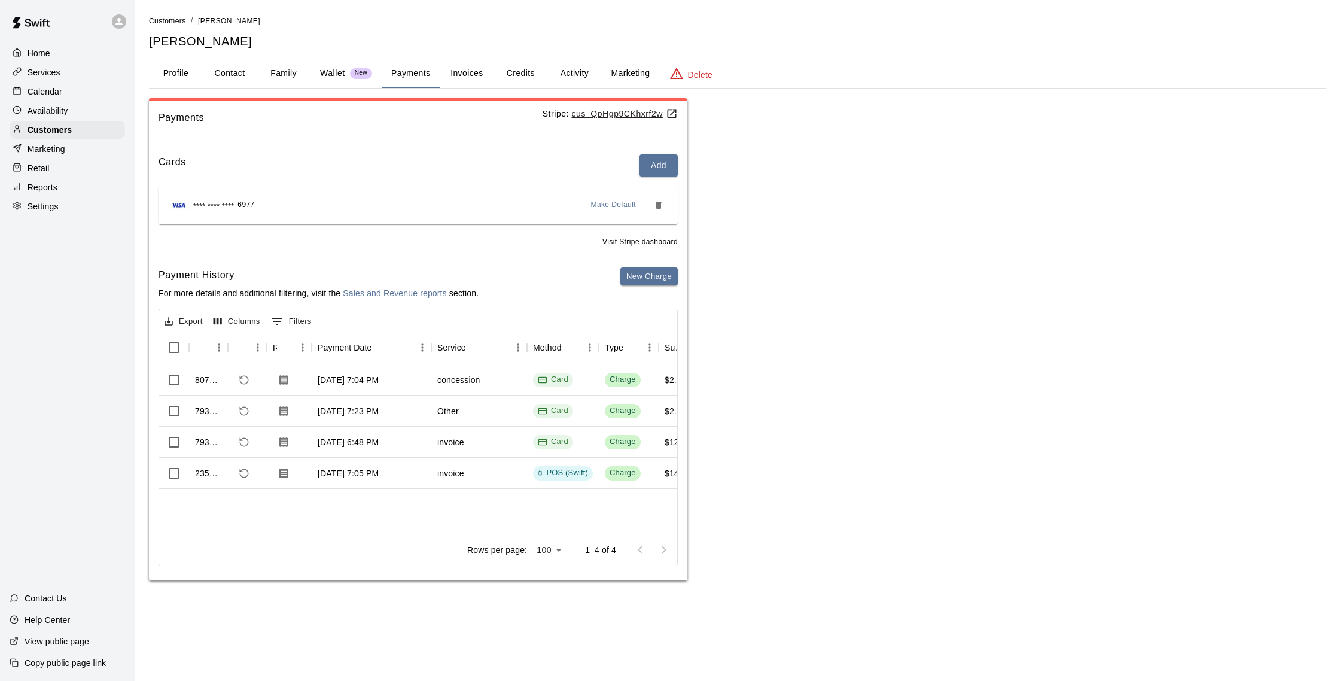
click at [50, 87] on p "Calendar" at bounding box center [45, 92] width 35 height 12
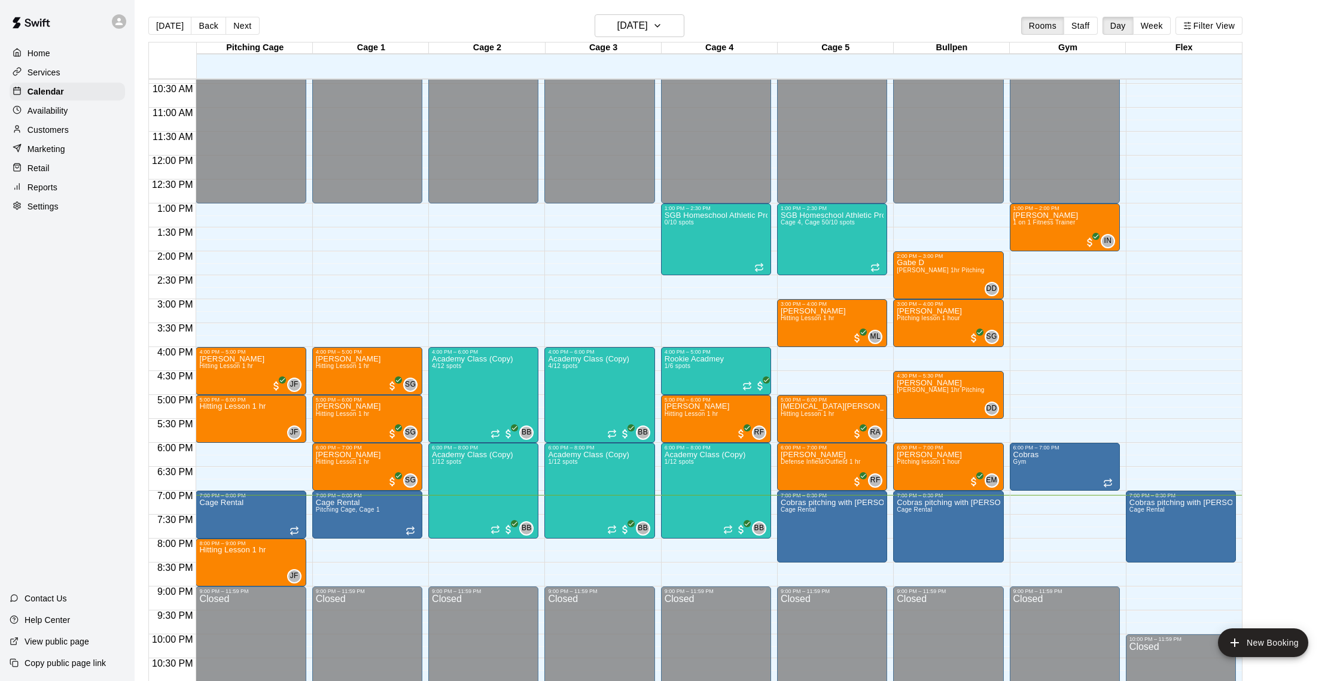
scroll to position [1, 0]
click at [71, 145] on div "Marketing" at bounding box center [67, 149] width 115 height 18
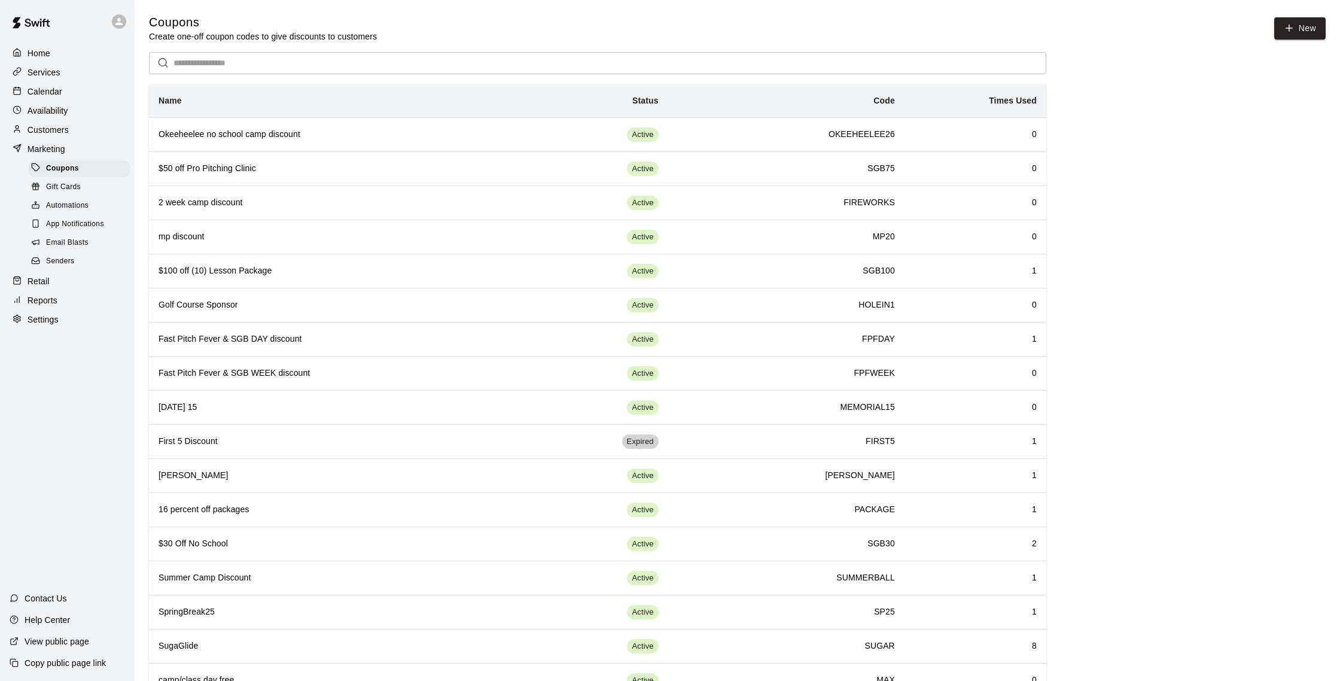
scroll to position [1, 0]
click at [63, 297] on div "Reports" at bounding box center [67, 300] width 115 height 18
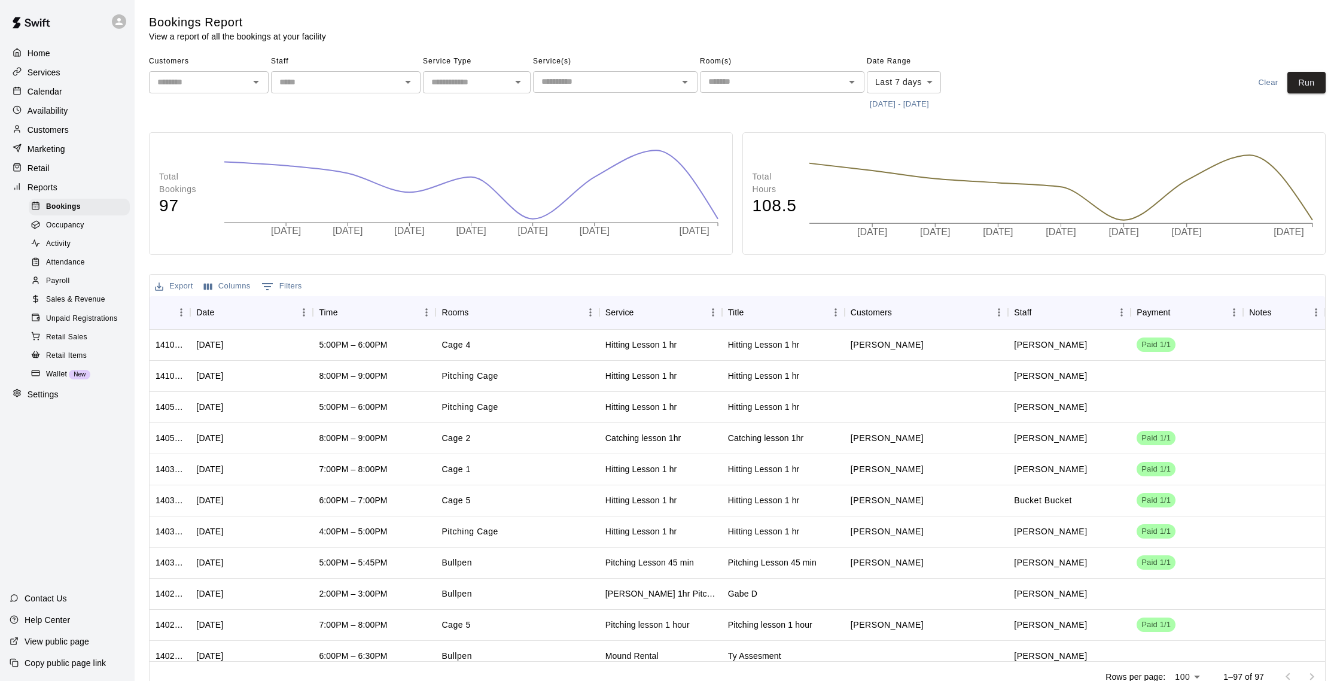
click at [80, 293] on div "Sales & Revenue" at bounding box center [79, 299] width 101 height 17
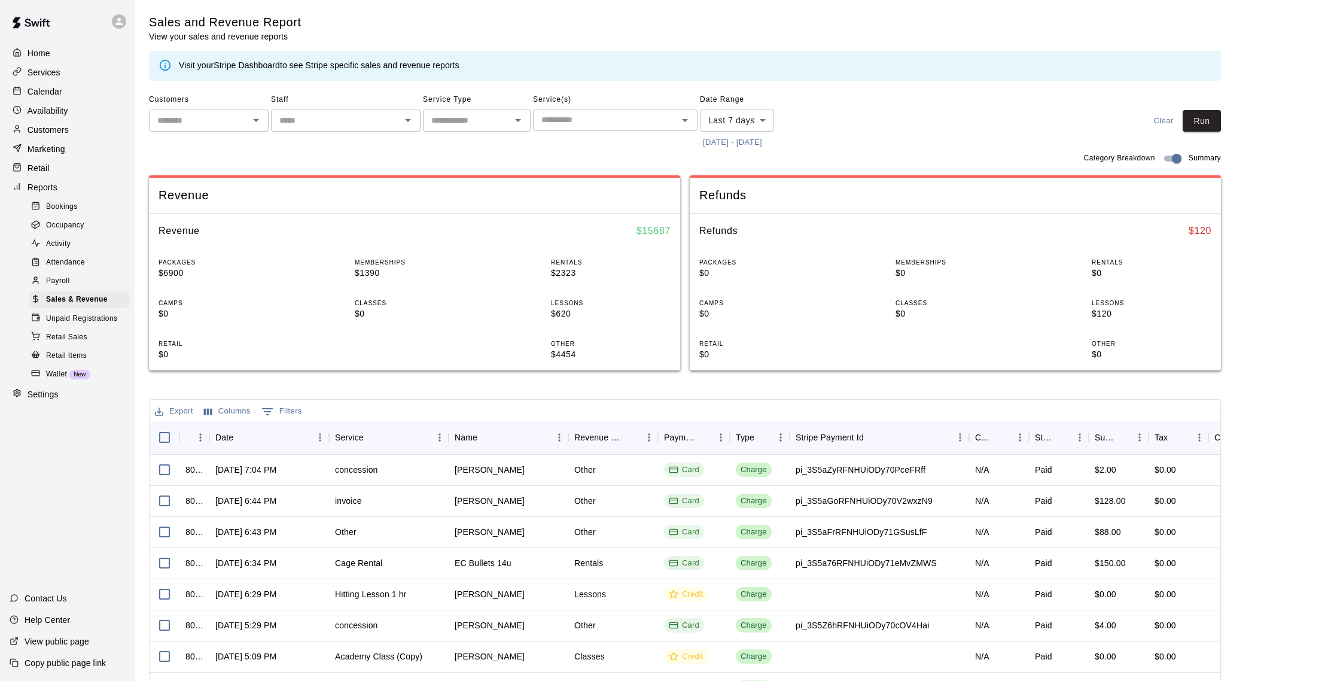
click at [755, 118] on body "Home Services Calendar Availability Customers Marketing Retail Reports Bookings…" at bounding box center [670, 411] width 1340 height 823
click at [738, 259] on li "Custom" at bounding box center [737, 265] width 74 height 20
type input "******"
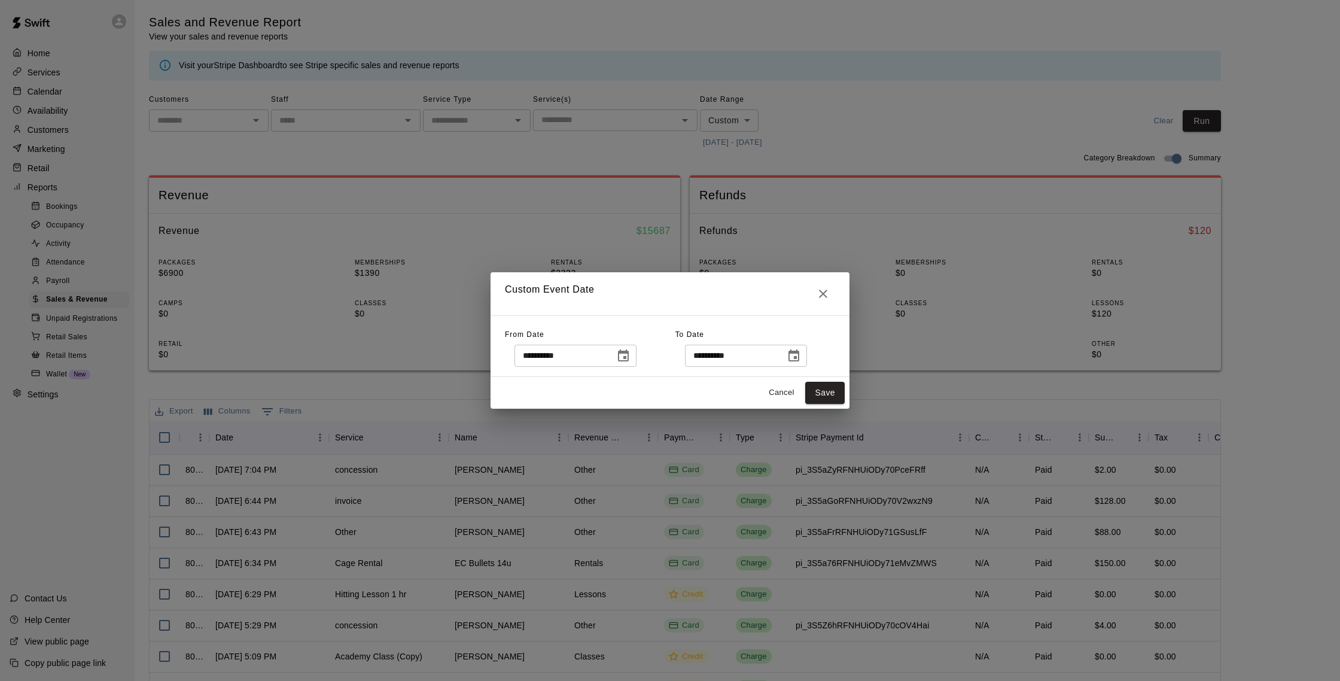
click at [626, 357] on icon "Choose date, selected date is Sep 2, 2025" at bounding box center [623, 356] width 14 height 14
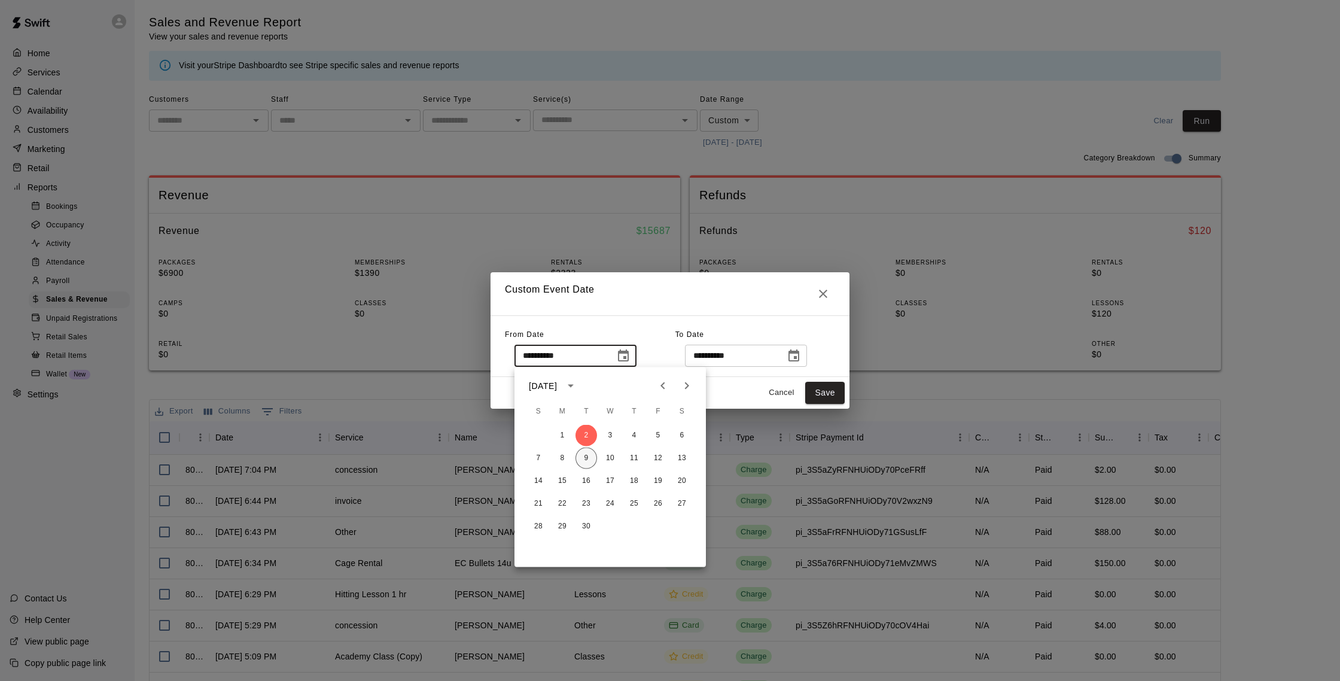
click at [586, 460] on button "9" at bounding box center [587, 459] width 22 height 22
type input "**********"
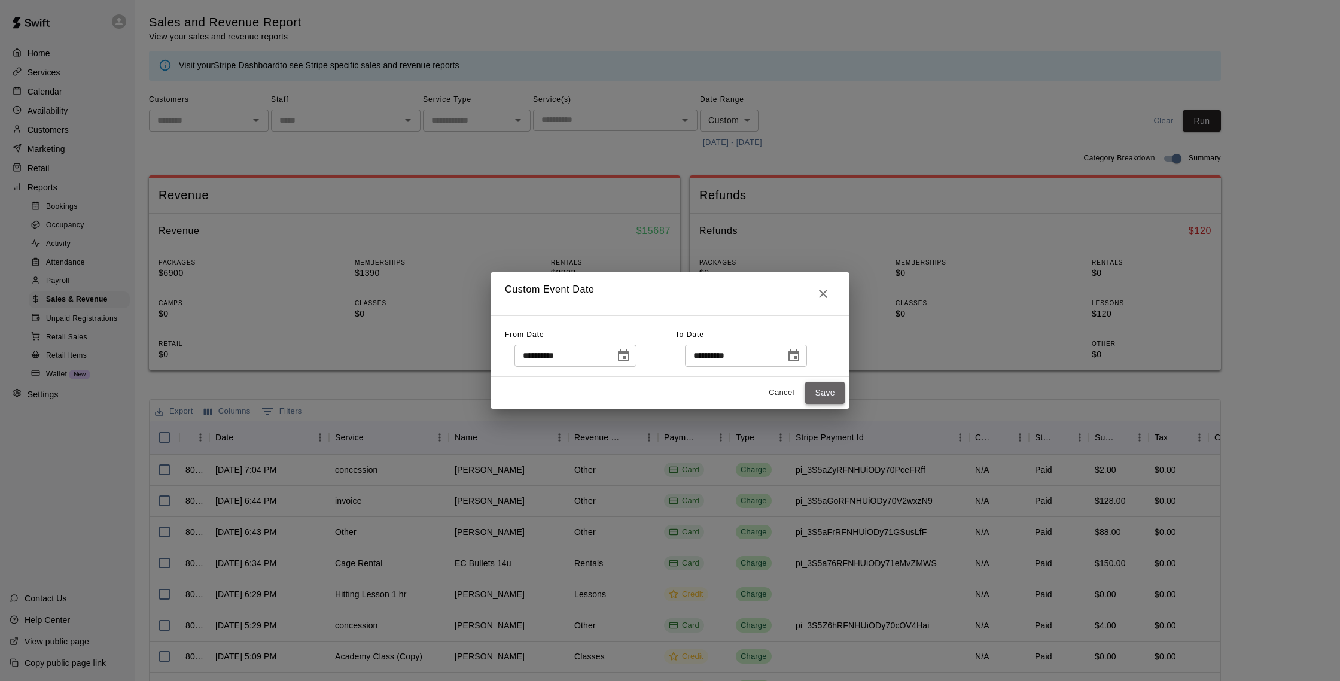
click at [816, 387] on button "Save" at bounding box center [824, 393] width 39 height 22
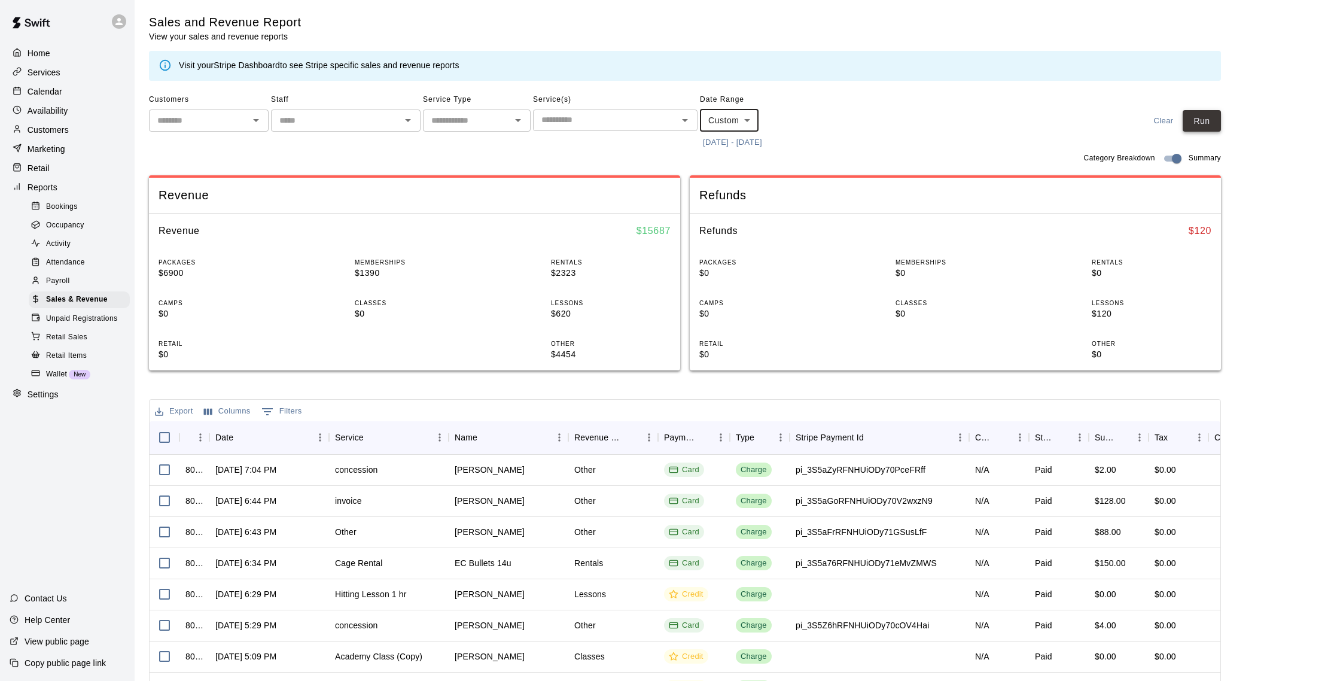
click at [1191, 120] on button "Run" at bounding box center [1202, 121] width 38 height 22
click at [56, 93] on p "Calendar" at bounding box center [45, 92] width 35 height 12
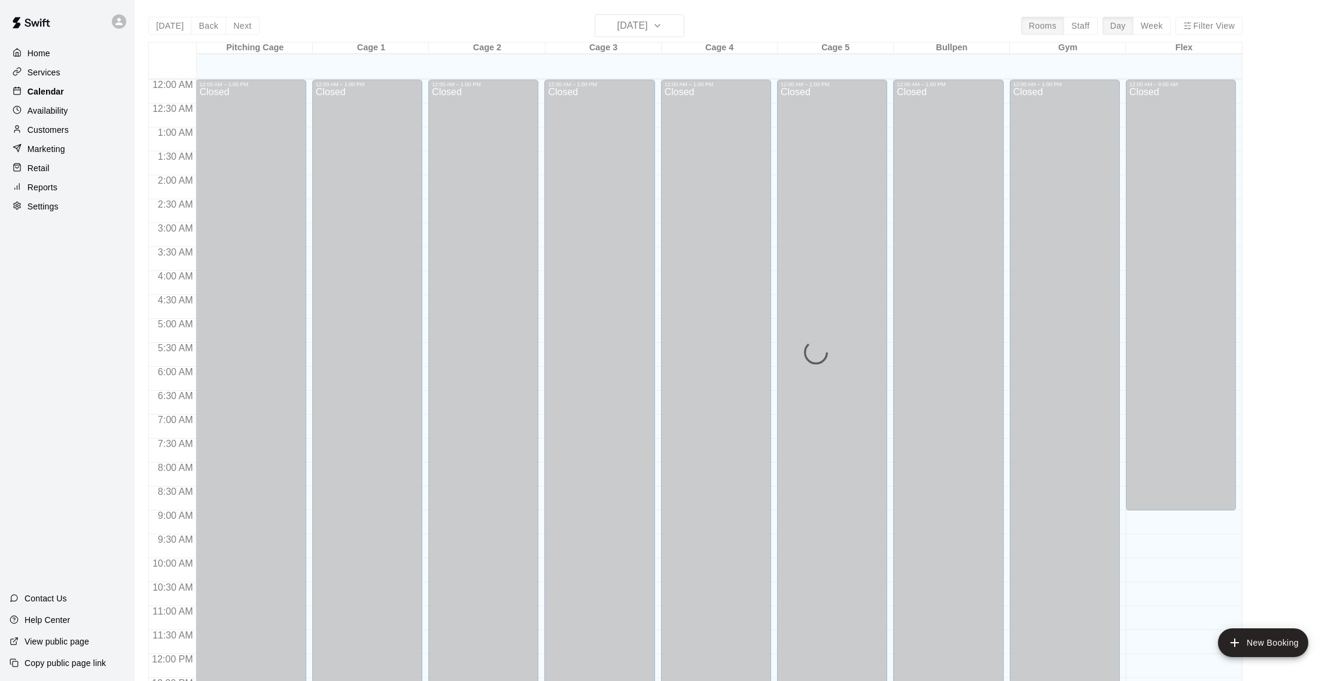
scroll to position [498, 0]
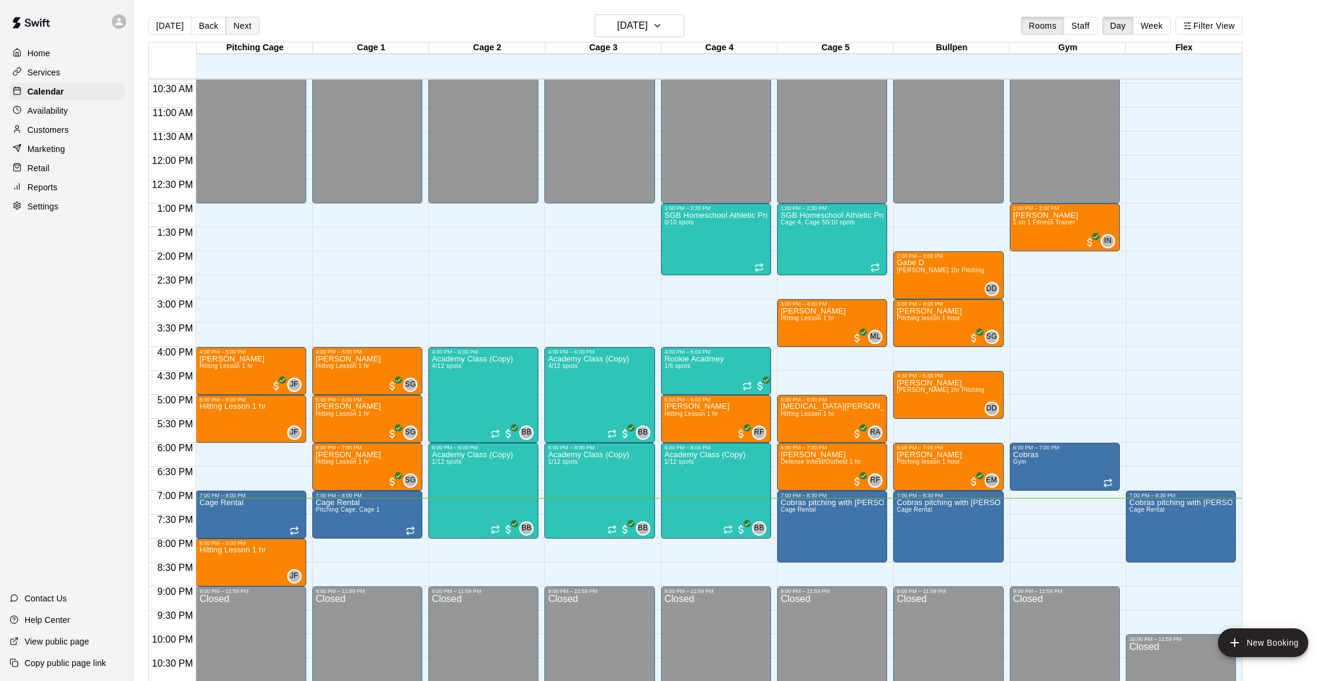
click at [231, 19] on button "Next" at bounding box center [243, 26] width 34 height 18
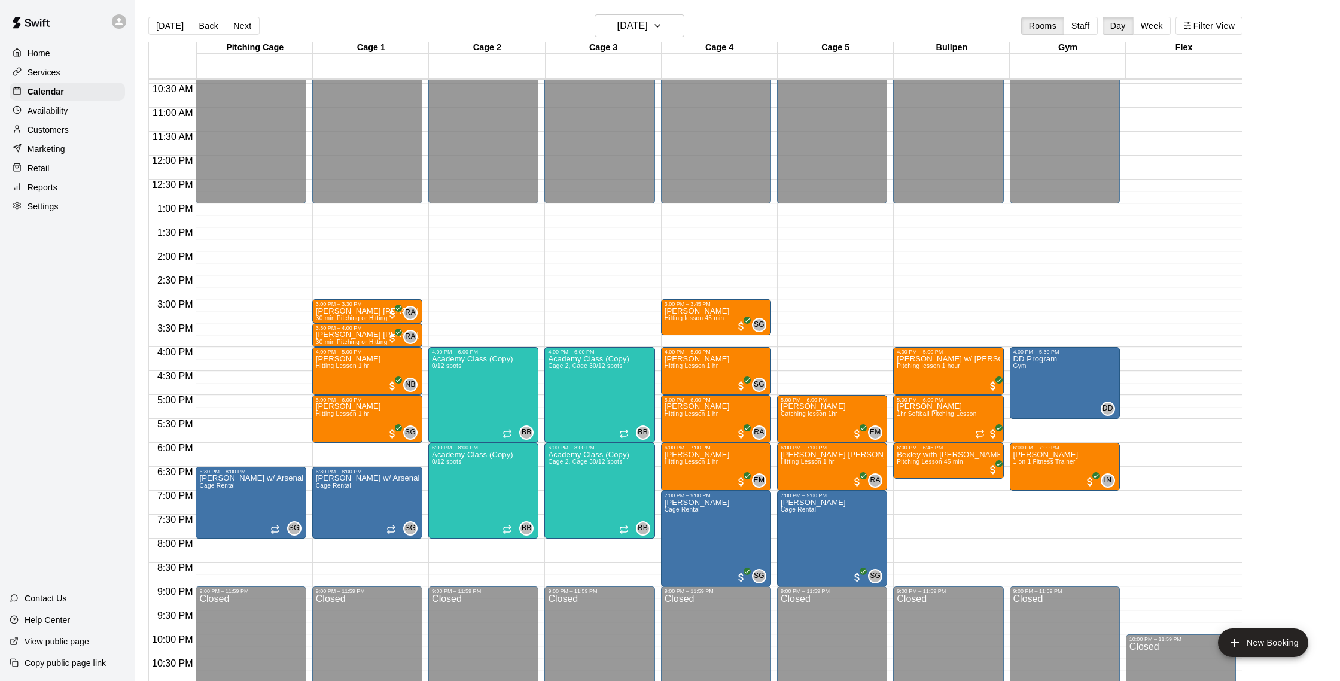
scroll to position [1, 0]
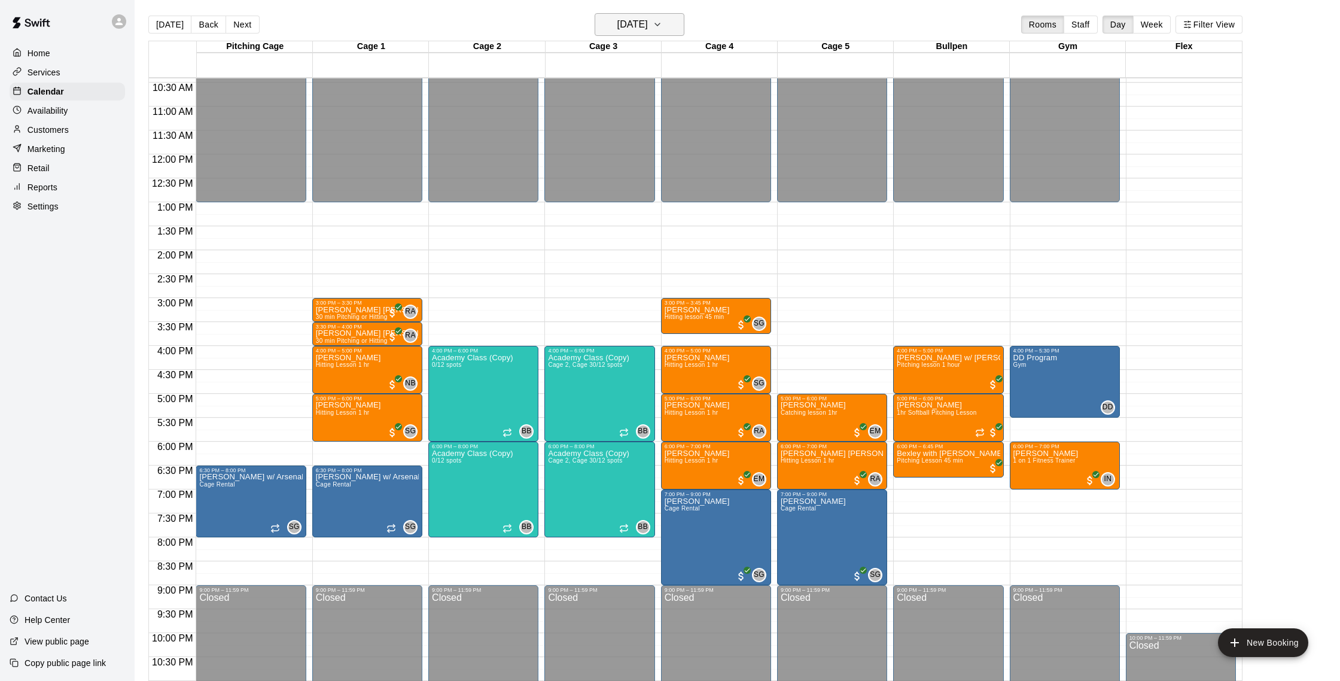
click at [673, 22] on button "[DATE]" at bounding box center [640, 24] width 90 height 23
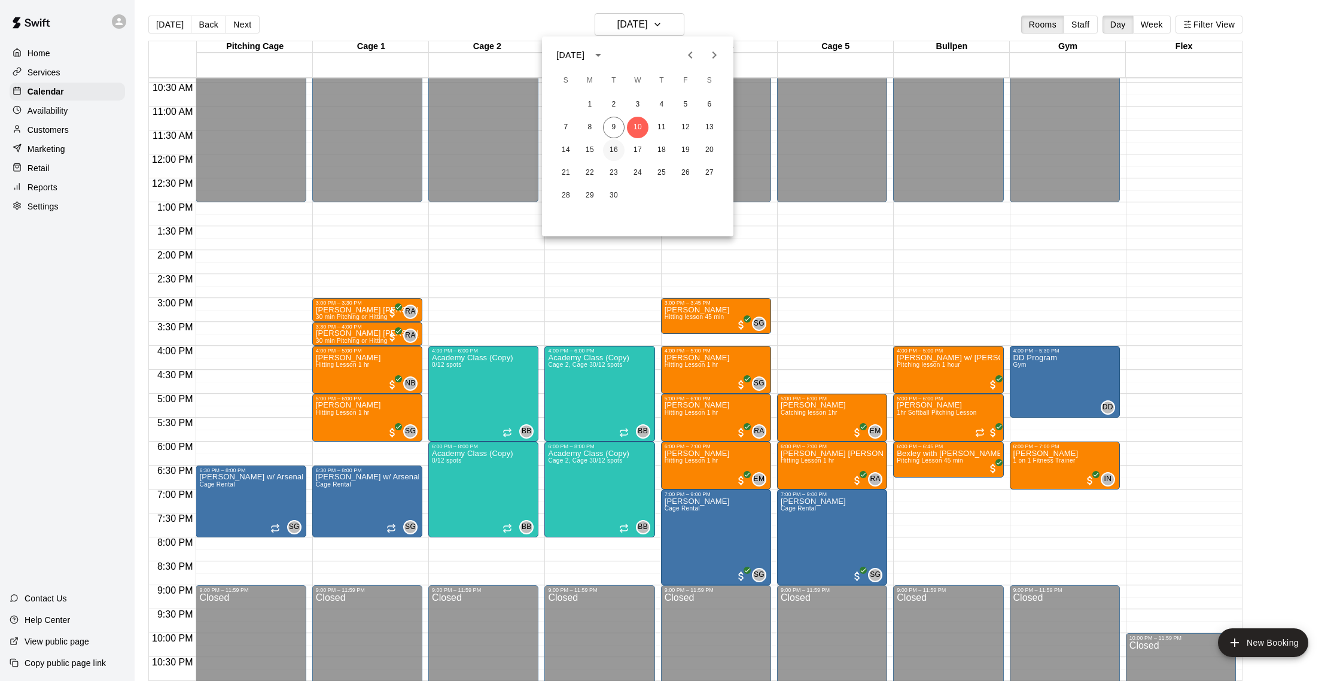
click at [614, 147] on button "16" at bounding box center [614, 150] width 22 height 22
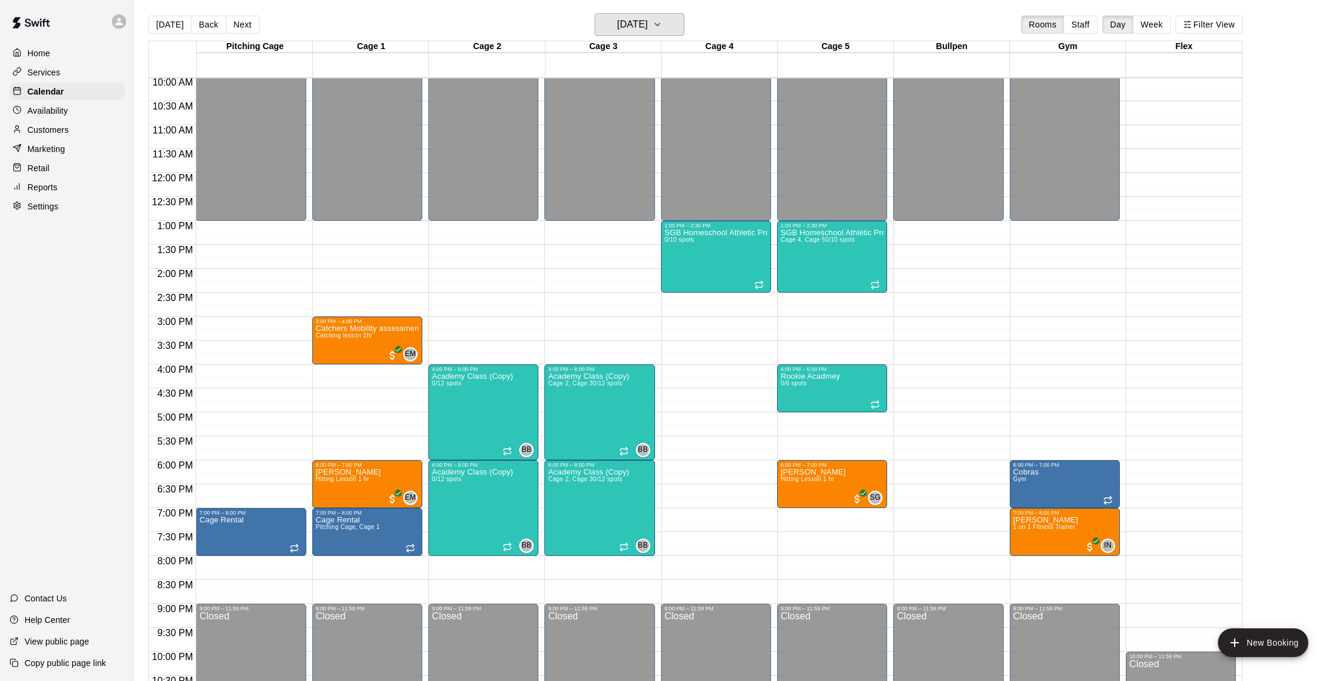
scroll to position [473, 0]
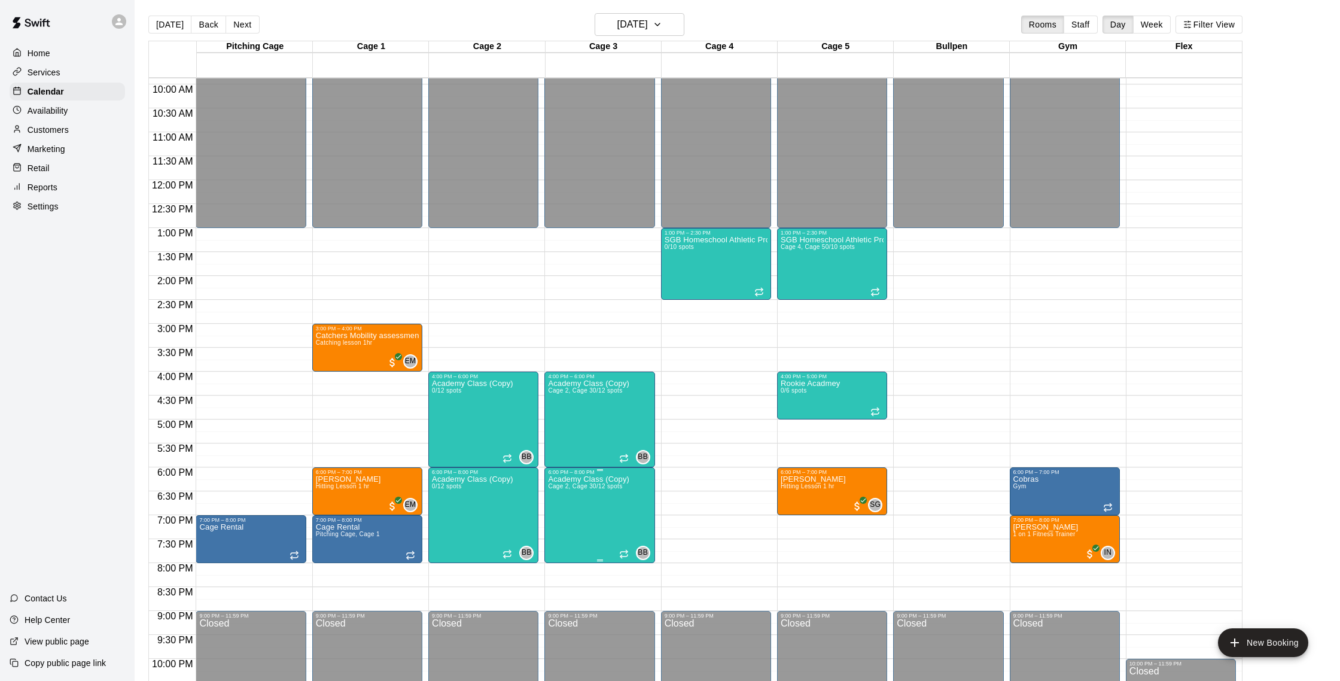
click at [558, 490] on icon "edit" at bounding box center [560, 488] width 11 height 11
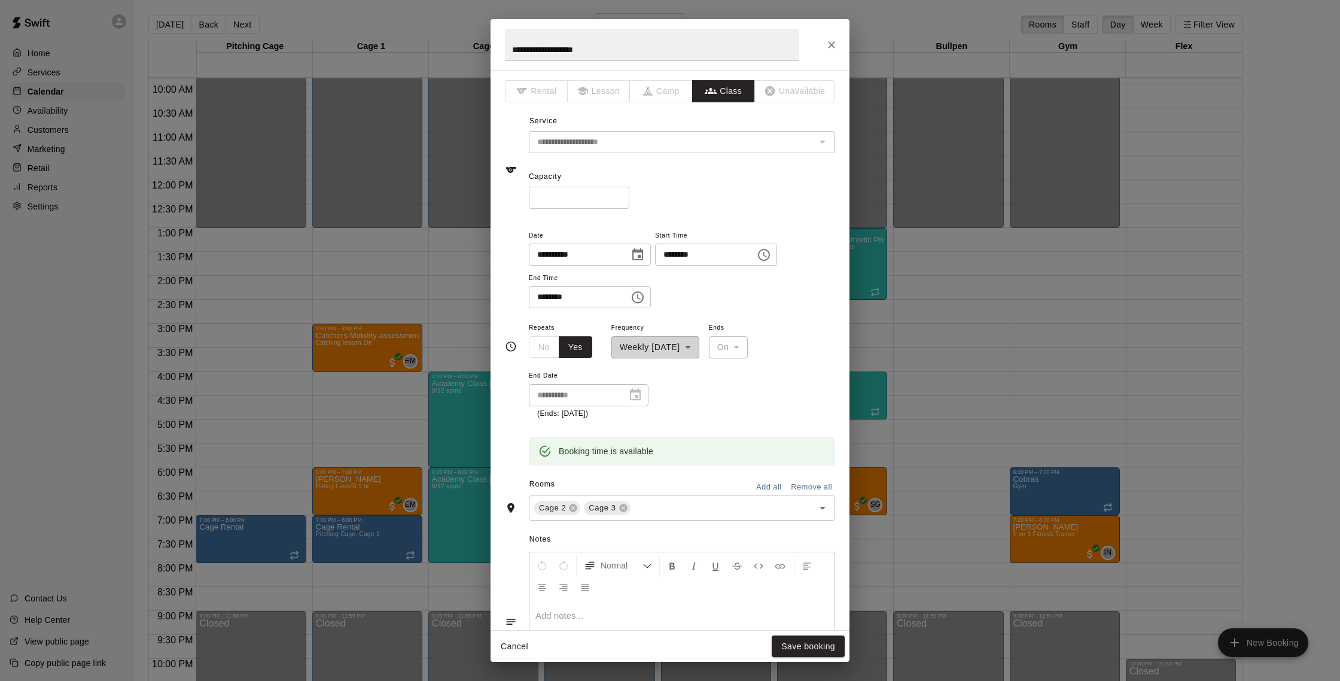
click at [650, 494] on div "Rooms Add all Remove all" at bounding box center [670, 485] width 330 height 20
click at [659, 499] on div "Cage 2 Cage 3 ​" at bounding box center [682, 507] width 306 height 25
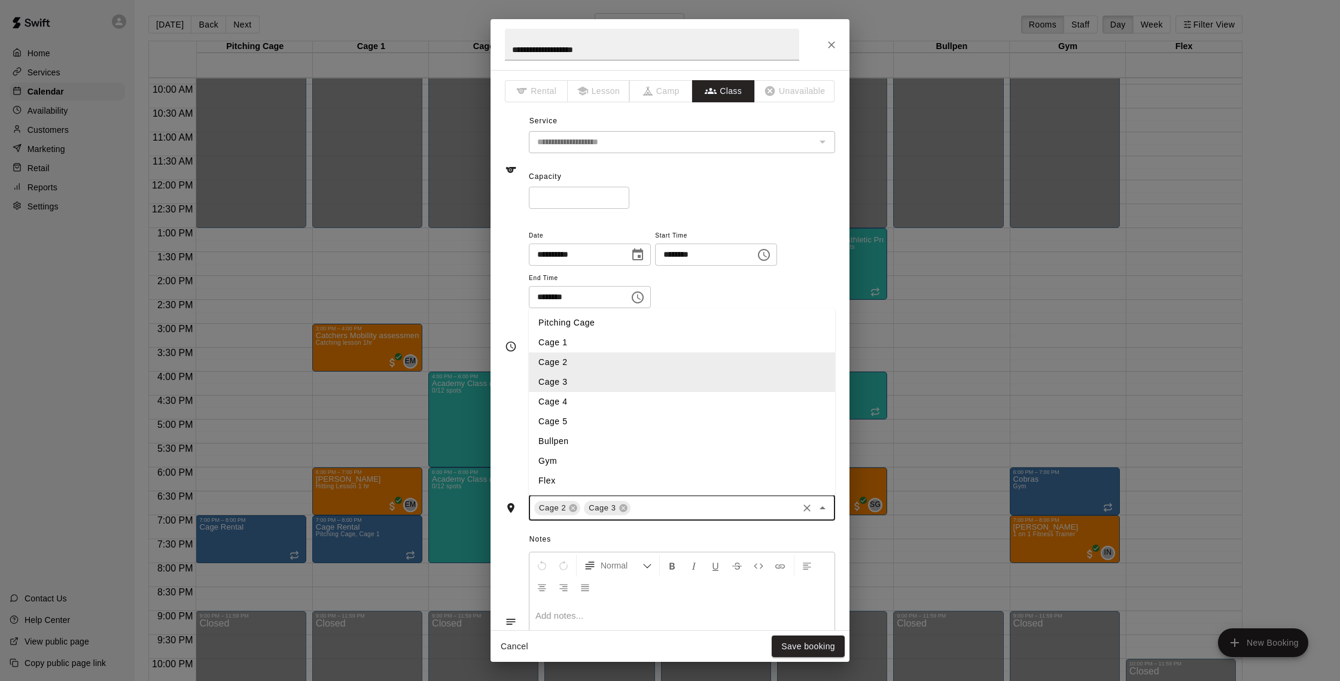
click at [578, 401] on li "Cage 4" at bounding box center [682, 402] width 306 height 20
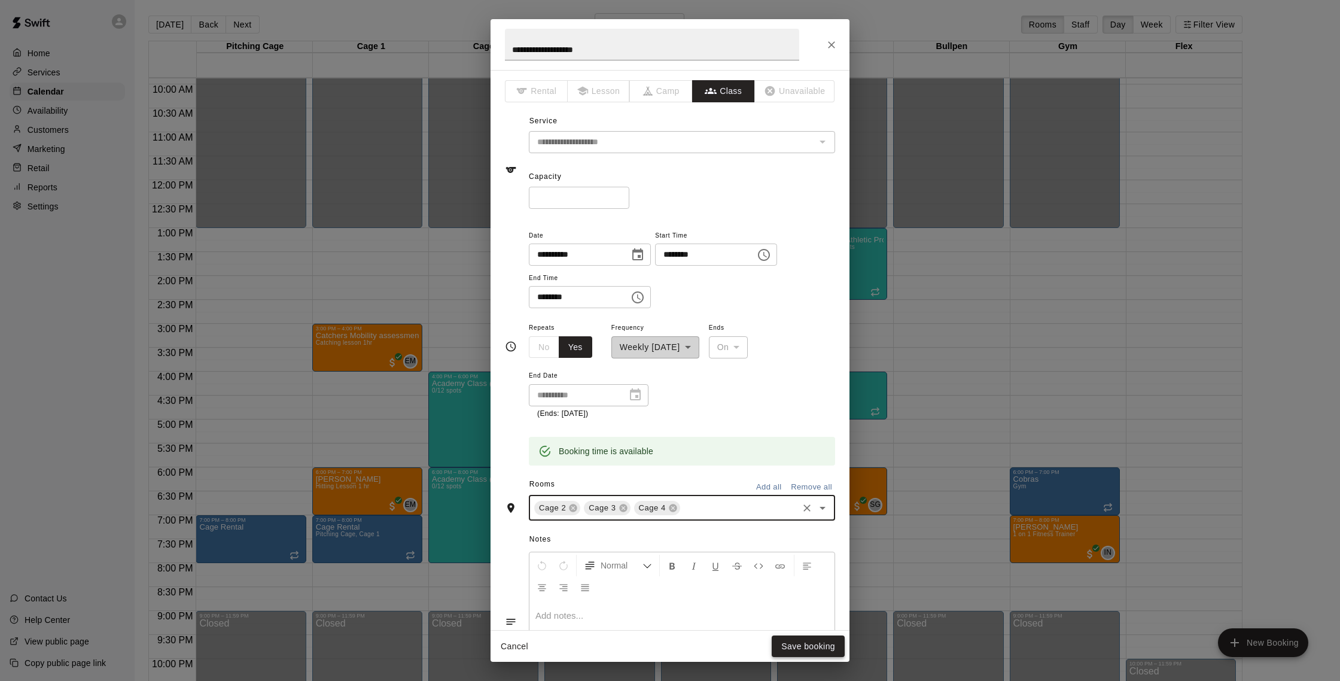
click at [821, 643] on button "Save booking" at bounding box center [808, 647] width 73 height 22
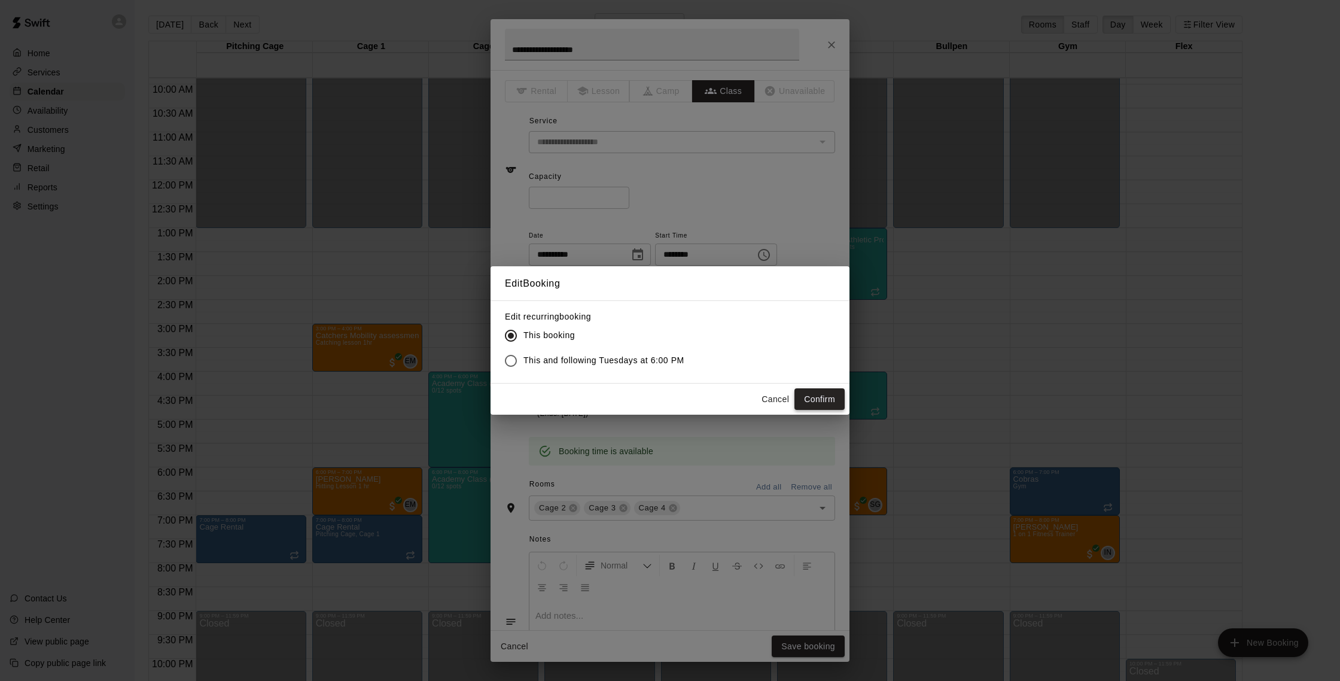
click at [819, 391] on button "Confirm" at bounding box center [820, 399] width 50 height 22
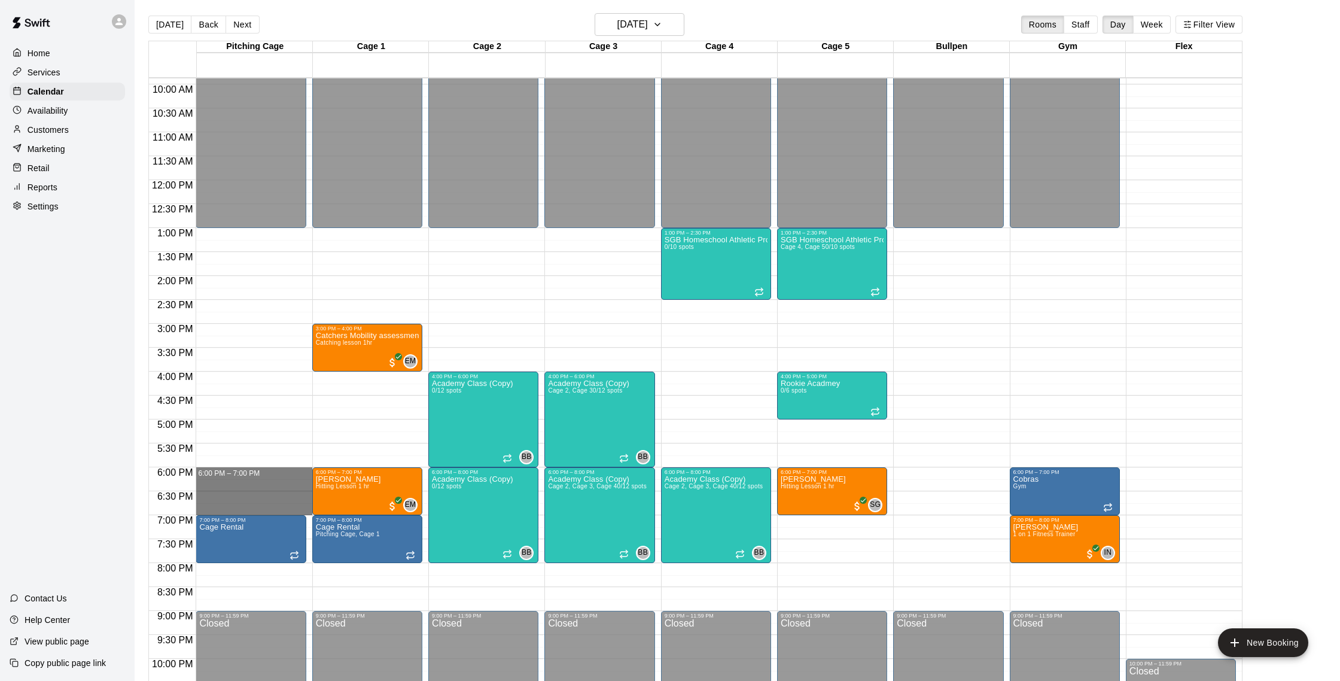
drag, startPoint x: 227, startPoint y: 472, endPoint x: 224, endPoint y: 506, distance: 33.6
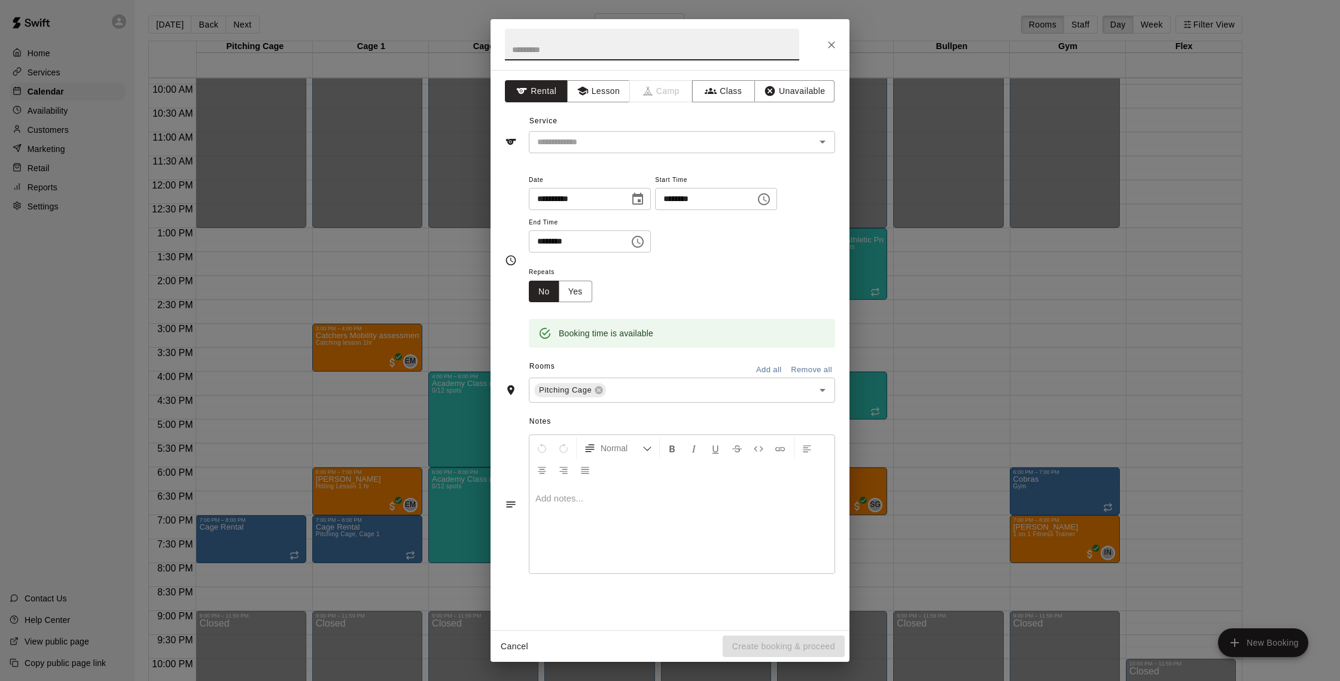
click at [595, 130] on div "Service ​" at bounding box center [670, 132] width 330 height 41
click at [595, 135] on input "text" at bounding box center [665, 142] width 264 height 15
click at [626, 87] on button "Lesson" at bounding box center [598, 91] width 63 height 22
click at [619, 125] on div "Service ​" at bounding box center [670, 132] width 330 height 41
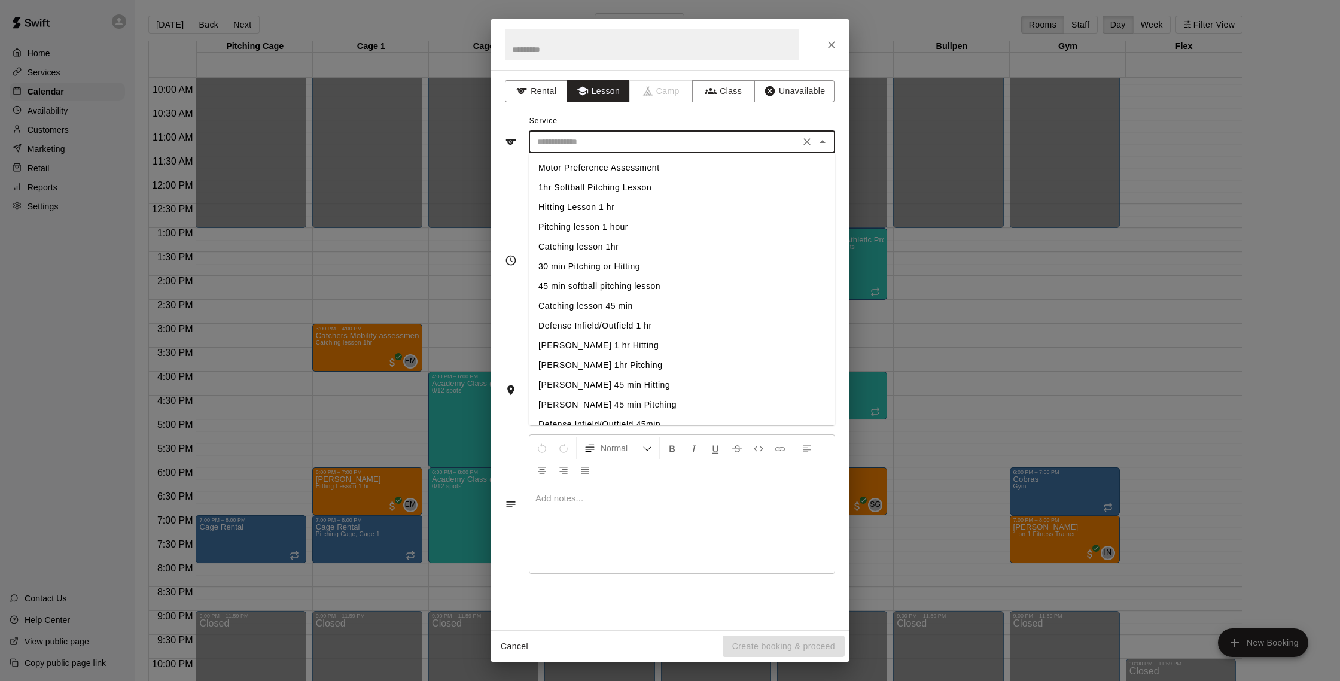
click at [619, 136] on input "text" at bounding box center [665, 142] width 264 height 15
click at [604, 208] on li "Hitting Lesson 1 hr" at bounding box center [682, 207] width 306 height 20
type input "**********"
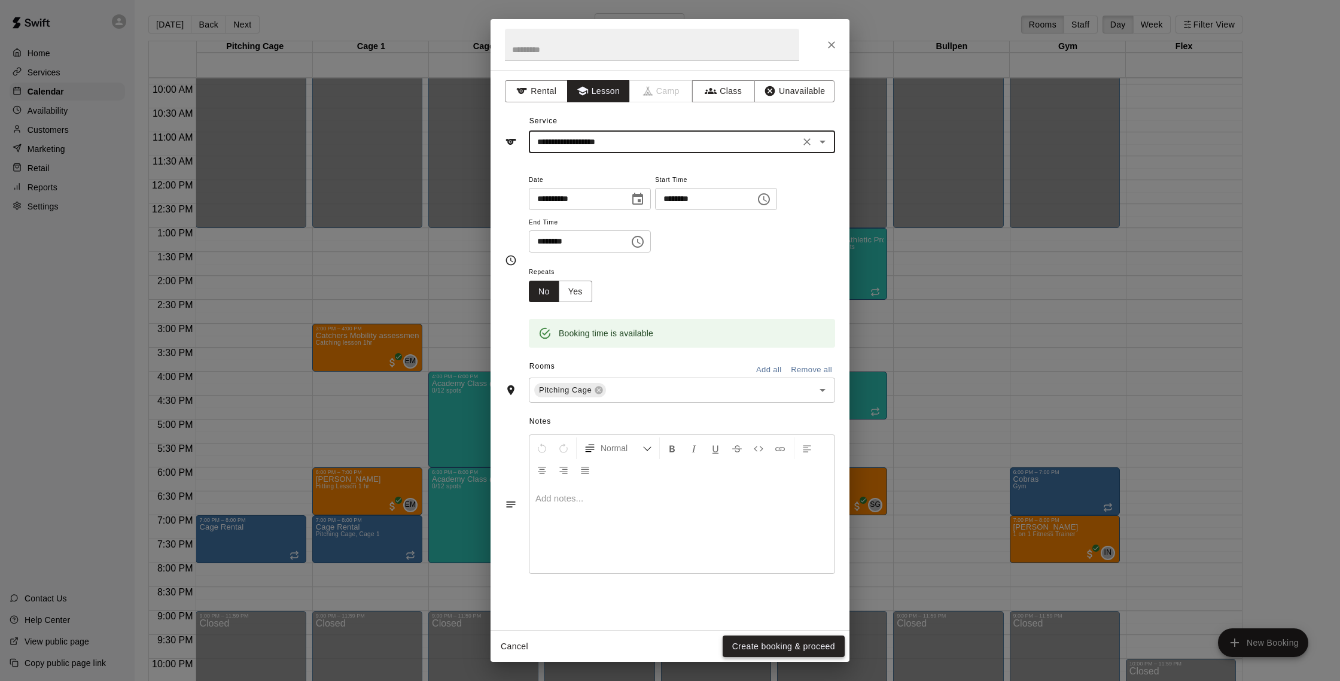
click at [791, 649] on button "Create booking & proceed" at bounding box center [784, 647] width 122 height 22
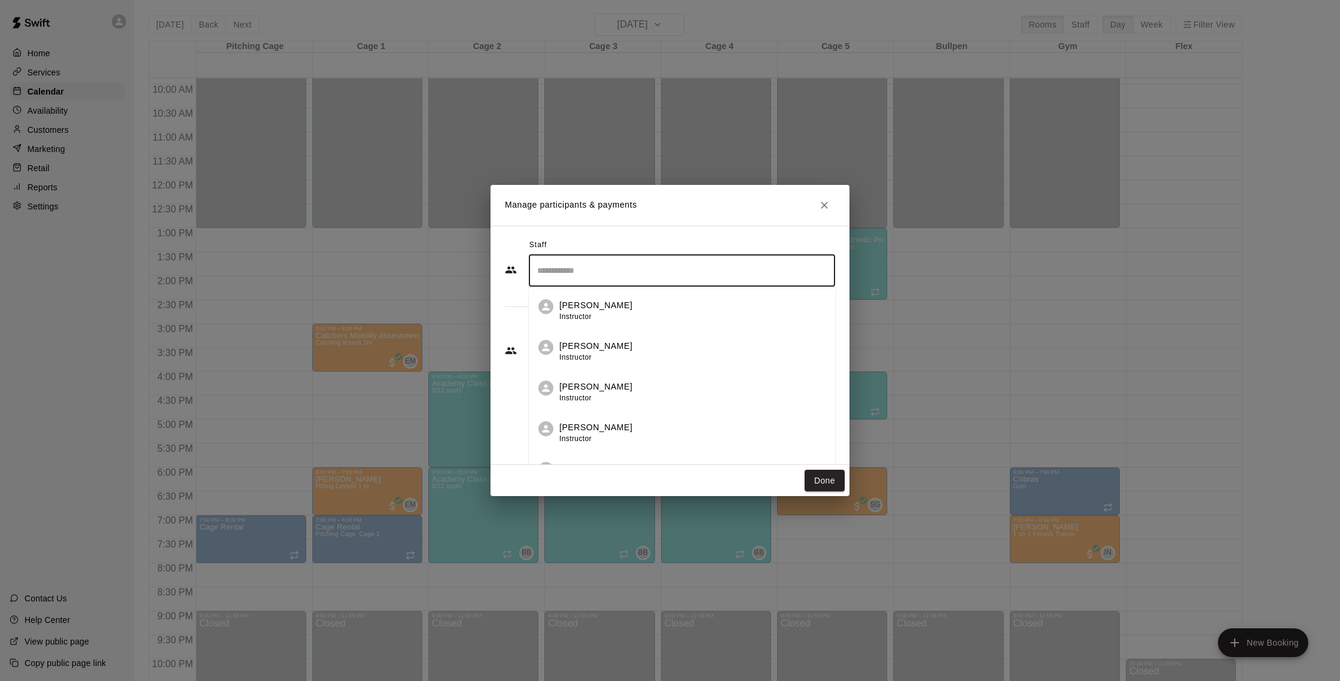
click at [573, 268] on input "Search staff" at bounding box center [682, 270] width 296 height 21
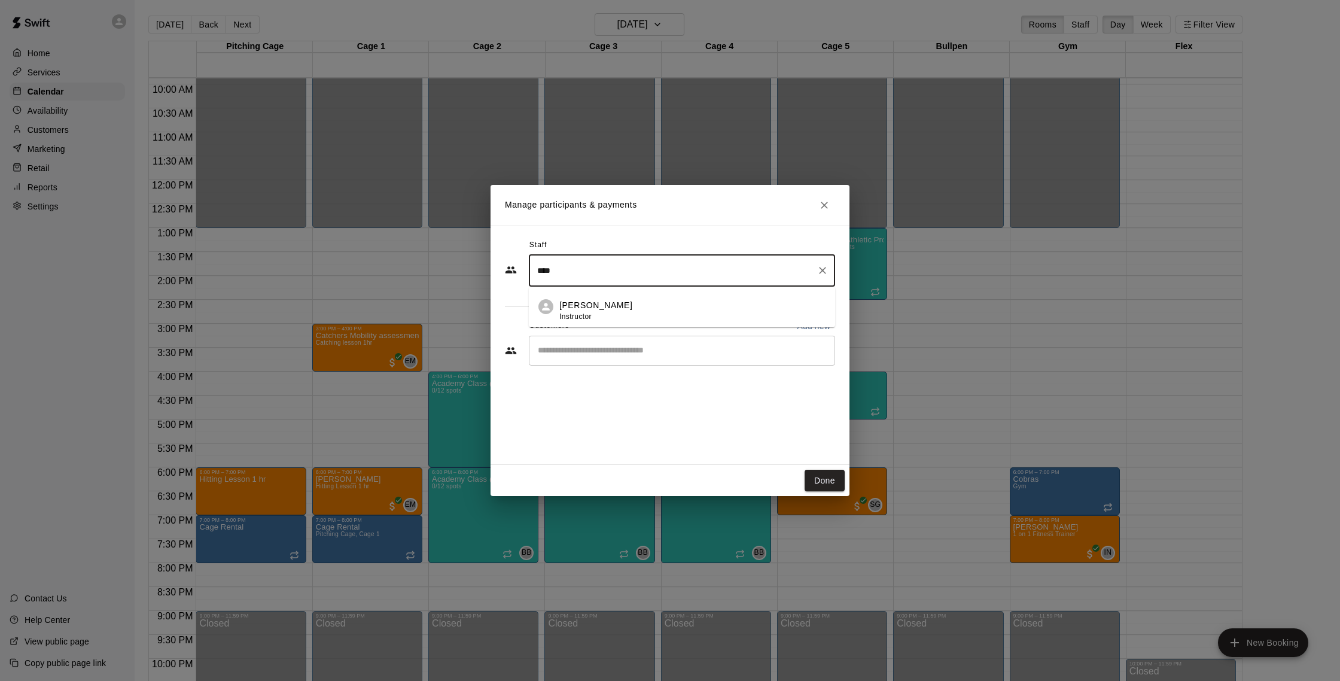
click at [606, 309] on p "[PERSON_NAME]" at bounding box center [596, 305] width 73 height 13
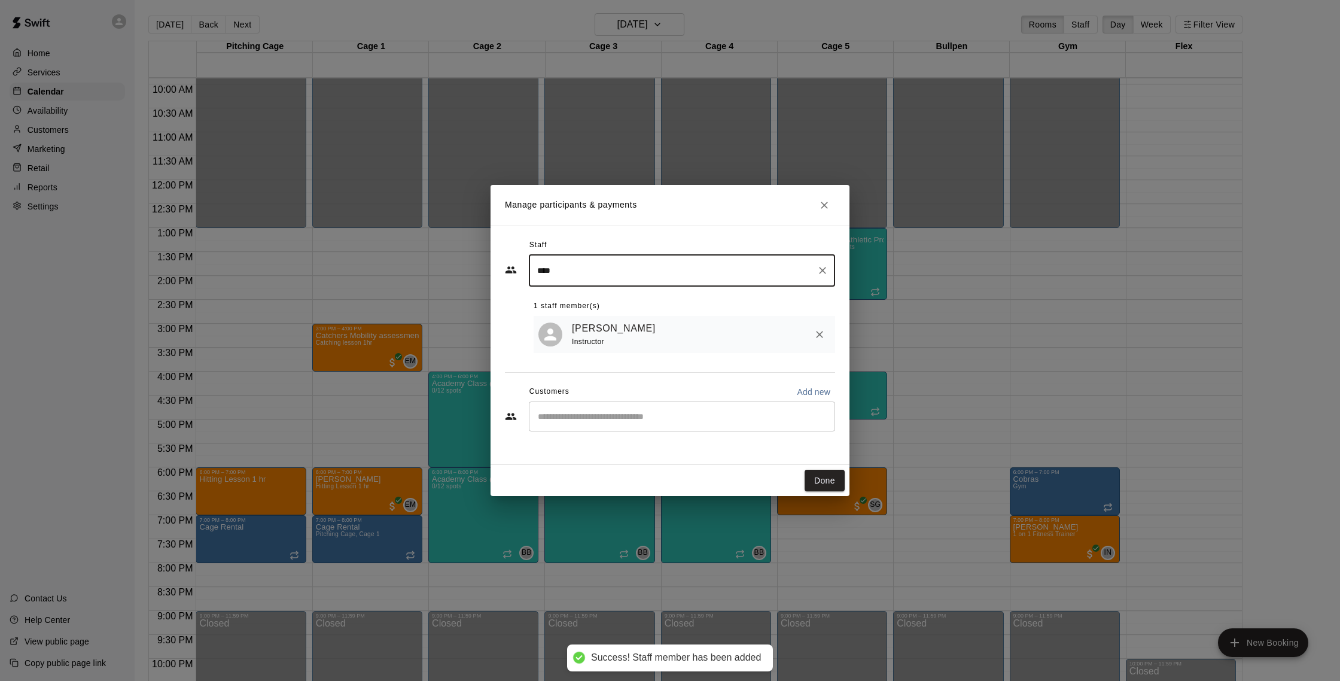
type input "****"
click at [599, 418] on input "Start typing to search customers..." at bounding box center [682, 417] width 296 height 12
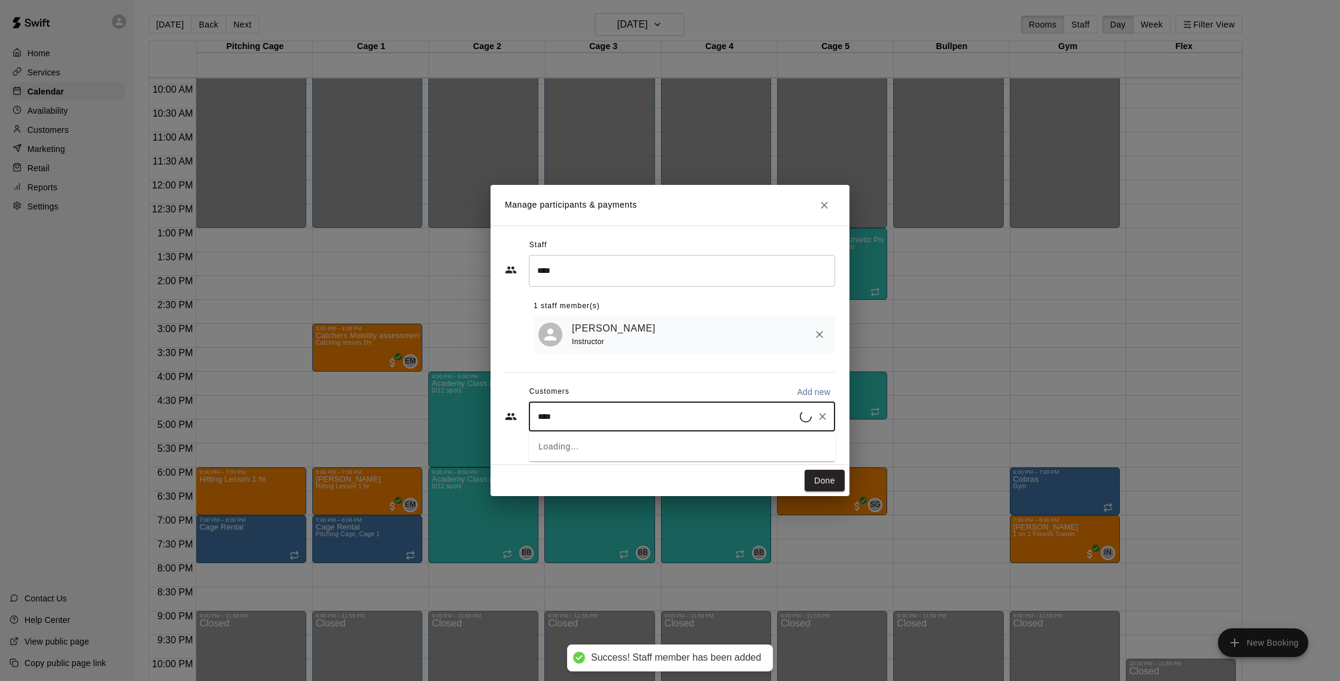
type input "*****"
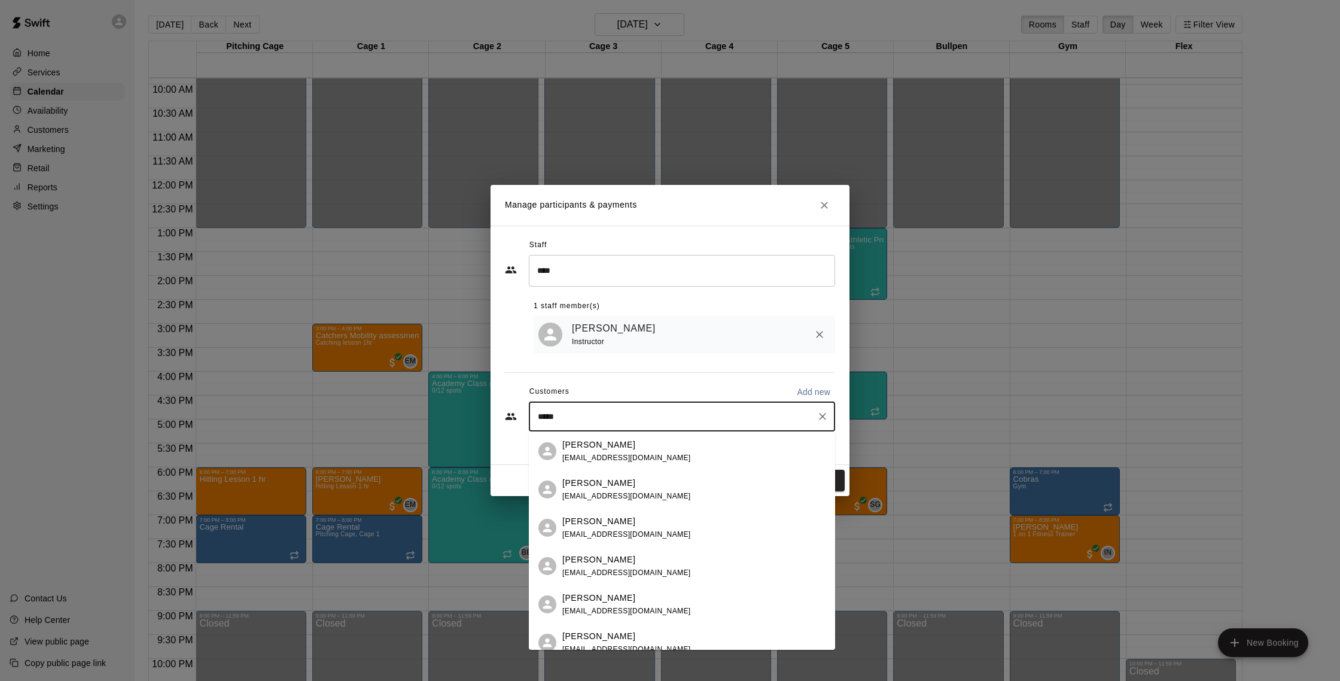
drag, startPoint x: 632, startPoint y: 492, endPoint x: 623, endPoint y: 488, distance: 9.7
click at [632, 492] on span "[EMAIL_ADDRESS][DOMAIN_NAME]" at bounding box center [627, 496] width 129 height 8
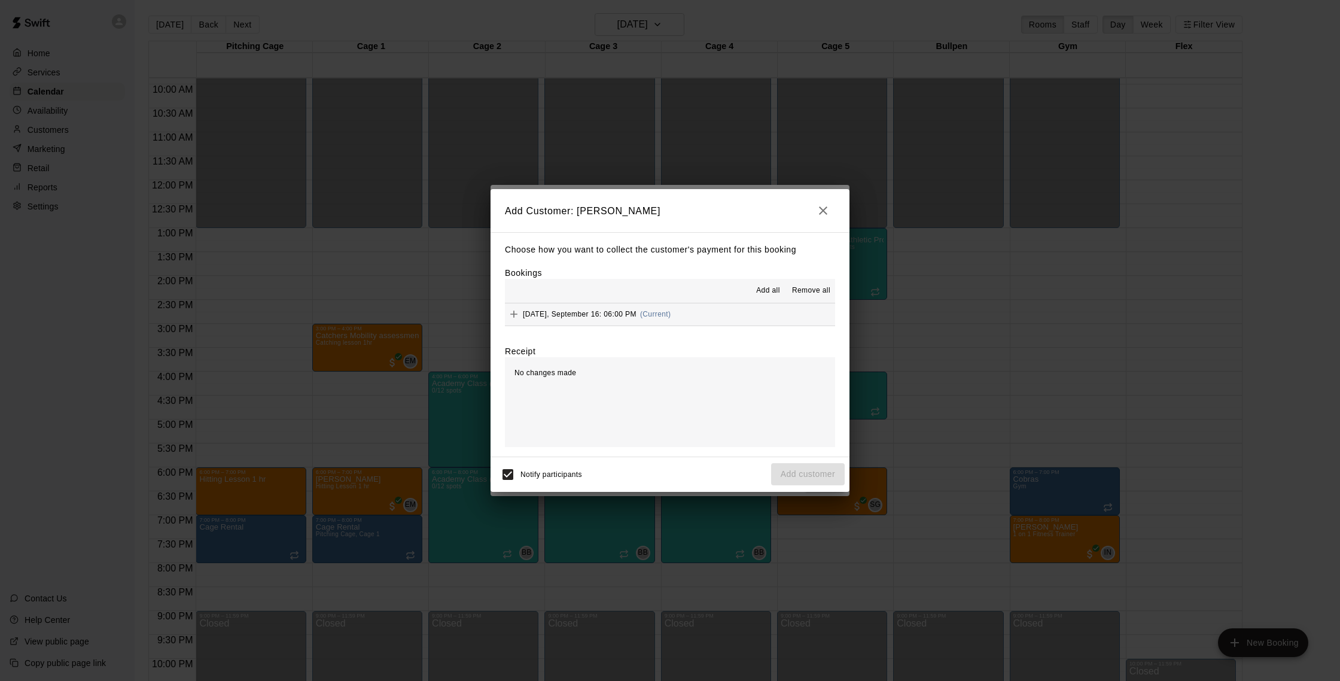
click at [715, 318] on button "[DATE], September 16: 06:00 PM (Current)" at bounding box center [670, 314] width 330 height 22
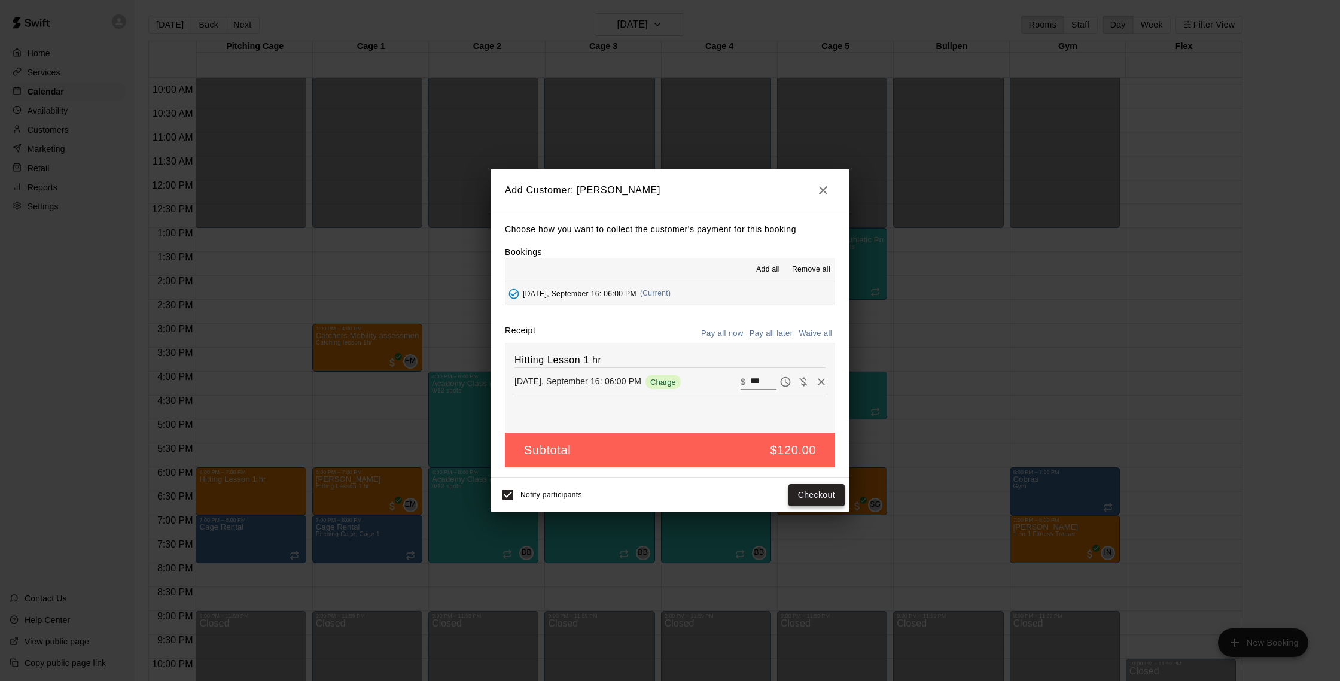
click at [819, 491] on button "Checkout" at bounding box center [817, 495] width 56 height 22
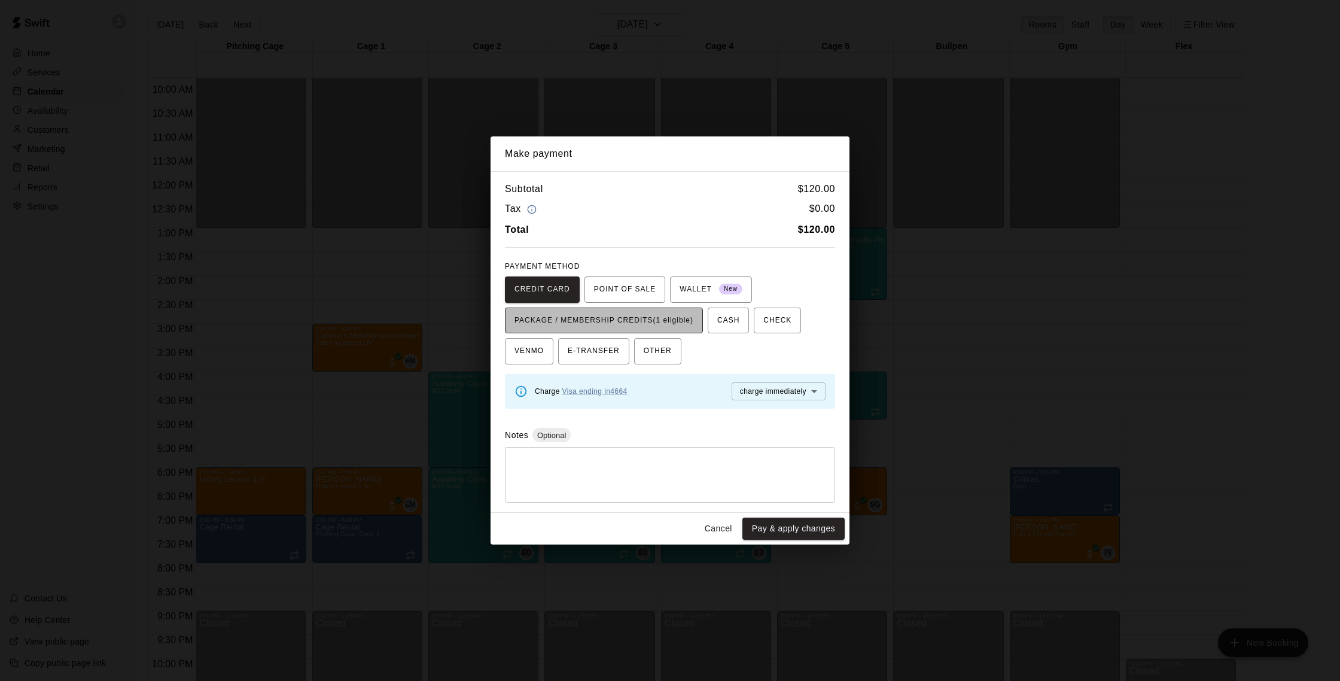
click at [680, 322] on span "PACKAGE / MEMBERSHIP CREDITS (1 eligible)" at bounding box center [604, 320] width 179 height 19
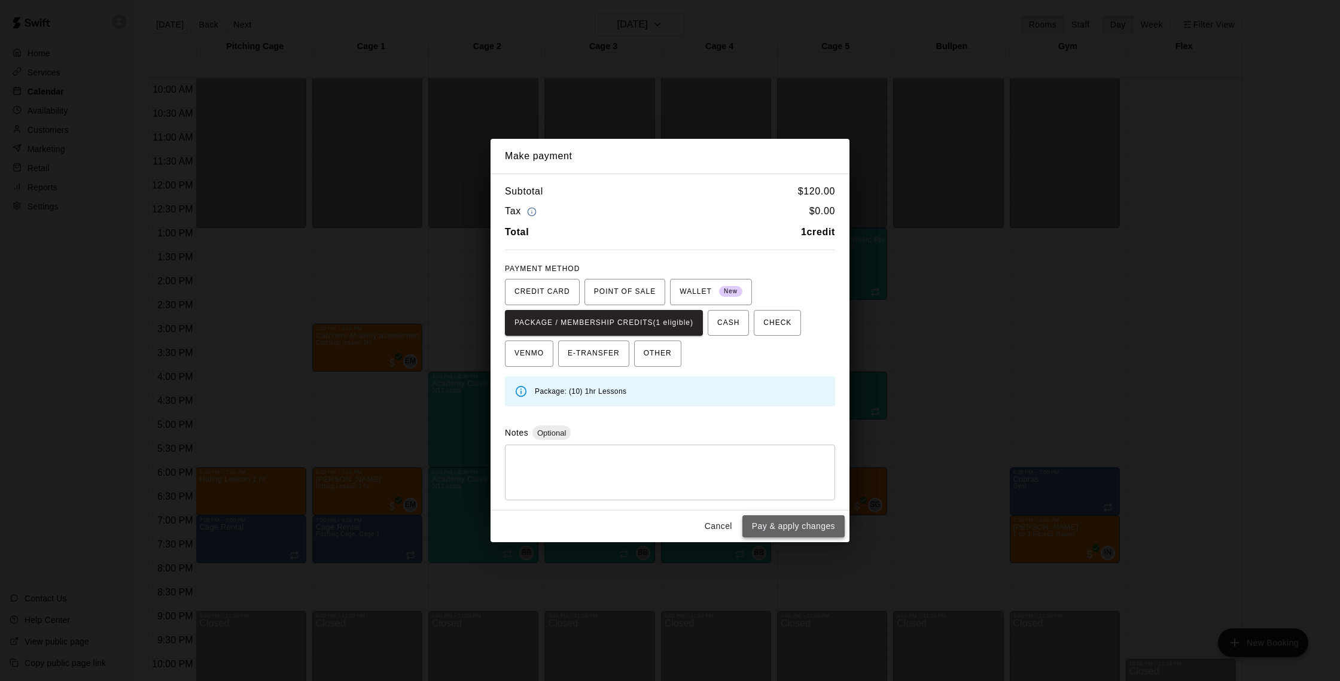
click at [776, 525] on button "Pay & apply changes" at bounding box center [794, 526] width 102 height 22
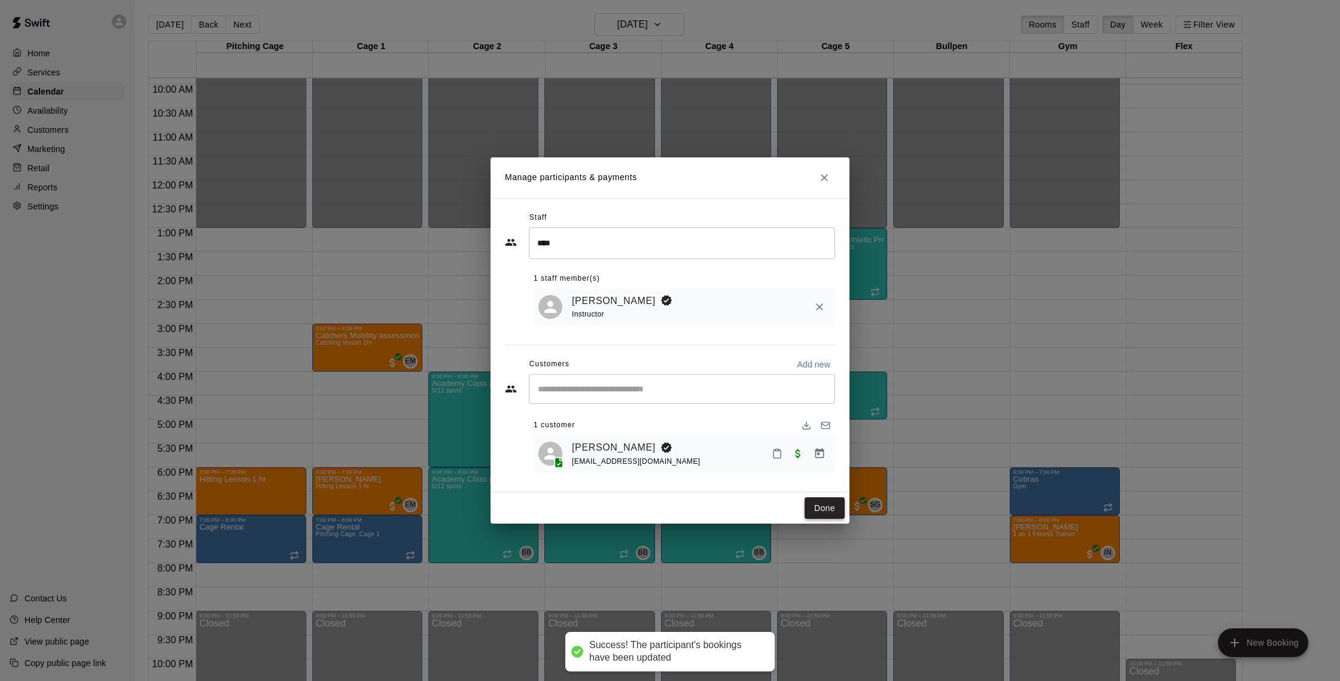
click at [832, 512] on button "Done" at bounding box center [825, 508] width 40 height 22
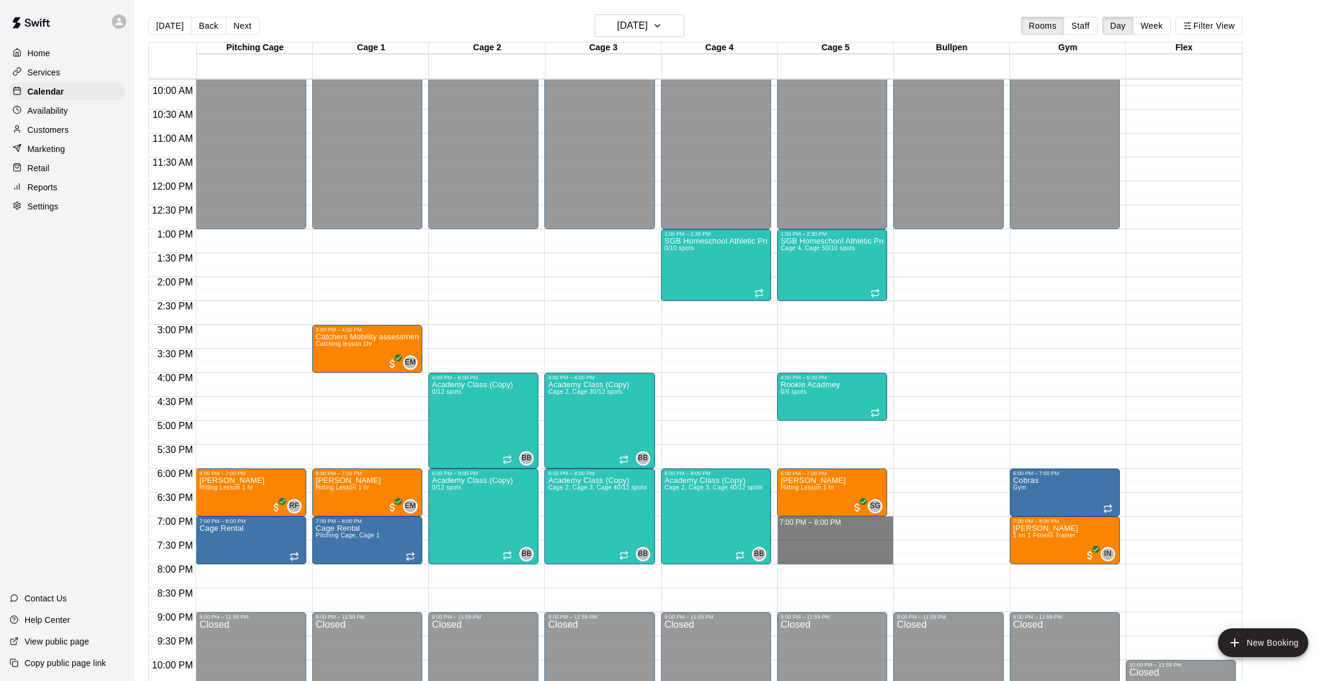
drag, startPoint x: 786, startPoint y: 523, endPoint x: 788, endPoint y: 555, distance: 32.4
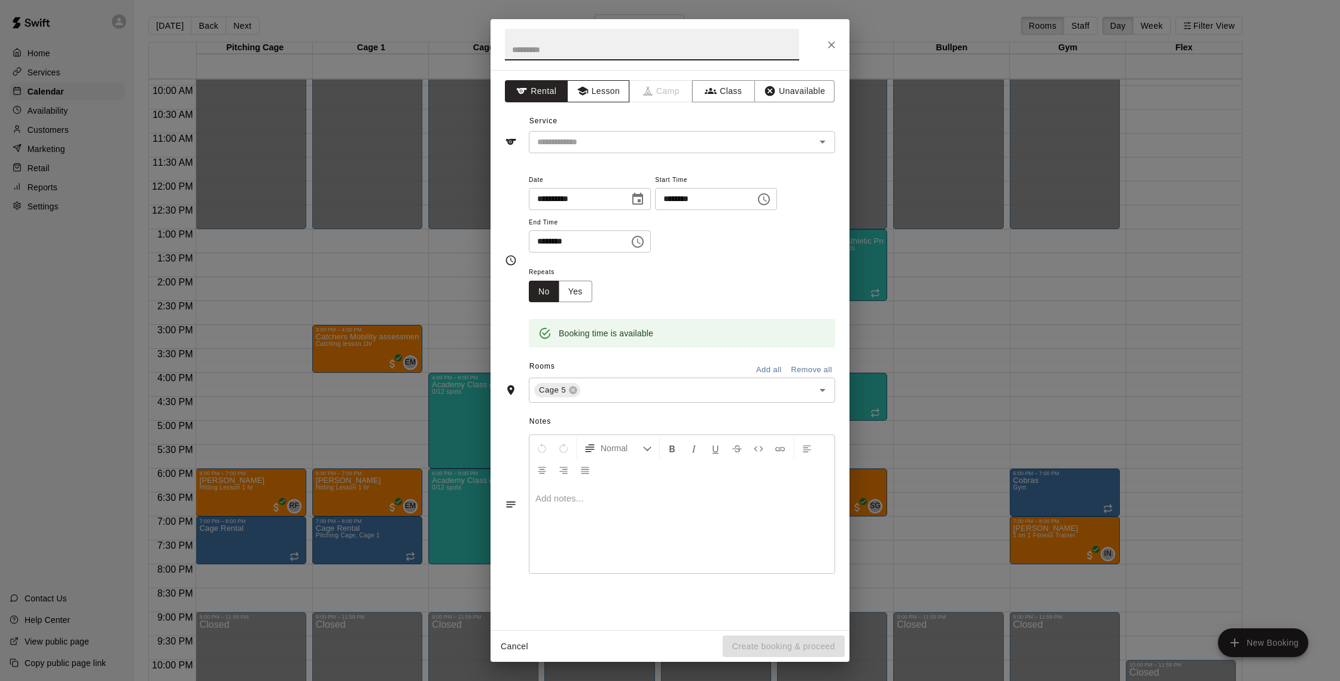
click at [598, 99] on button "Lesson" at bounding box center [598, 91] width 63 height 22
click at [596, 128] on div "Service ​" at bounding box center [670, 132] width 330 height 41
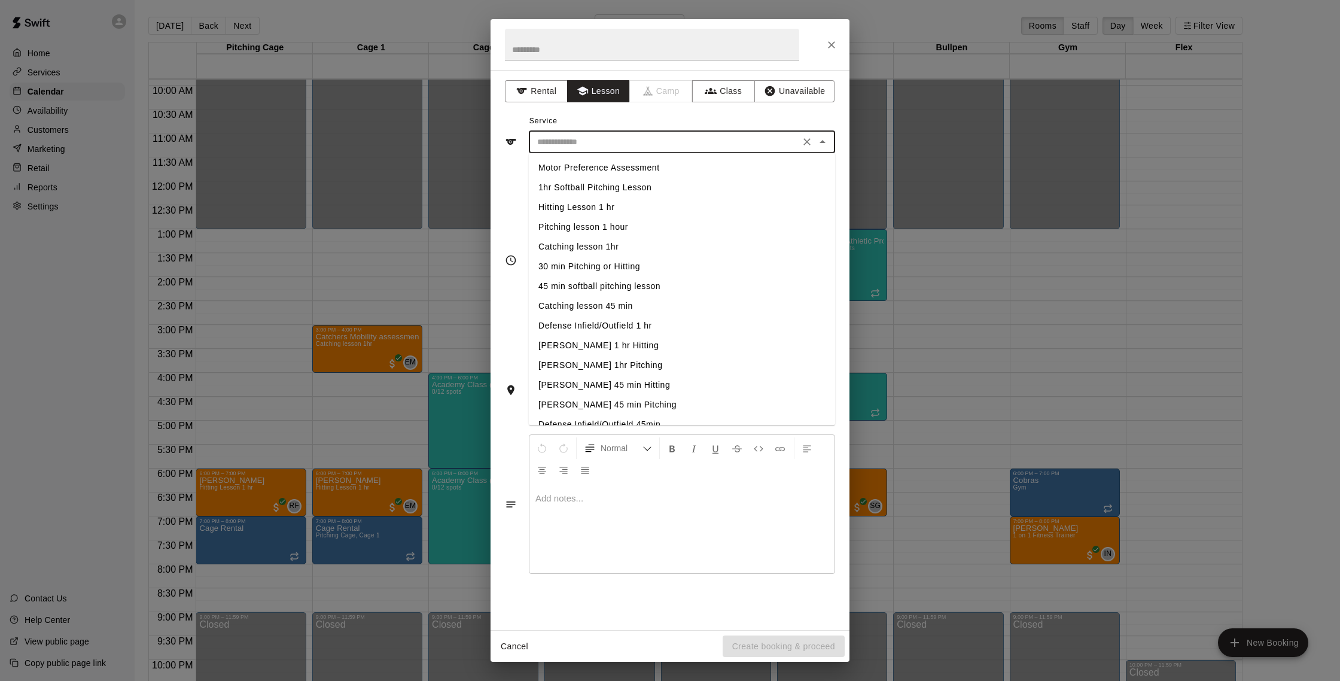
click at [598, 141] on input "text" at bounding box center [665, 142] width 264 height 15
click at [603, 211] on li "Hitting Lesson 1 hr" at bounding box center [682, 207] width 306 height 20
type input "**********"
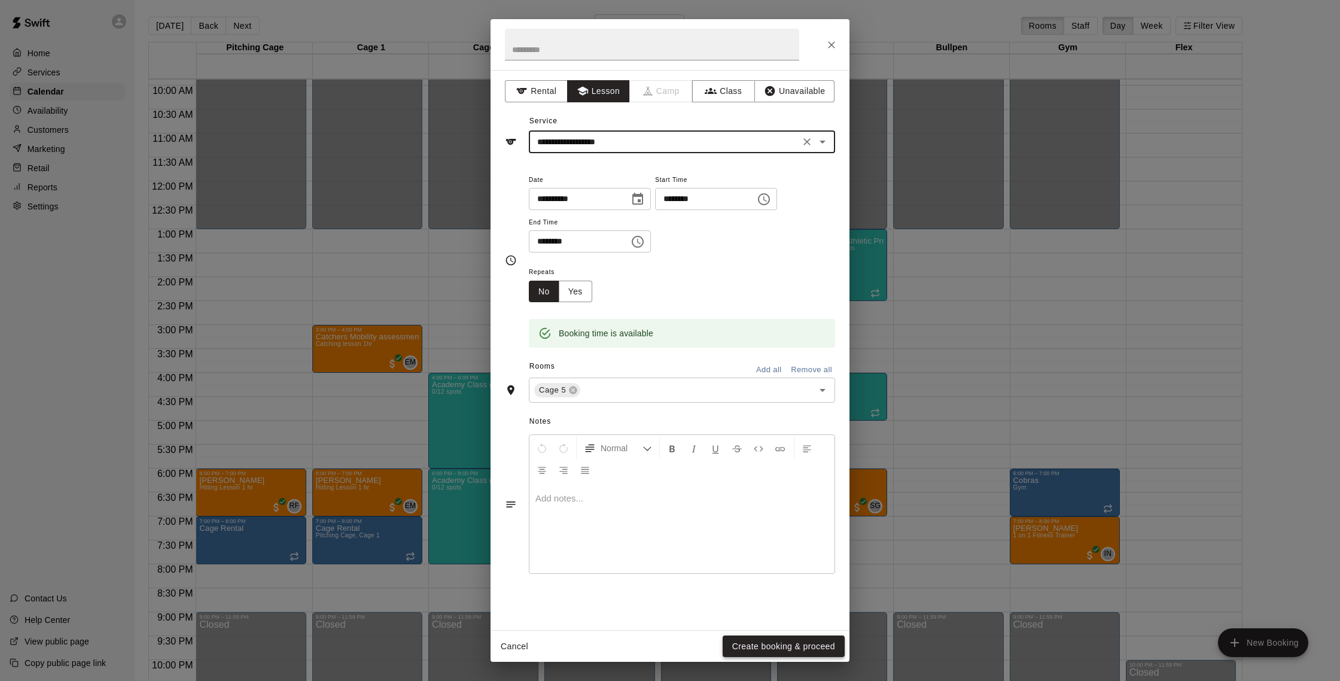
click at [774, 644] on button "Create booking & proceed" at bounding box center [784, 647] width 122 height 22
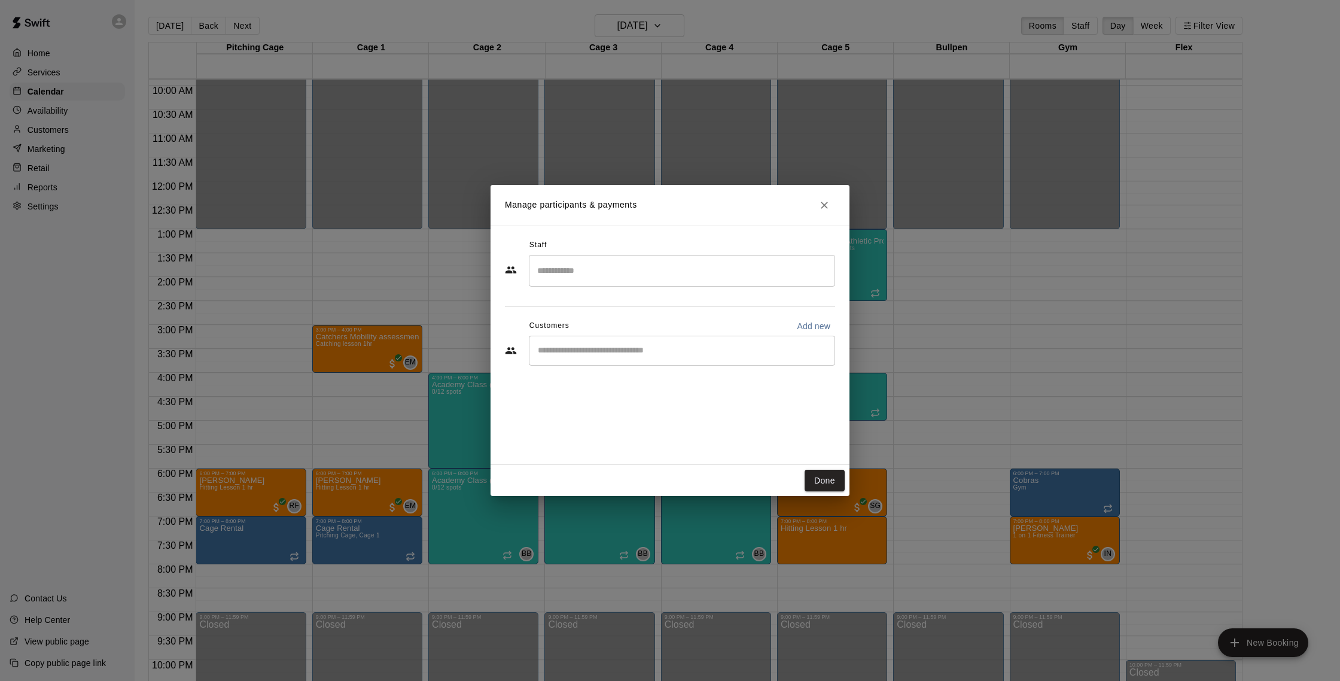
click at [608, 269] on input "Search staff" at bounding box center [682, 270] width 296 height 21
click at [644, 311] on div "[PERSON_NAME] Instructor" at bounding box center [693, 310] width 266 height 23
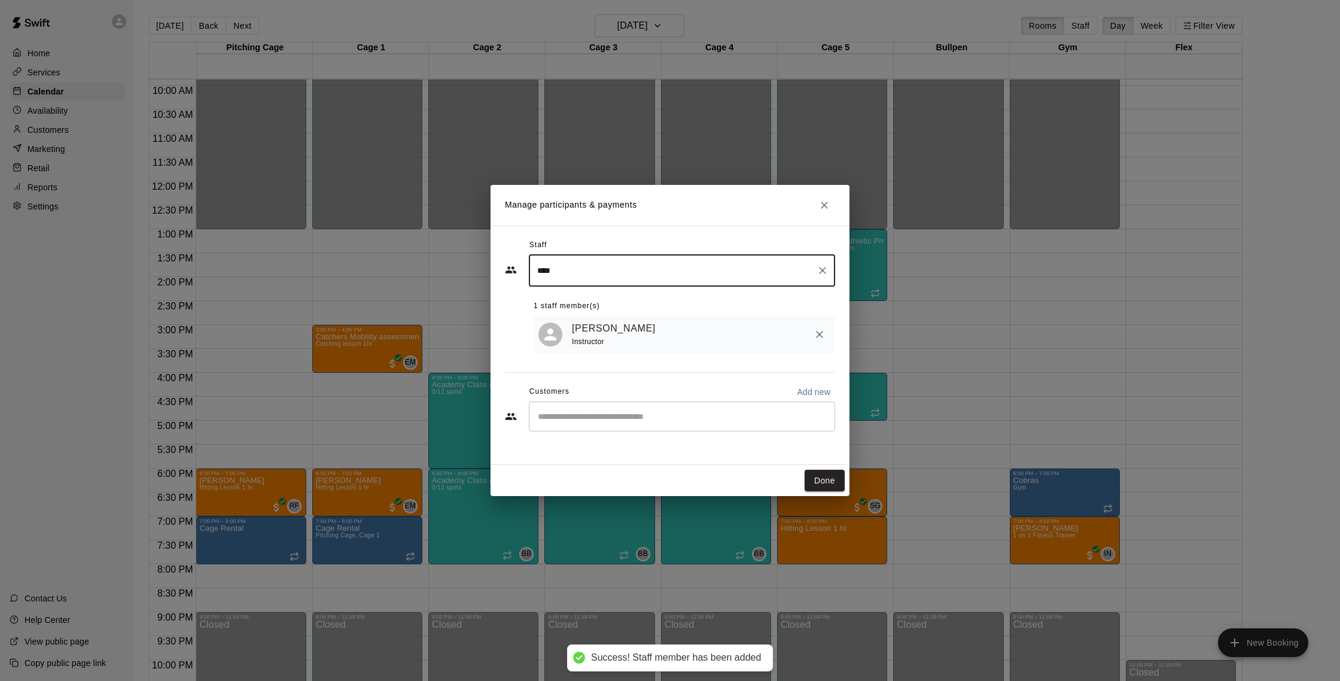
type input "****"
click at [585, 417] on input "Start typing to search customers..." at bounding box center [682, 417] width 296 height 12
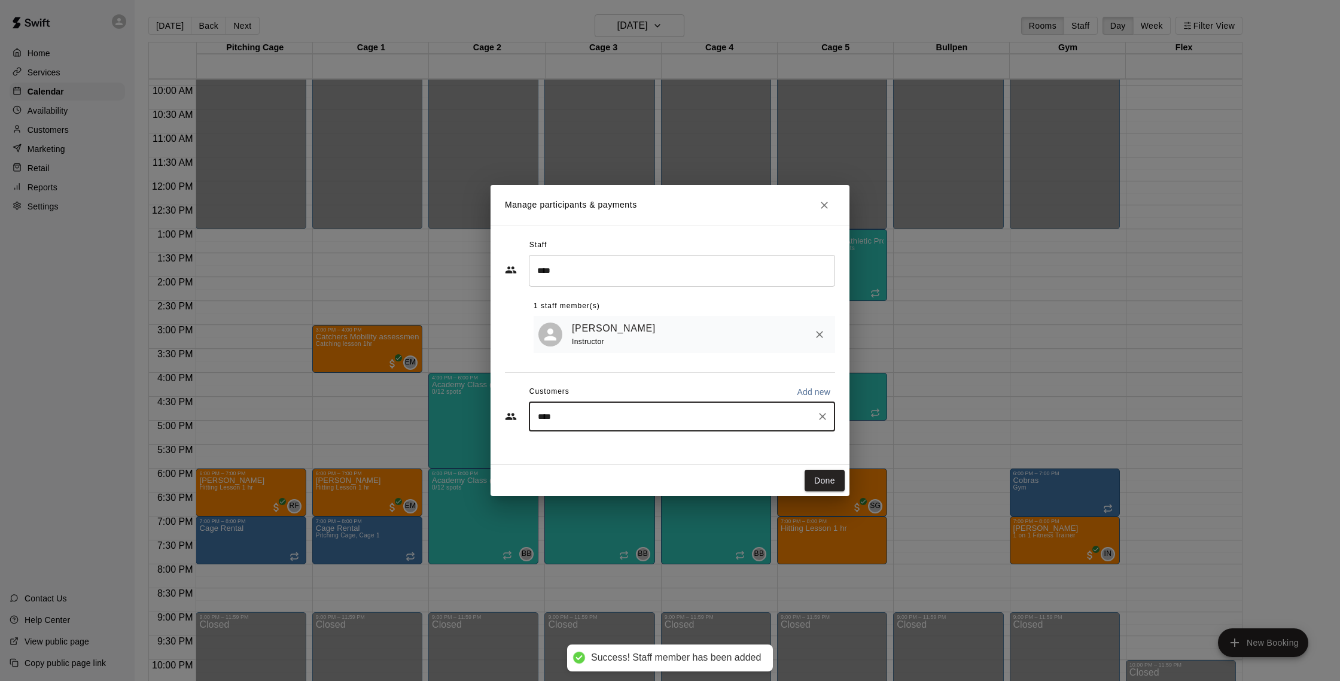
type input "*****"
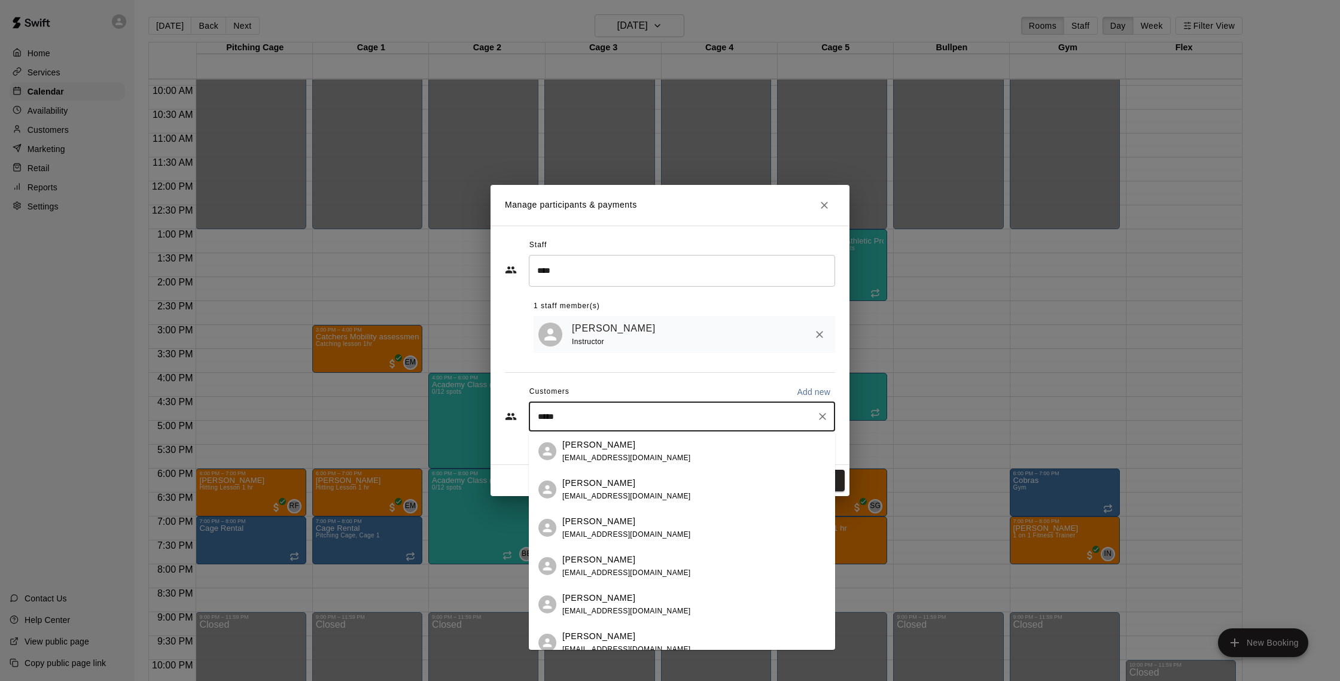
click at [611, 599] on p "[PERSON_NAME]" at bounding box center [599, 598] width 73 height 13
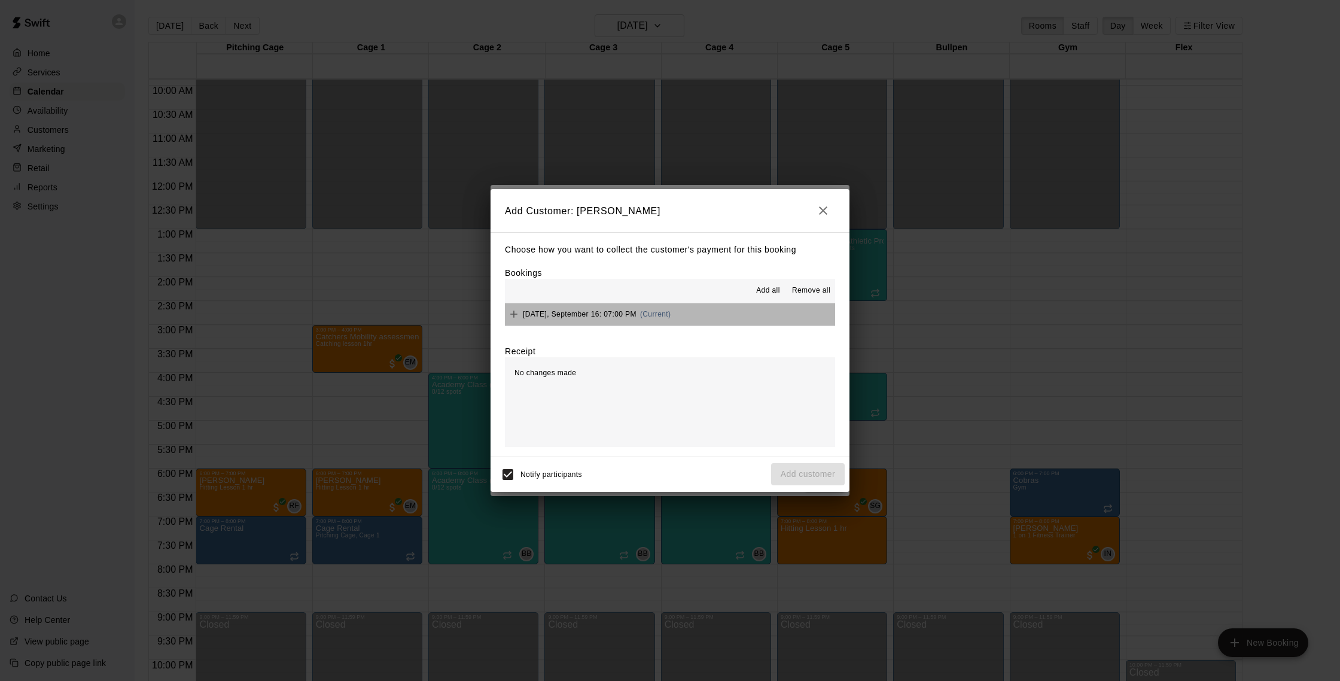
click at [707, 314] on button "[DATE], September 16: 07:00 PM (Current)" at bounding box center [670, 314] width 330 height 22
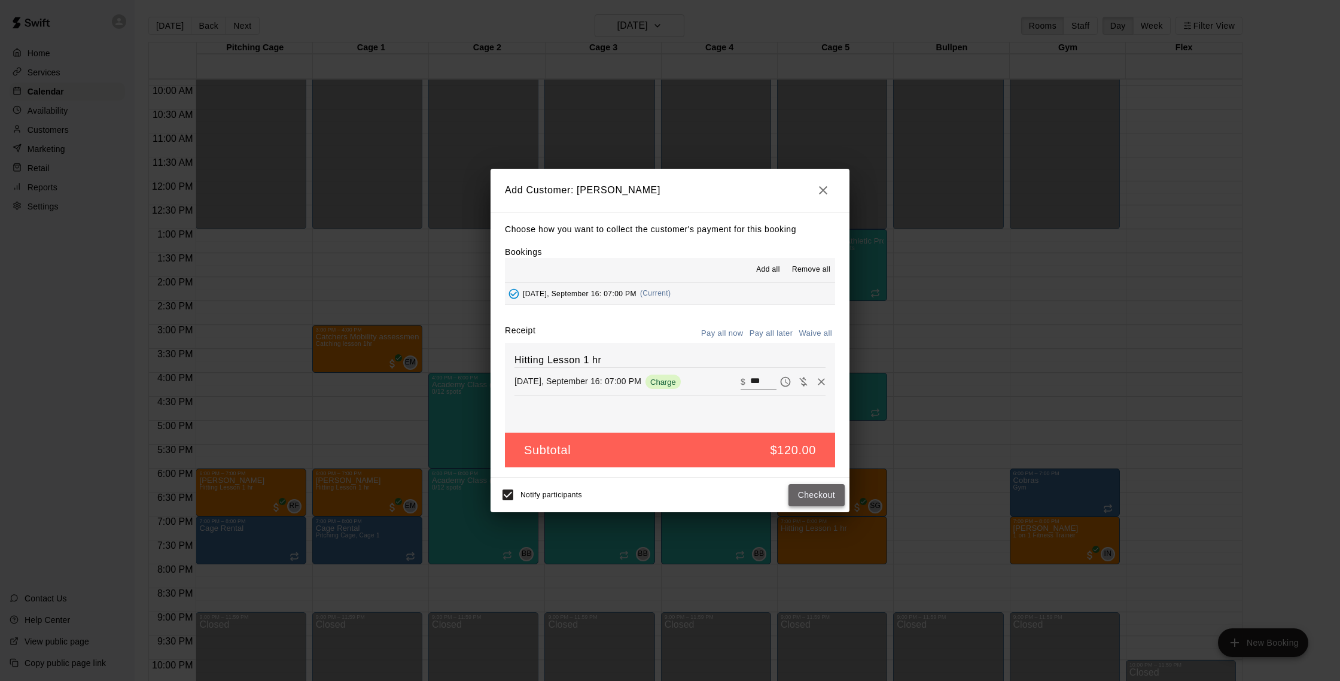
click at [811, 494] on button "Checkout" at bounding box center [817, 495] width 56 height 22
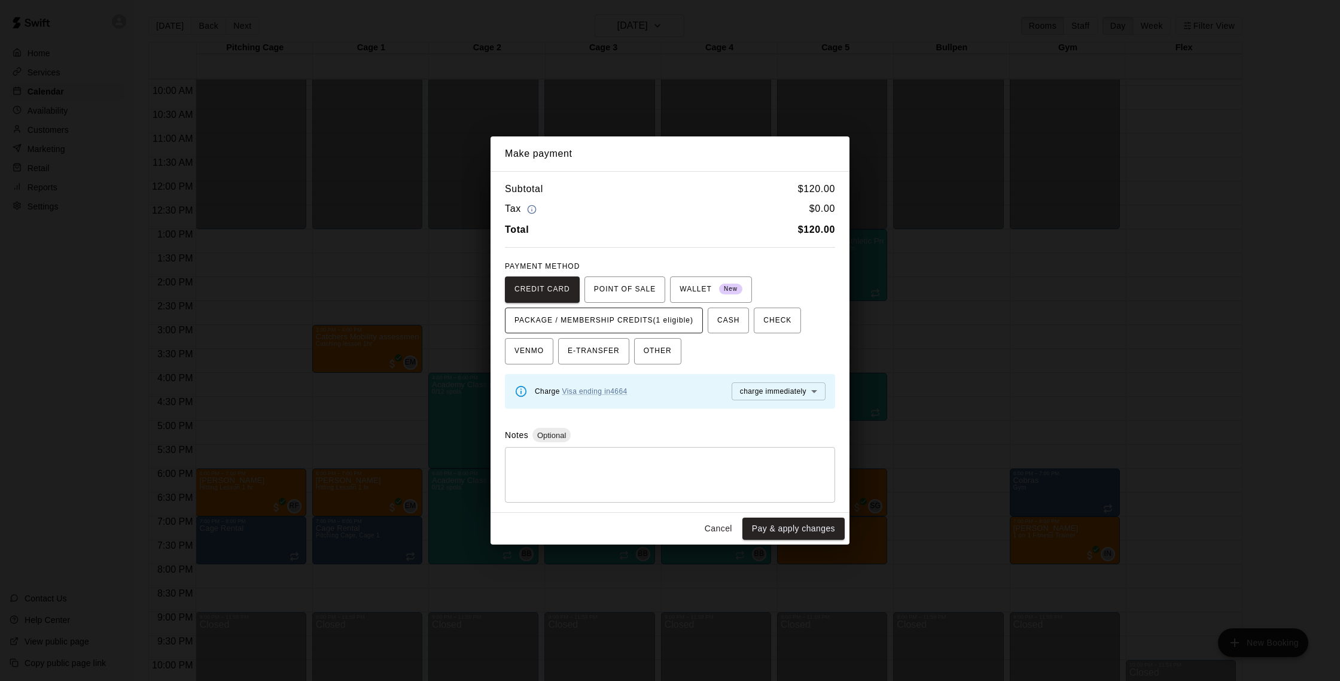
click at [665, 323] on span "PACKAGE / MEMBERSHIP CREDITS (1 eligible)" at bounding box center [604, 320] width 179 height 19
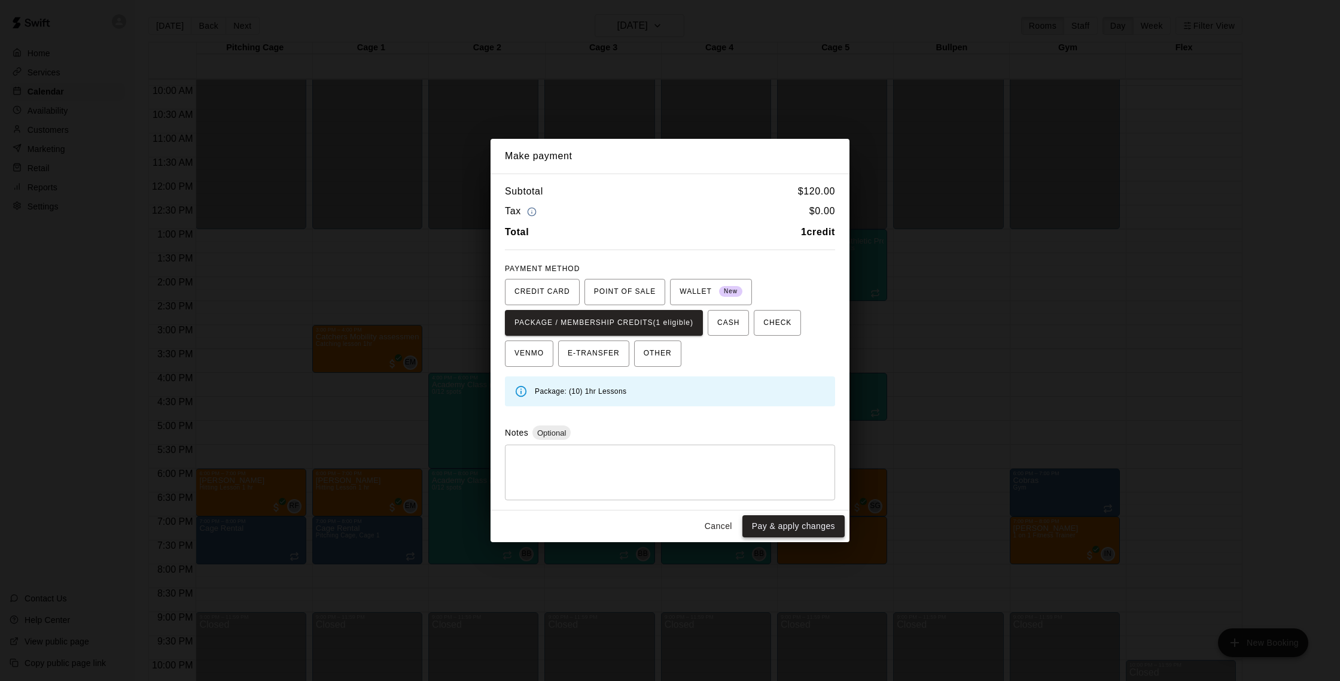
click at [792, 523] on button "Pay & apply changes" at bounding box center [794, 526] width 102 height 22
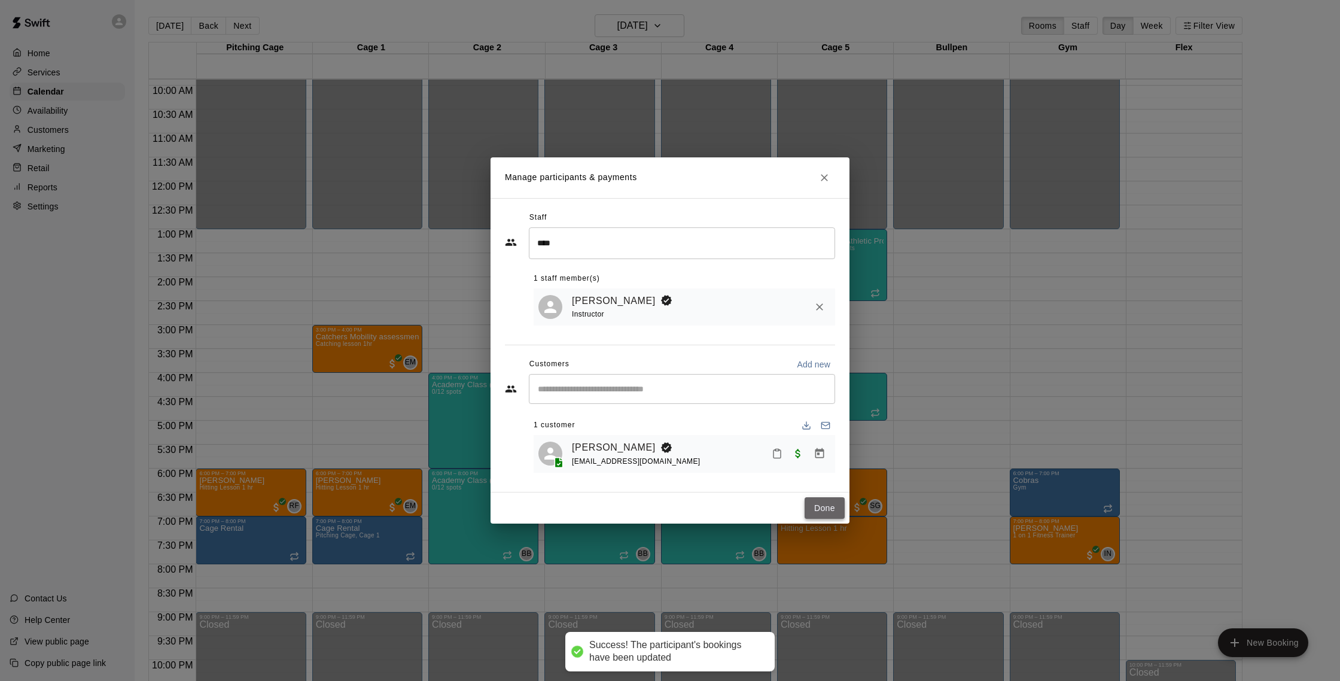
click at [825, 507] on button "Done" at bounding box center [825, 508] width 40 height 22
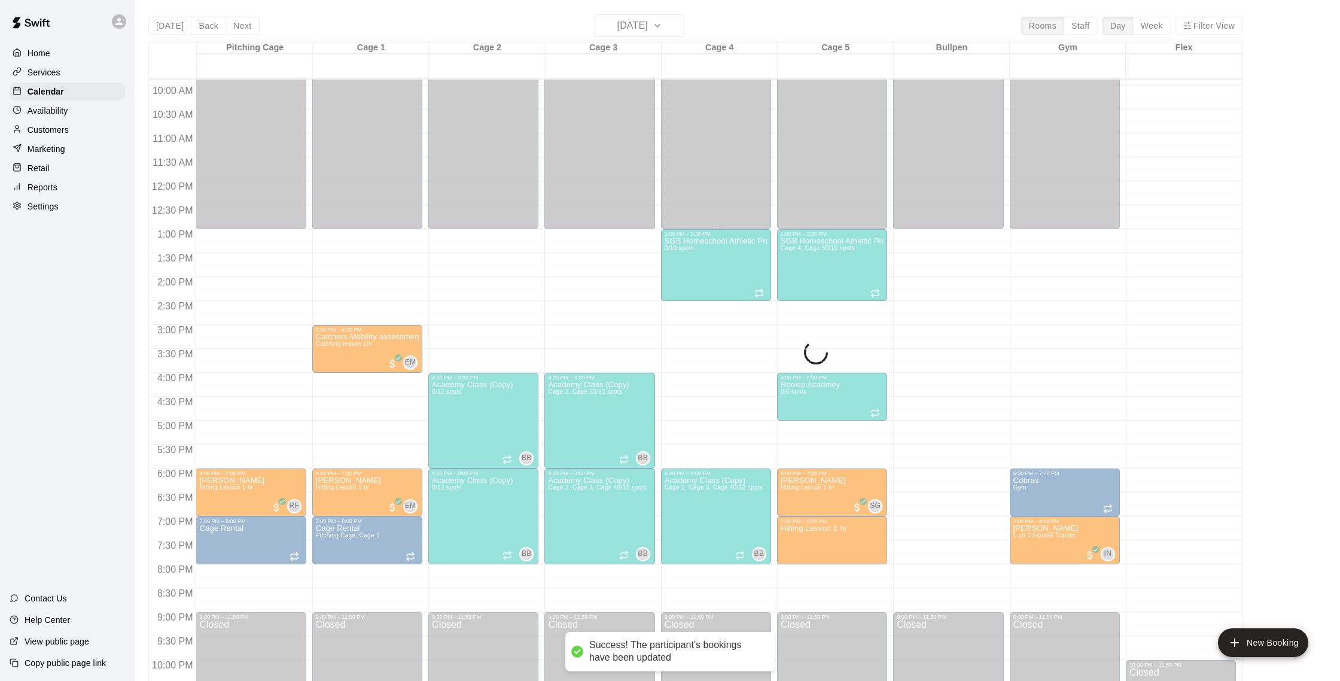
scroll to position [473, 0]
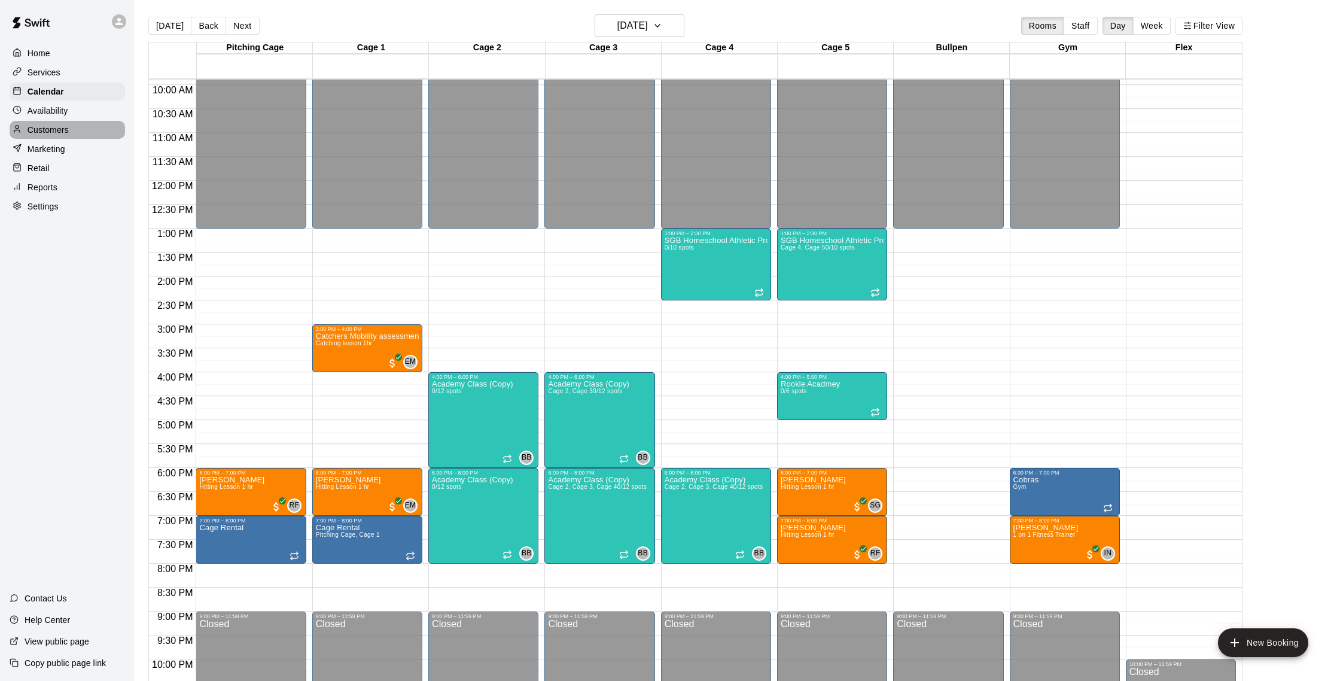
click at [72, 133] on div "Customers" at bounding box center [67, 130] width 115 height 18
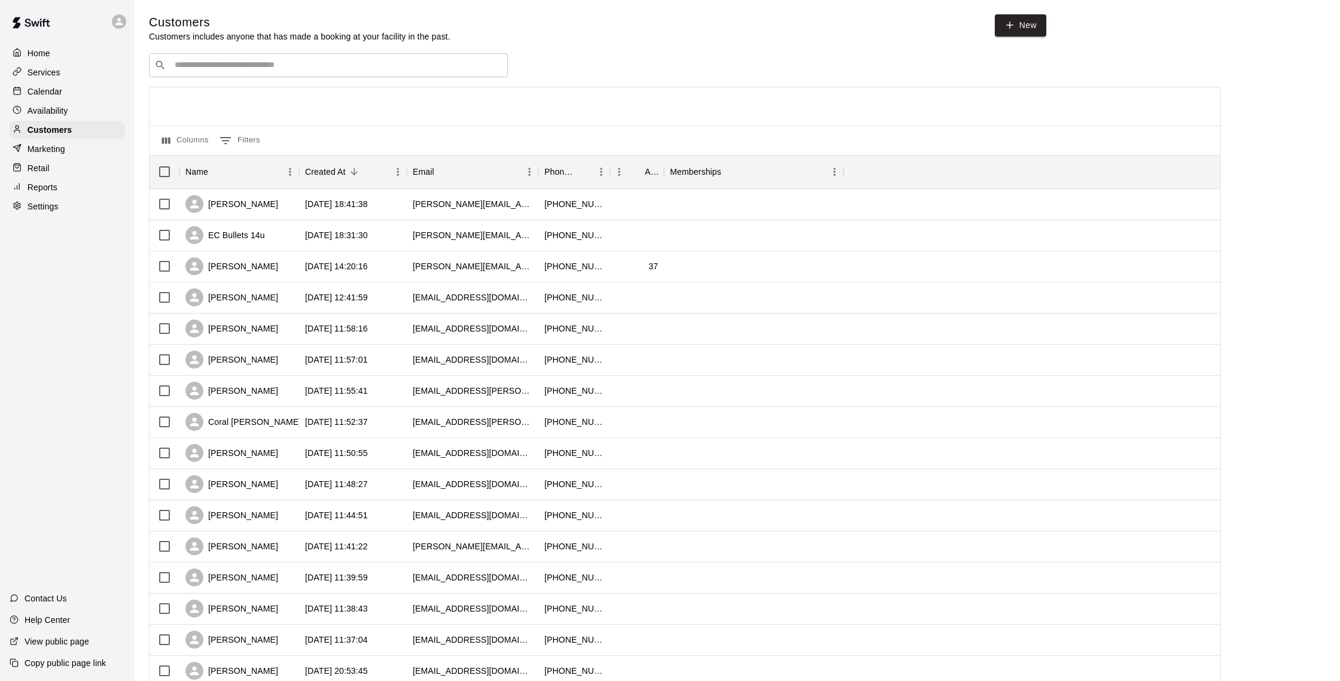
click at [72, 89] on div "Calendar" at bounding box center [67, 92] width 115 height 18
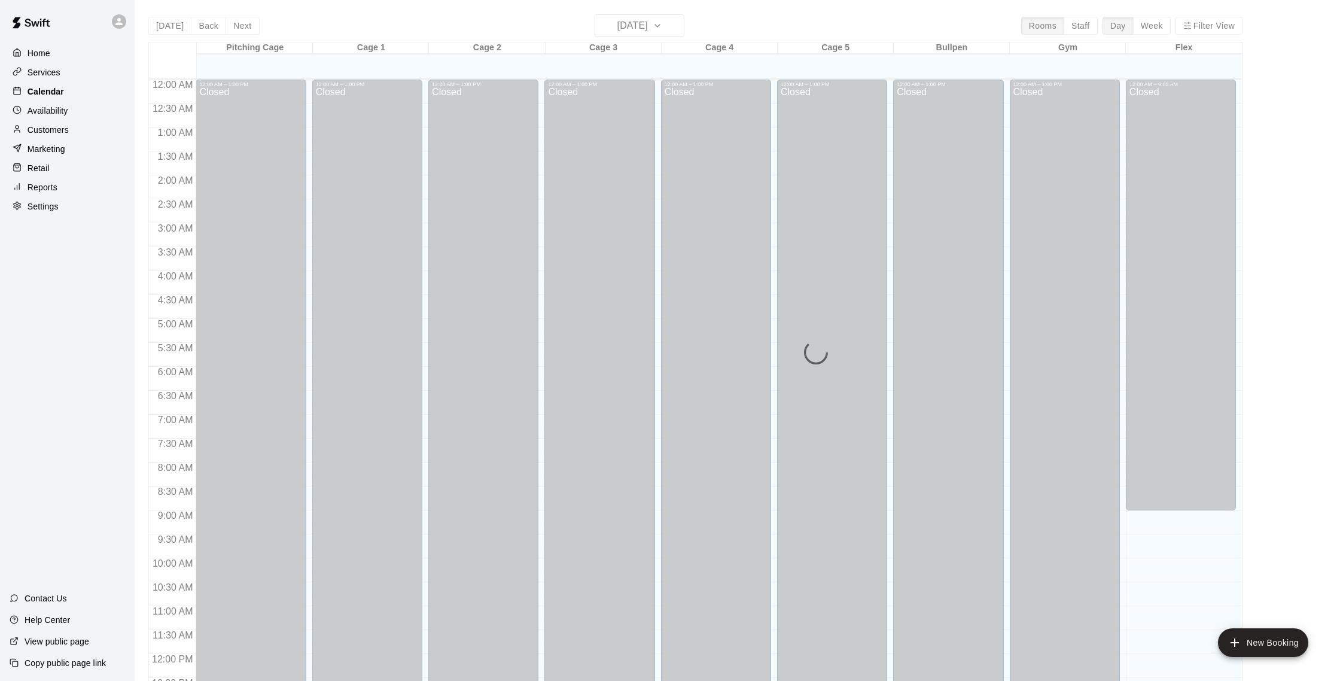
scroll to position [498, 0]
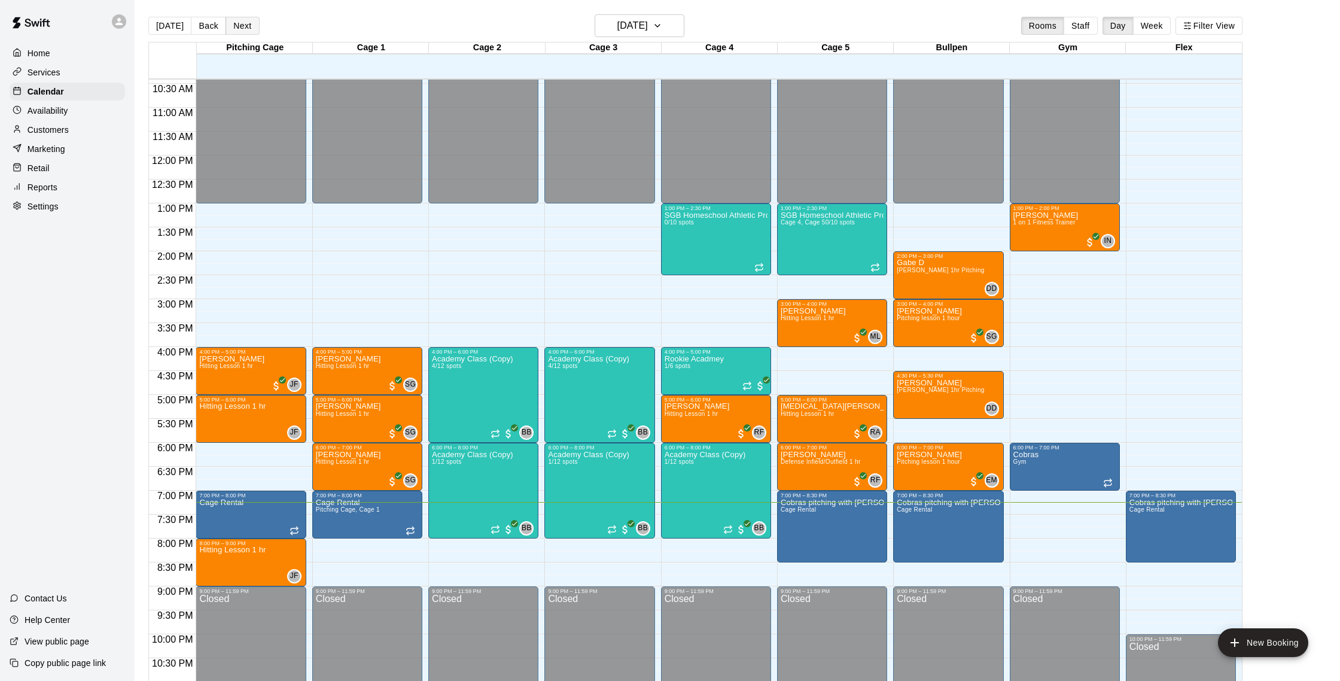
click at [251, 25] on button "Next" at bounding box center [243, 26] width 34 height 18
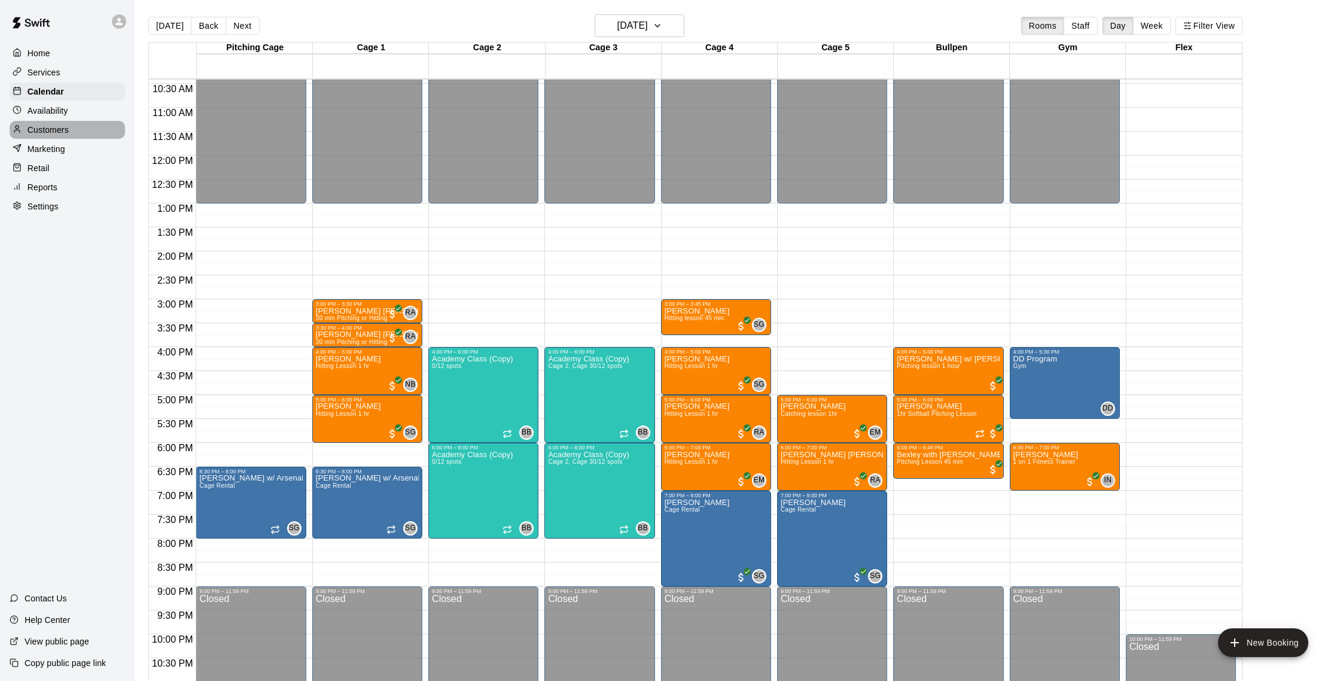
click at [82, 125] on div "Customers" at bounding box center [67, 130] width 115 height 18
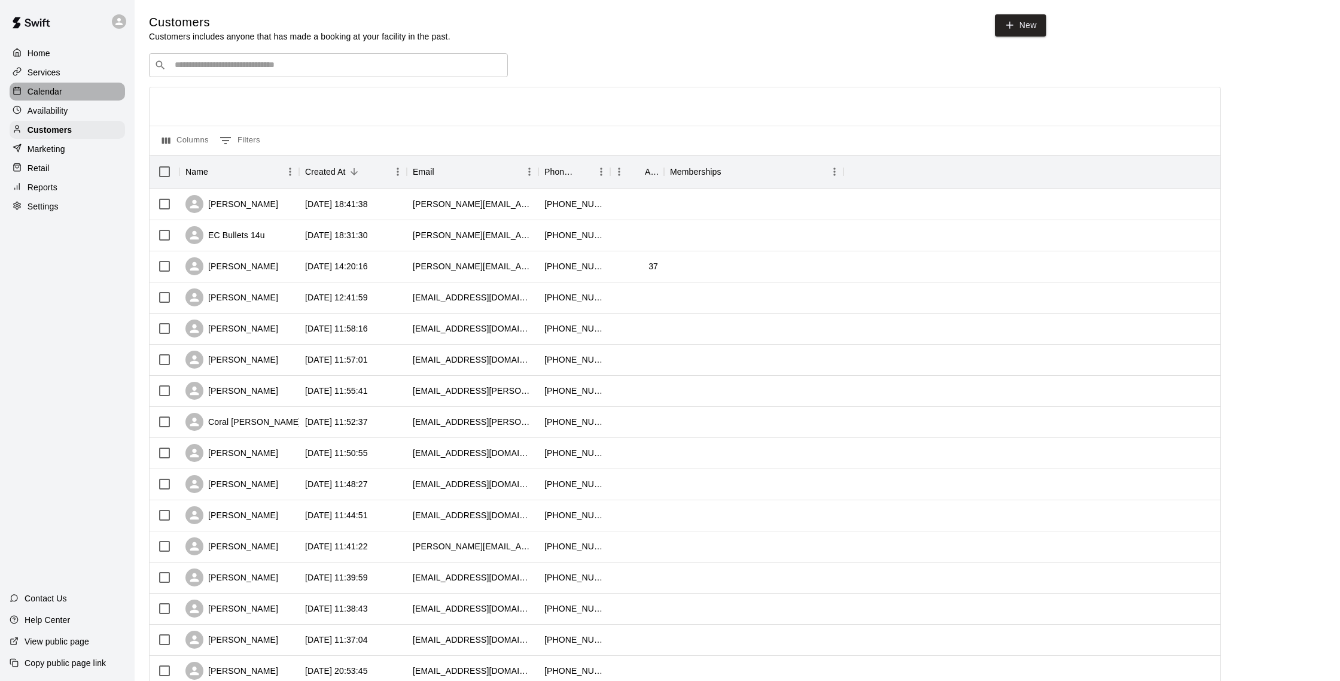
click at [65, 92] on div "Calendar" at bounding box center [67, 92] width 115 height 18
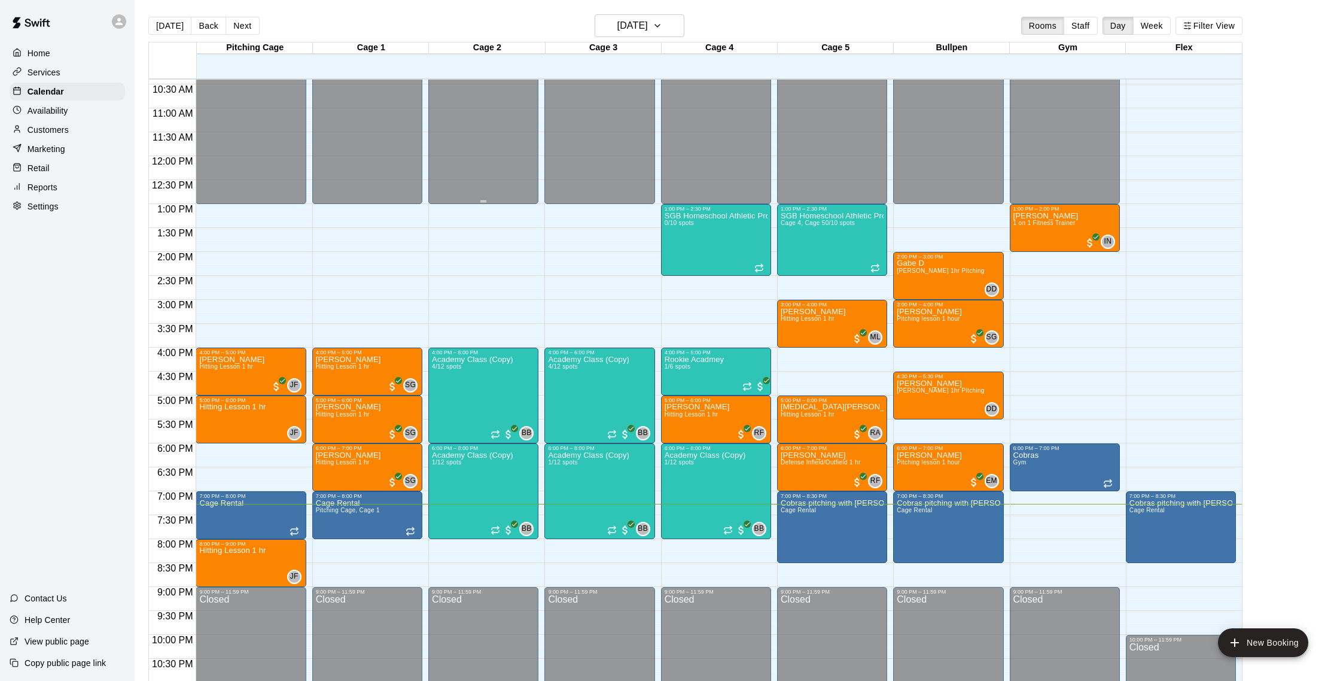
scroll to position [501, 0]
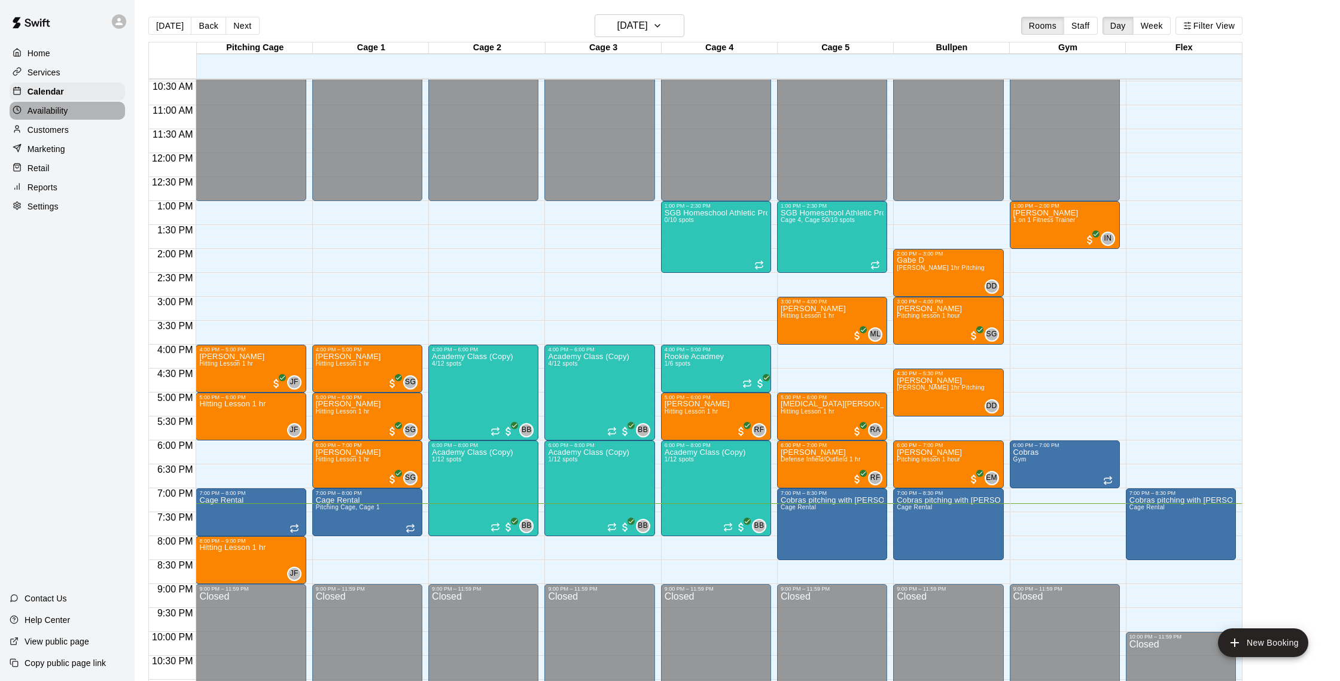
click at [36, 111] on p "Availability" at bounding box center [48, 111] width 41 height 12
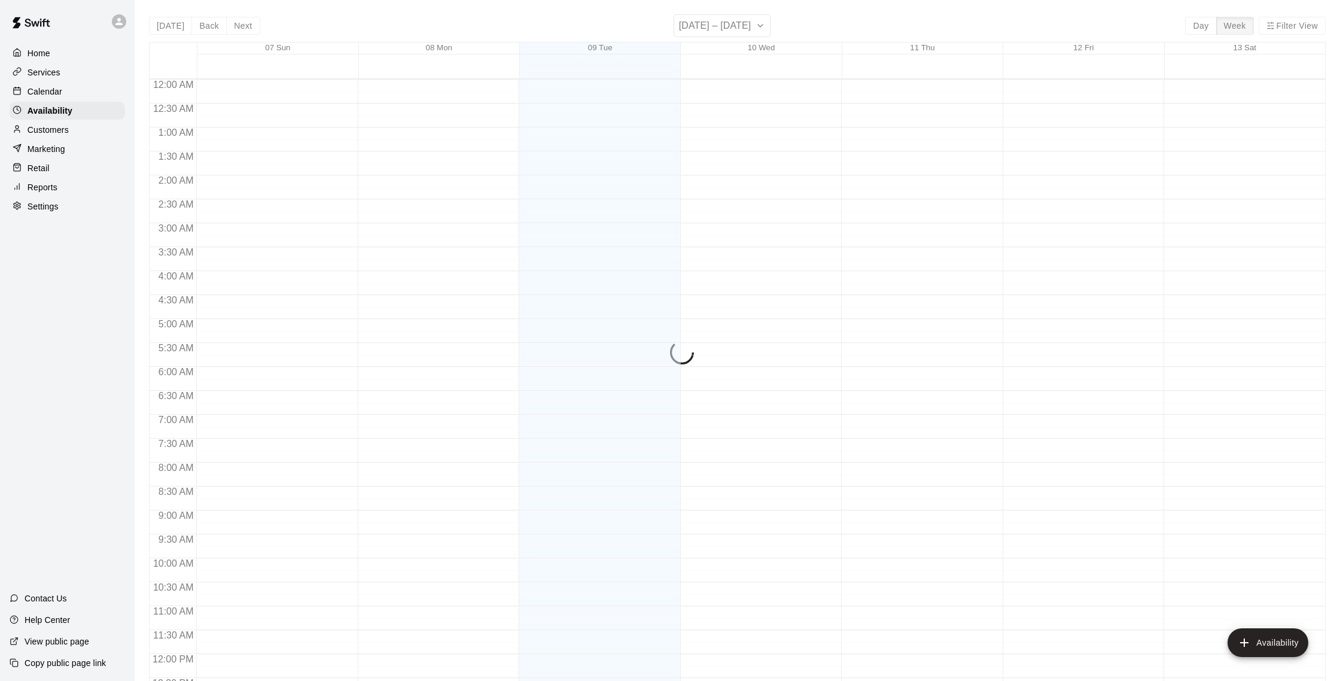
scroll to position [534, 0]
click at [57, 129] on p "Customers" at bounding box center [48, 130] width 41 height 12
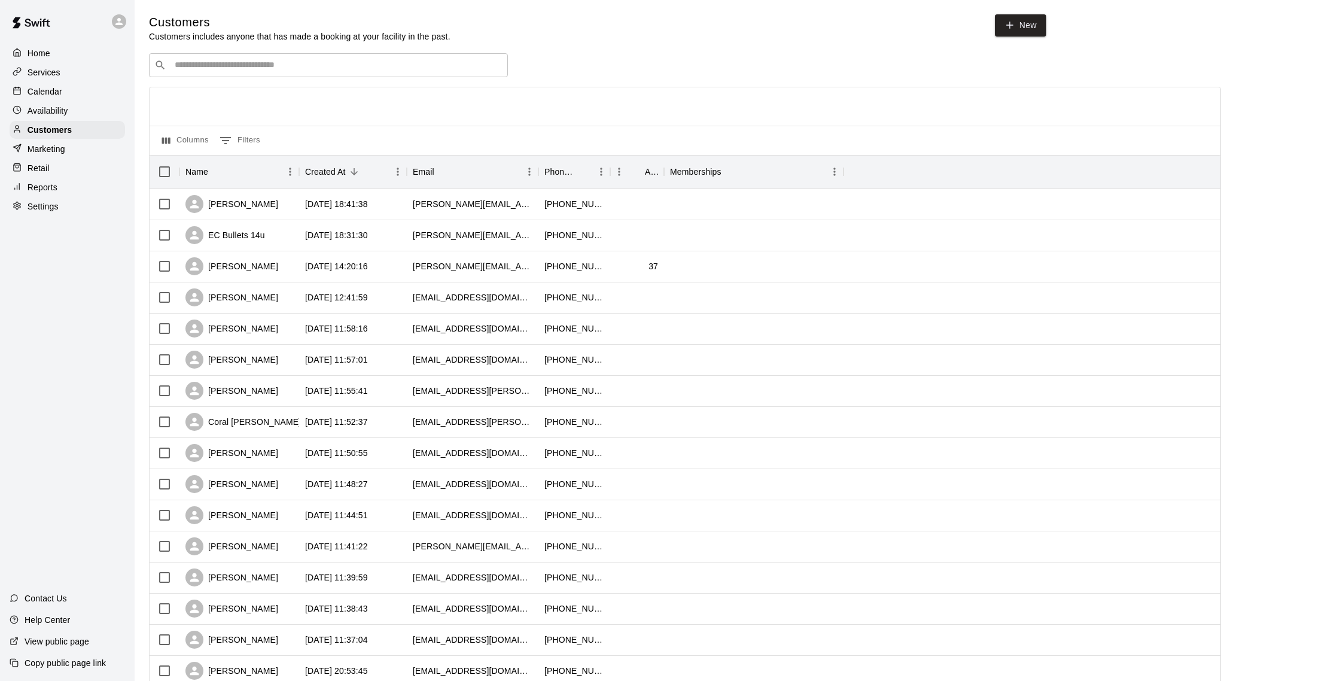
click at [218, 74] on div "​ ​" at bounding box center [328, 65] width 359 height 24
type input "******"
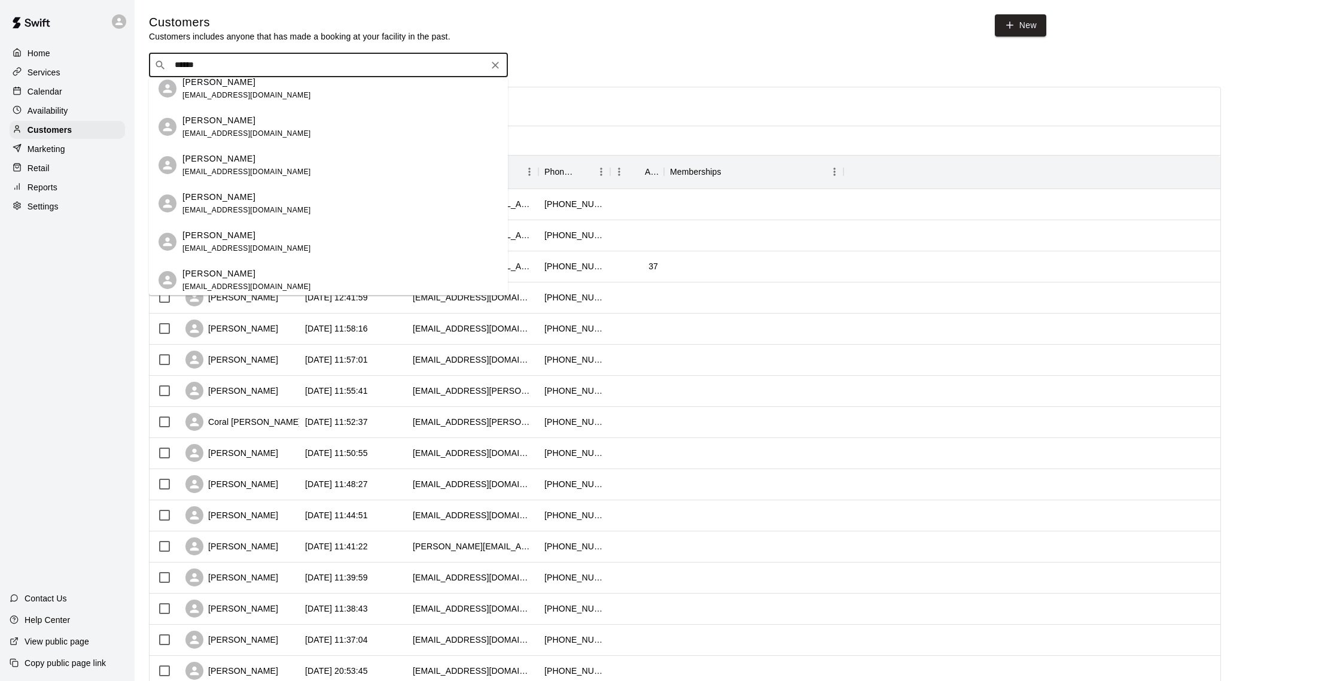
scroll to position [374, 0]
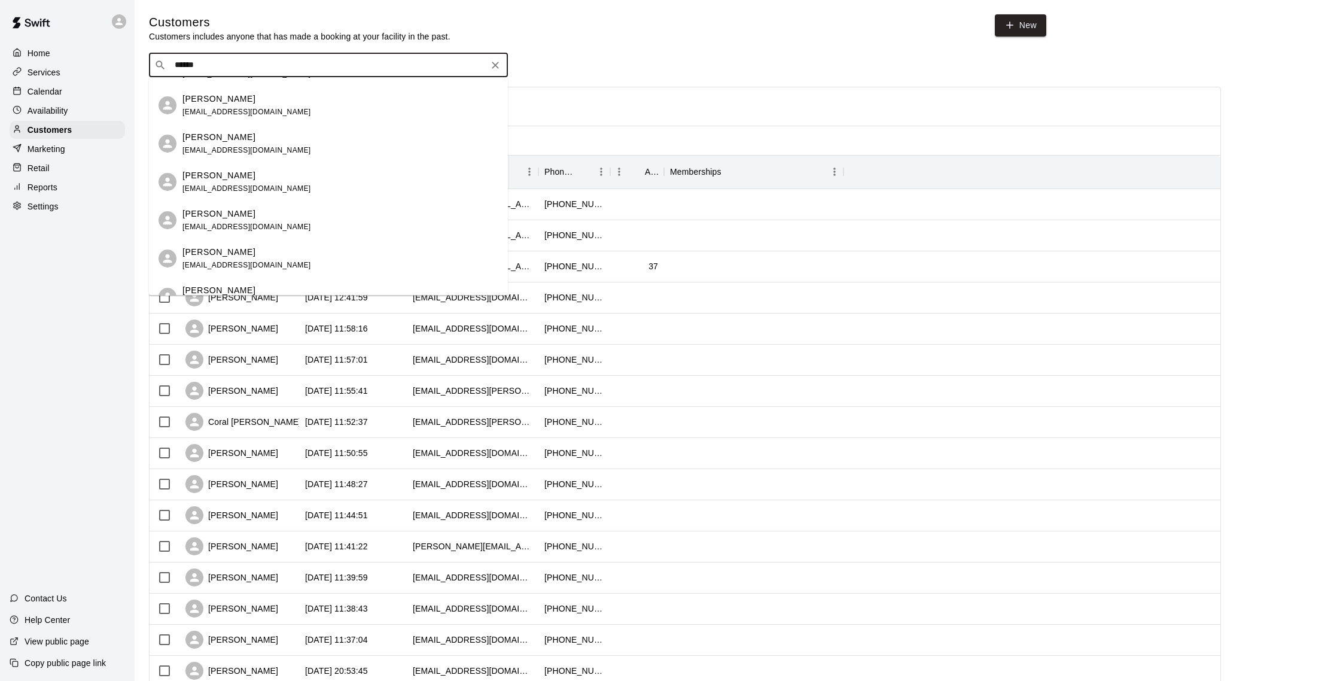
click at [231, 184] on div "[PERSON_NAME] [EMAIL_ADDRESS][DOMAIN_NAME]" at bounding box center [247, 182] width 129 height 26
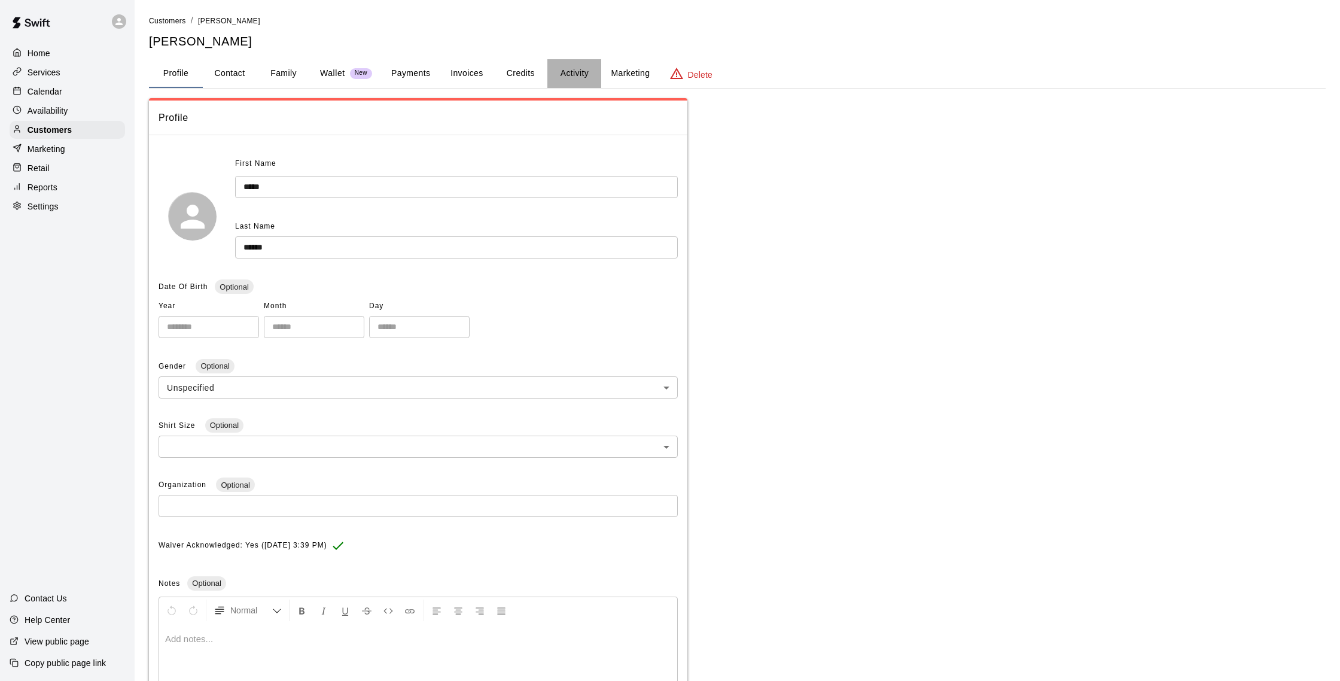
click at [560, 78] on button "Activity" at bounding box center [575, 73] width 54 height 29
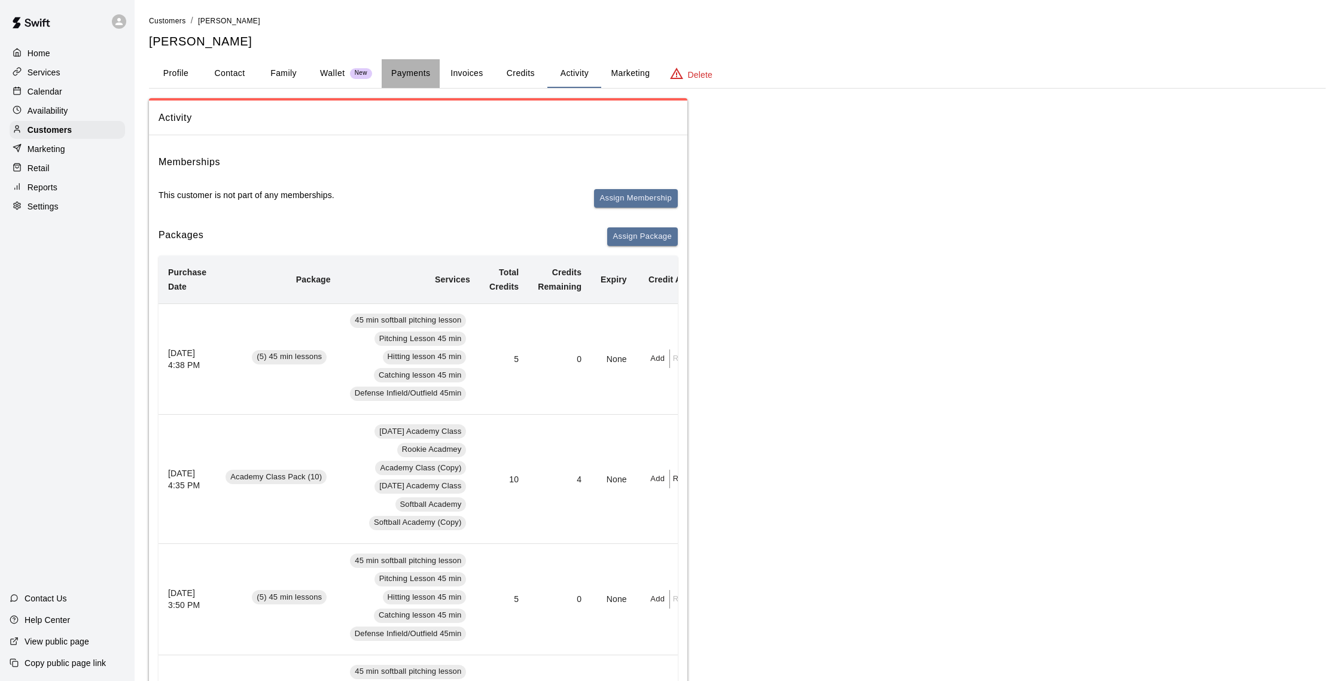
click at [405, 70] on button "Payments" at bounding box center [411, 73] width 58 height 29
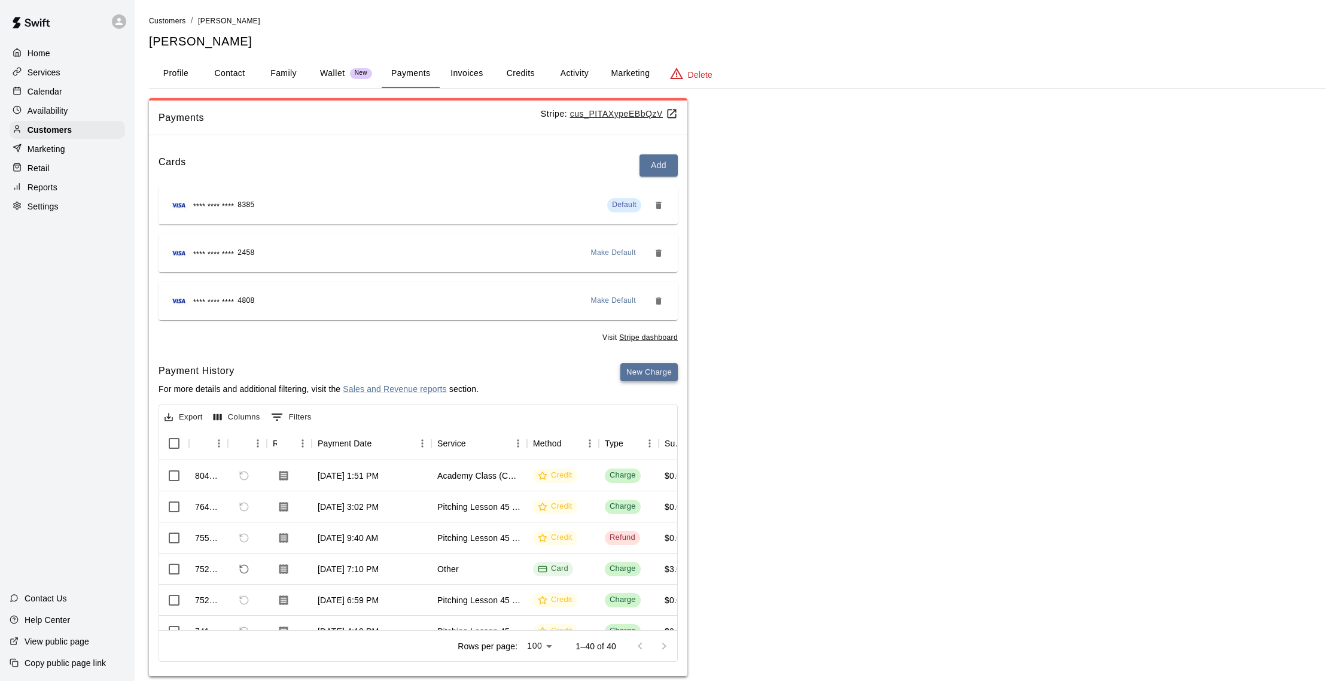
click at [652, 373] on button "New Charge" at bounding box center [649, 372] width 57 height 19
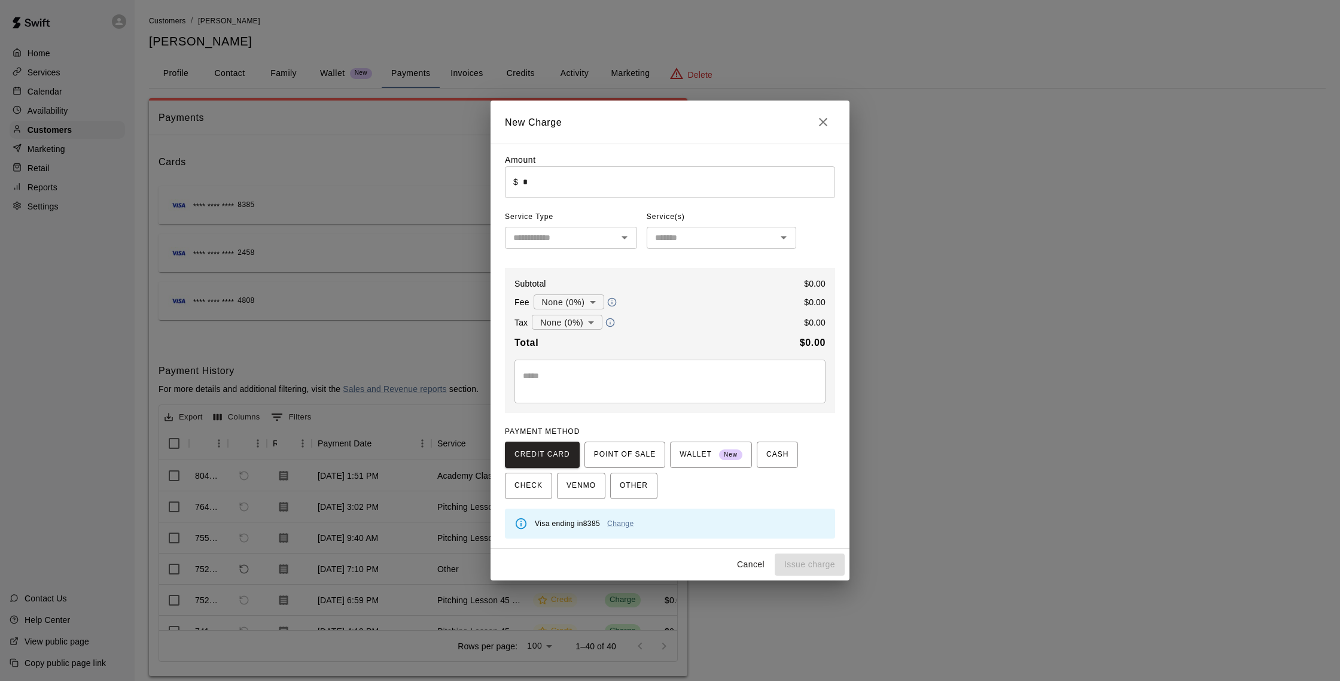
click at [583, 181] on input "*" at bounding box center [679, 182] width 312 height 32
type input "****"
click at [583, 240] on input "text" at bounding box center [561, 237] width 105 height 15
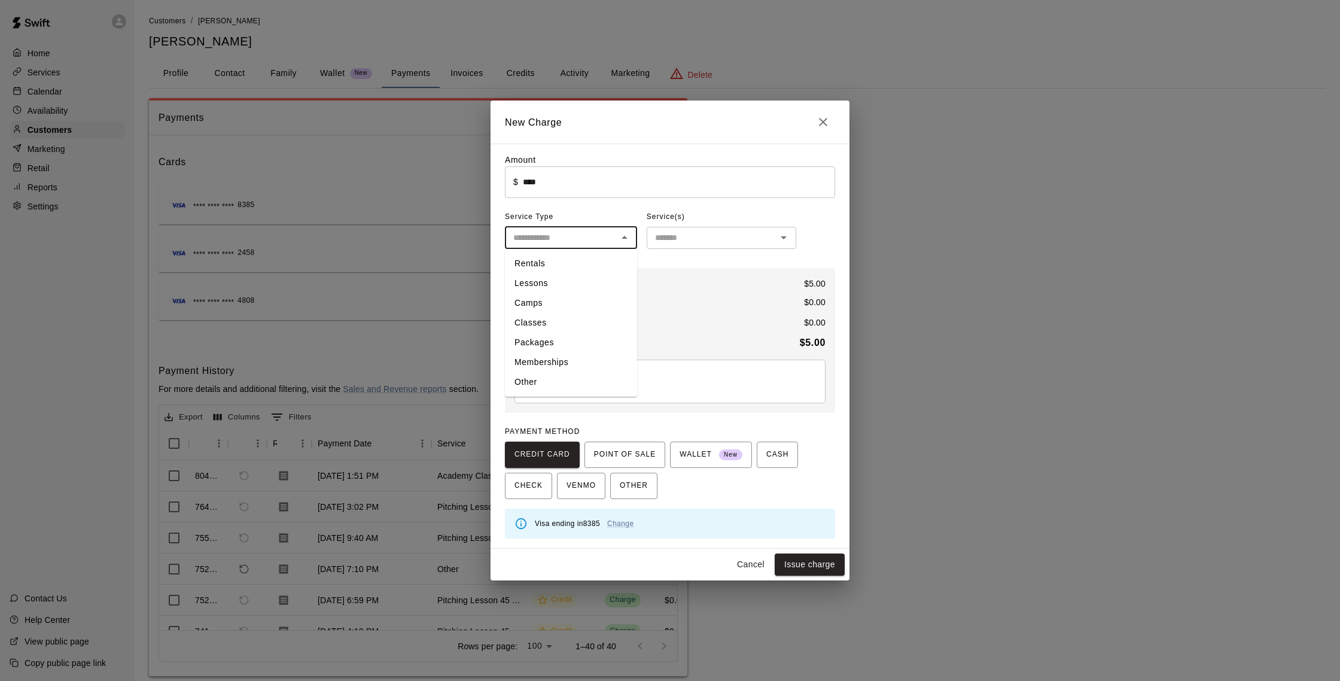
click at [559, 375] on li "Other" at bounding box center [571, 382] width 132 height 20
type input "*****"
click at [664, 251] on div "Amount ​ $ **** ​ Service Type ***** ​ Service(s) Manage Options ​ Subtotal $ 5…" at bounding box center [670, 346] width 330 height 385
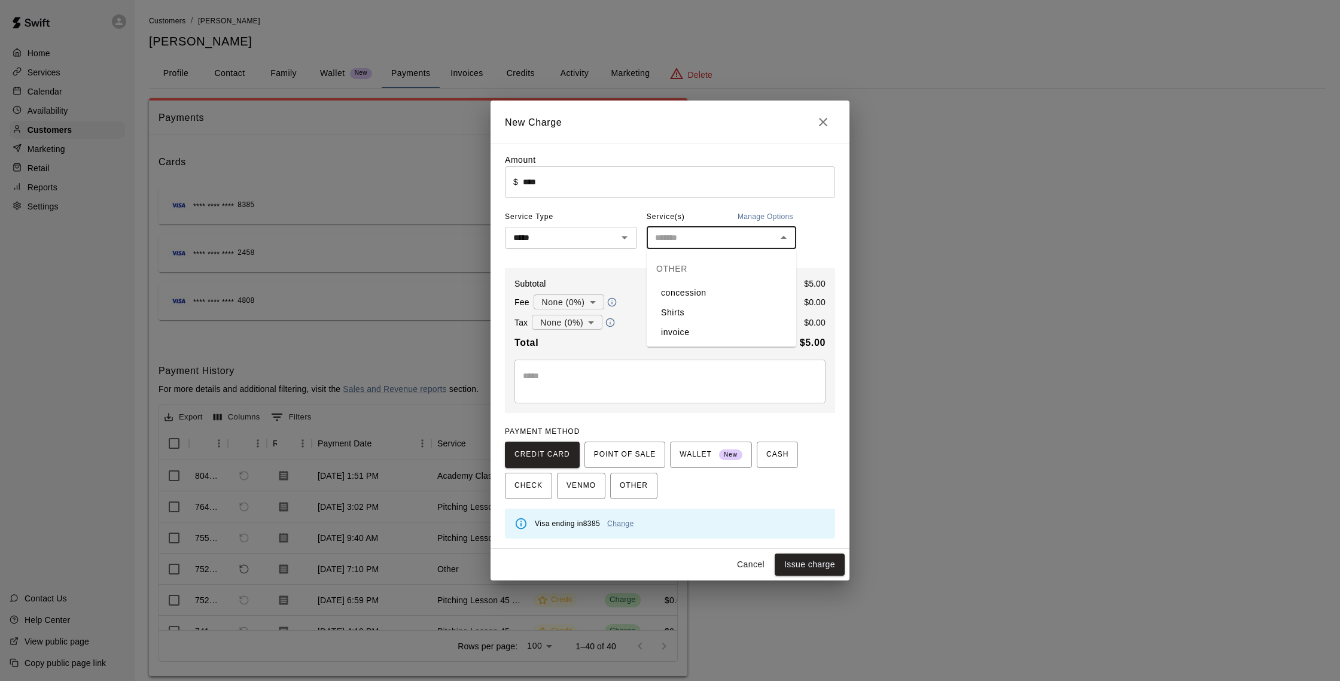
click at [671, 242] on input "text" at bounding box center [711, 237] width 123 height 15
click at [695, 334] on li "invoice" at bounding box center [722, 333] width 150 height 20
click at [696, 239] on input "*******" at bounding box center [703, 237] width 107 height 15
click at [695, 294] on li "concession" at bounding box center [722, 293] width 150 height 20
type input "**********"
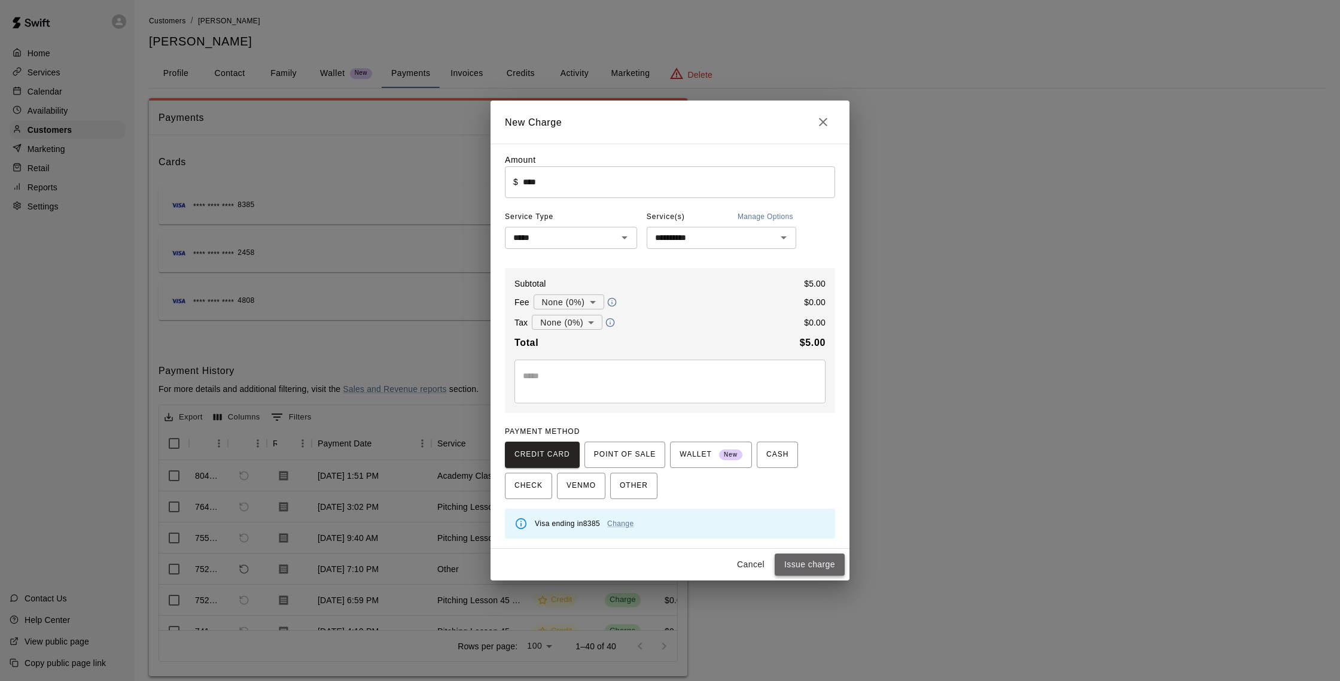
click at [819, 566] on button "Issue charge" at bounding box center [810, 565] width 70 height 22
type input "*"
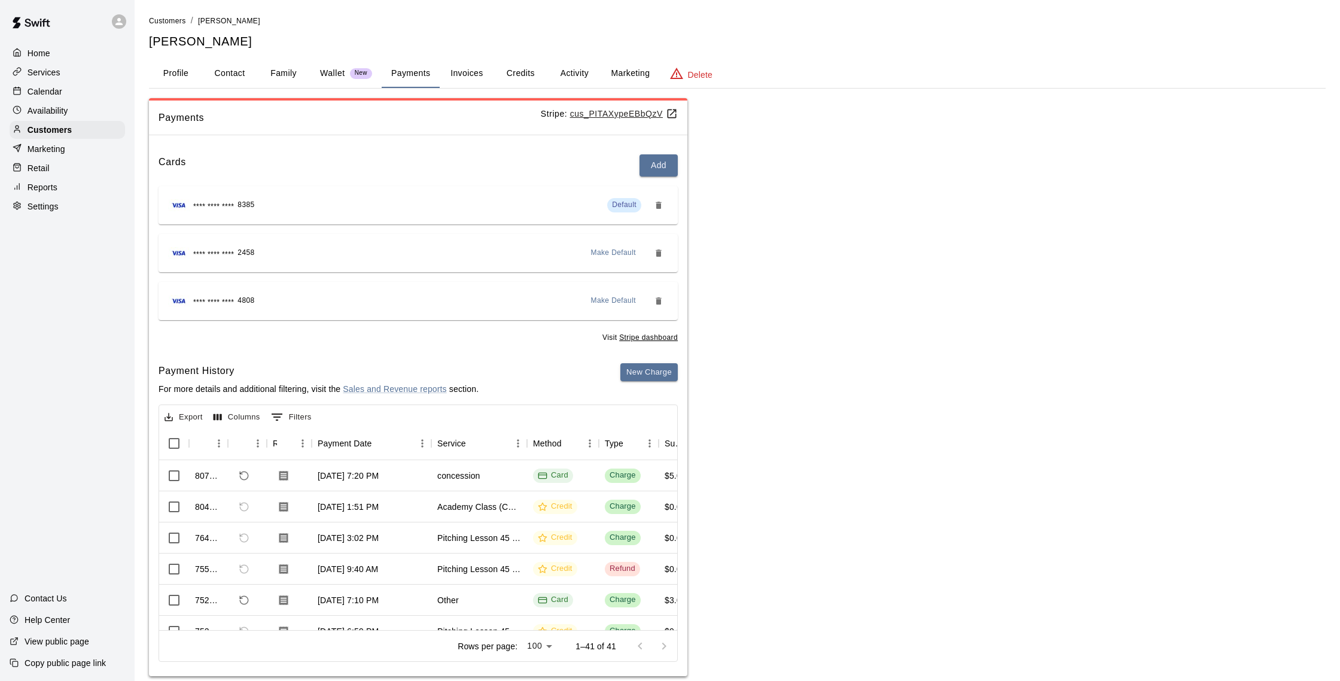
click at [57, 95] on p "Calendar" at bounding box center [45, 92] width 35 height 12
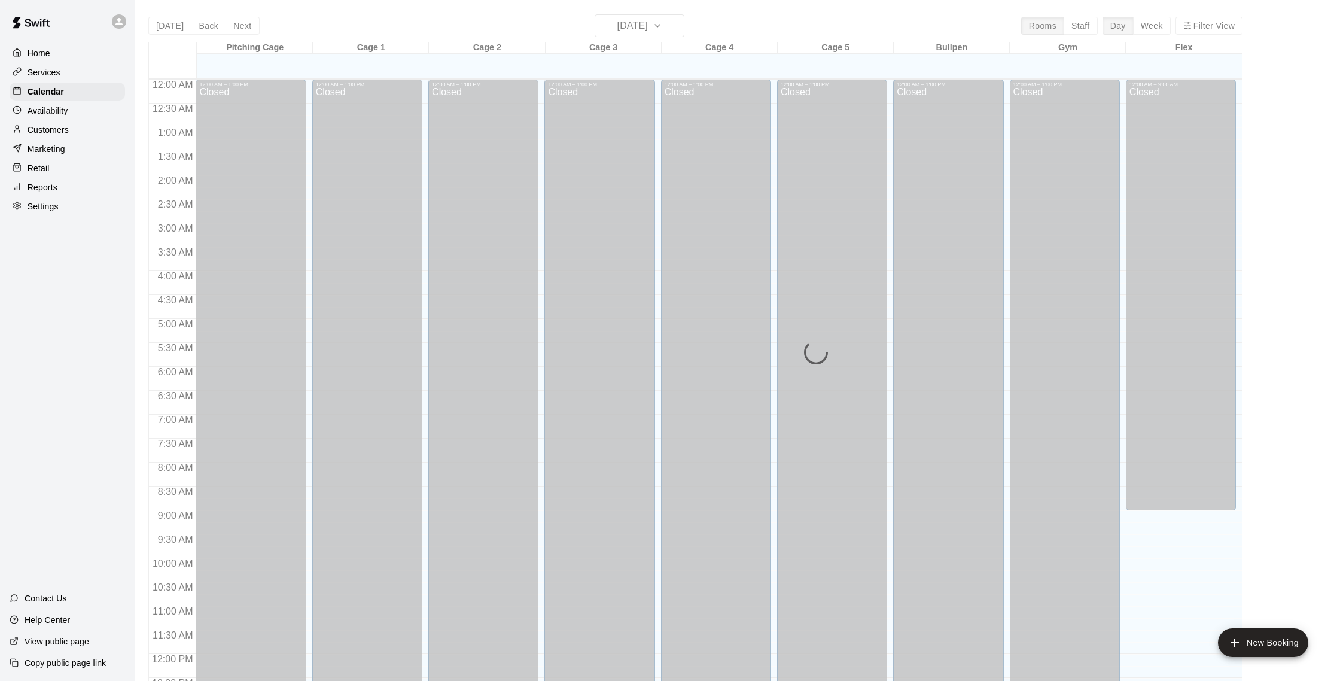
scroll to position [498, 0]
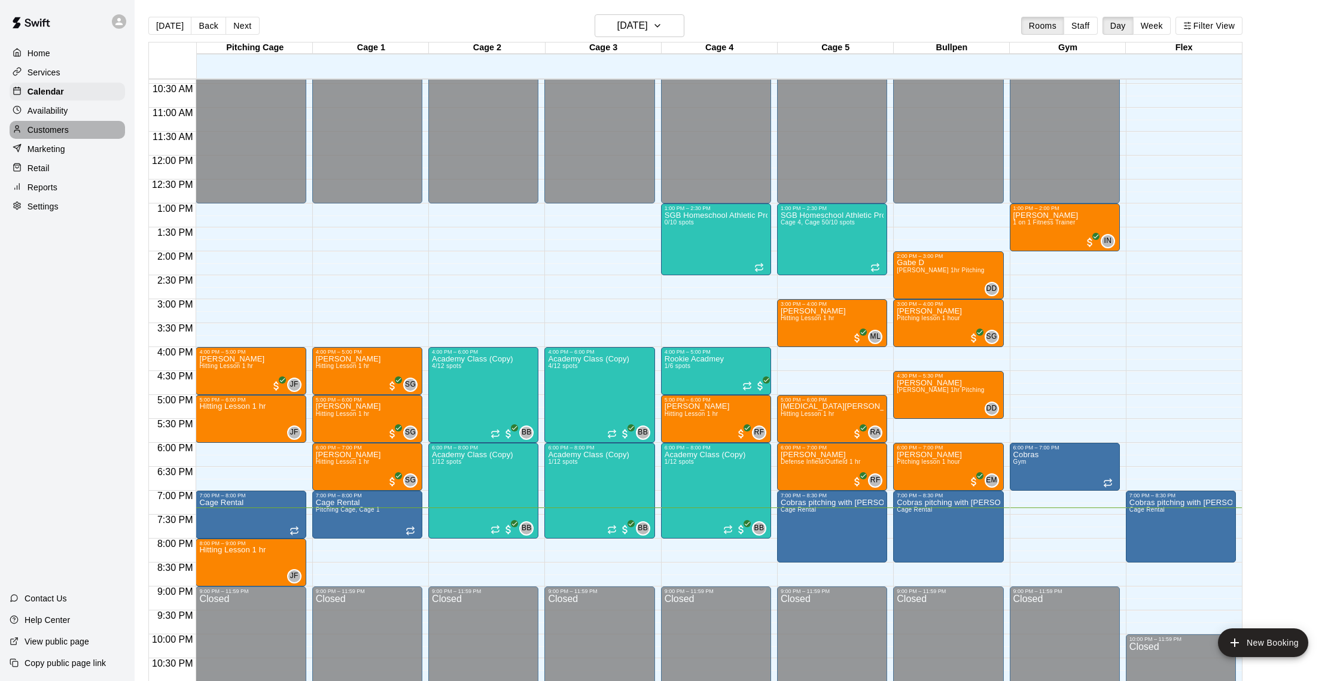
click at [74, 130] on div "Customers" at bounding box center [67, 130] width 115 height 18
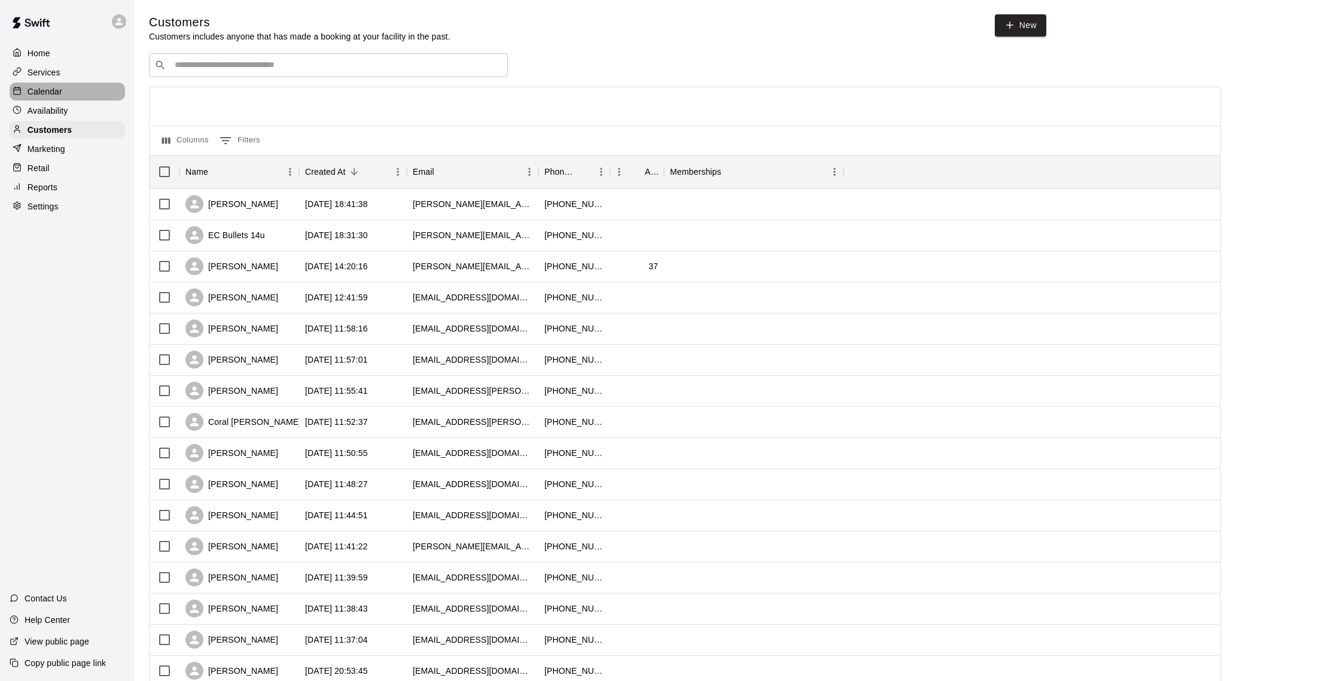
click at [67, 87] on div "Calendar" at bounding box center [67, 92] width 115 height 18
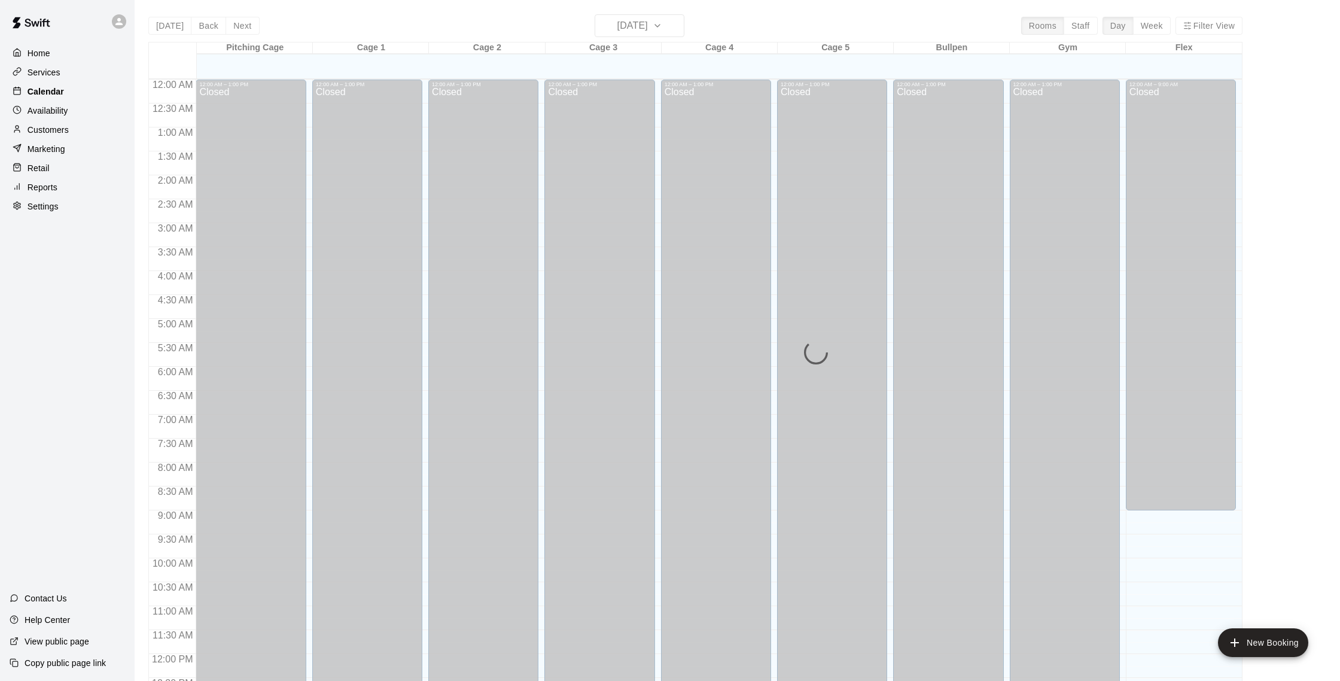
scroll to position [498, 0]
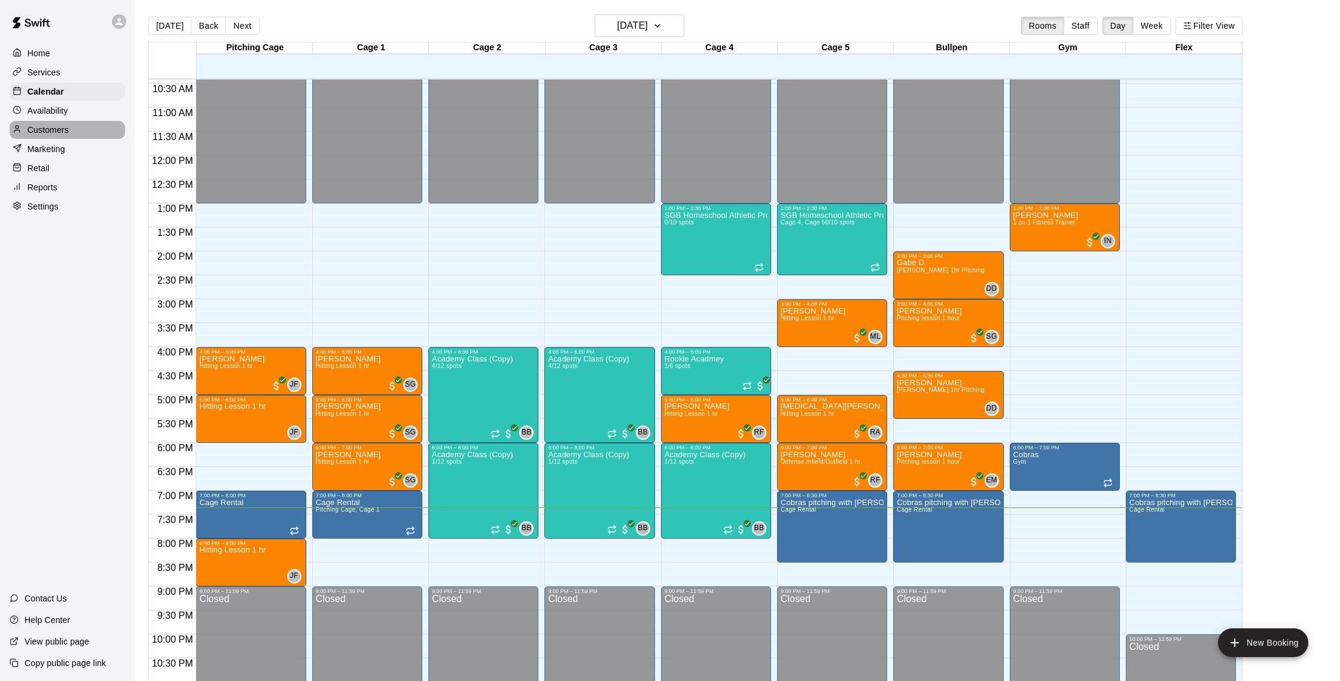
click at [60, 124] on p "Customers" at bounding box center [48, 130] width 41 height 12
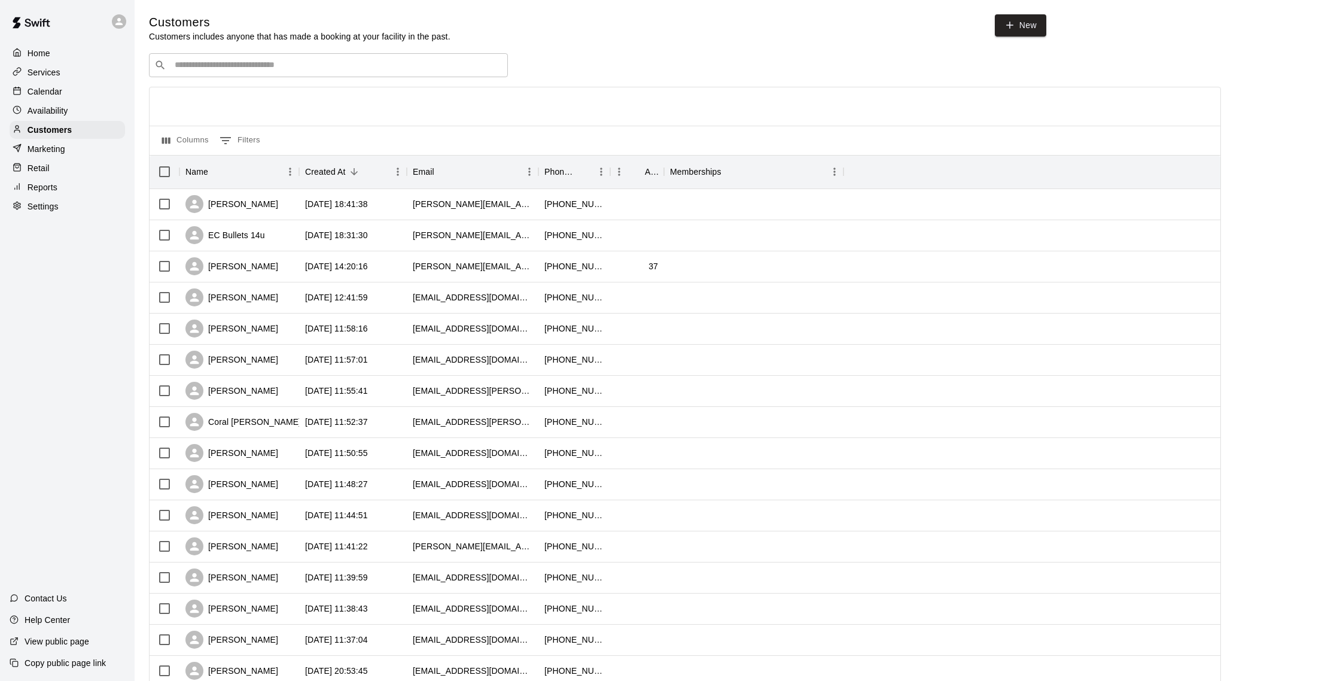
click at [56, 93] on p "Calendar" at bounding box center [45, 92] width 35 height 12
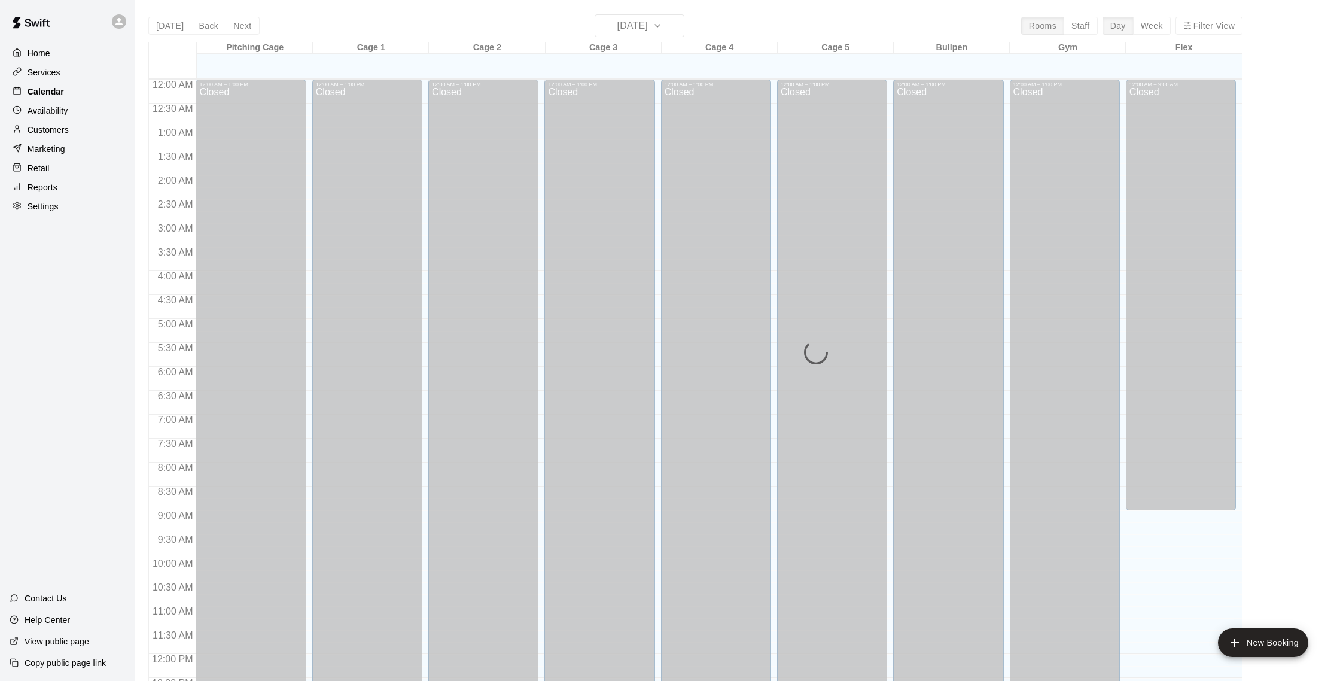
scroll to position [498, 0]
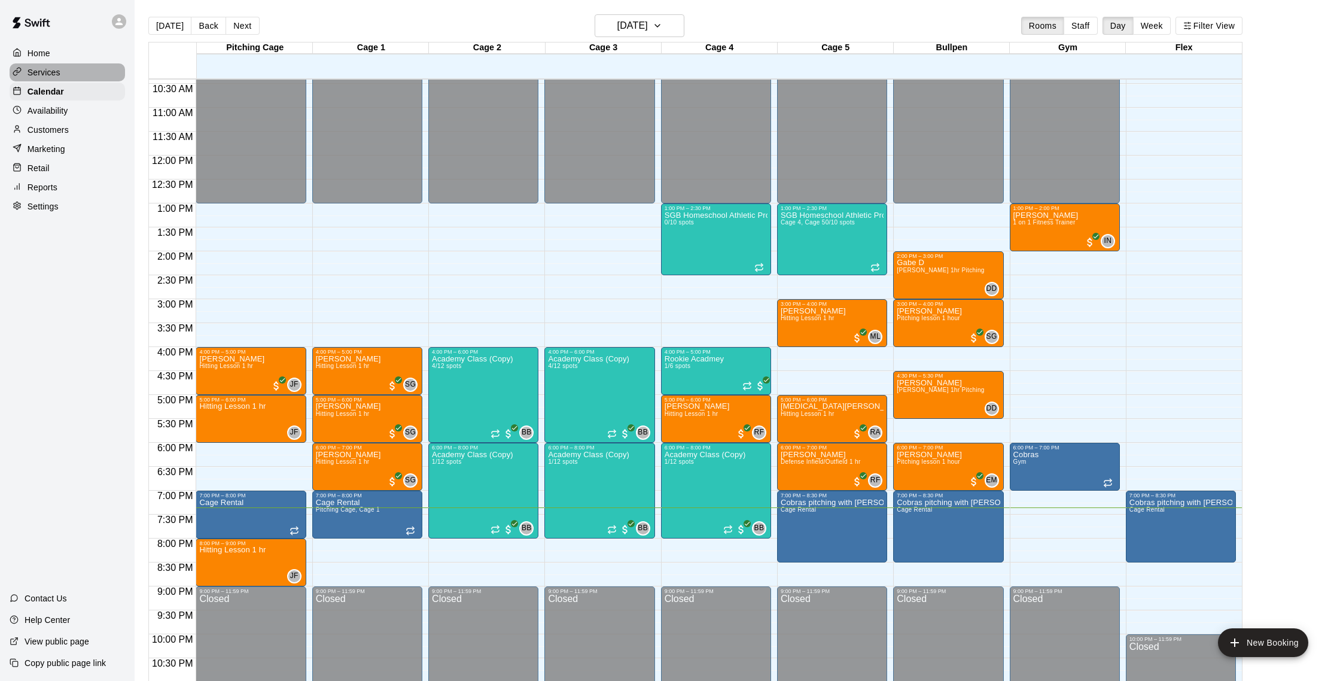
click at [65, 80] on div "Services" at bounding box center [67, 72] width 115 height 18
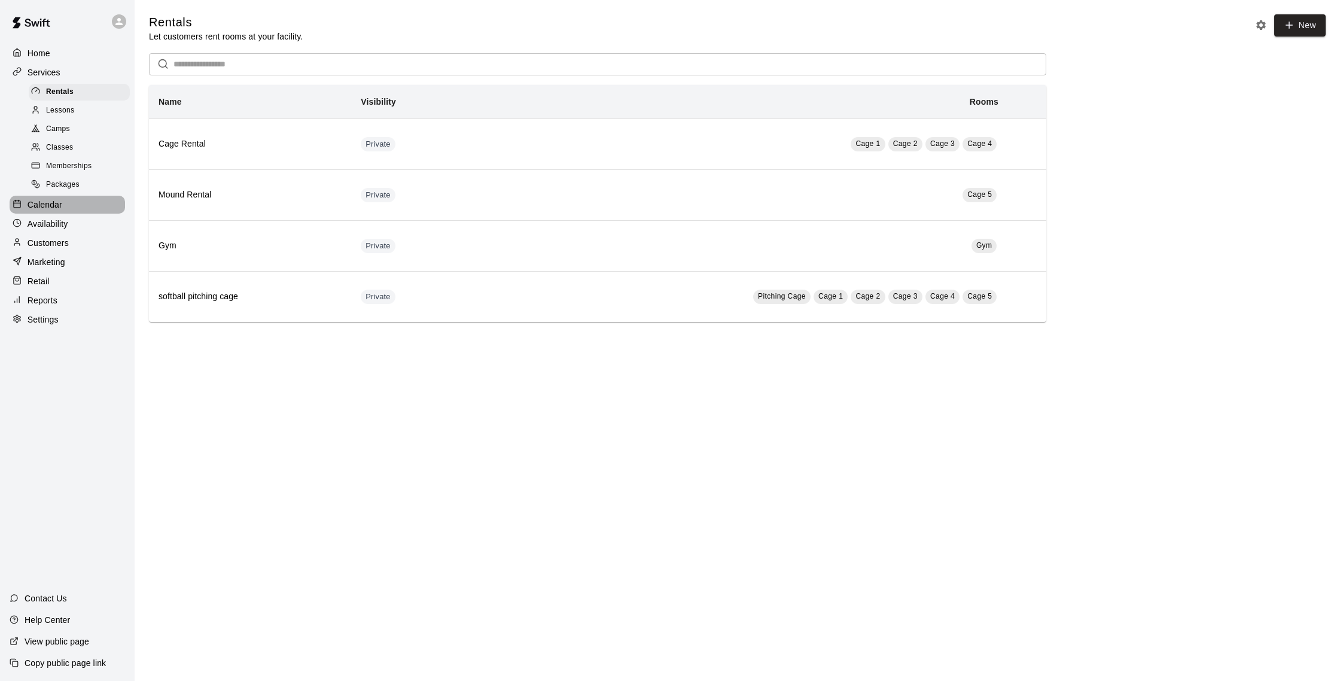
click at [65, 209] on div "Calendar" at bounding box center [67, 205] width 115 height 18
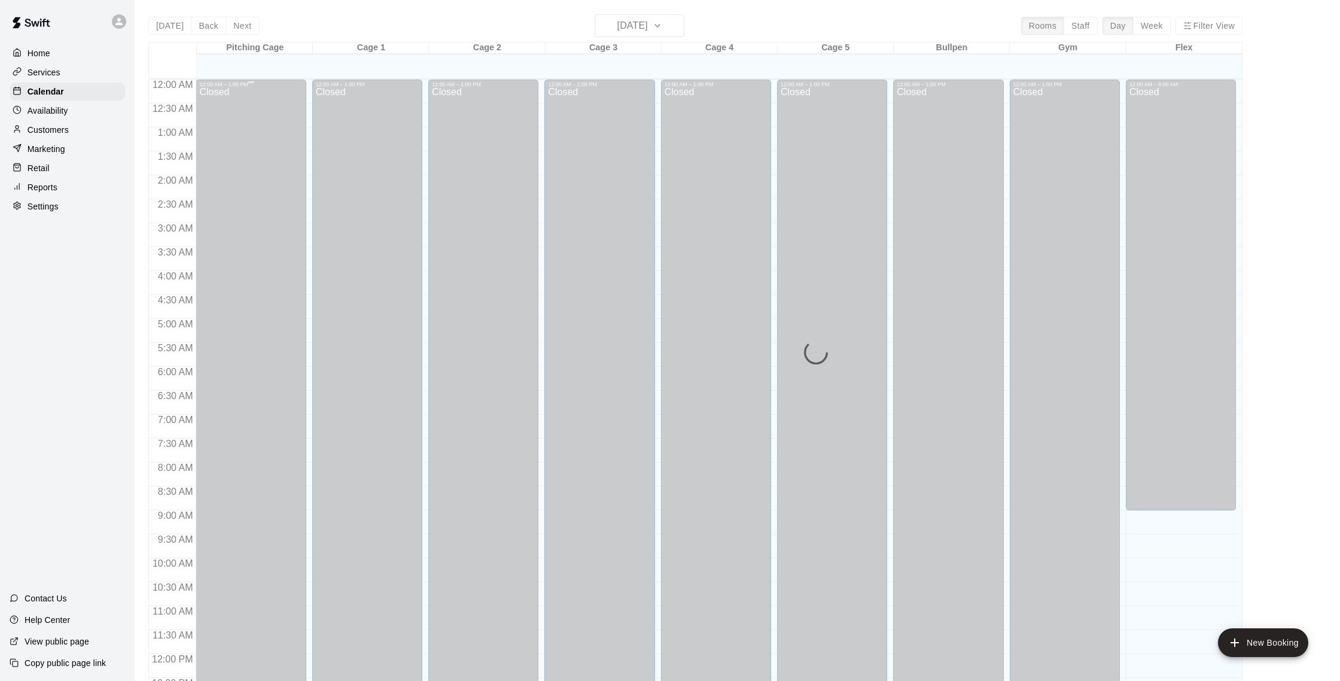
scroll to position [498, 0]
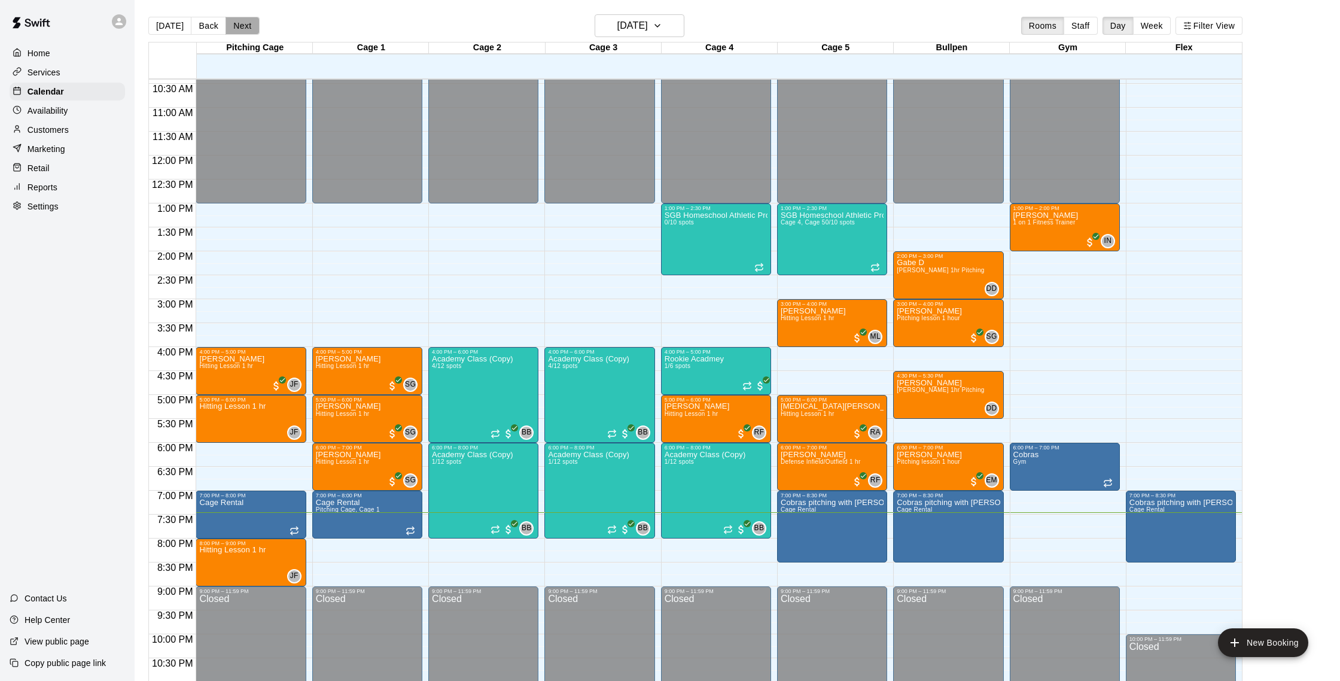
click at [232, 27] on button "Next" at bounding box center [243, 26] width 34 height 18
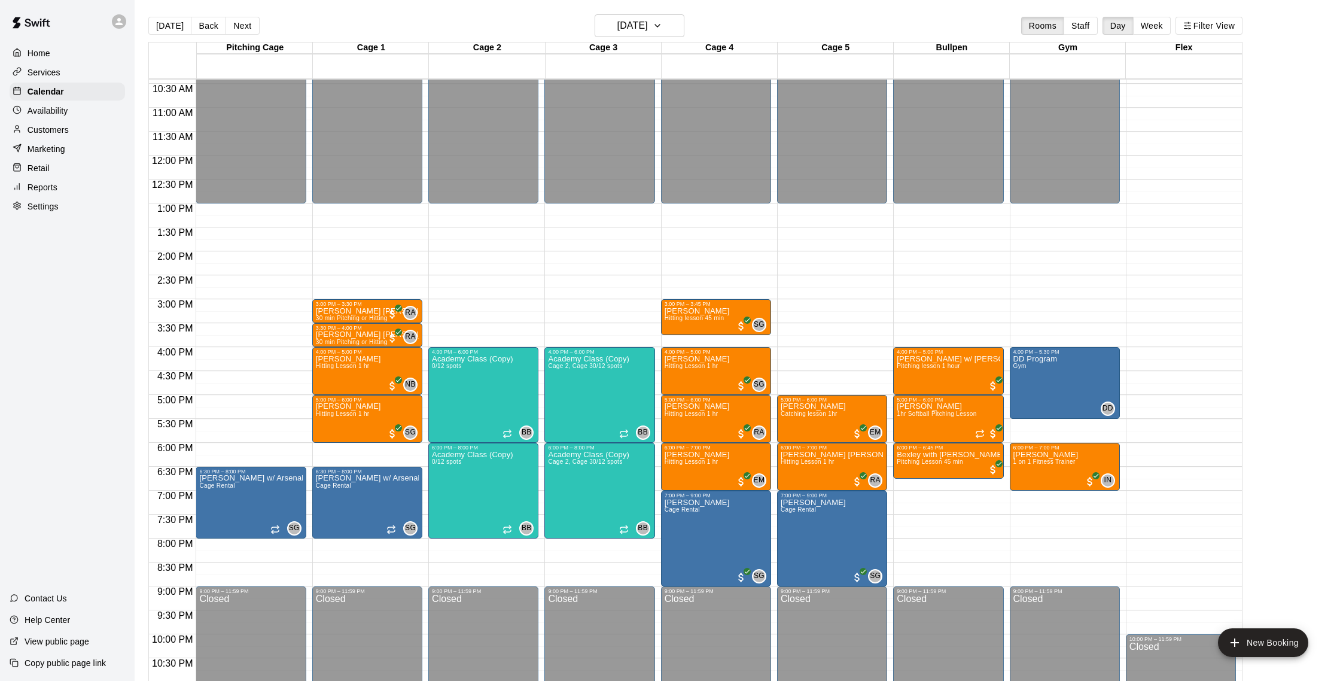
scroll to position [488, 0]
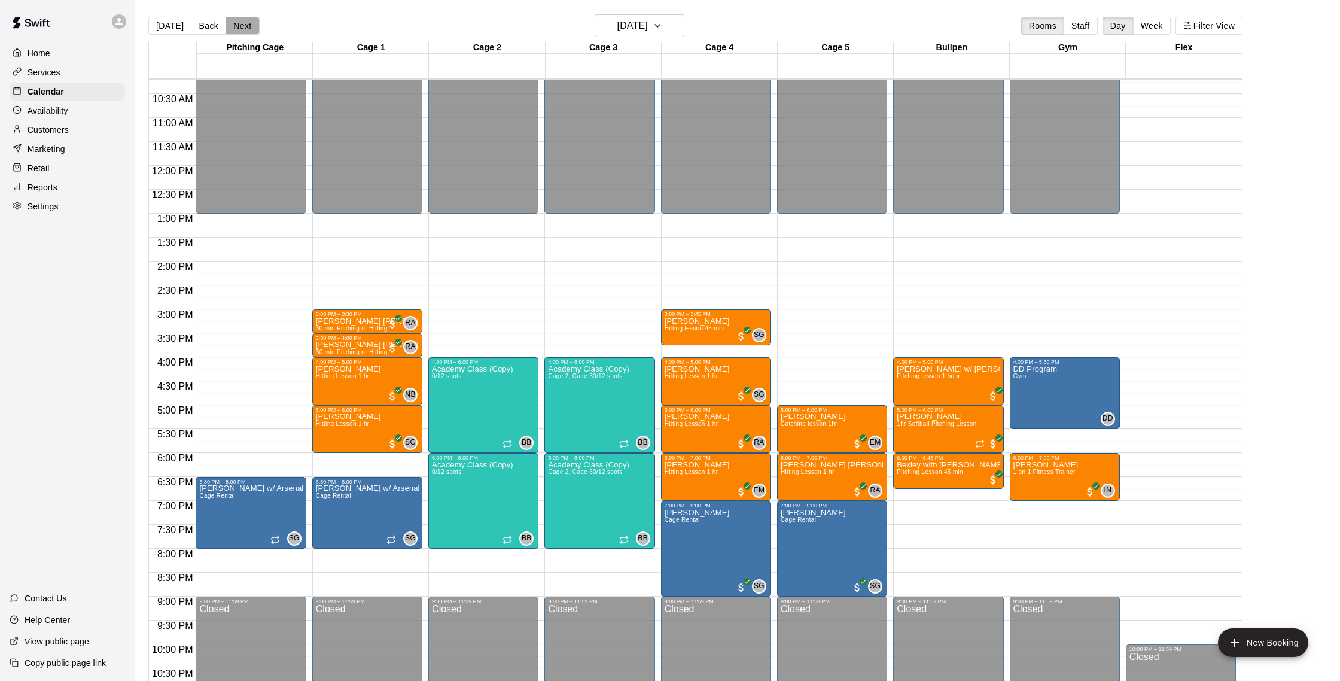
click at [239, 27] on button "Next" at bounding box center [243, 26] width 34 height 18
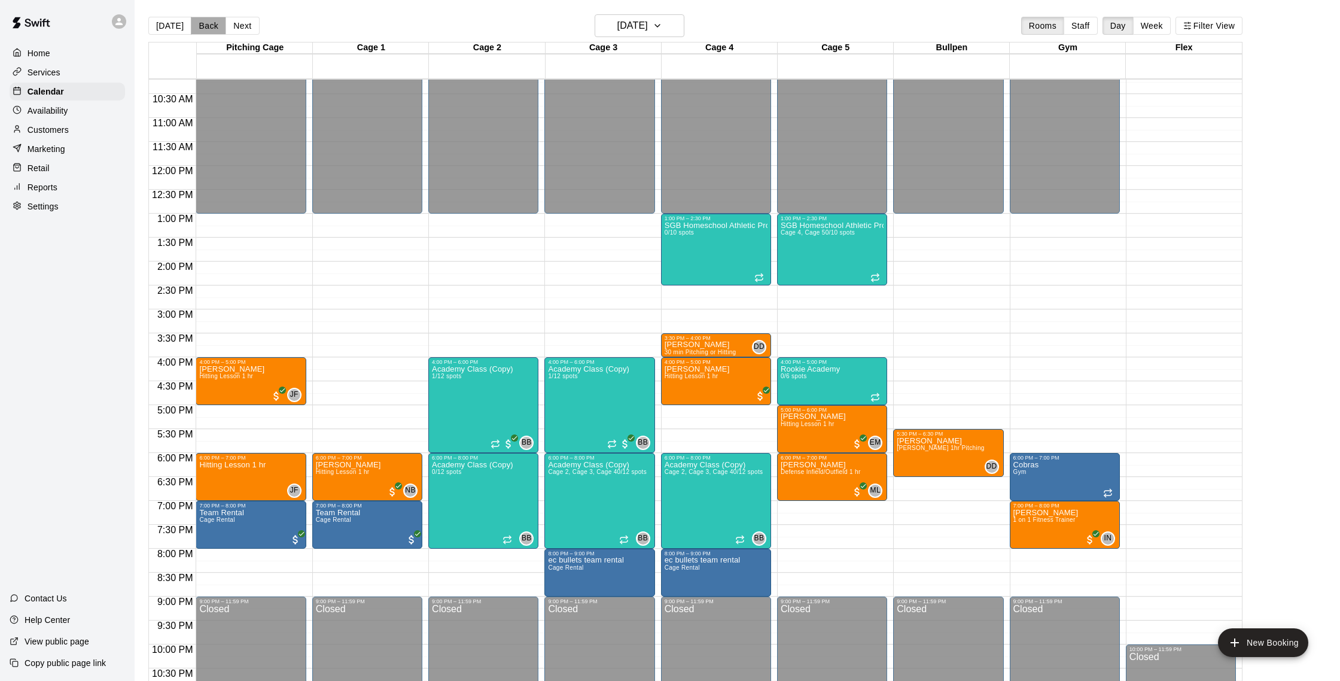
click at [211, 27] on button "Back" at bounding box center [208, 26] width 35 height 18
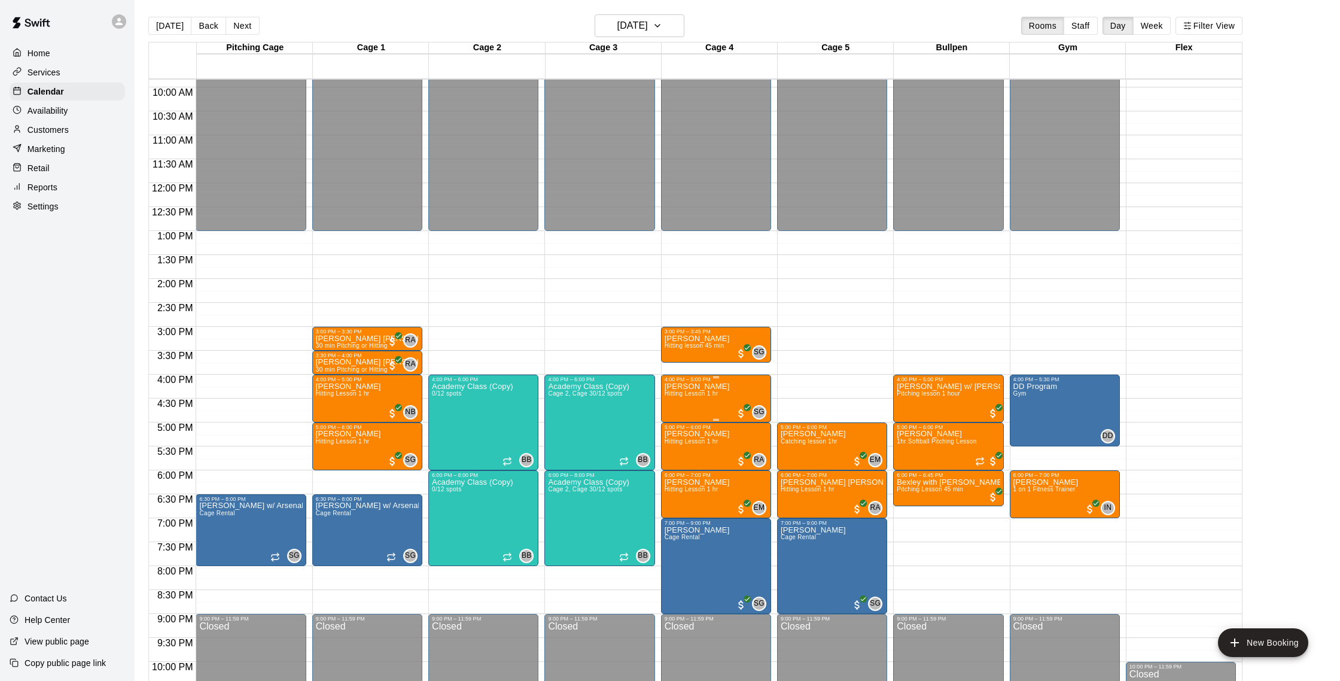
scroll to position [470, 0]
click at [62, 131] on p "Customers" at bounding box center [48, 130] width 41 height 12
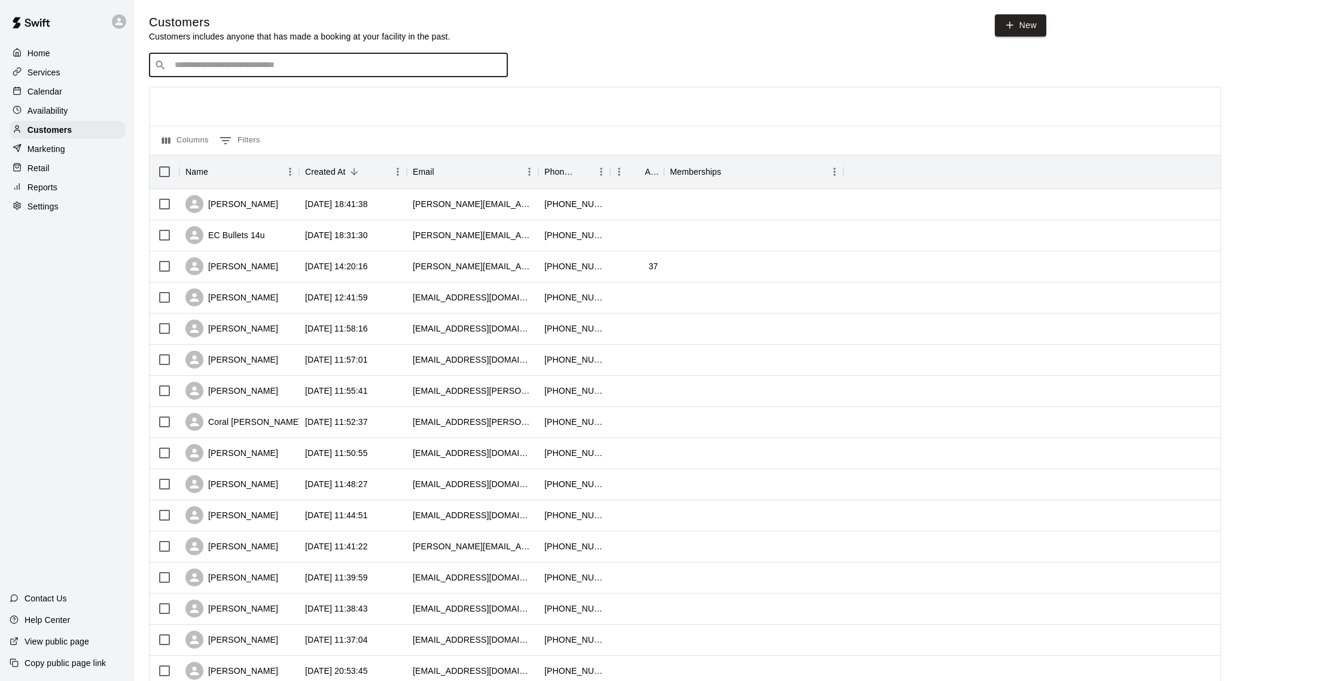
click at [241, 66] on input "Search customers by name or email" at bounding box center [337, 65] width 332 height 12
type input "*****"
click at [244, 89] on div "[PERSON_NAME]" at bounding box center [247, 90] width 129 height 13
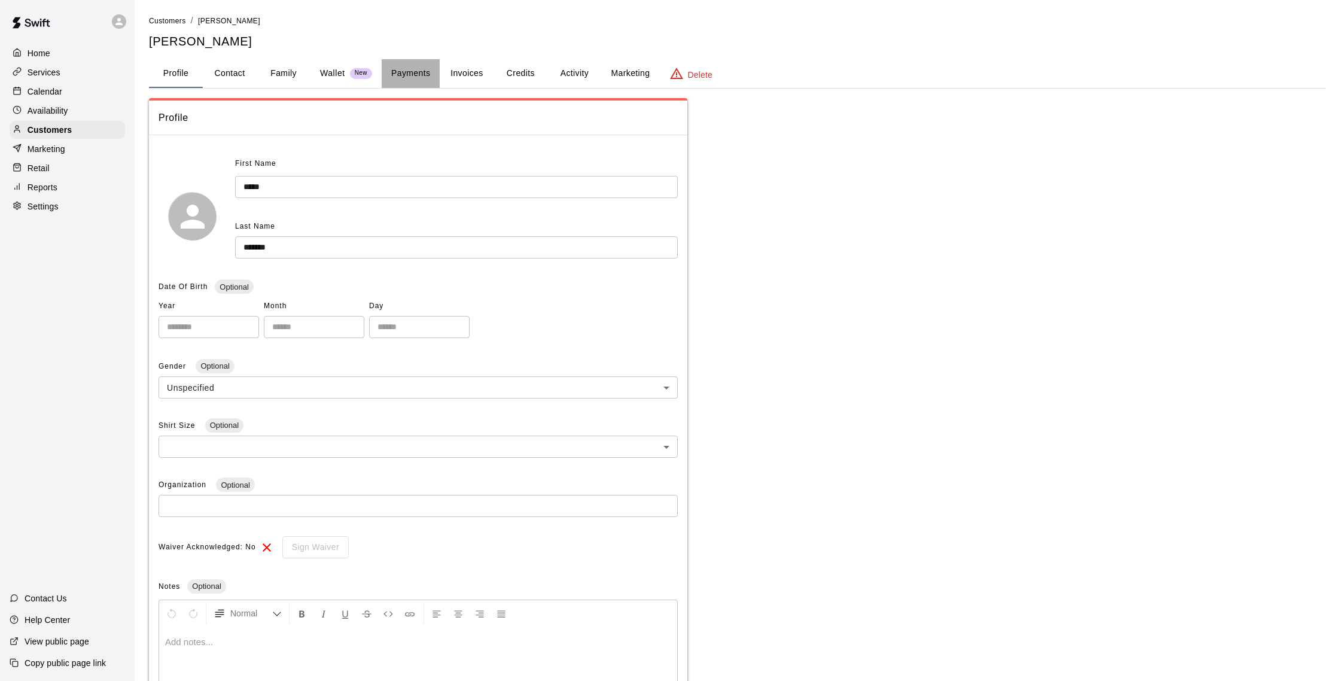
click at [408, 69] on button "Payments" at bounding box center [411, 73] width 58 height 29
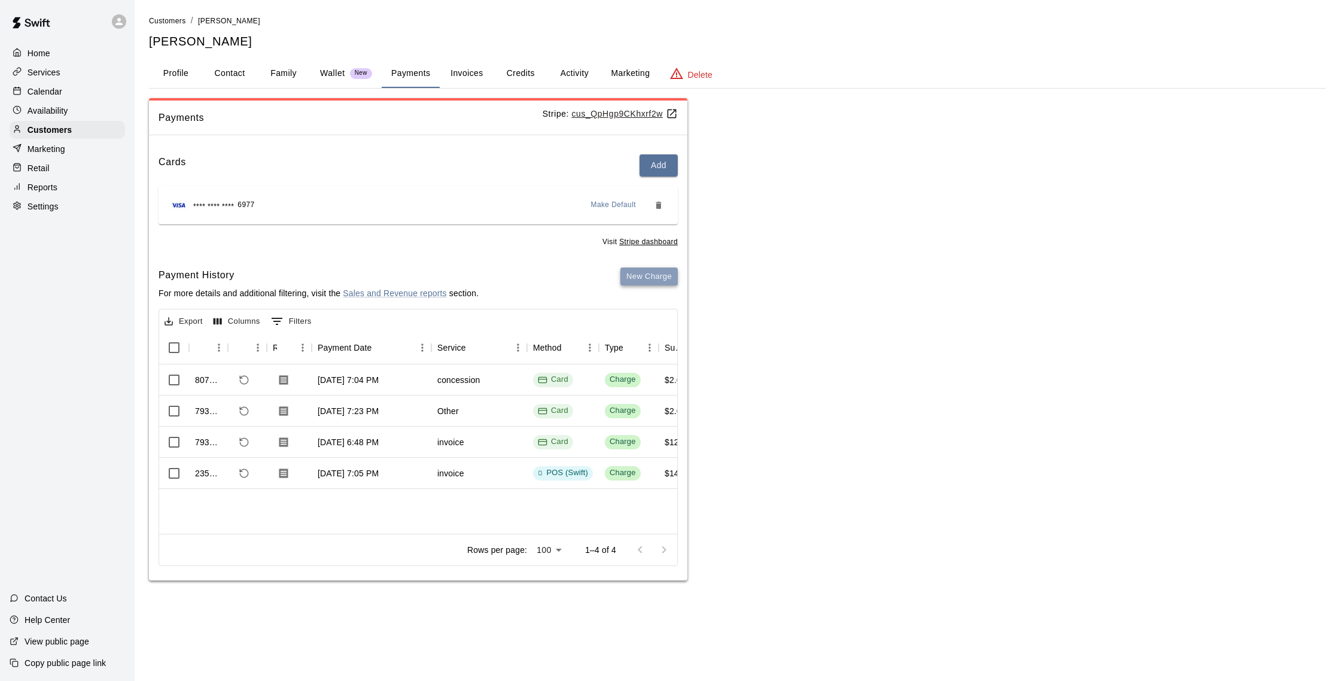
click at [671, 274] on button "New Charge" at bounding box center [649, 276] width 57 height 19
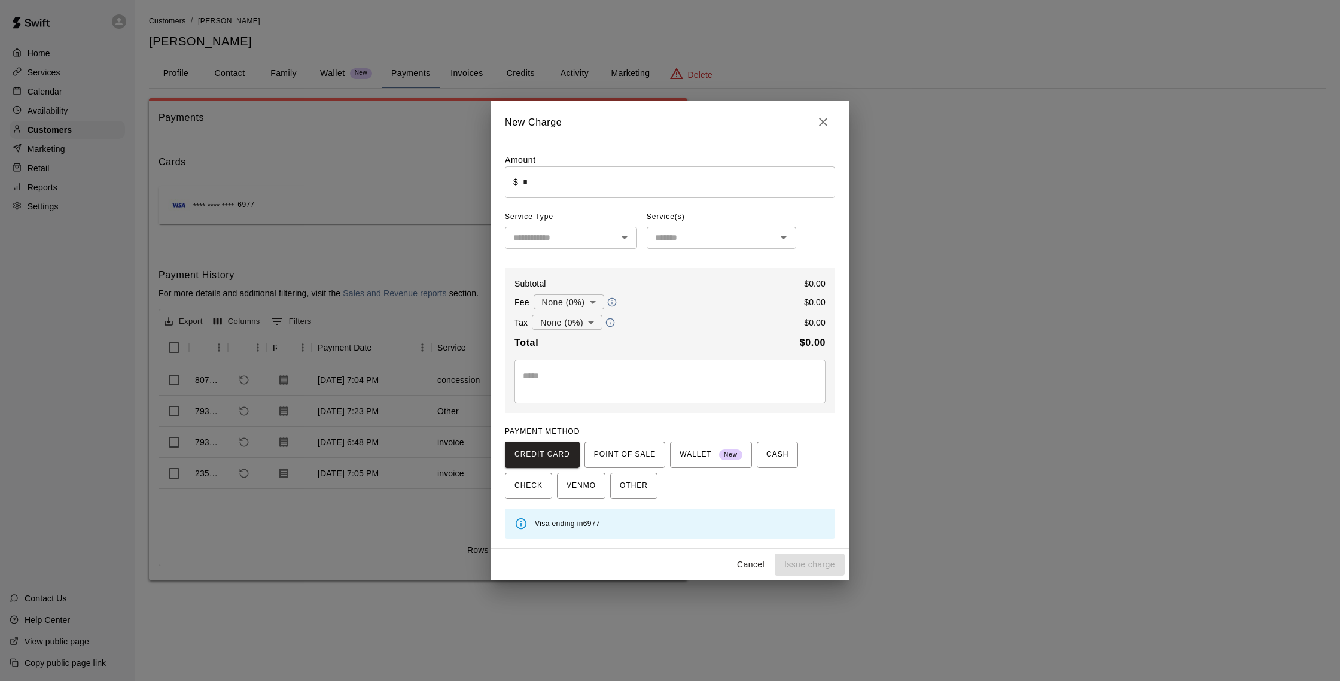
click at [558, 174] on input "*" at bounding box center [679, 182] width 312 height 32
click at [577, 228] on div "​" at bounding box center [571, 238] width 132 height 22
type input "****"
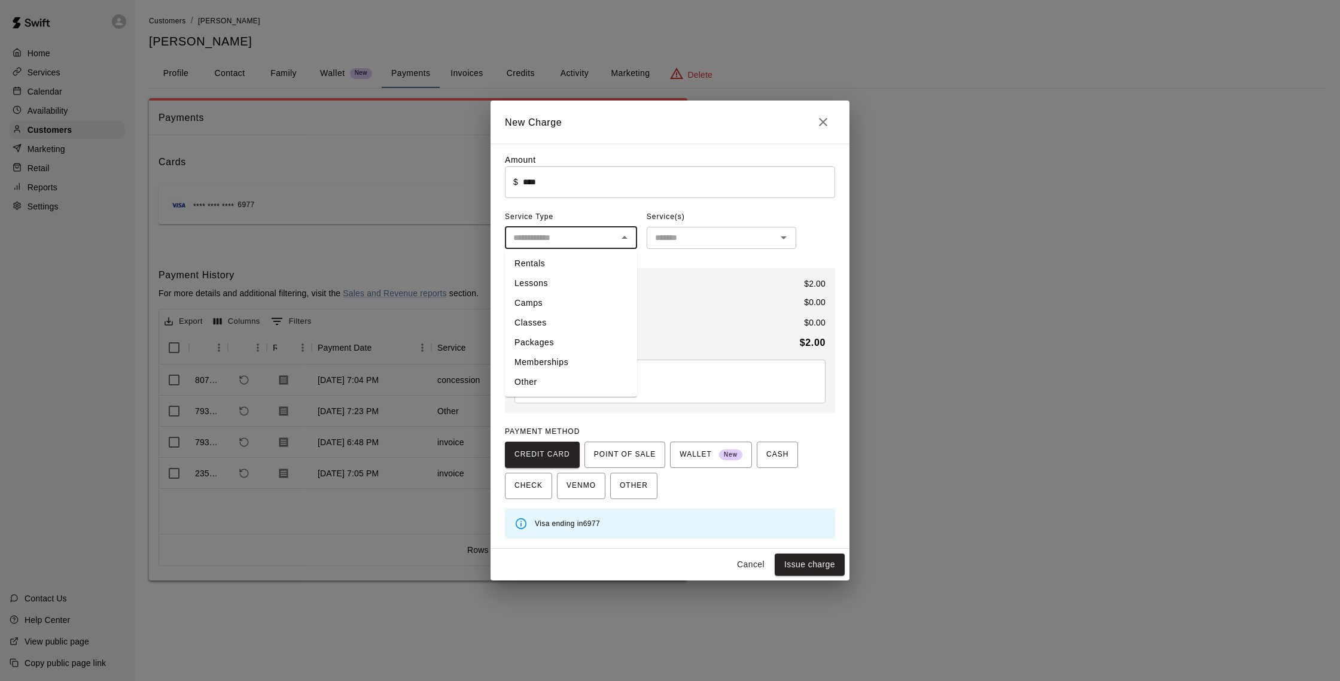
click at [541, 378] on li "Other" at bounding box center [571, 382] width 132 height 20
type input "*****"
click at [688, 232] on input "text" at bounding box center [711, 237] width 123 height 15
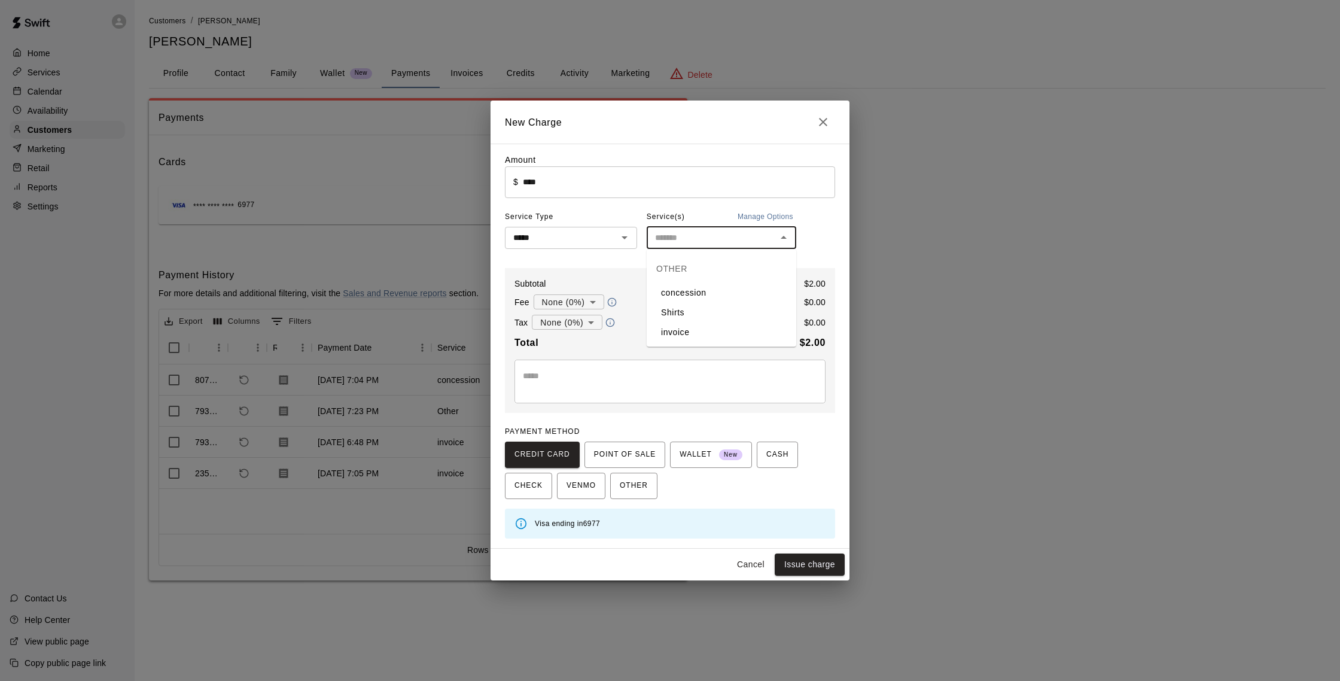
click at [693, 291] on li "concession" at bounding box center [722, 293] width 150 height 20
type input "**********"
click at [818, 560] on button "Issue charge" at bounding box center [810, 565] width 70 height 22
type input "*"
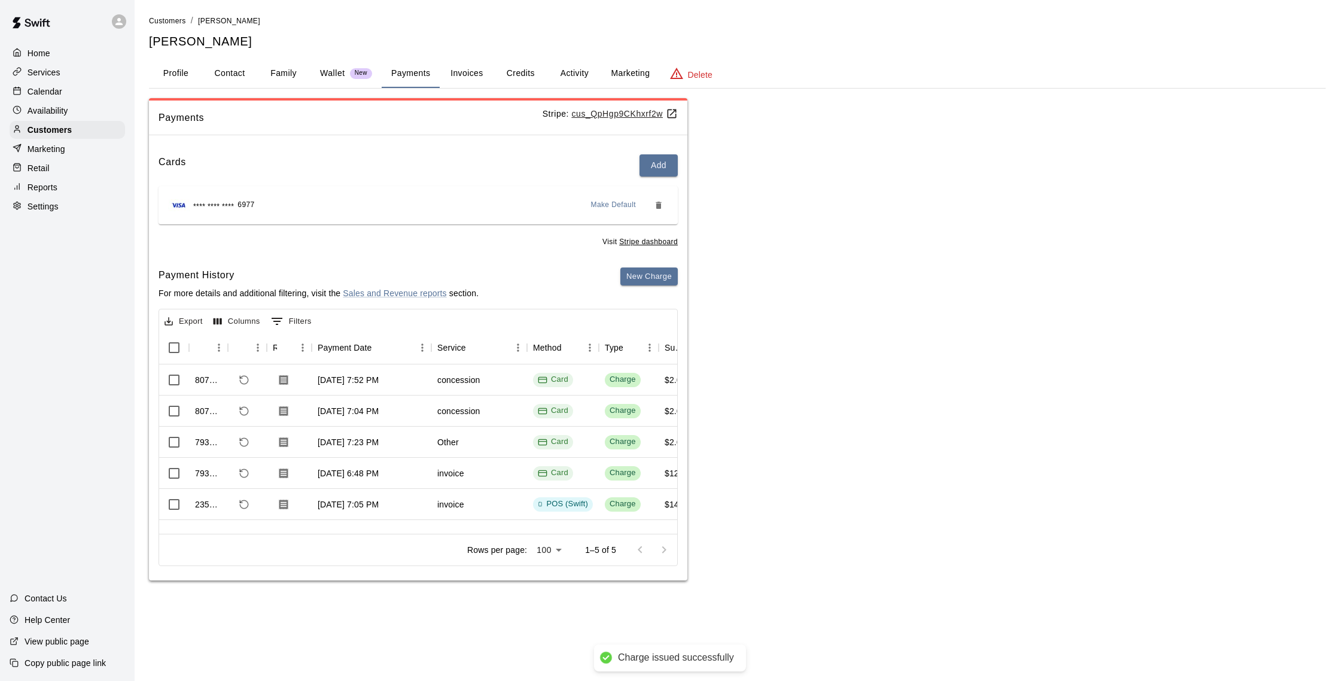
click at [64, 92] on div "Calendar" at bounding box center [67, 92] width 115 height 18
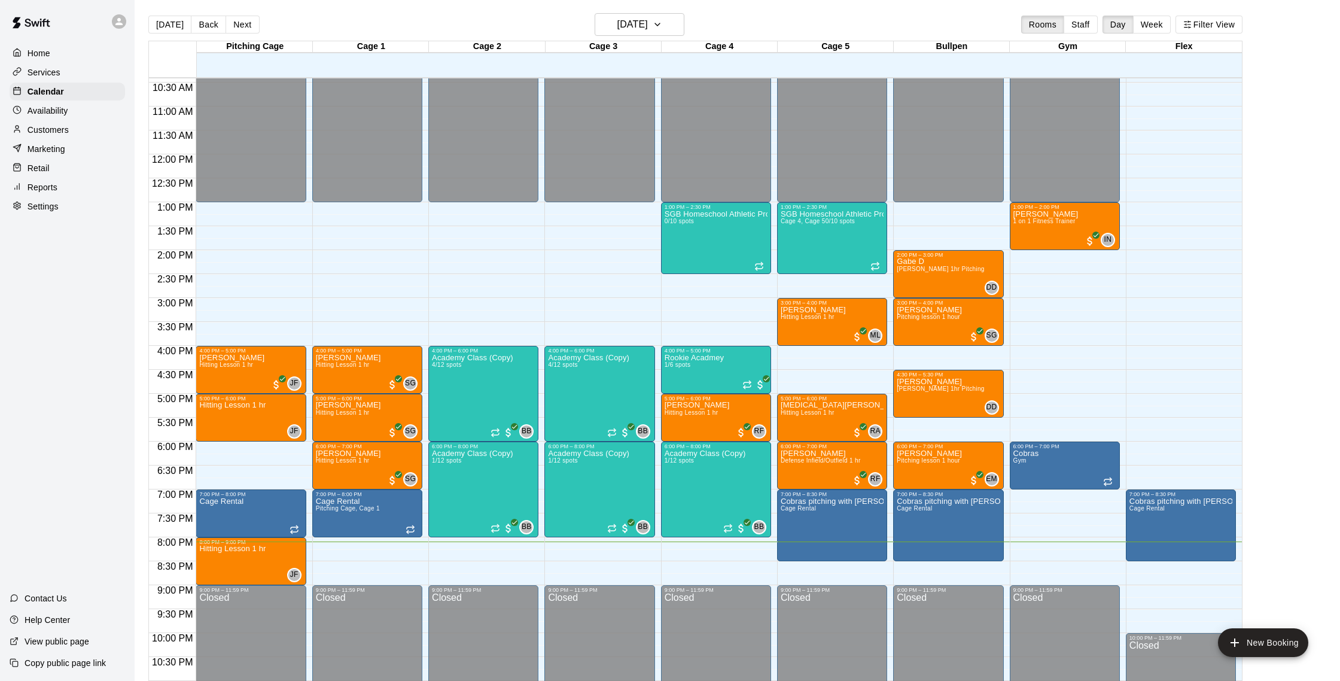
scroll to position [2, 0]
click at [72, 129] on div "Customers" at bounding box center [67, 130] width 115 height 18
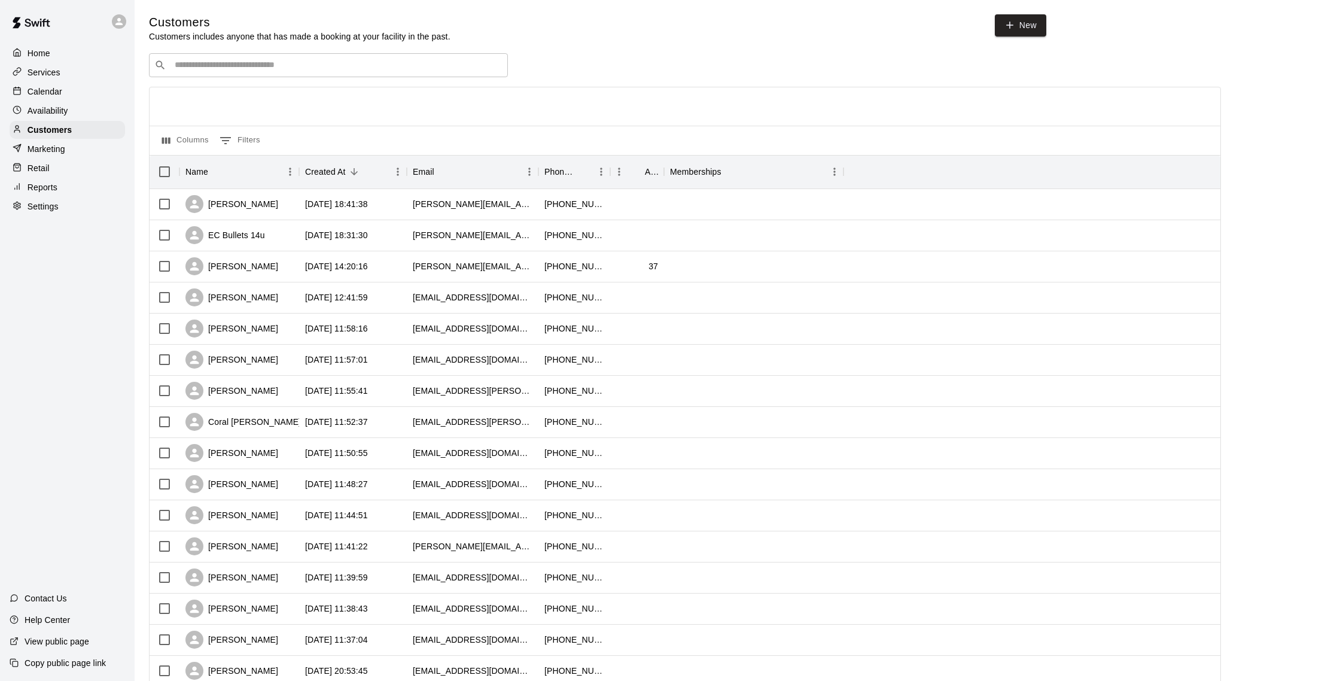
click at [60, 95] on p "Calendar" at bounding box center [45, 92] width 35 height 12
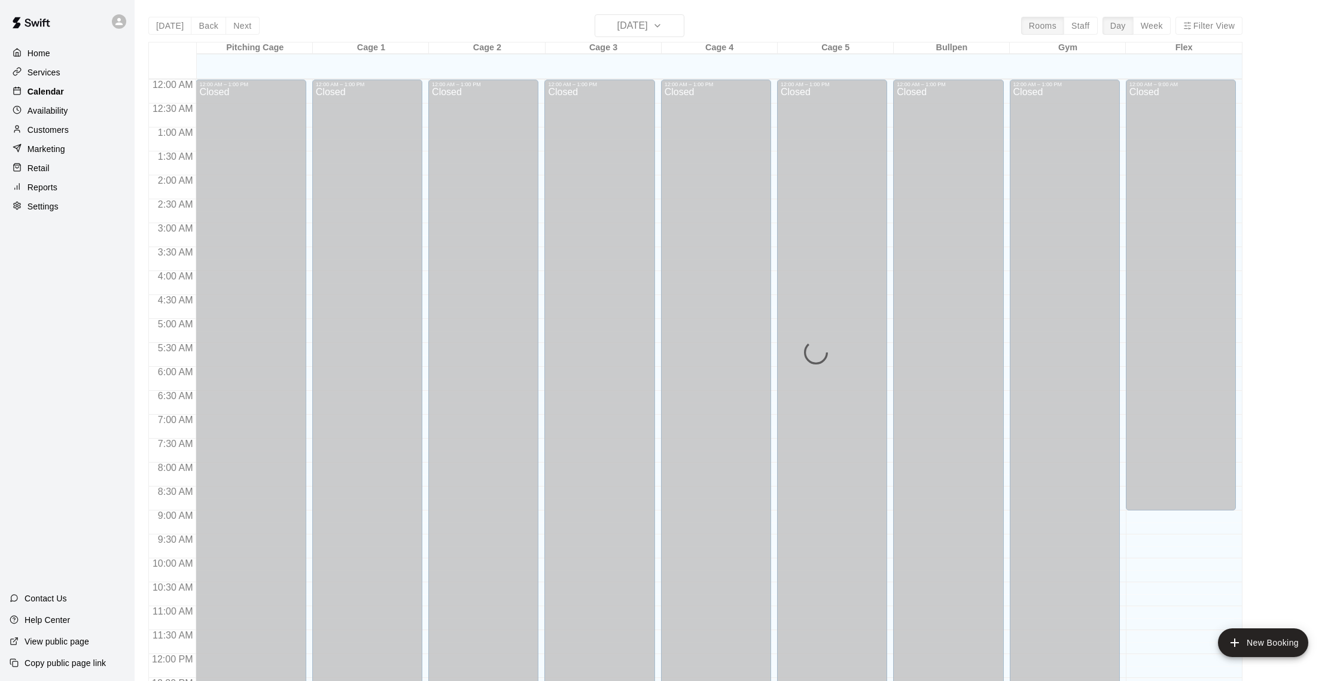
scroll to position [498, 0]
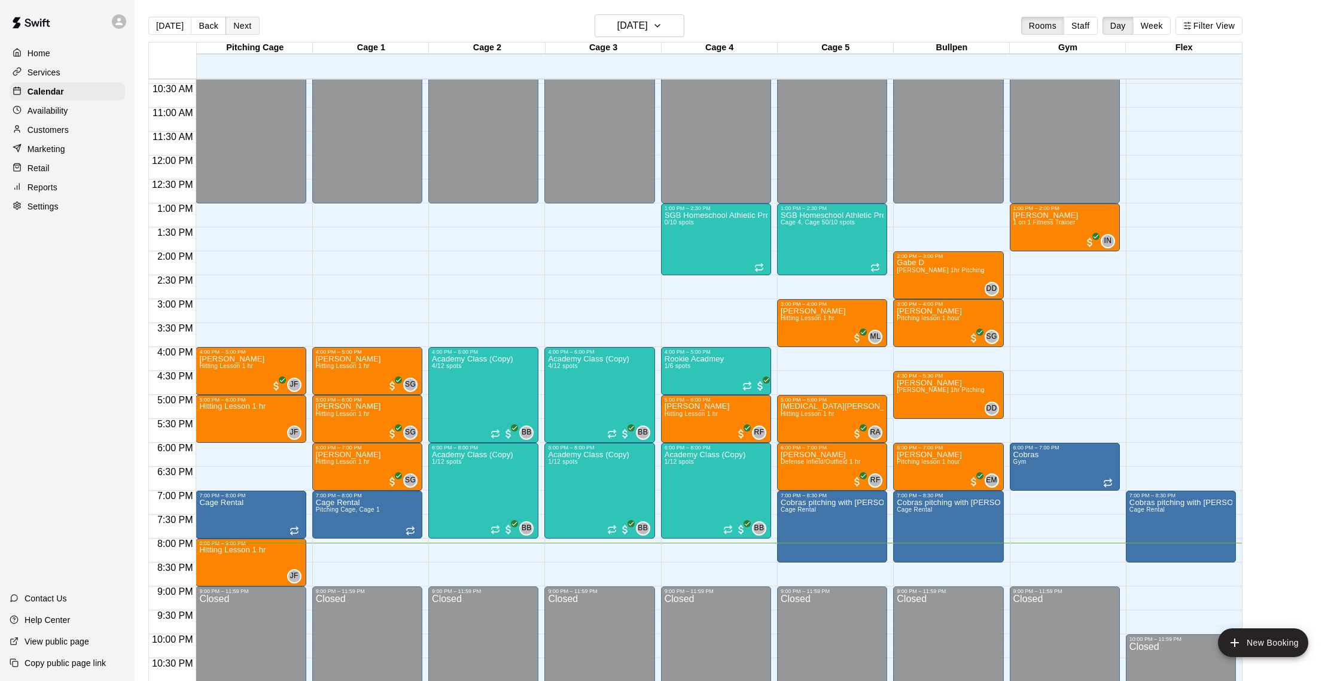
click at [232, 26] on button "Next" at bounding box center [243, 26] width 34 height 18
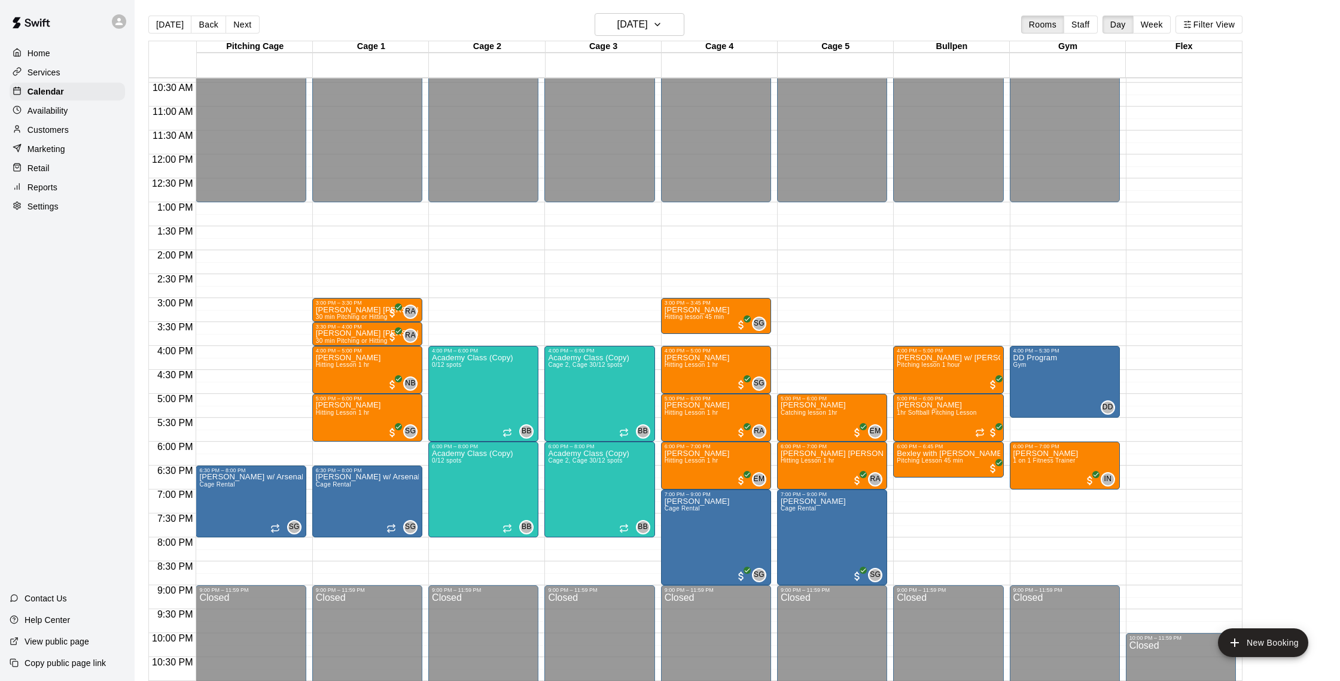
scroll to position [499, 0]
click at [254, 25] on button "Next" at bounding box center [243, 25] width 34 height 18
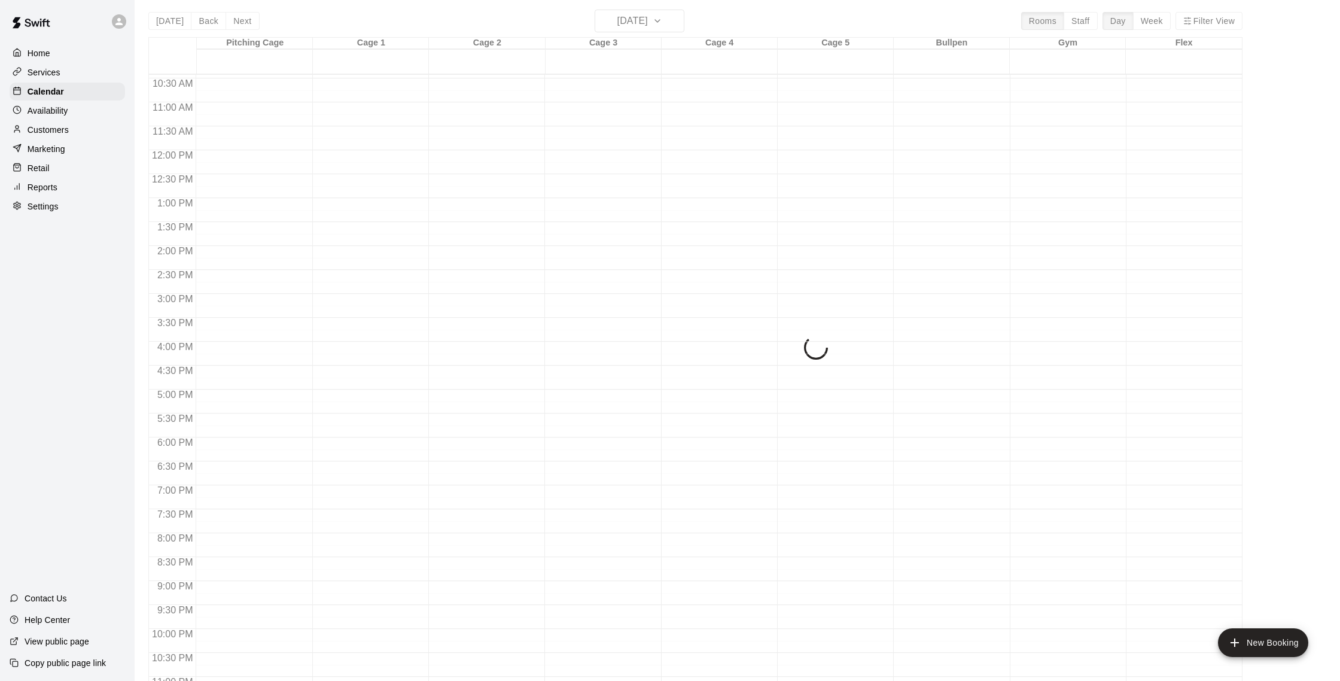
scroll to position [6, 0]
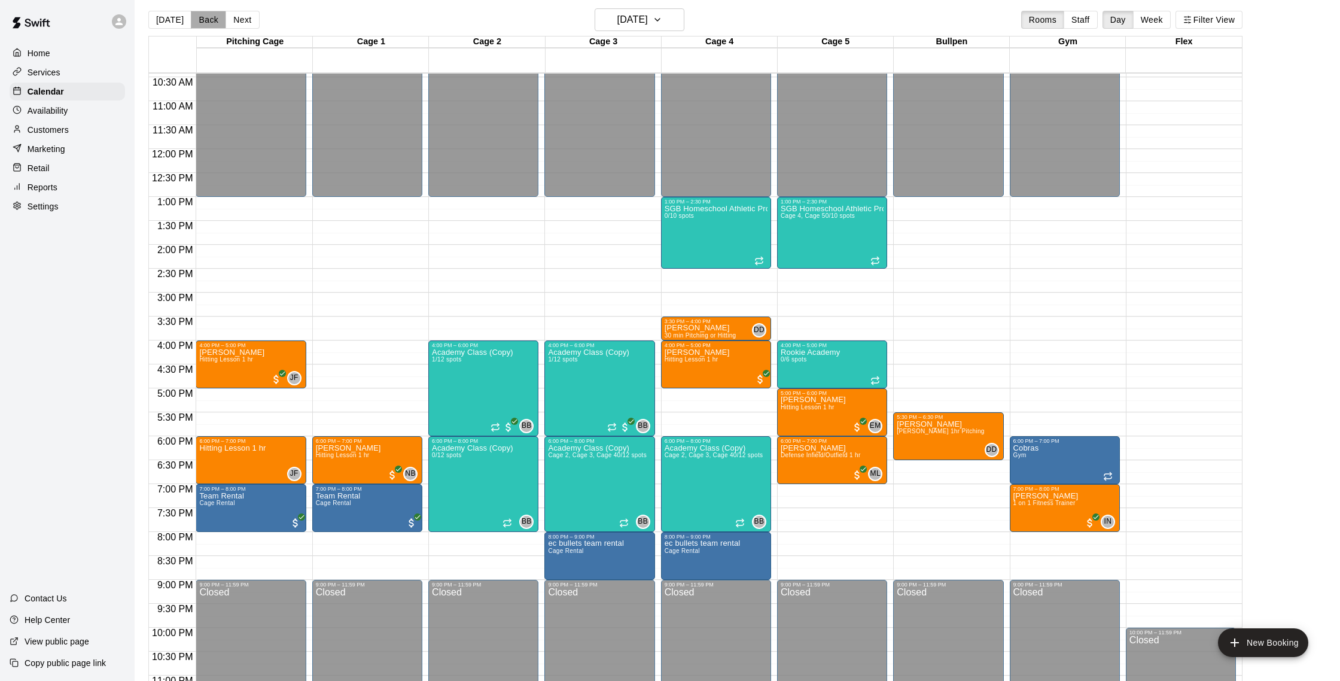
click at [200, 17] on button "Back" at bounding box center [208, 20] width 35 height 18
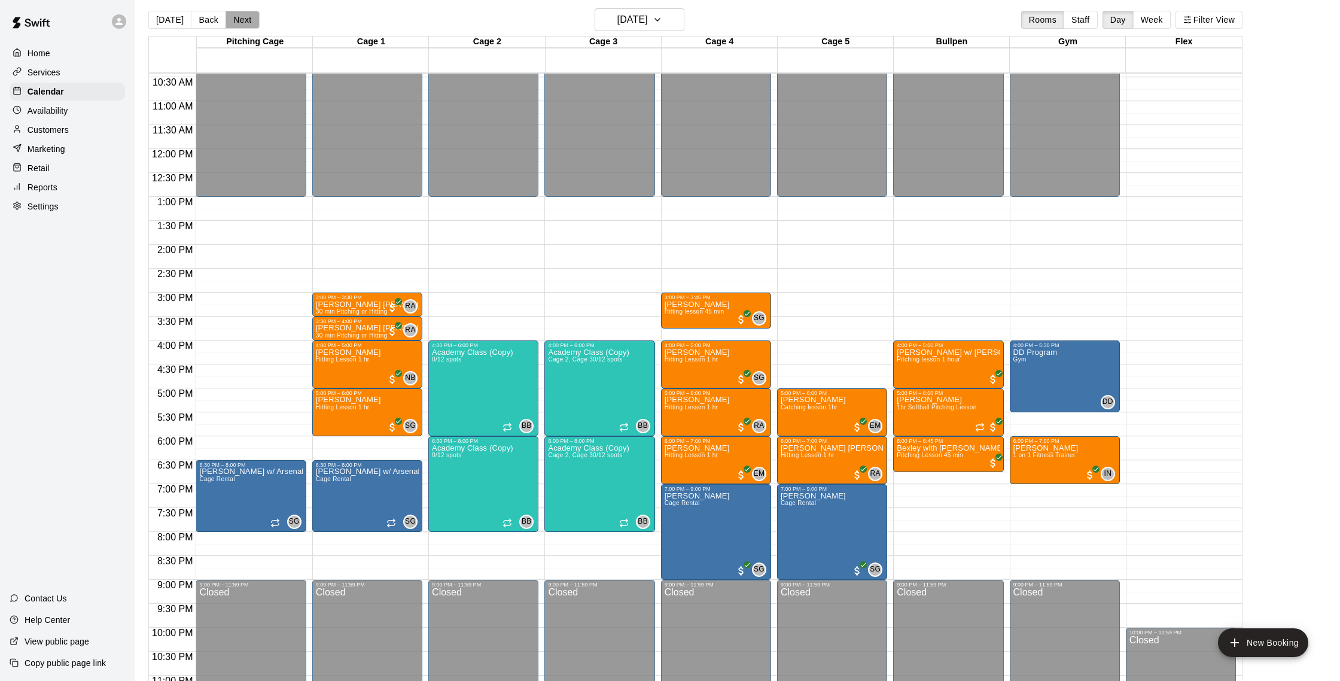
click at [235, 14] on button "Next" at bounding box center [243, 20] width 34 height 18
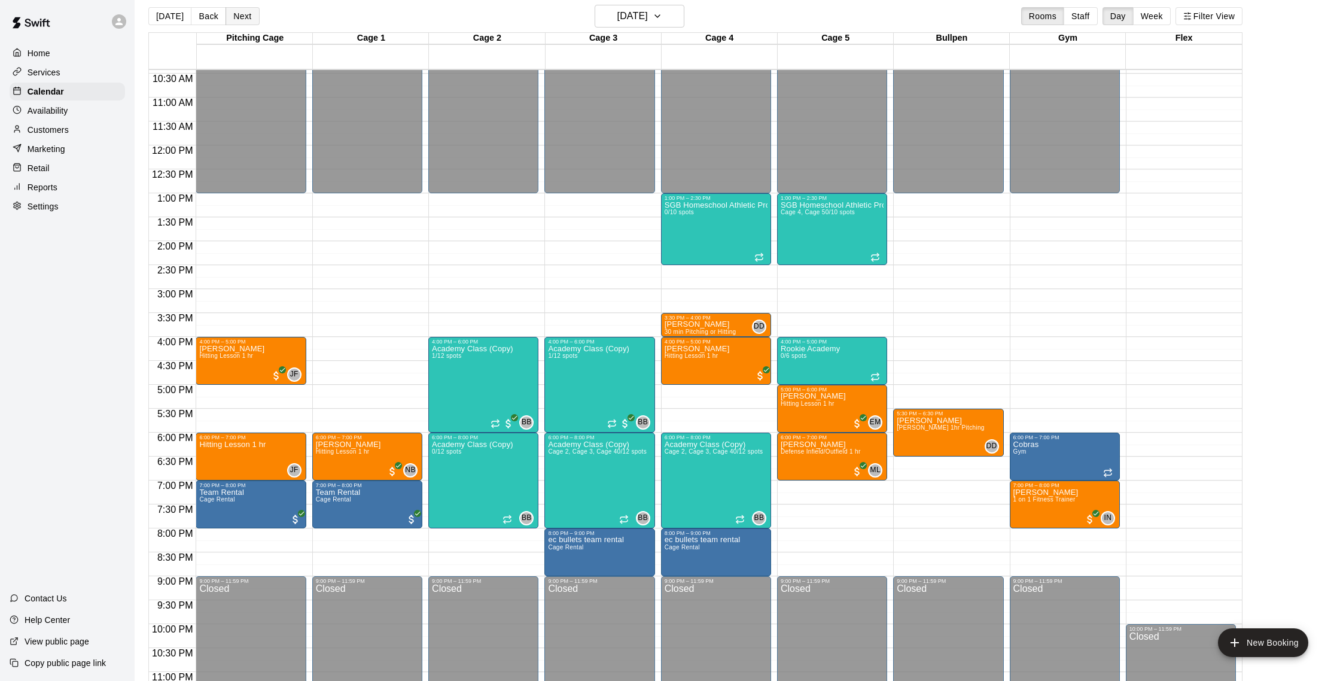
scroll to position [5, 0]
